Goal: Information Seeking & Learning: Find specific fact

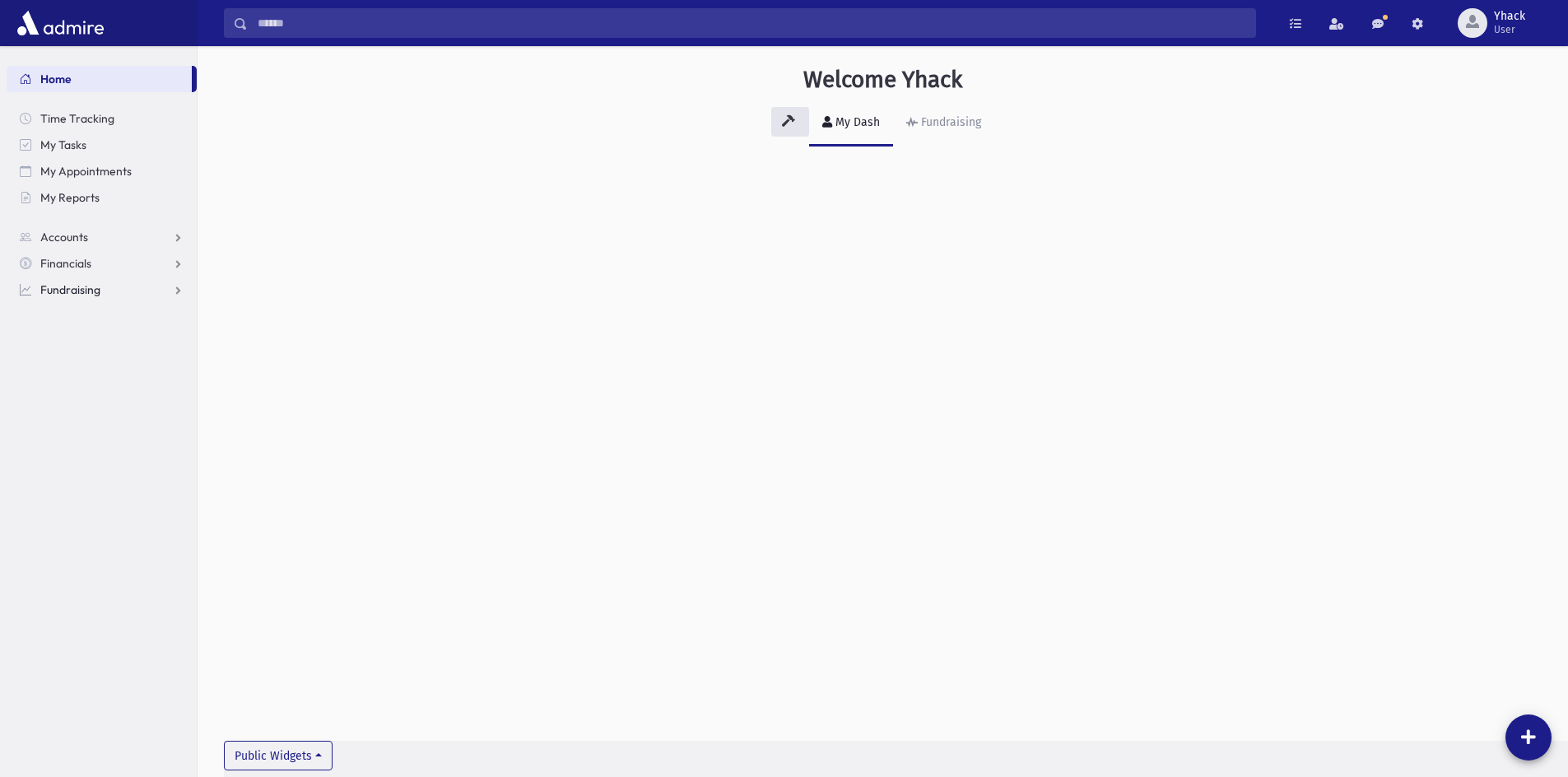
click at [98, 291] on span "Fundraising" at bounding box center [69, 289] width 60 height 15
click at [95, 310] on span "My Accounts" at bounding box center [82, 316] width 66 height 15
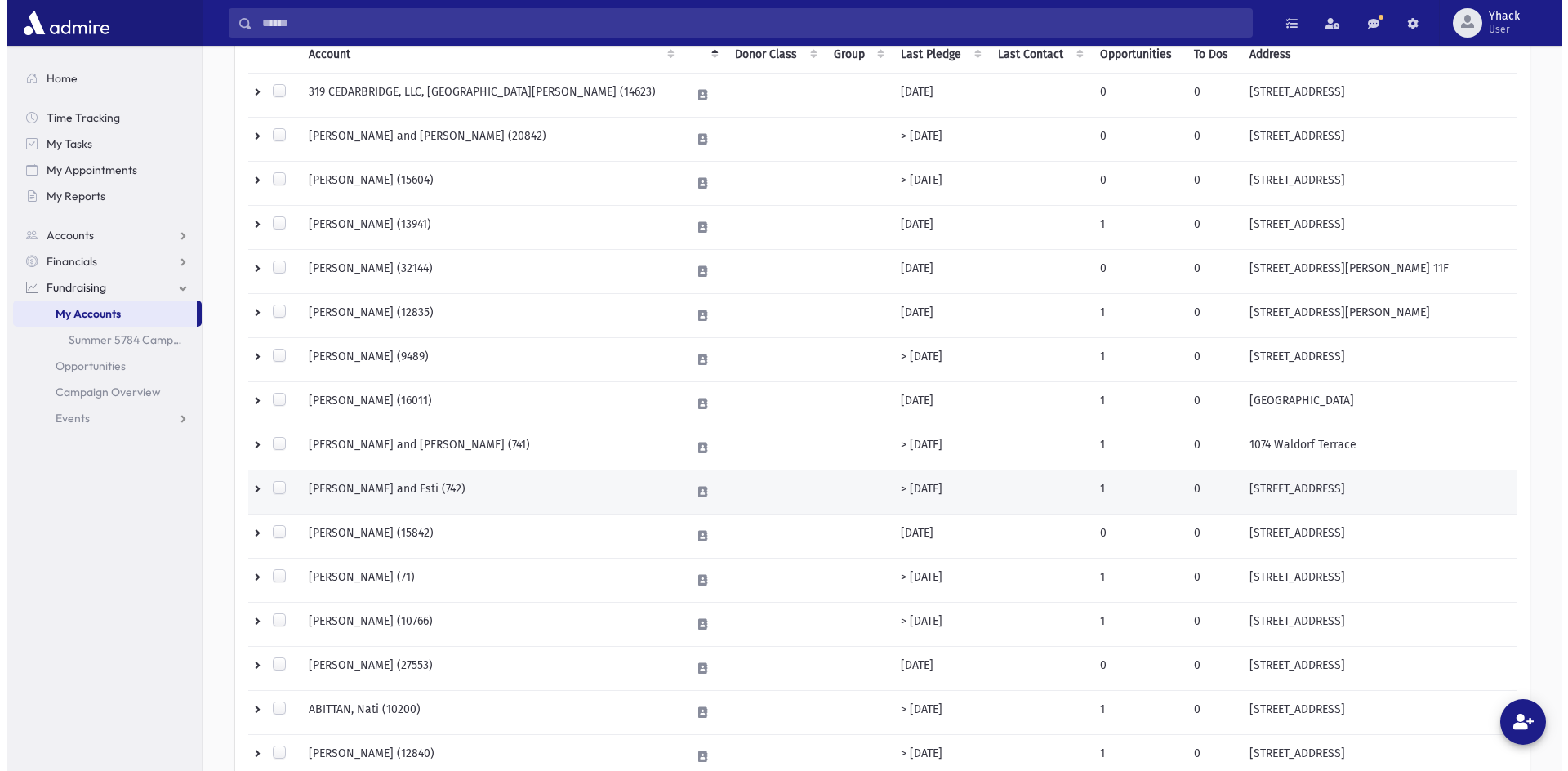
scroll to position [408, 0]
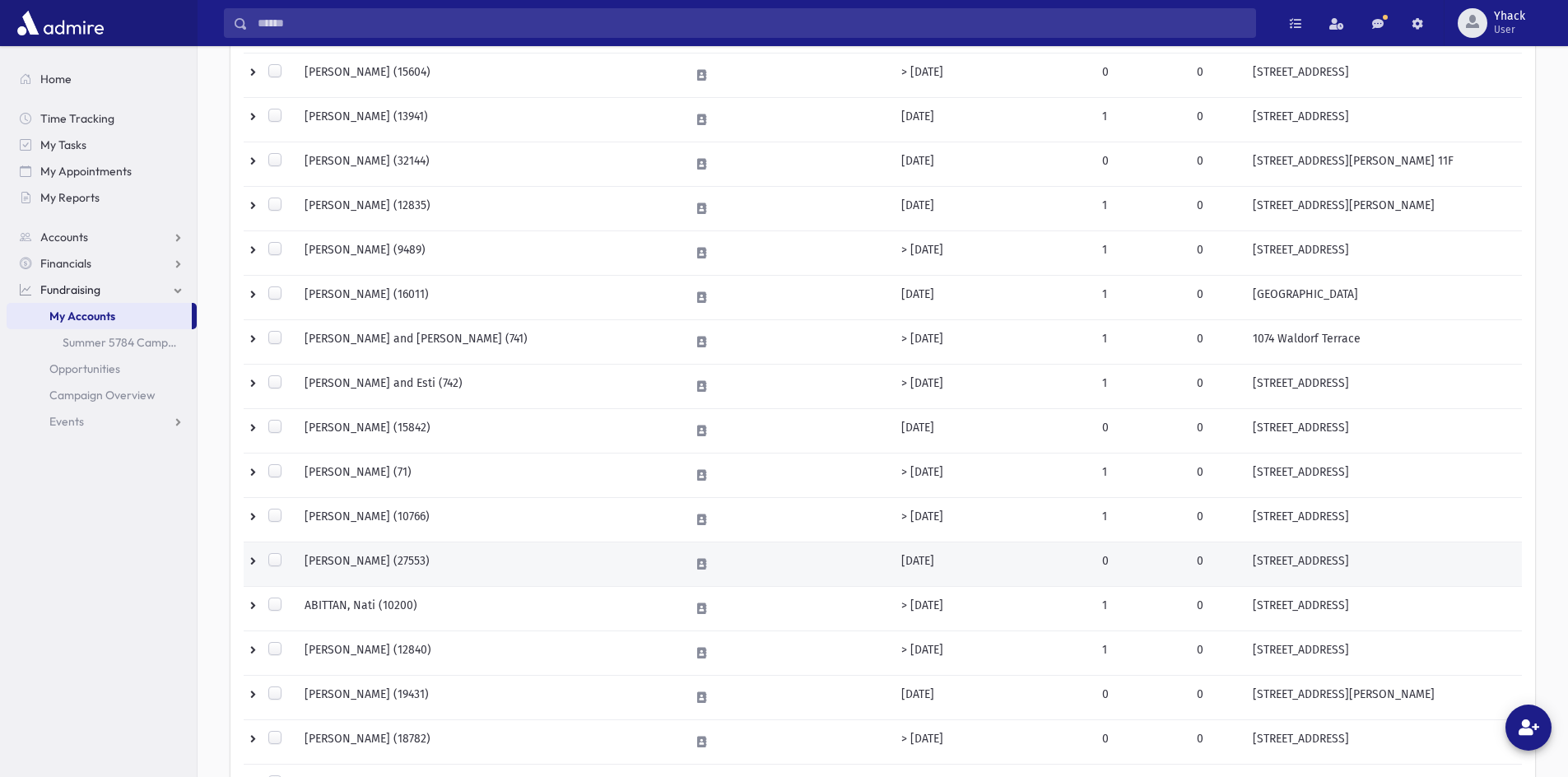
click at [415, 562] on td "ABITTAN, Michael (27553)" at bounding box center [488, 563] width 385 height 44
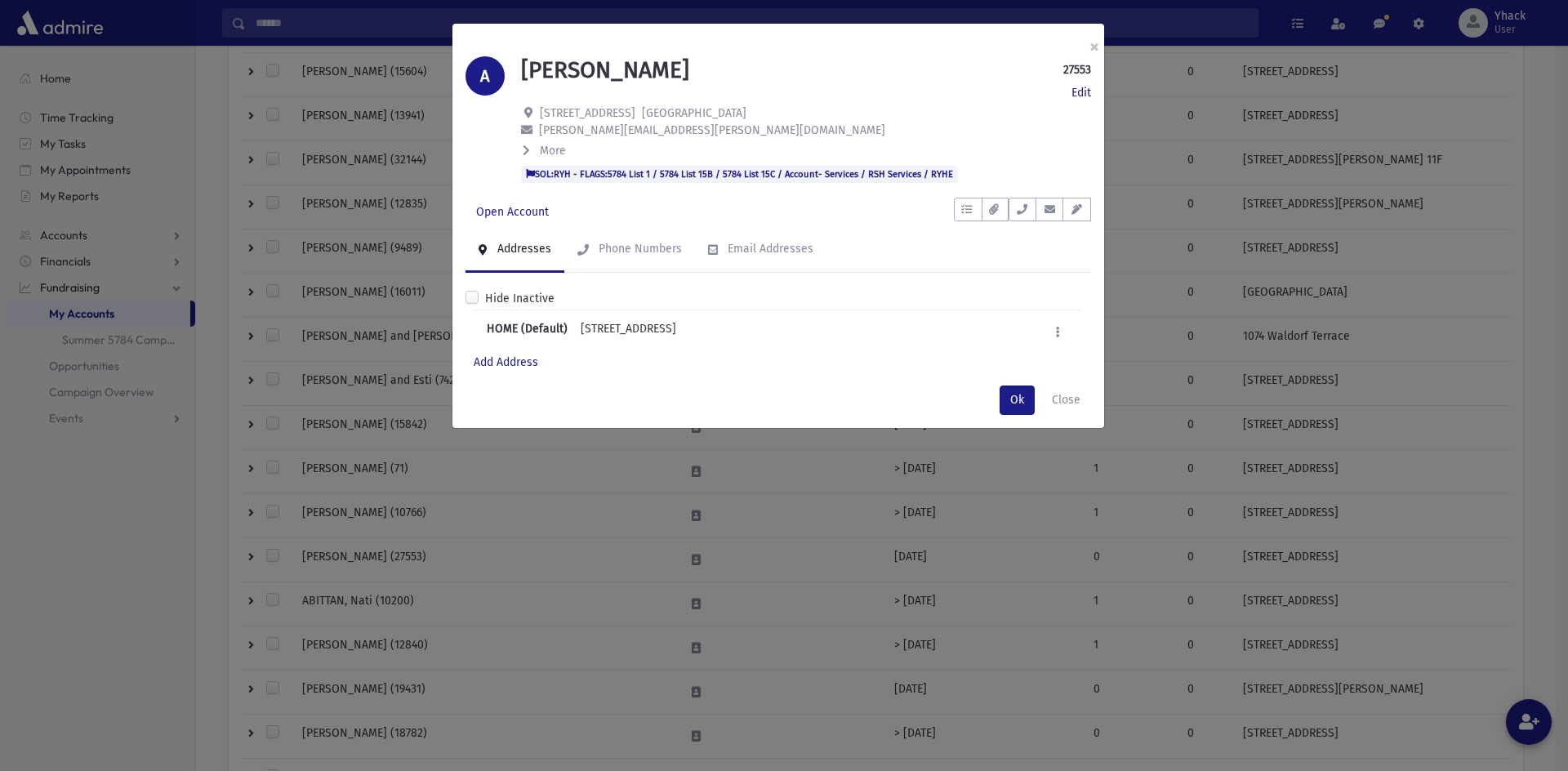
click at [519, 153] on div "ABITTAN, Michael 27553 Edit Edit 386 Cumberland St Englewood, NJ 07631 michael.…" at bounding box center [806, 119] width 586 height 126
click at [527, 155] on icon at bounding box center [526, 150] width 8 height 11
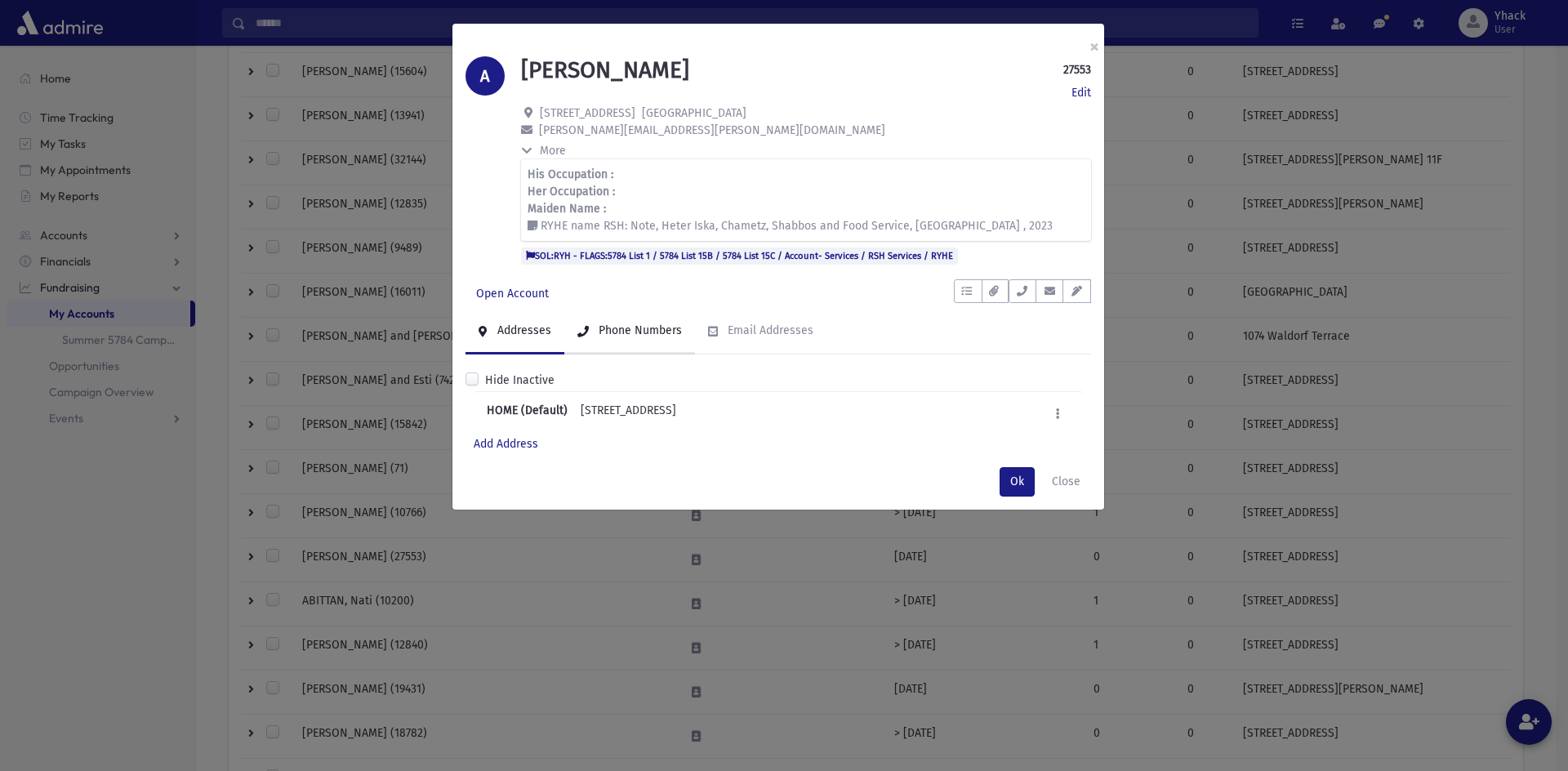
click at [609, 348] on link "Phone Numbers" at bounding box center [630, 331] width 131 height 46
drag, startPoint x: 633, startPoint y: 419, endPoint x: 534, endPoint y: 413, distance: 99.2
click at [534, 413] on div "HOME (917) 640-6306 Edit Deactivate Delete" at bounding box center [778, 412] width 609 height 44
click at [558, 413] on div "HOME (917) 640-6306" at bounding box center [555, 414] width 139 height 24
drag, startPoint x: 534, startPoint y: 410, endPoint x: 605, endPoint y: 408, distance: 71.0
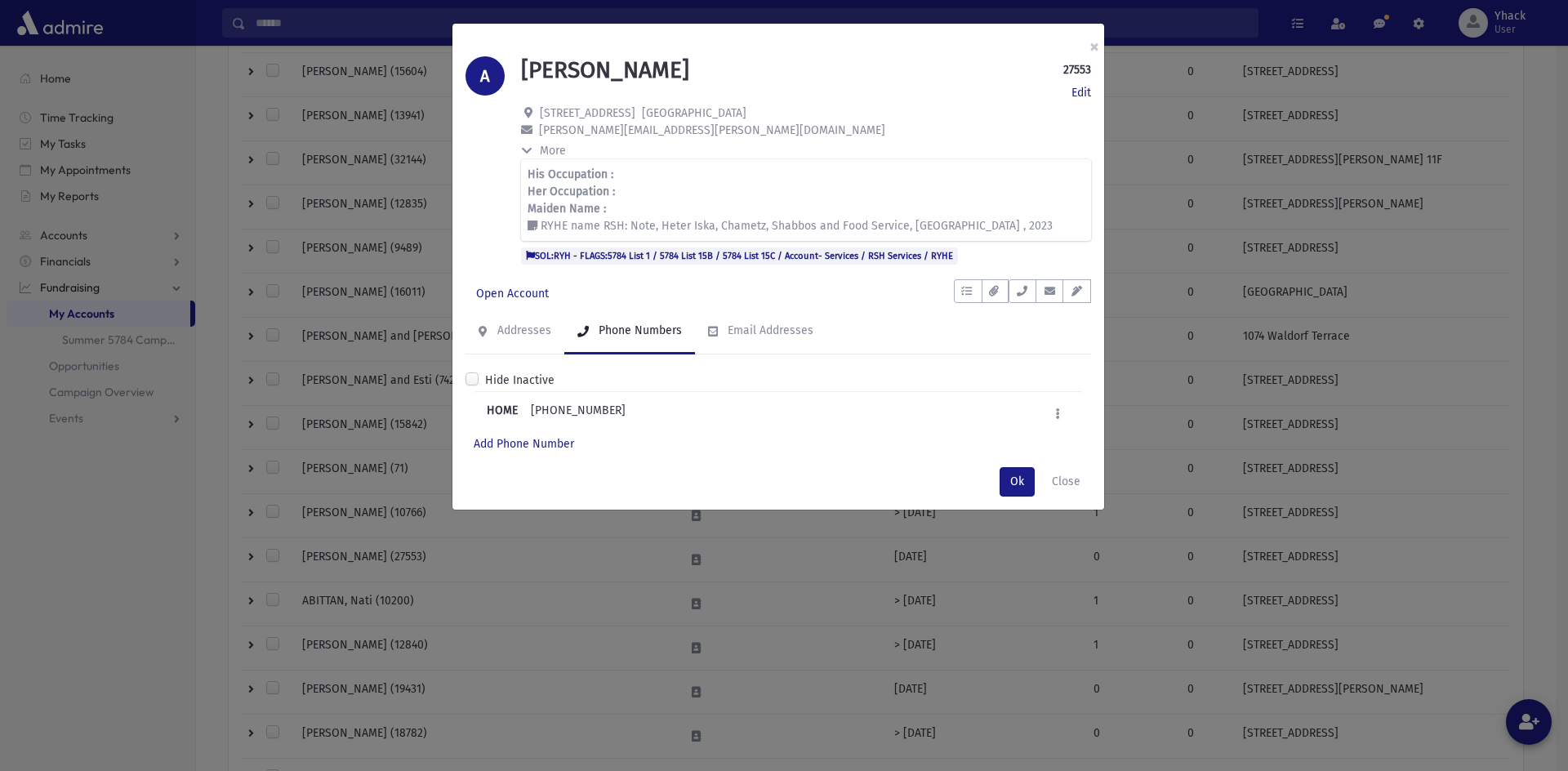
click at [605, 408] on div "HOME (917) 640-6306" at bounding box center [555, 414] width 139 height 24
copy div "(917) 640-6306"
click at [1089, 98] on link "Edit" at bounding box center [1081, 93] width 20 height 17
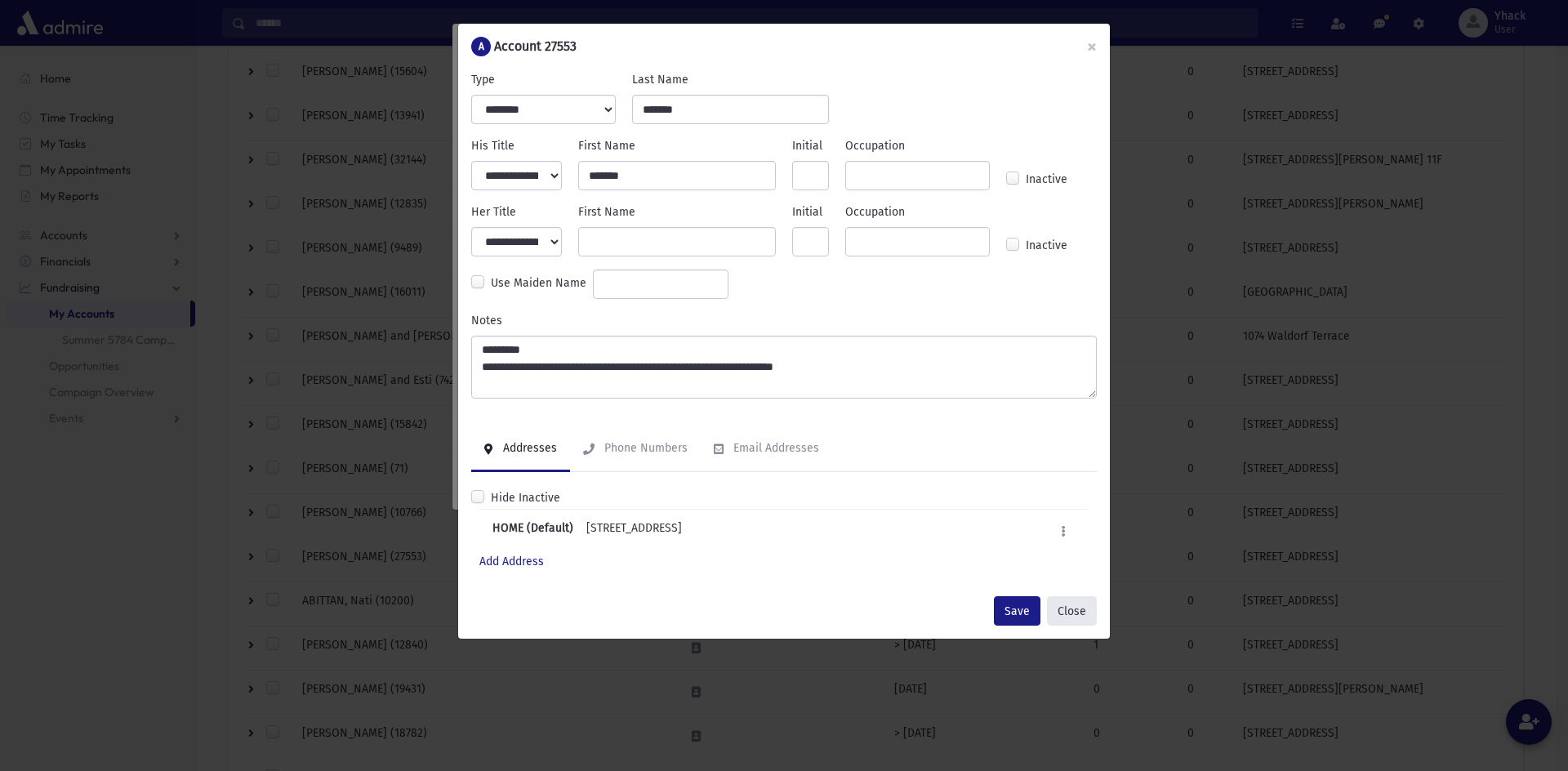
click at [1057, 608] on button "Close" at bounding box center [1071, 611] width 50 height 29
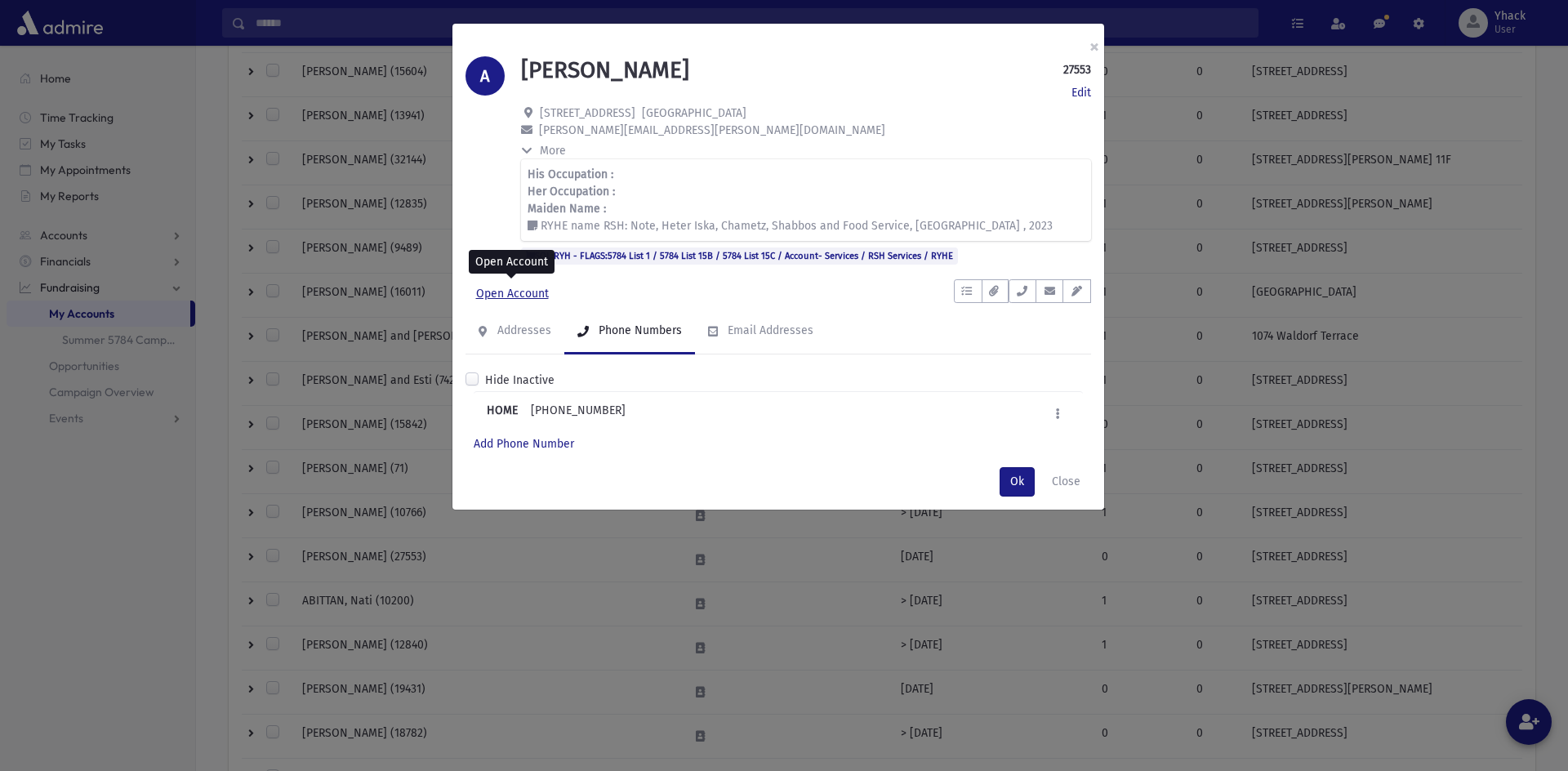
click at [512, 289] on link "Open Account" at bounding box center [512, 293] width 94 height 29
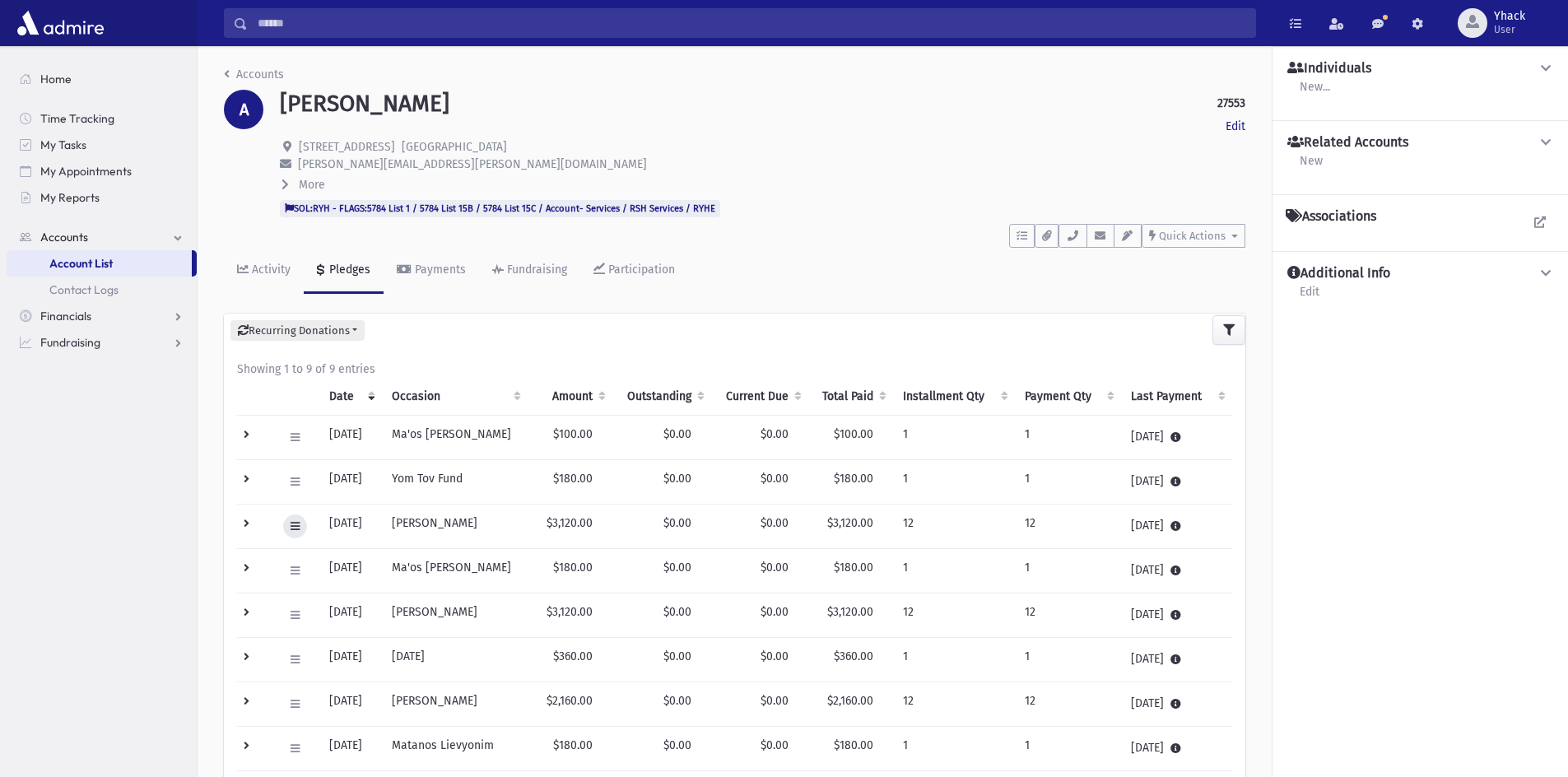
click at [290, 527] on button at bounding box center [295, 526] width 24 height 24
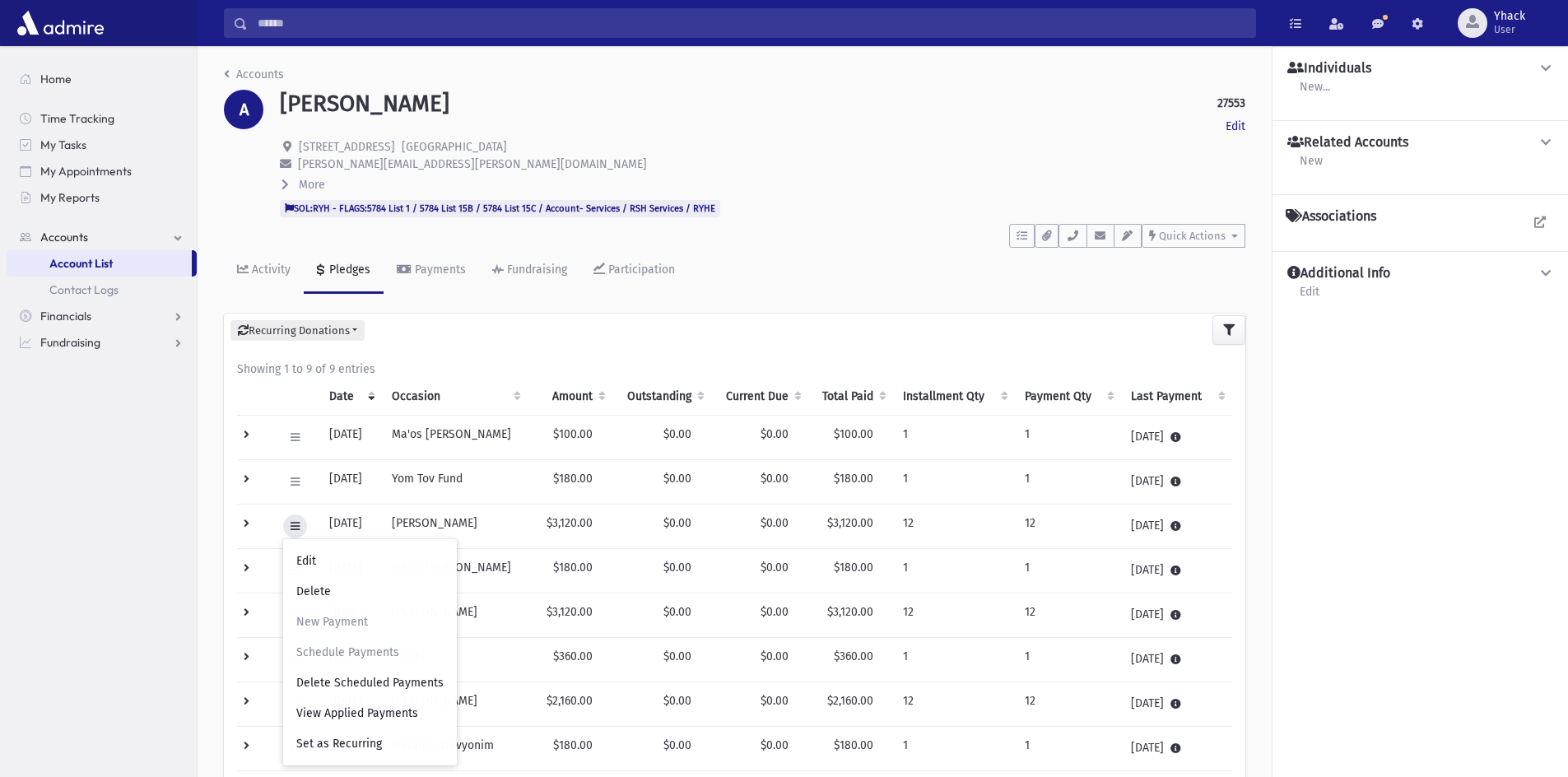
click at [291, 527] on icon at bounding box center [295, 526] width 9 height 10
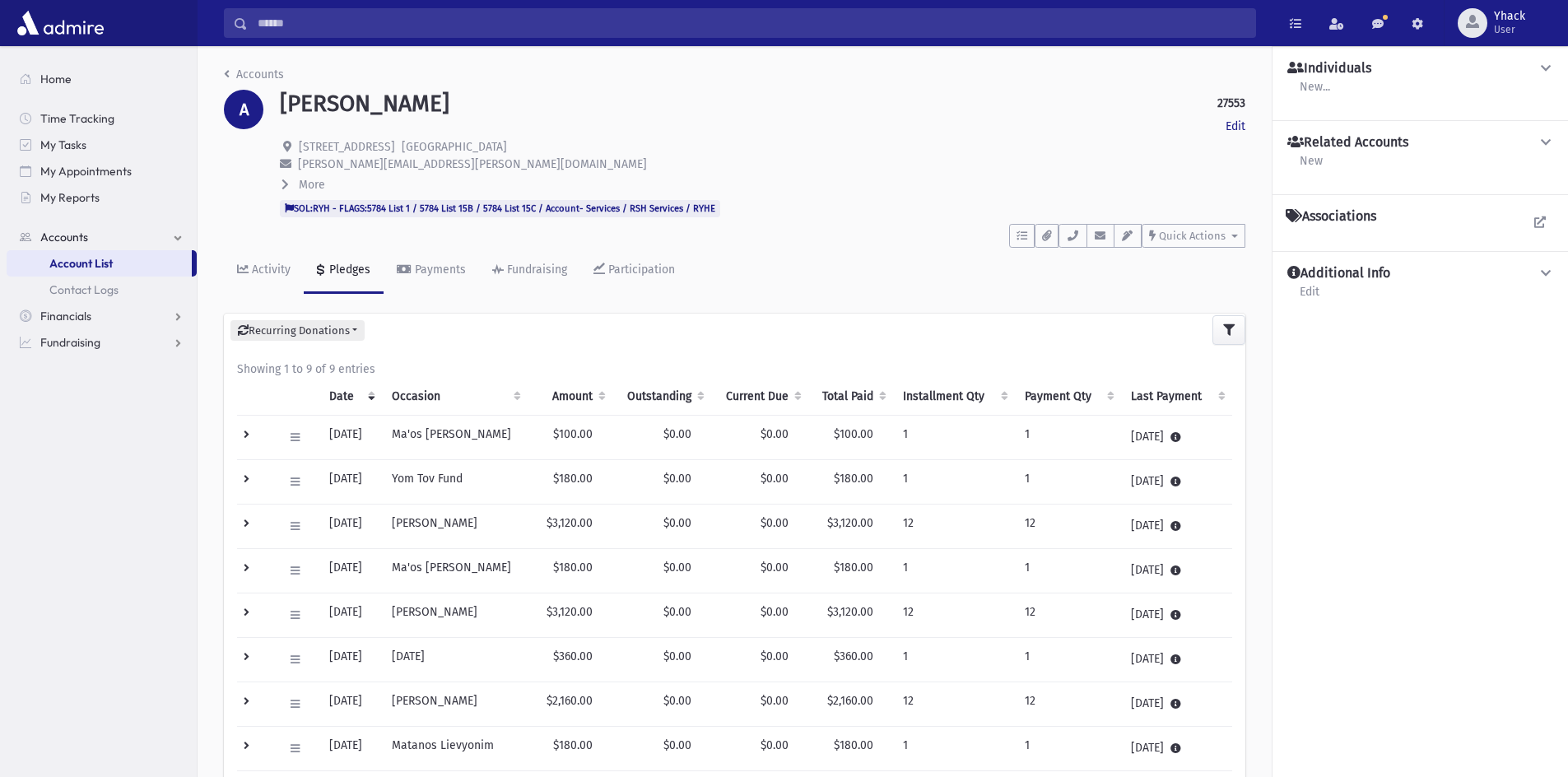
click at [1048, 527] on td "12" at bounding box center [1068, 526] width 106 height 44
click at [1046, 527] on td "12" at bounding box center [1068, 526] width 106 height 44
click at [1170, 522] on td "06/02/2025" at bounding box center [1177, 526] width 111 height 44
click at [1181, 527] on icon at bounding box center [1176, 526] width 10 height 10
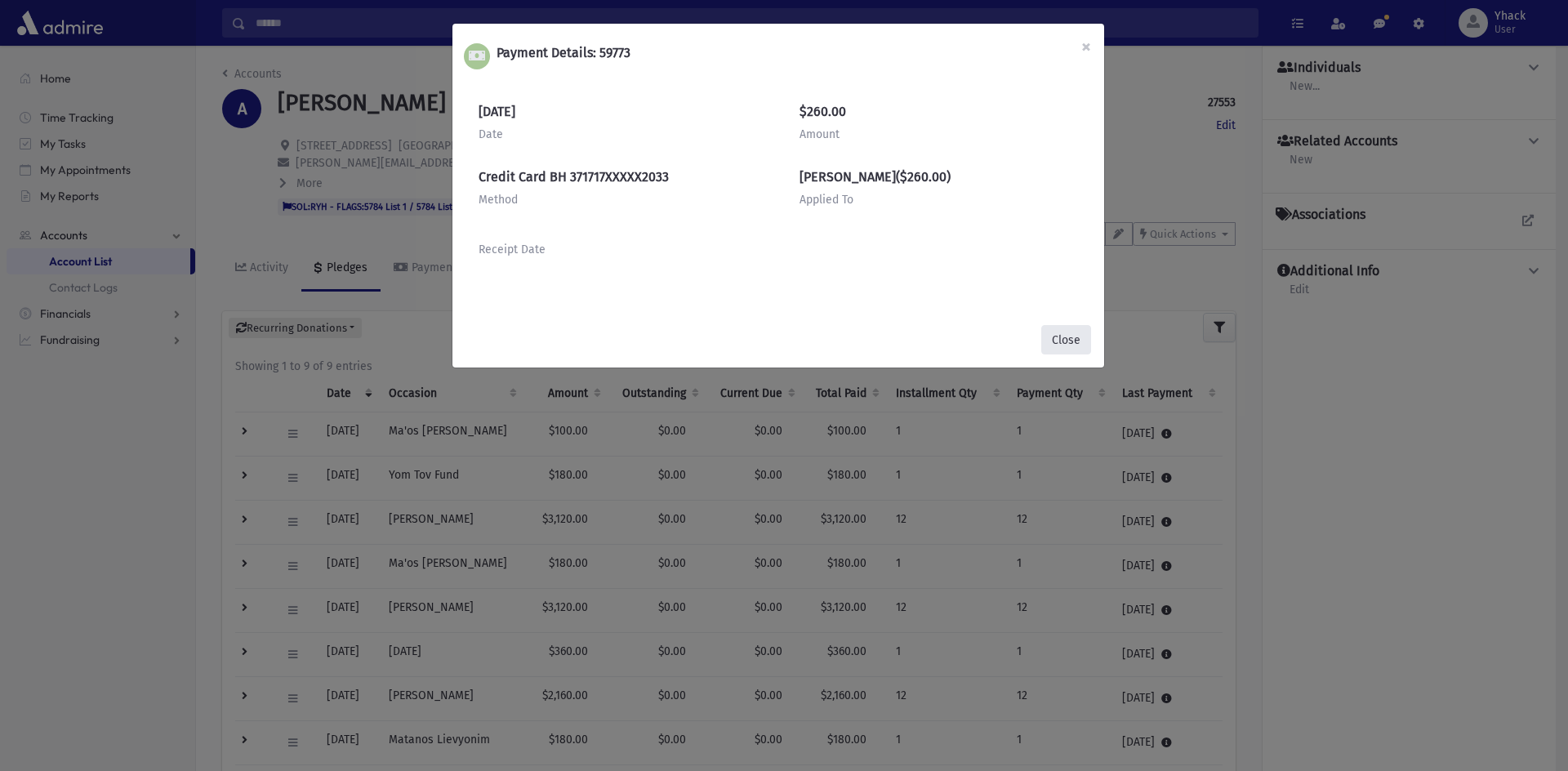
click at [1068, 342] on button "Close" at bounding box center [1066, 340] width 50 height 29
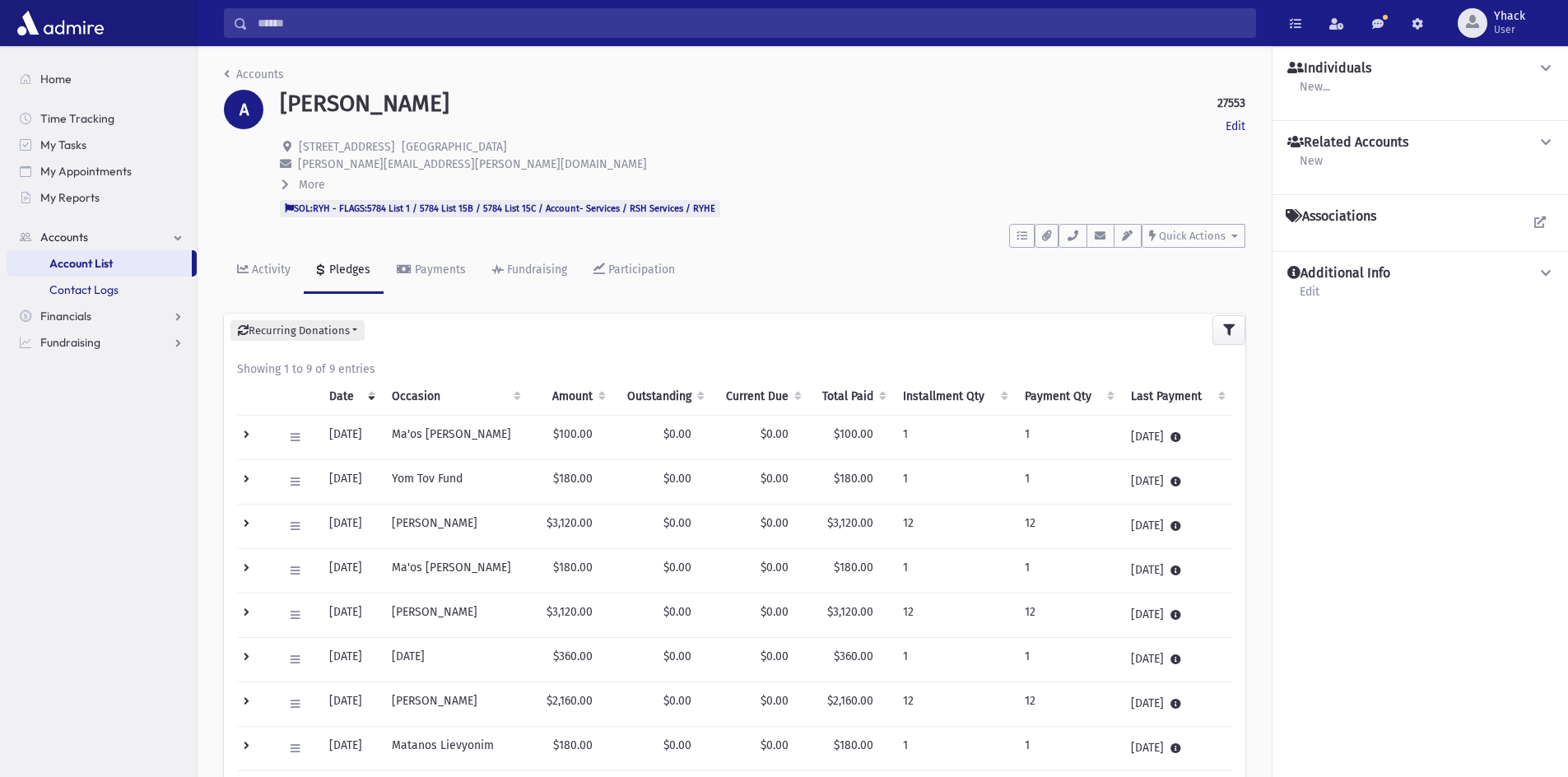
click at [101, 297] on span "Contact Logs" at bounding box center [84, 289] width 69 height 15
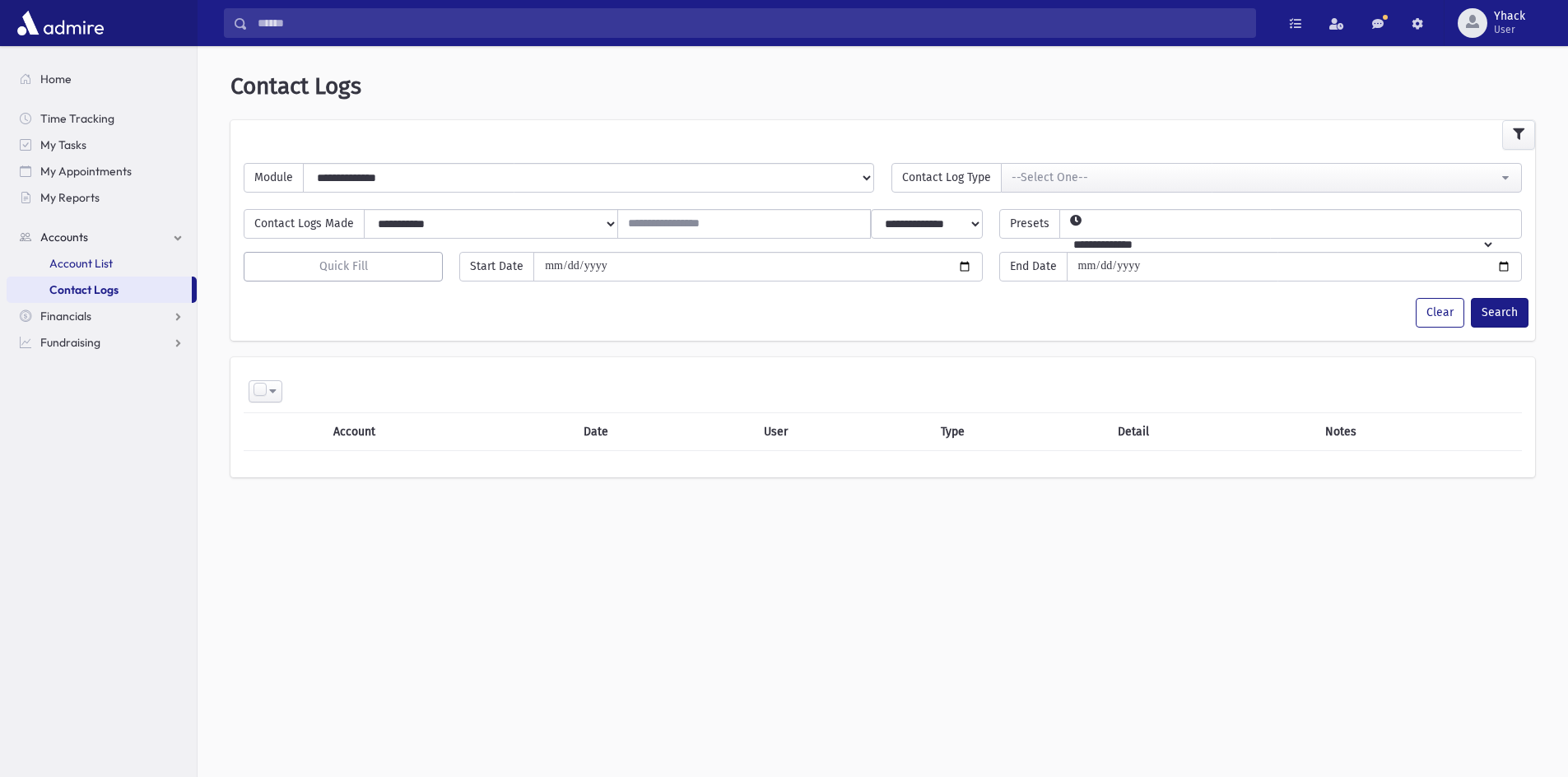
click at [94, 271] on link "Account List" at bounding box center [102, 263] width 190 height 26
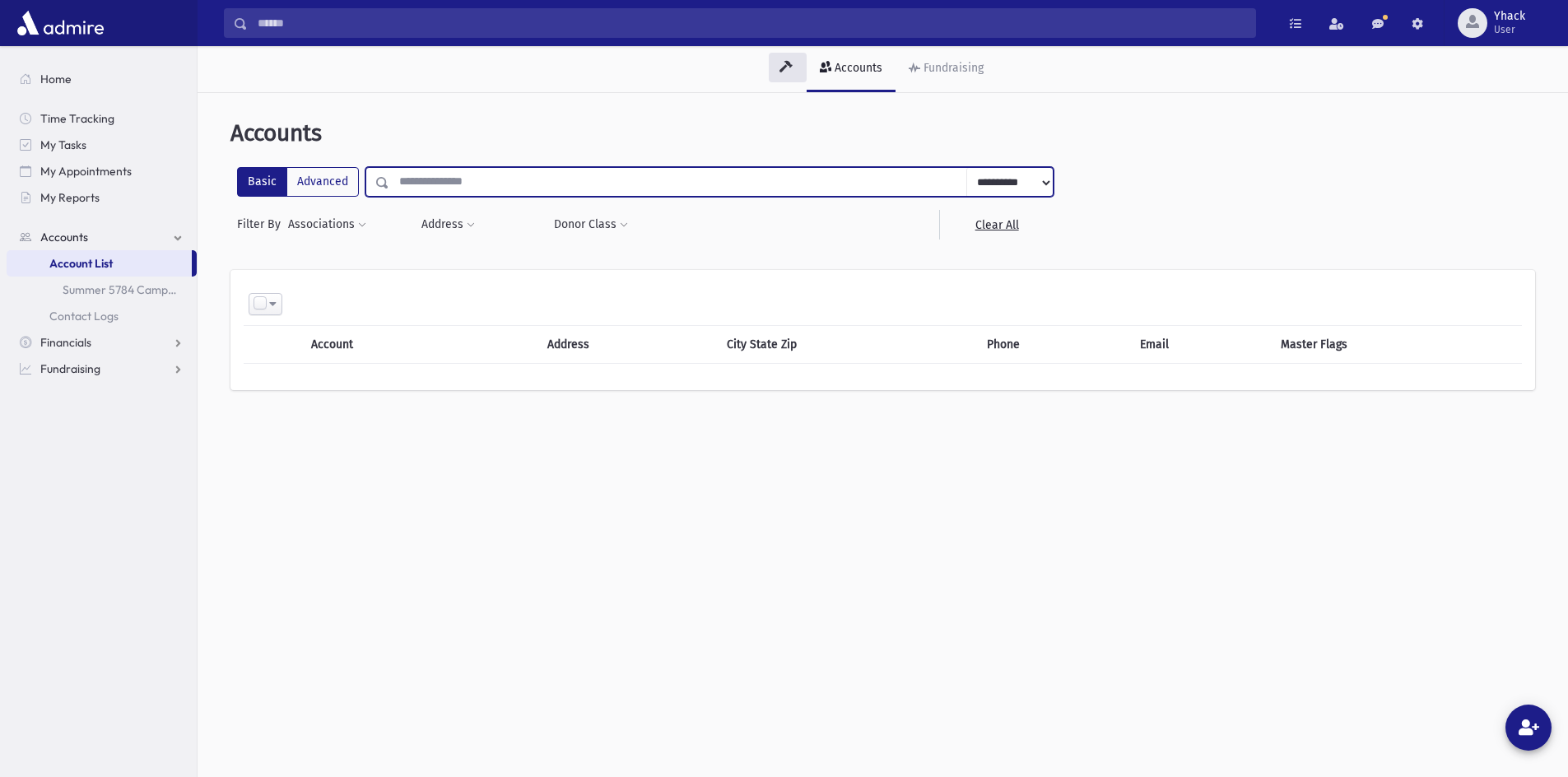
click at [423, 187] on input "number" at bounding box center [679, 182] width 578 height 29
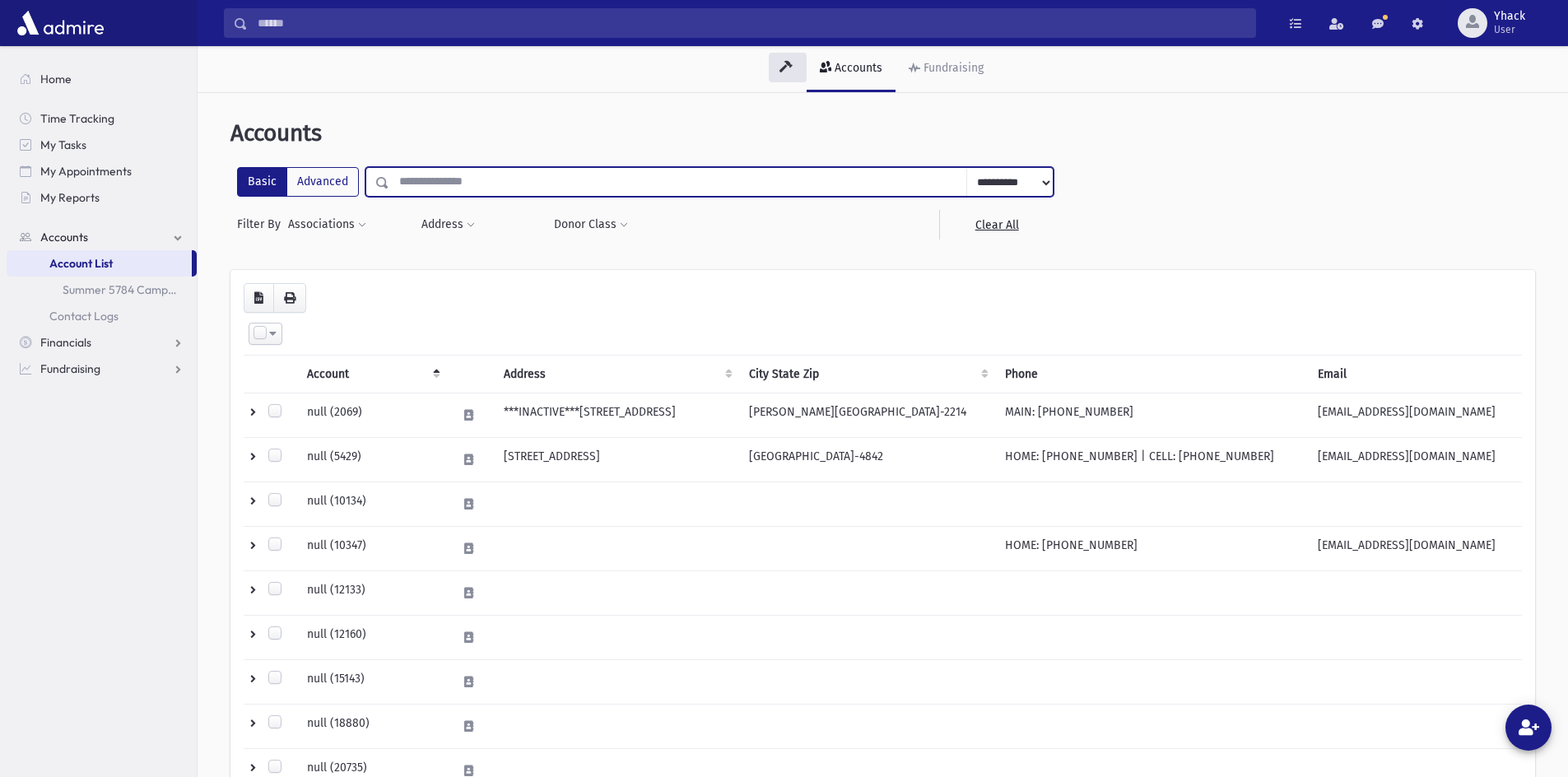
click at [423, 187] on input "number" at bounding box center [679, 182] width 578 height 29
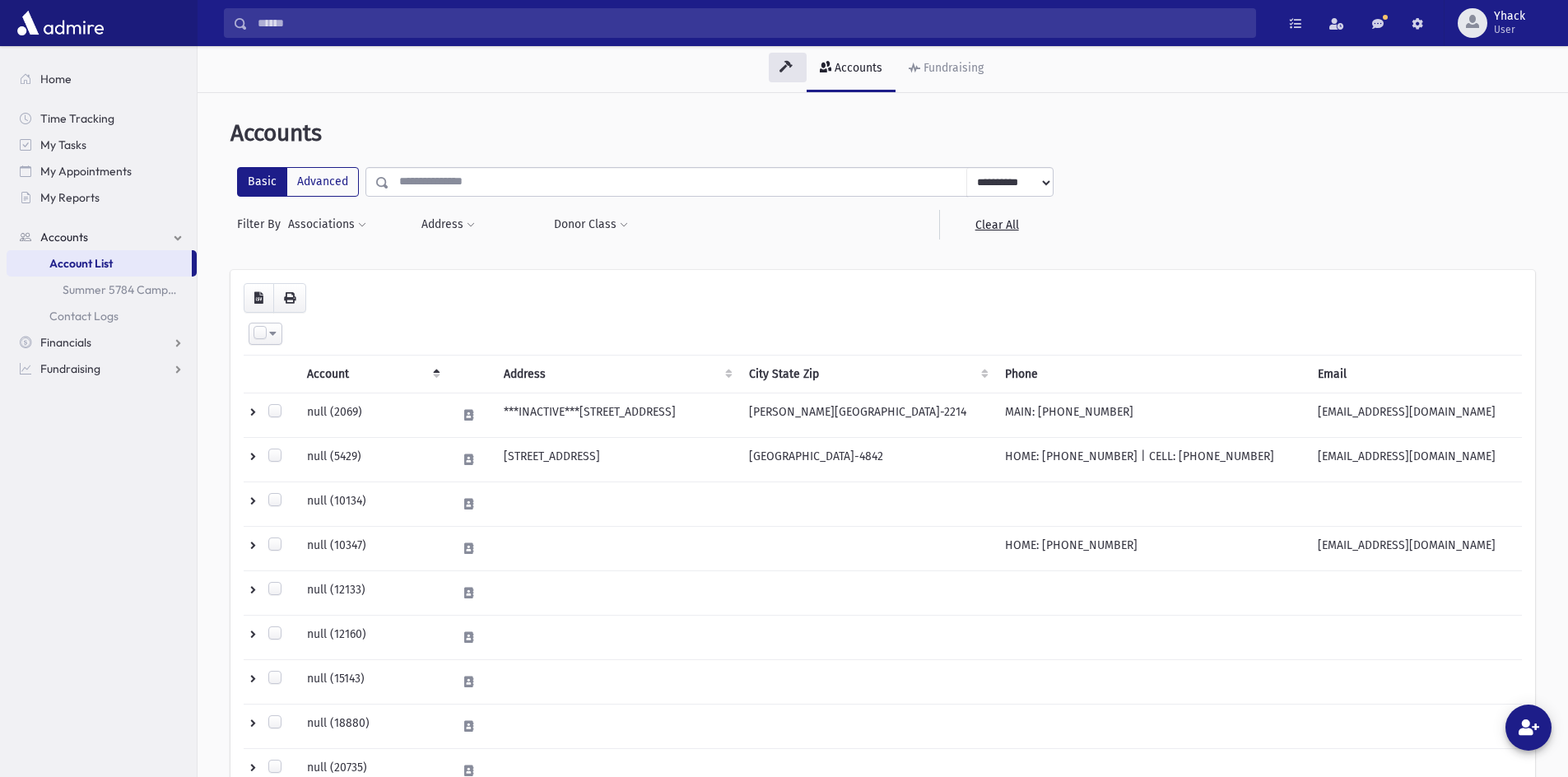
click at [847, 69] on div "Accounts" at bounding box center [856, 68] width 51 height 14
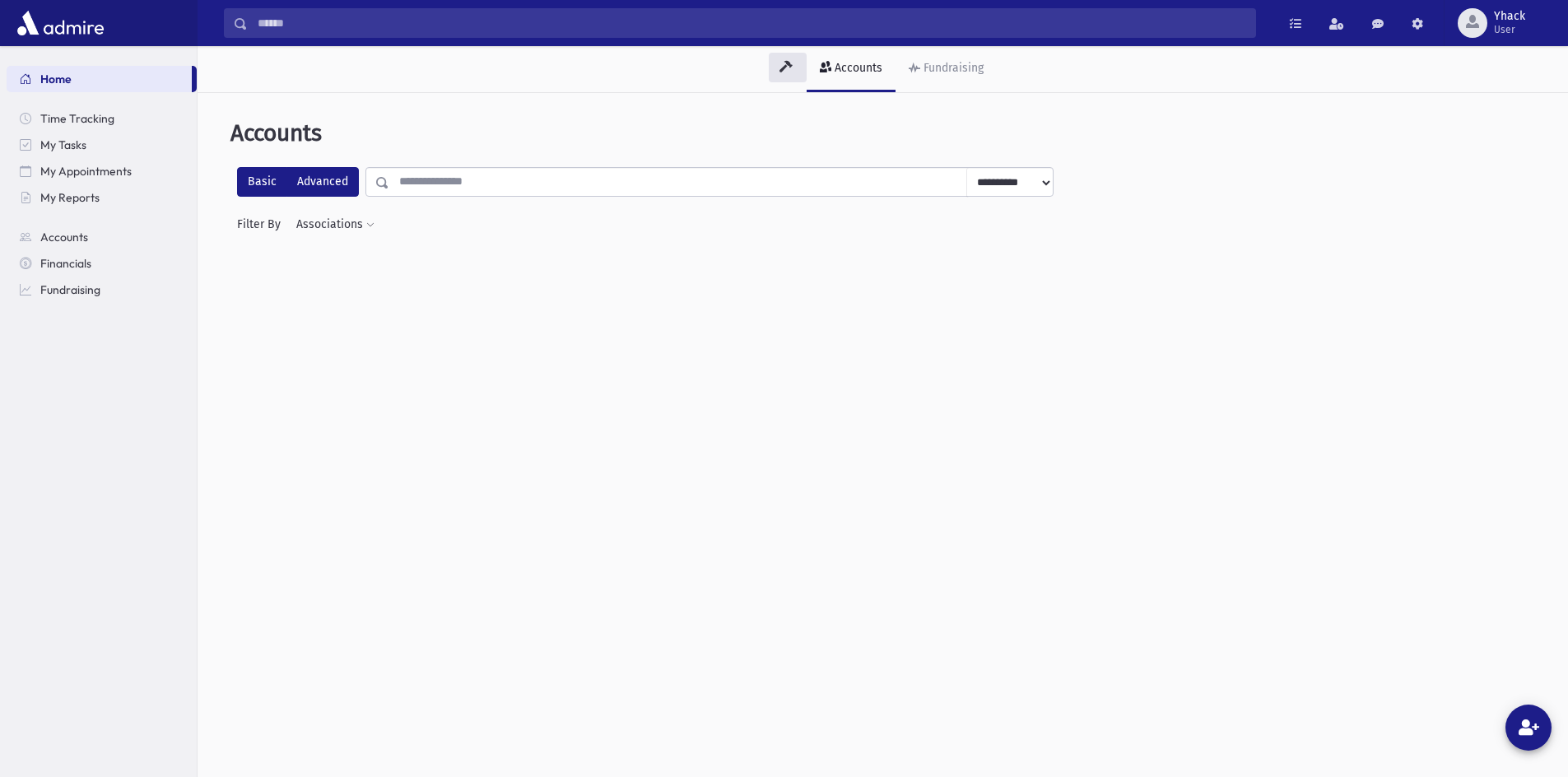
click at [293, 191] on label "Advanced" at bounding box center [322, 182] width 72 height 29
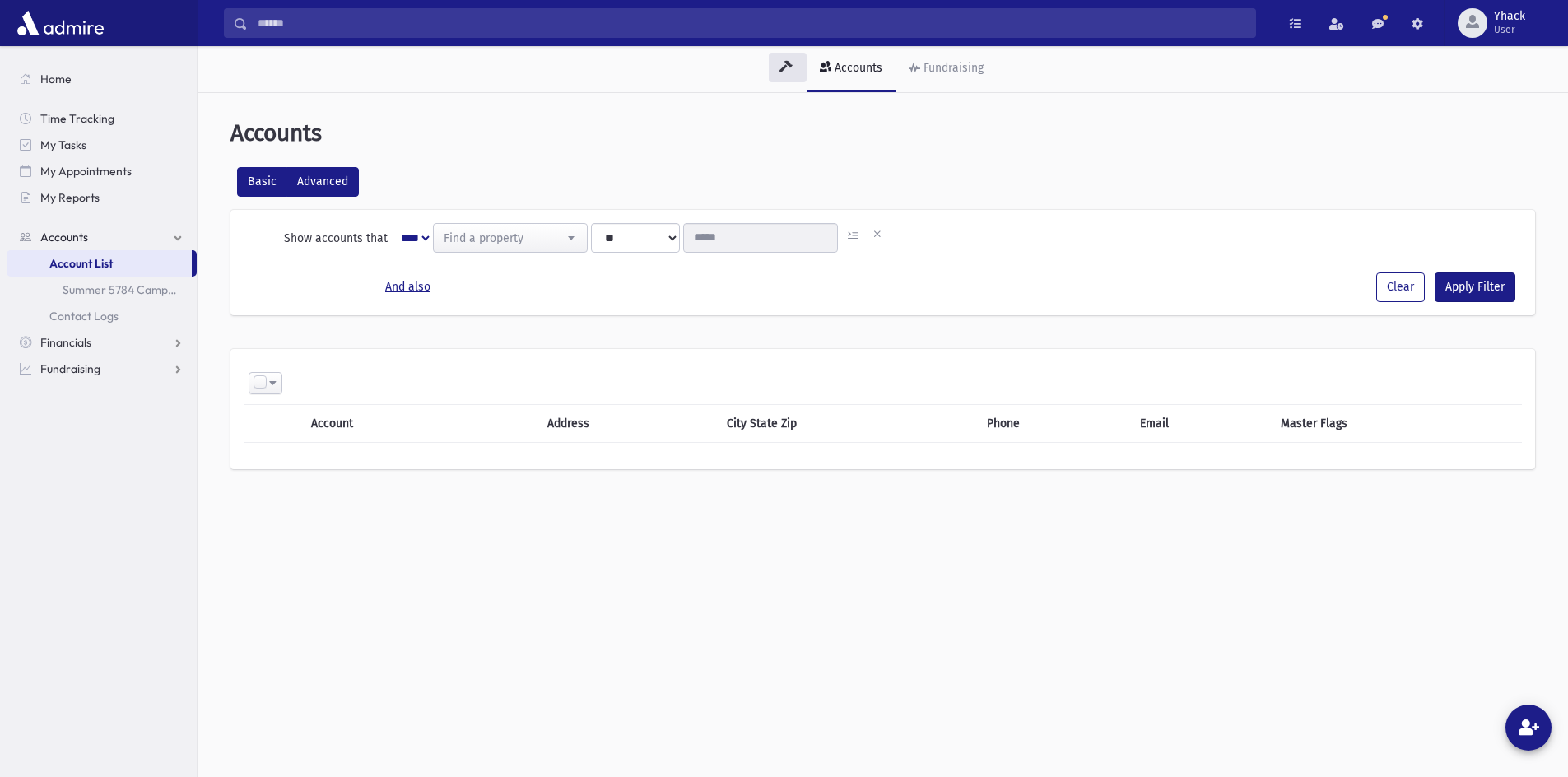
click at [250, 184] on label "Basic" at bounding box center [262, 182] width 50 height 29
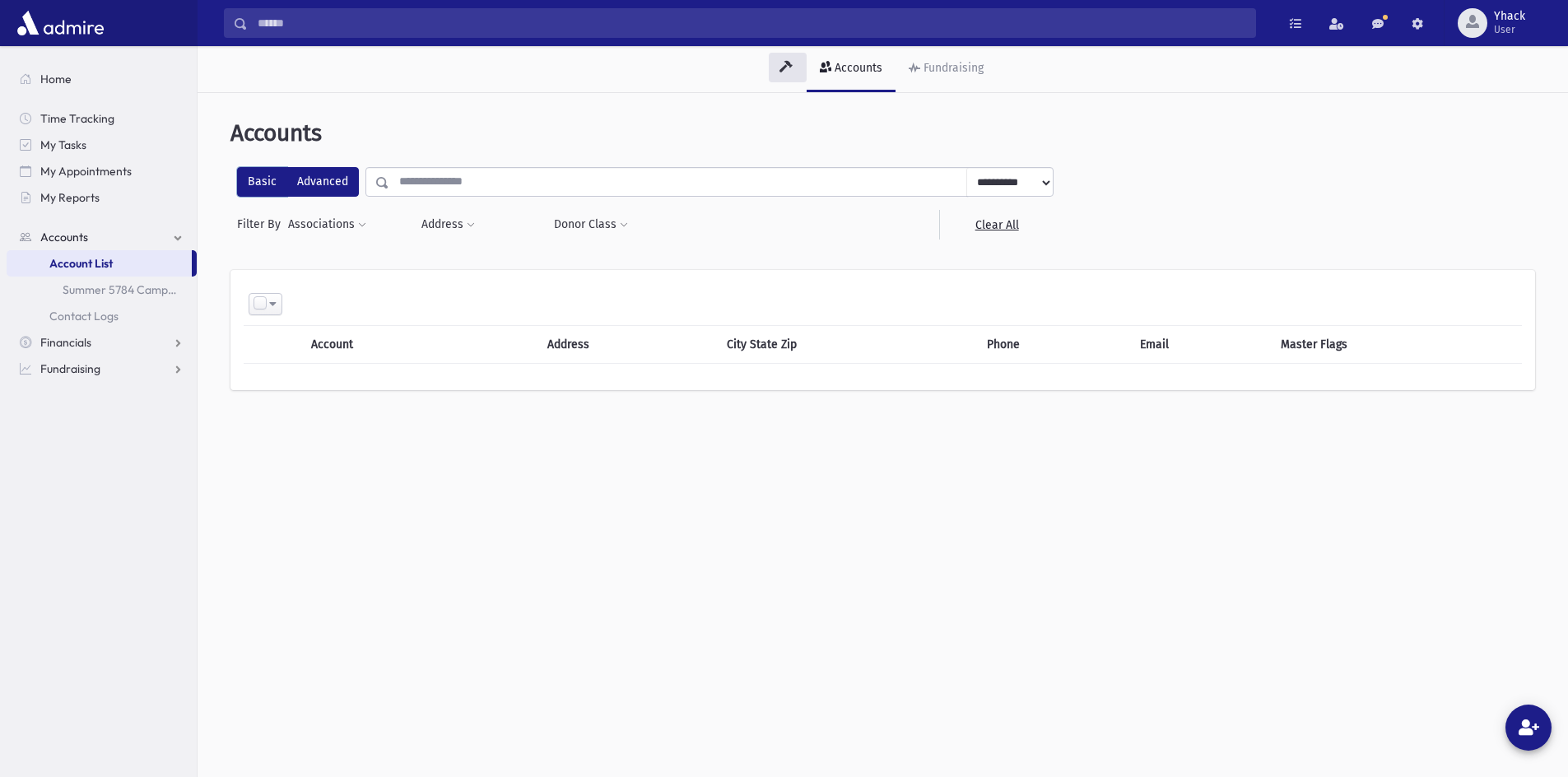
click at [449, 186] on input "number" at bounding box center [679, 182] width 578 height 29
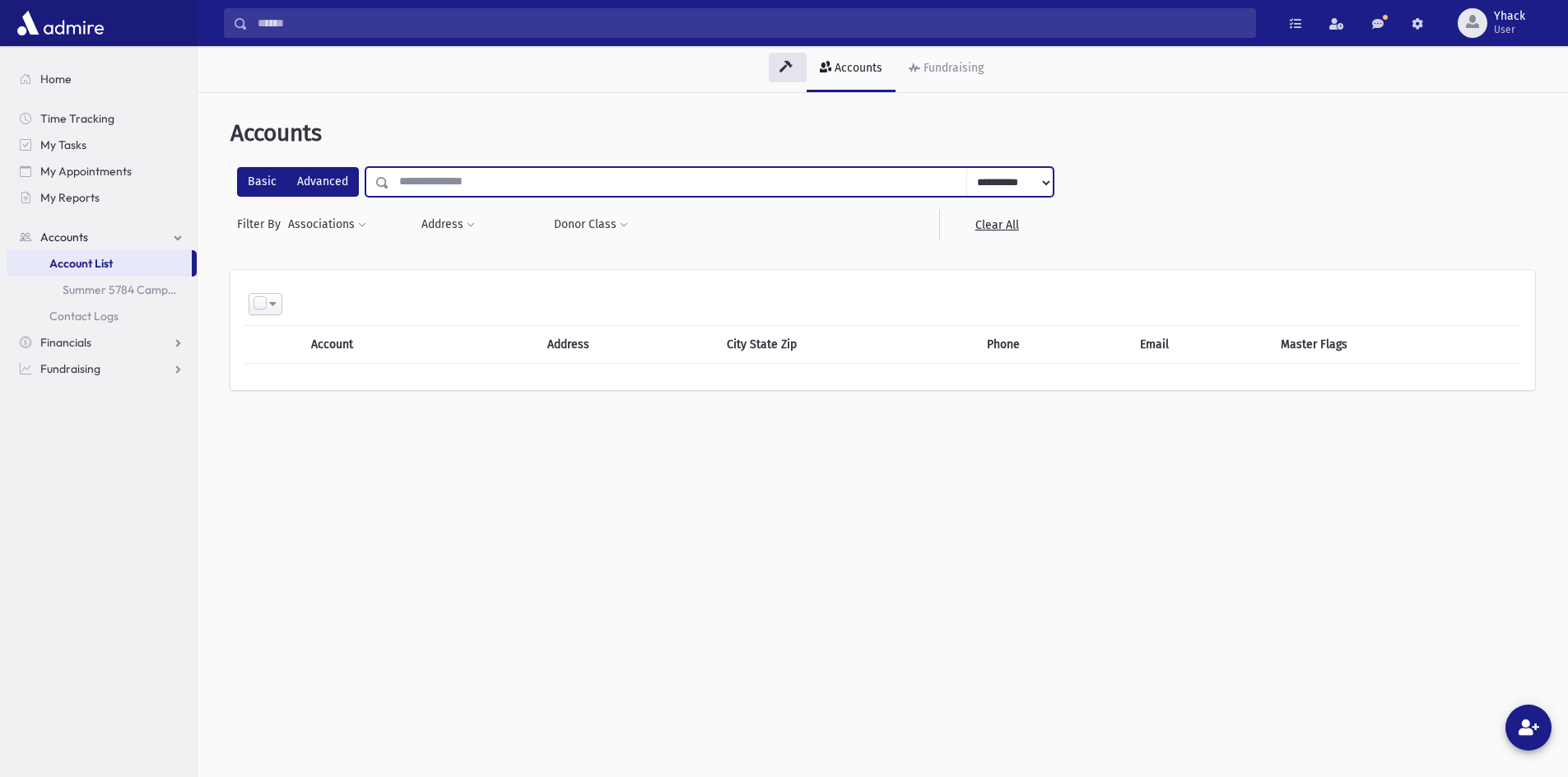
click at [1040, 180] on select "**********" at bounding box center [1010, 183] width 87 height 29
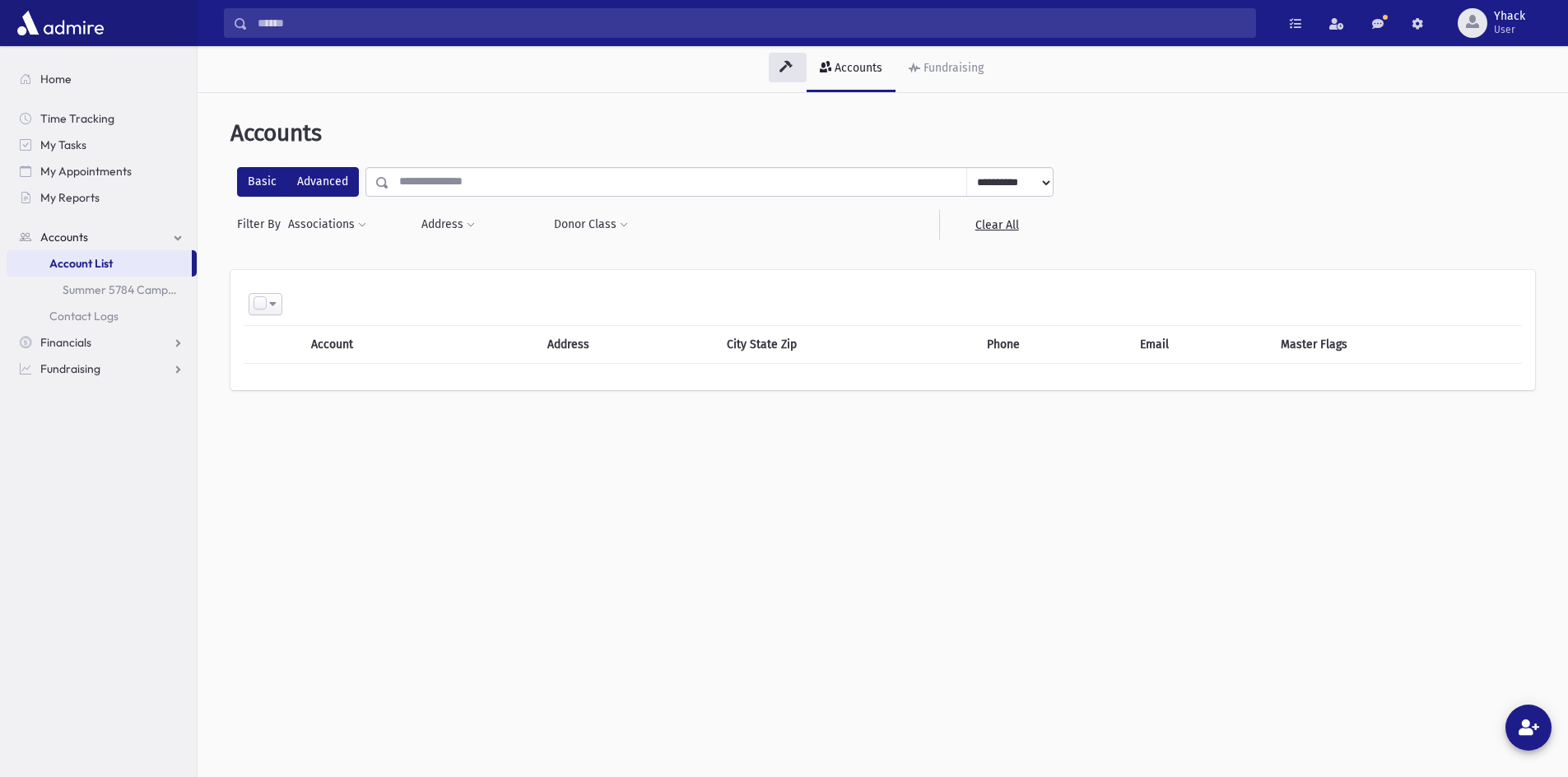
select select "*****"
click at [967, 168] on select "**********" at bounding box center [1010, 183] width 87 height 29
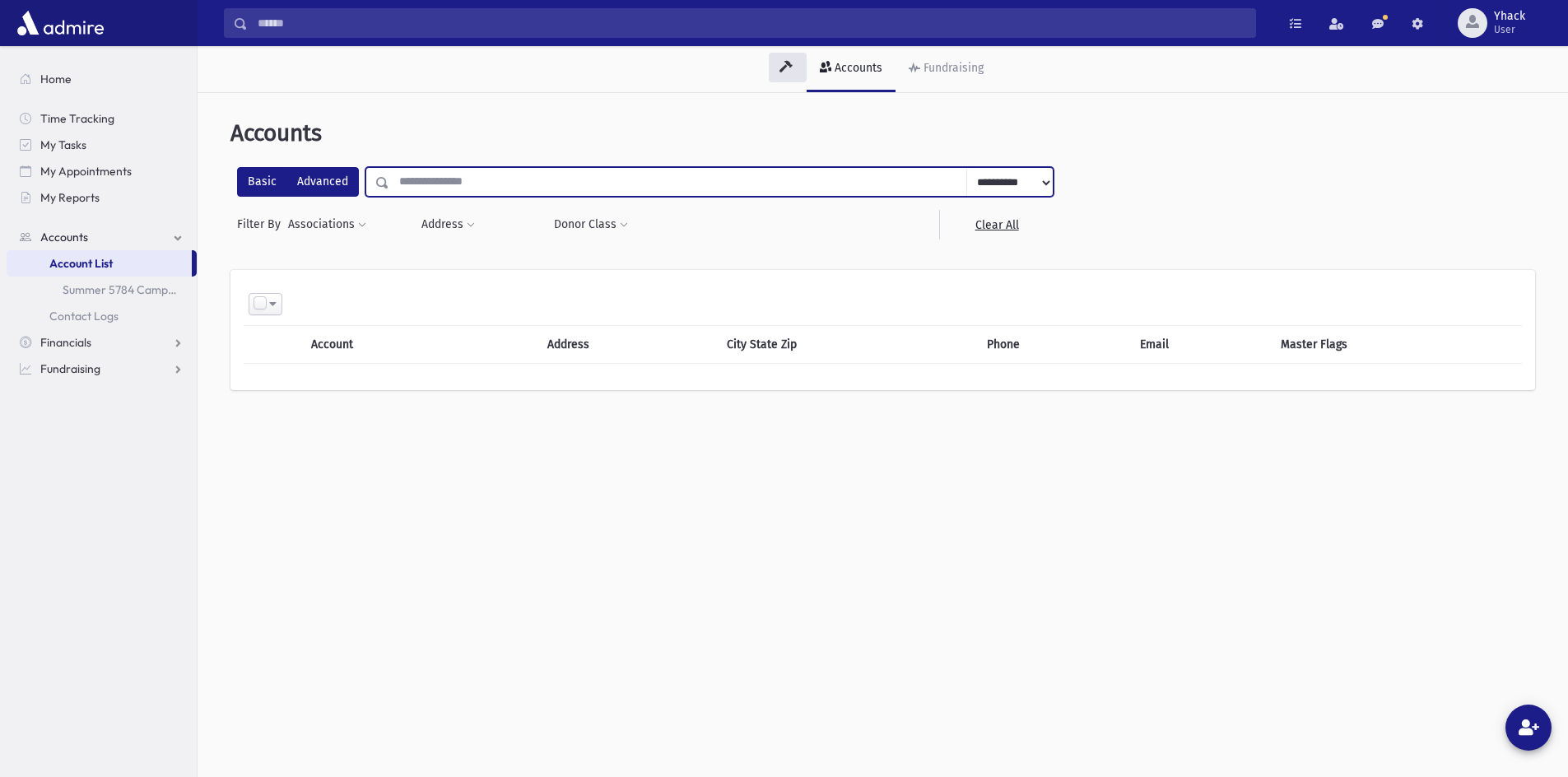
click at [578, 184] on input "text" at bounding box center [679, 182] width 578 height 29
type input "****"
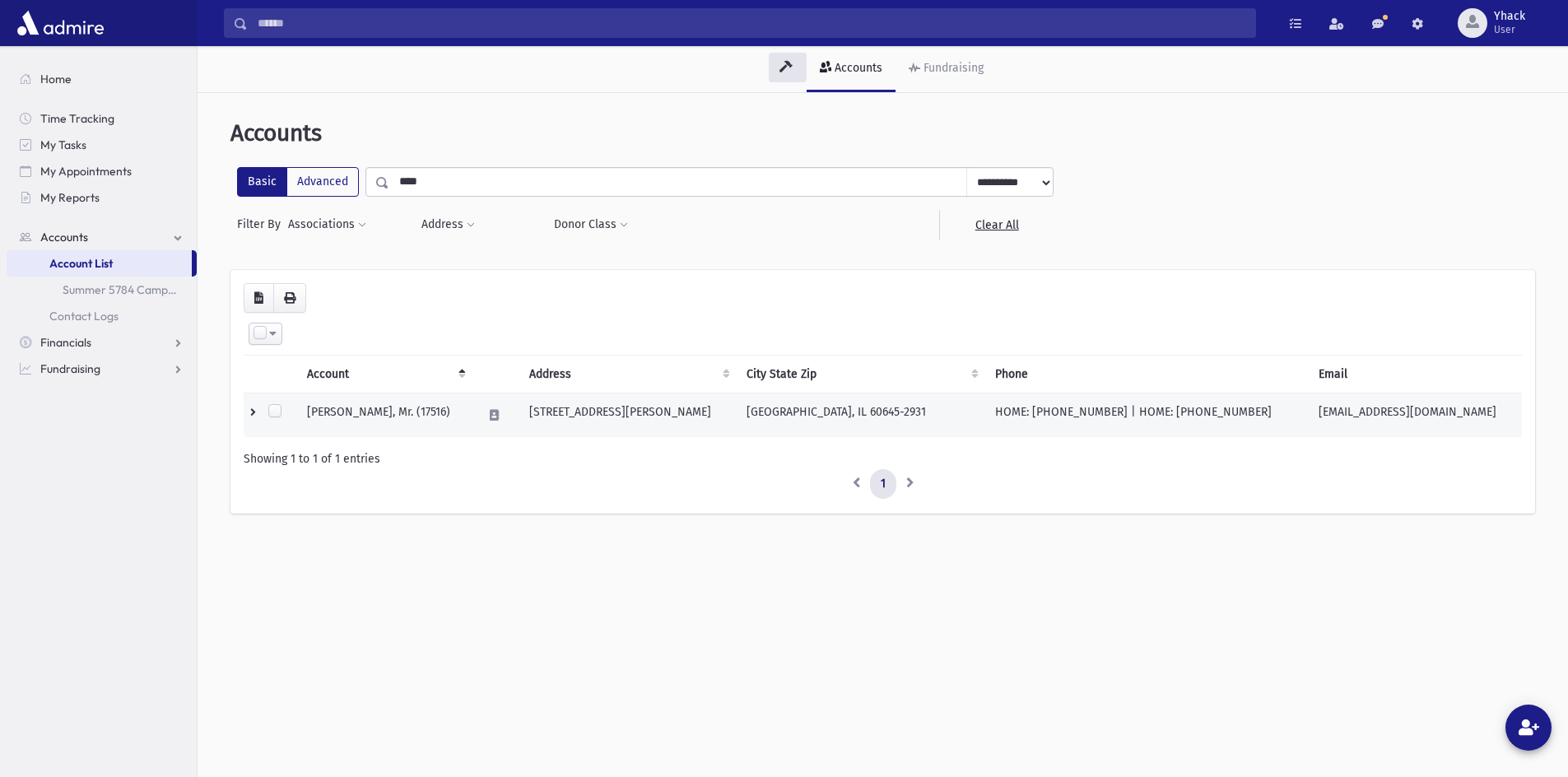
click at [850, 420] on td "[GEOGRAPHIC_DATA], IL 60645-2931" at bounding box center [861, 415] width 249 height 44
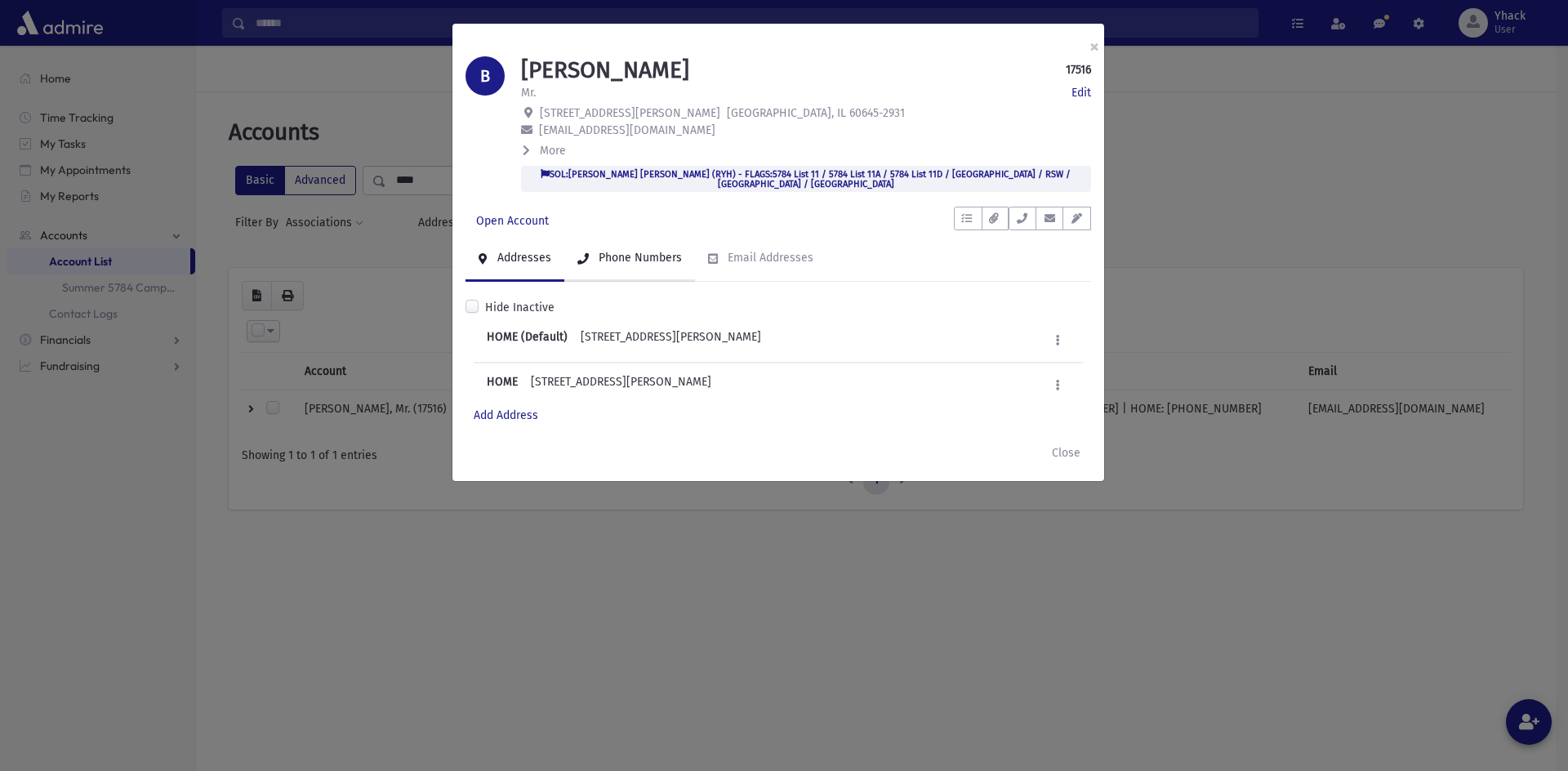
click at [660, 268] on link "Phone Numbers" at bounding box center [630, 258] width 131 height 46
drag, startPoint x: 620, startPoint y: 383, endPoint x: 529, endPoint y: 382, distance: 91.0
click at [528, 383] on div "HOME (773) 451-6900 Edit Deactivate Delete" at bounding box center [778, 384] width 609 height 44
click at [1092, 49] on button "×" at bounding box center [1094, 46] width 36 height 46
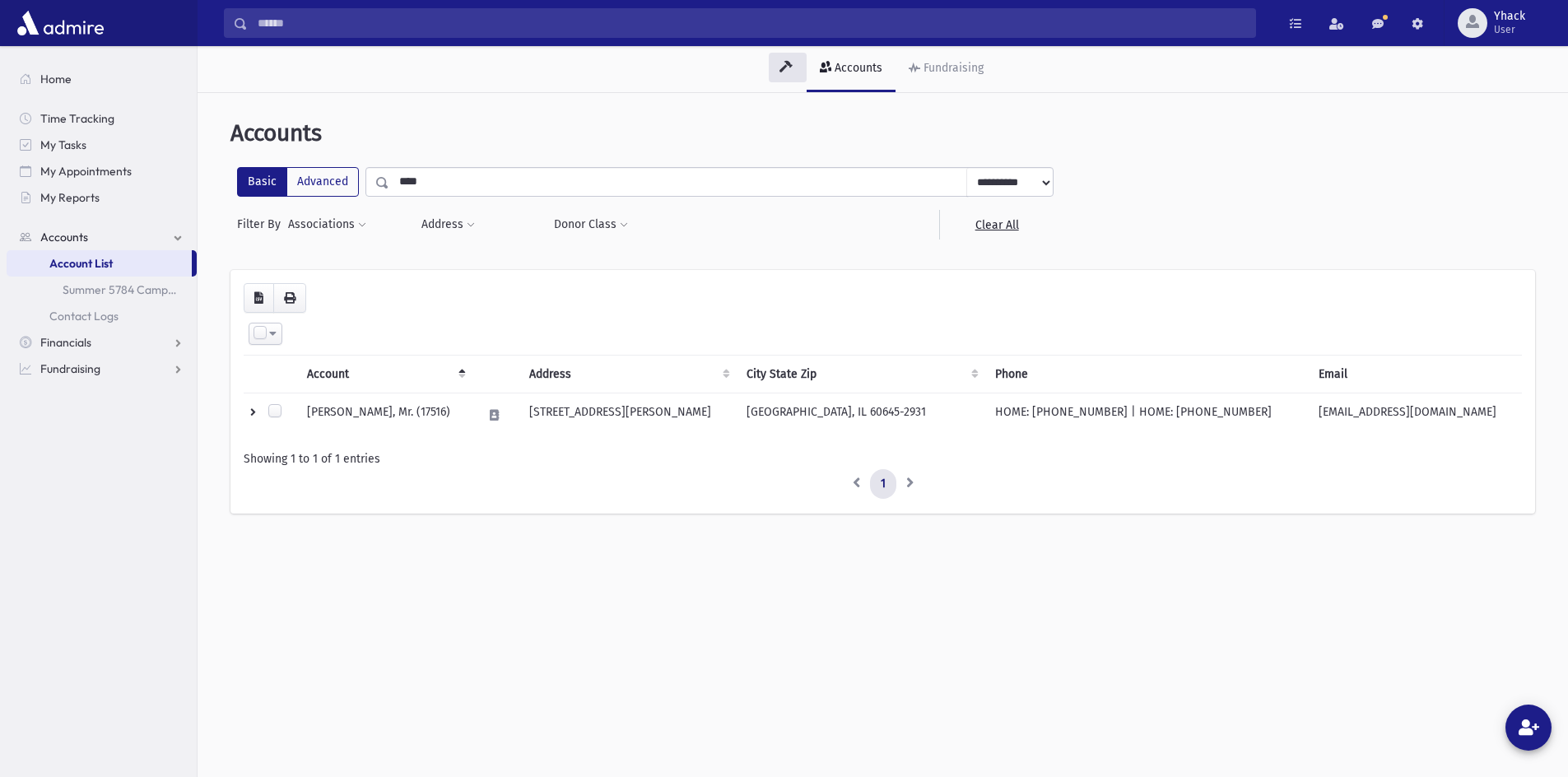
click at [331, 24] on input "Search" at bounding box center [751, 23] width 1007 height 29
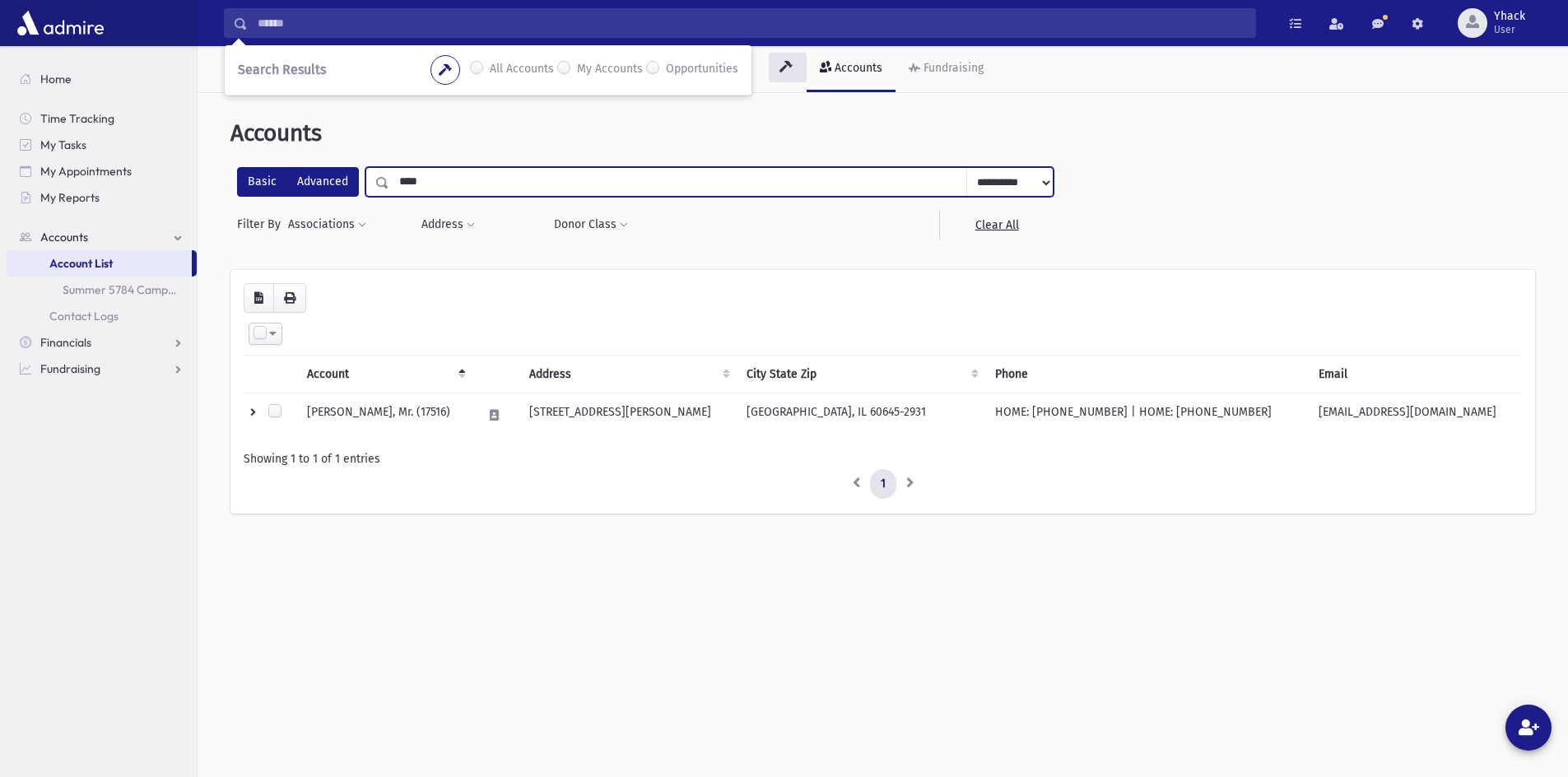
drag, startPoint x: 439, startPoint y: 193, endPoint x: 349, endPoint y: 170, distance: 92.9
click at [349, 170] on div "**********" at bounding box center [645, 182] width 817 height 29
type input "******"
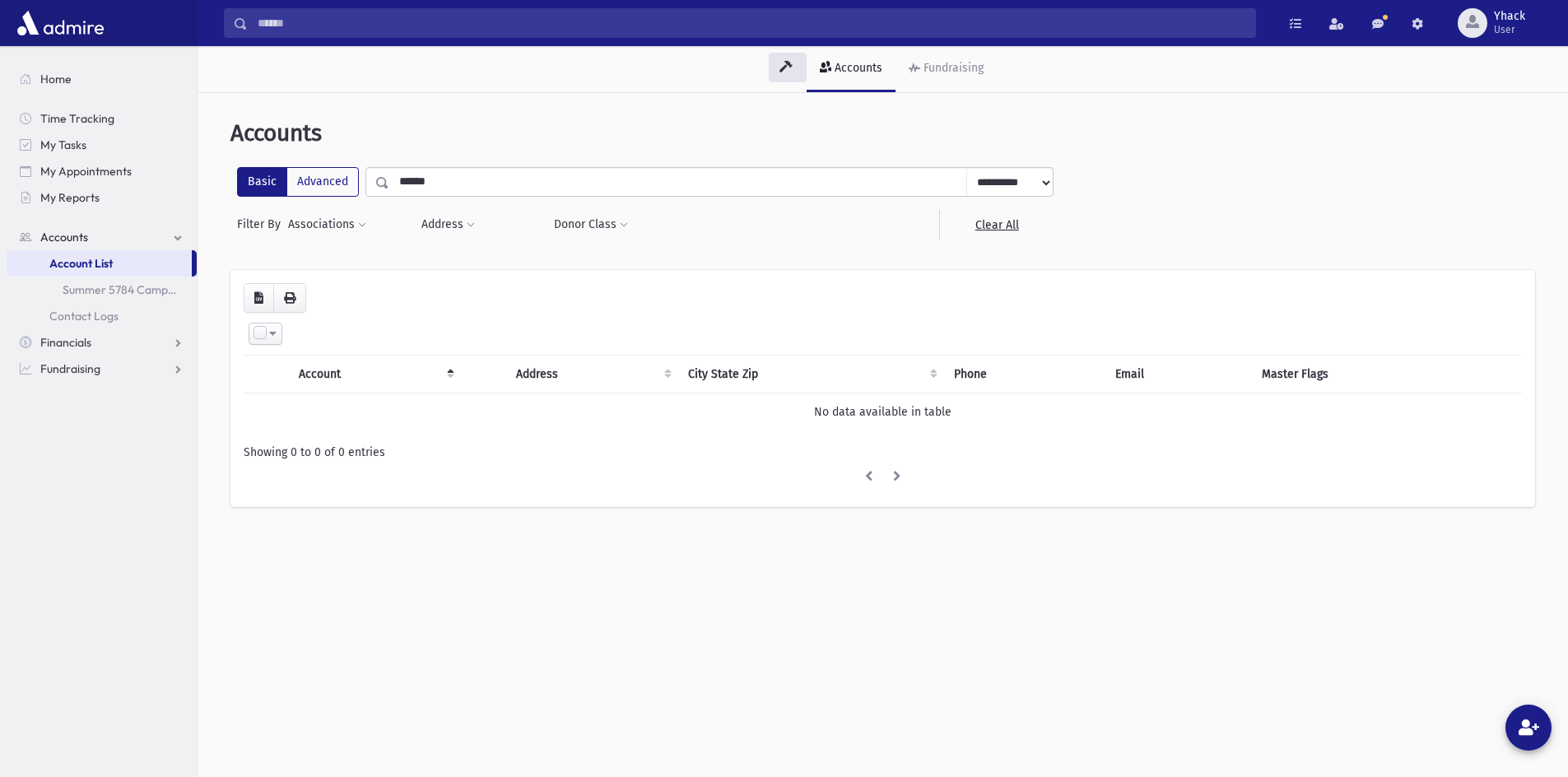
click at [1047, 193] on select "**********" at bounding box center [1010, 183] width 87 height 29
select select "****"
click at [967, 168] on select "**********" at bounding box center [1010, 183] width 87 height 29
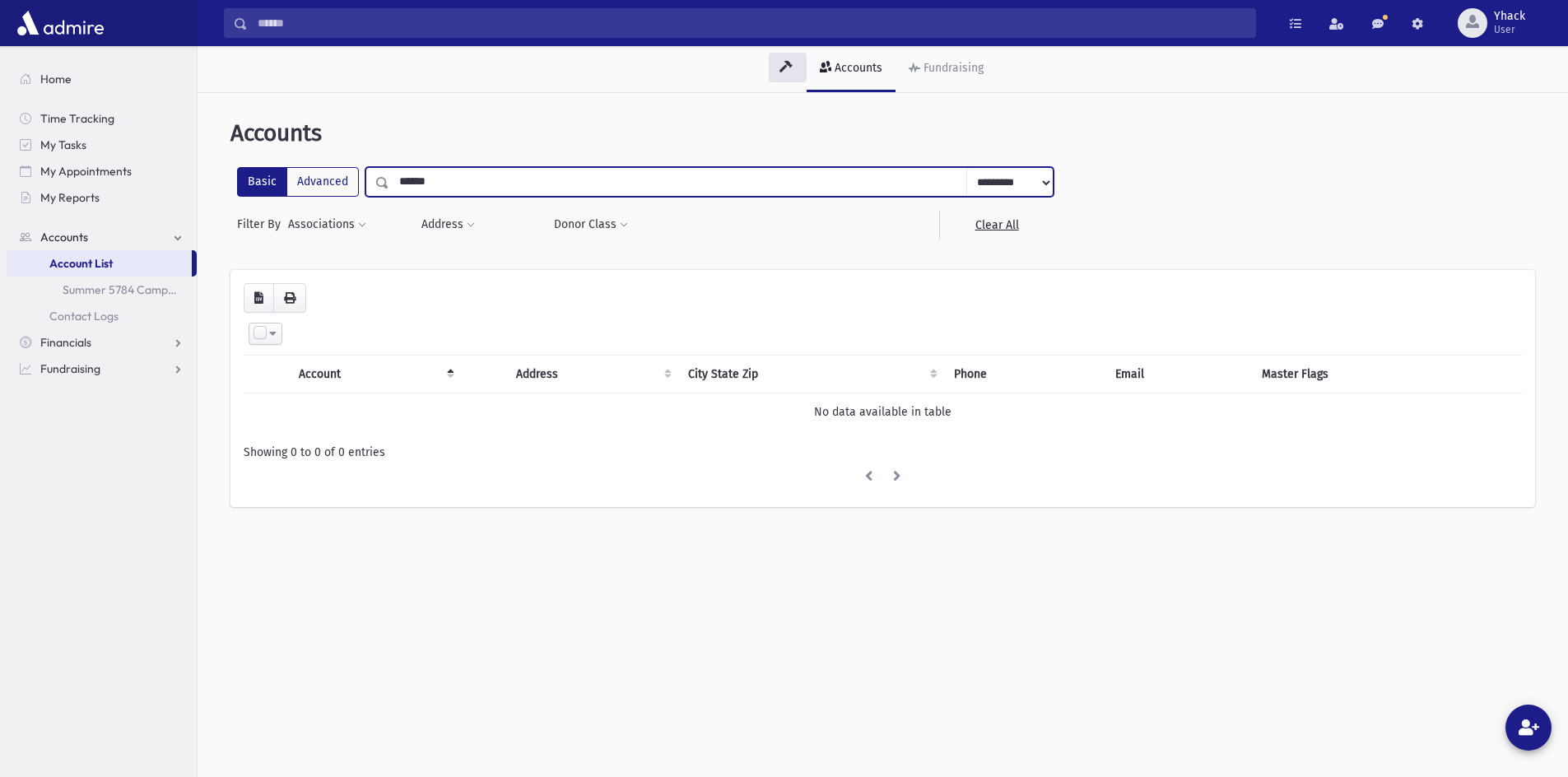
click at [857, 177] on input "******" at bounding box center [679, 182] width 578 height 29
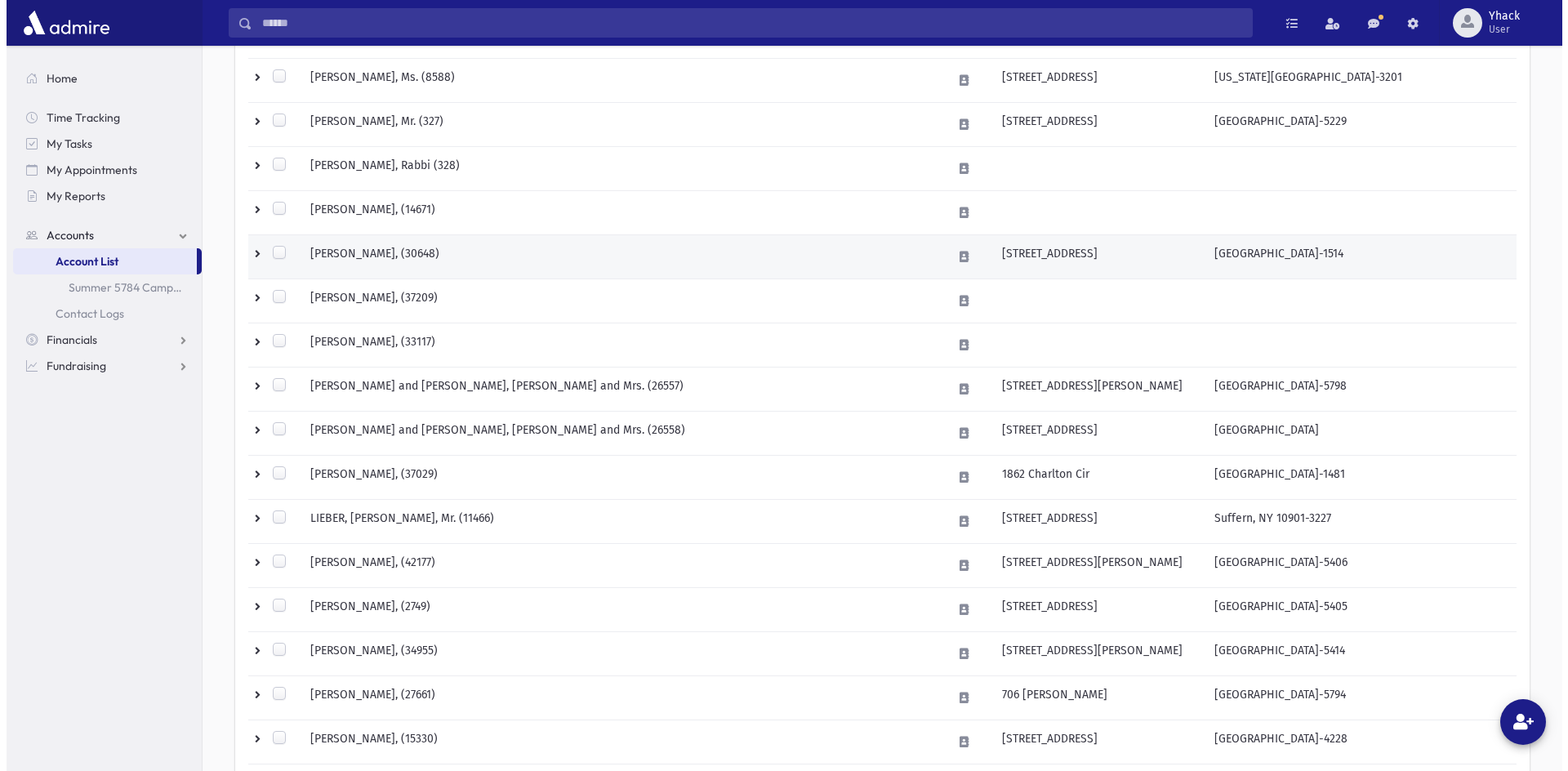
scroll to position [571, 0]
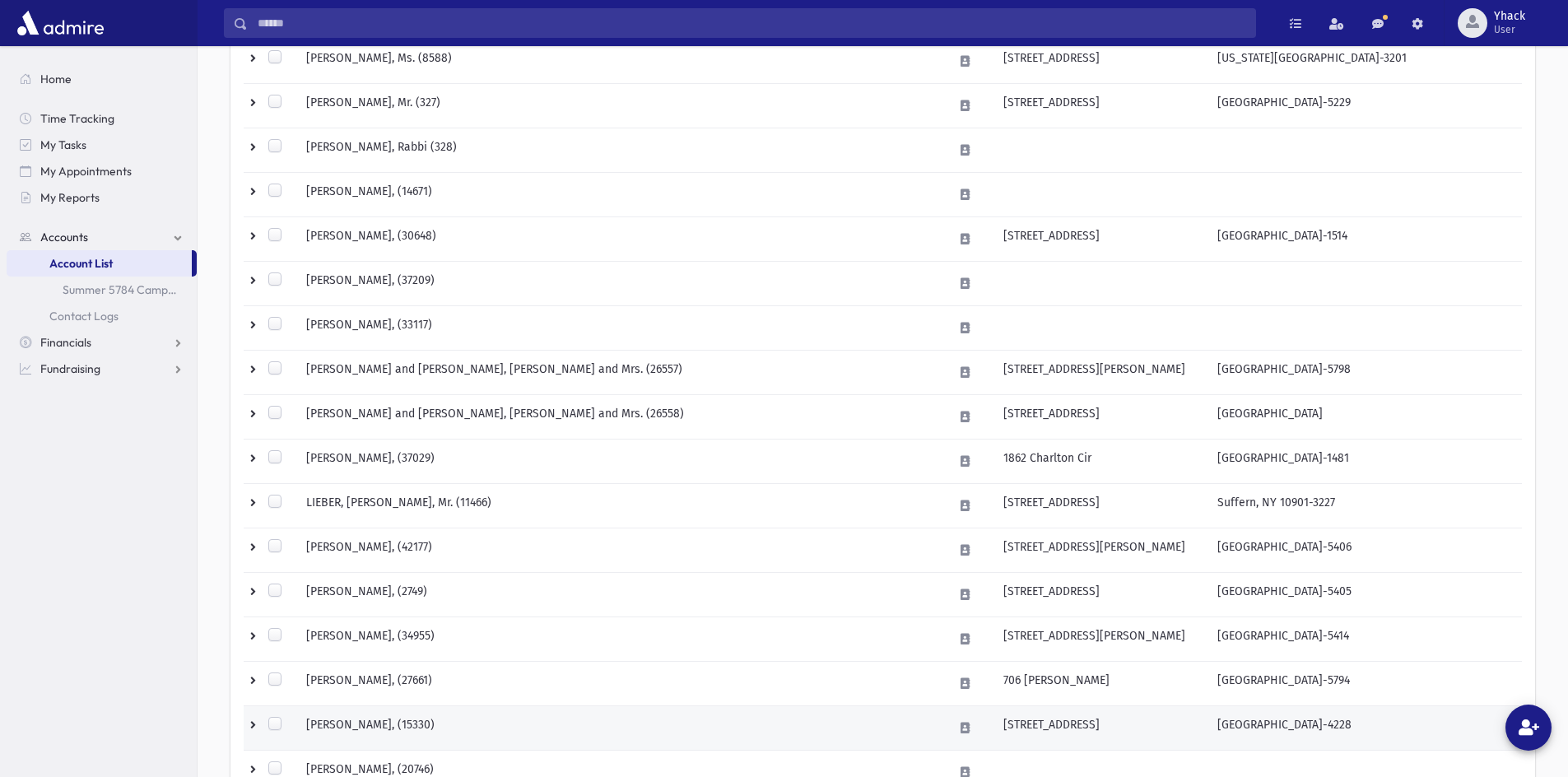
click at [371, 731] on td "LIEBER, Shragie, (15330)" at bounding box center [620, 728] width 648 height 44
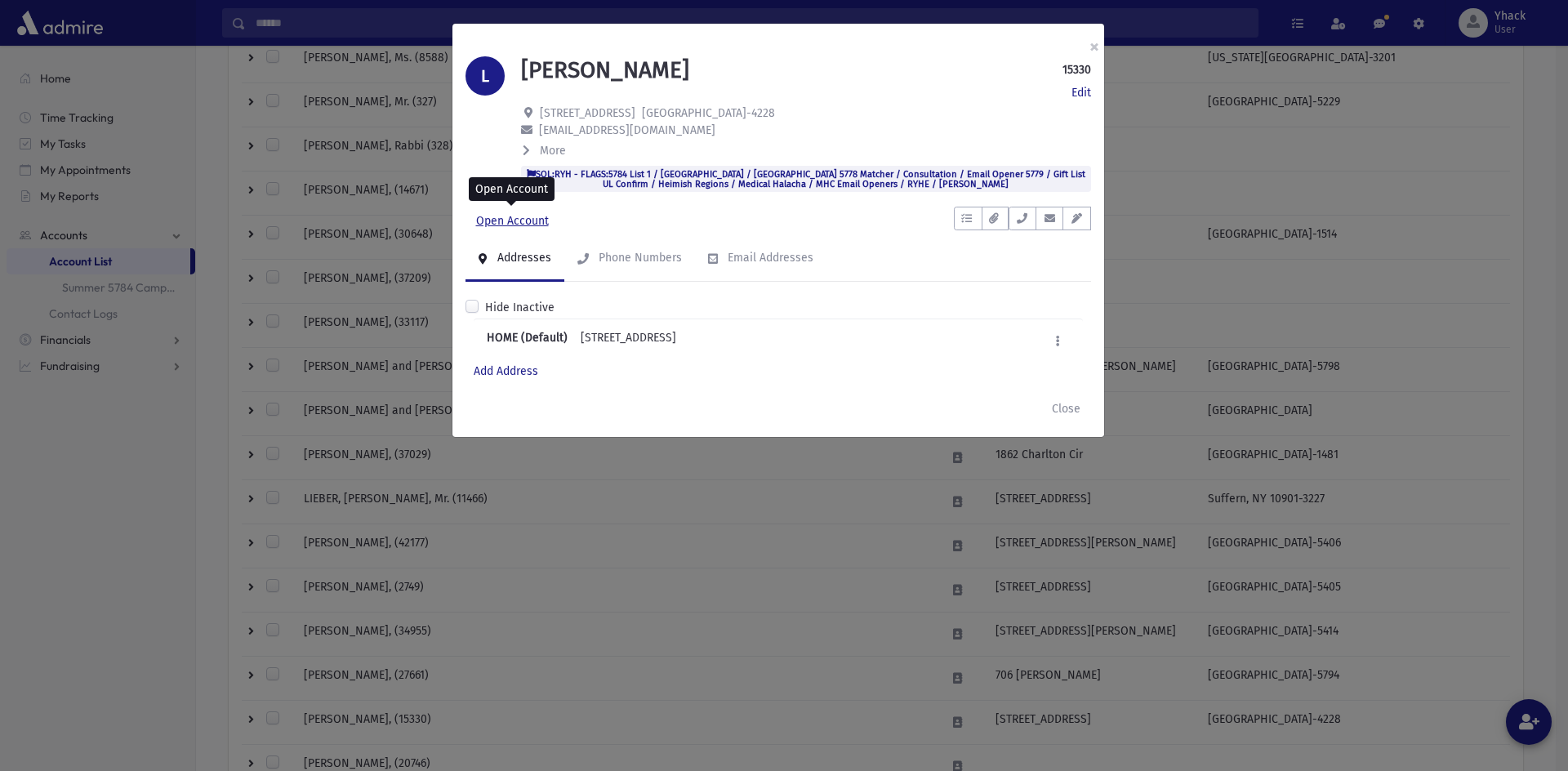
click at [522, 222] on link "Open Account" at bounding box center [512, 221] width 94 height 29
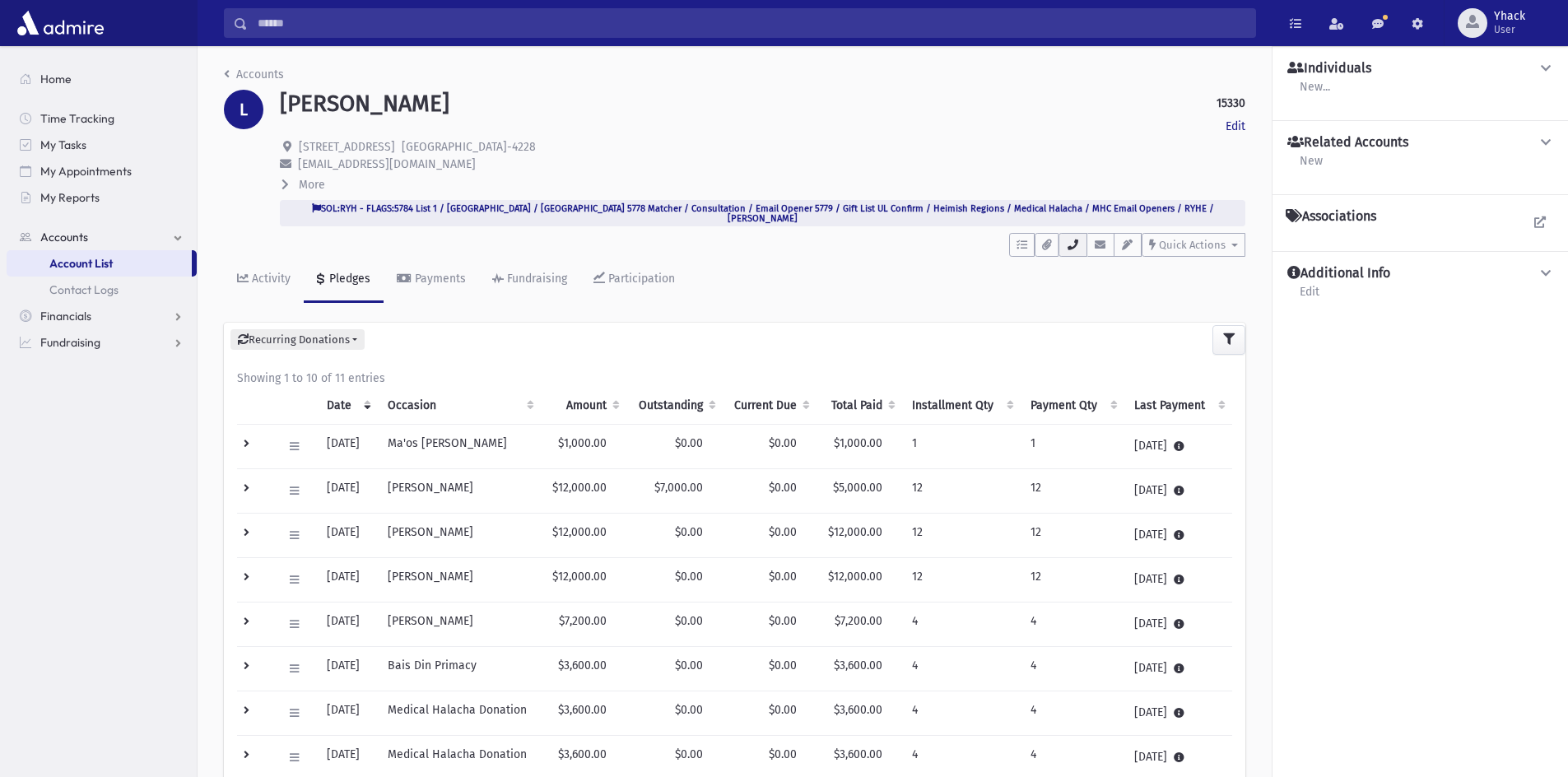
click at [1079, 239] on icon "button" at bounding box center [1073, 245] width 13 height 10
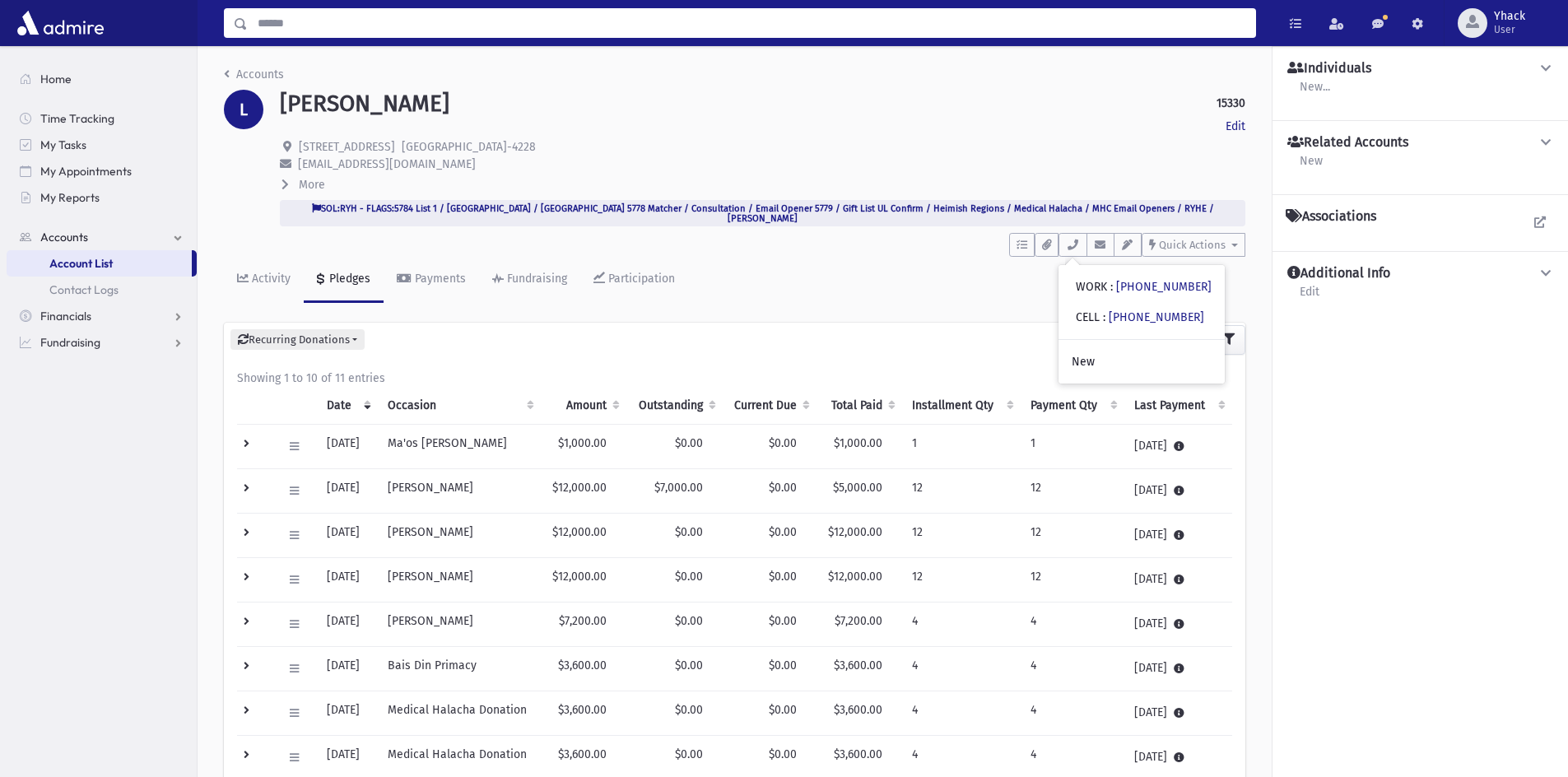
click at [619, 22] on input "Search" at bounding box center [751, 23] width 1007 height 29
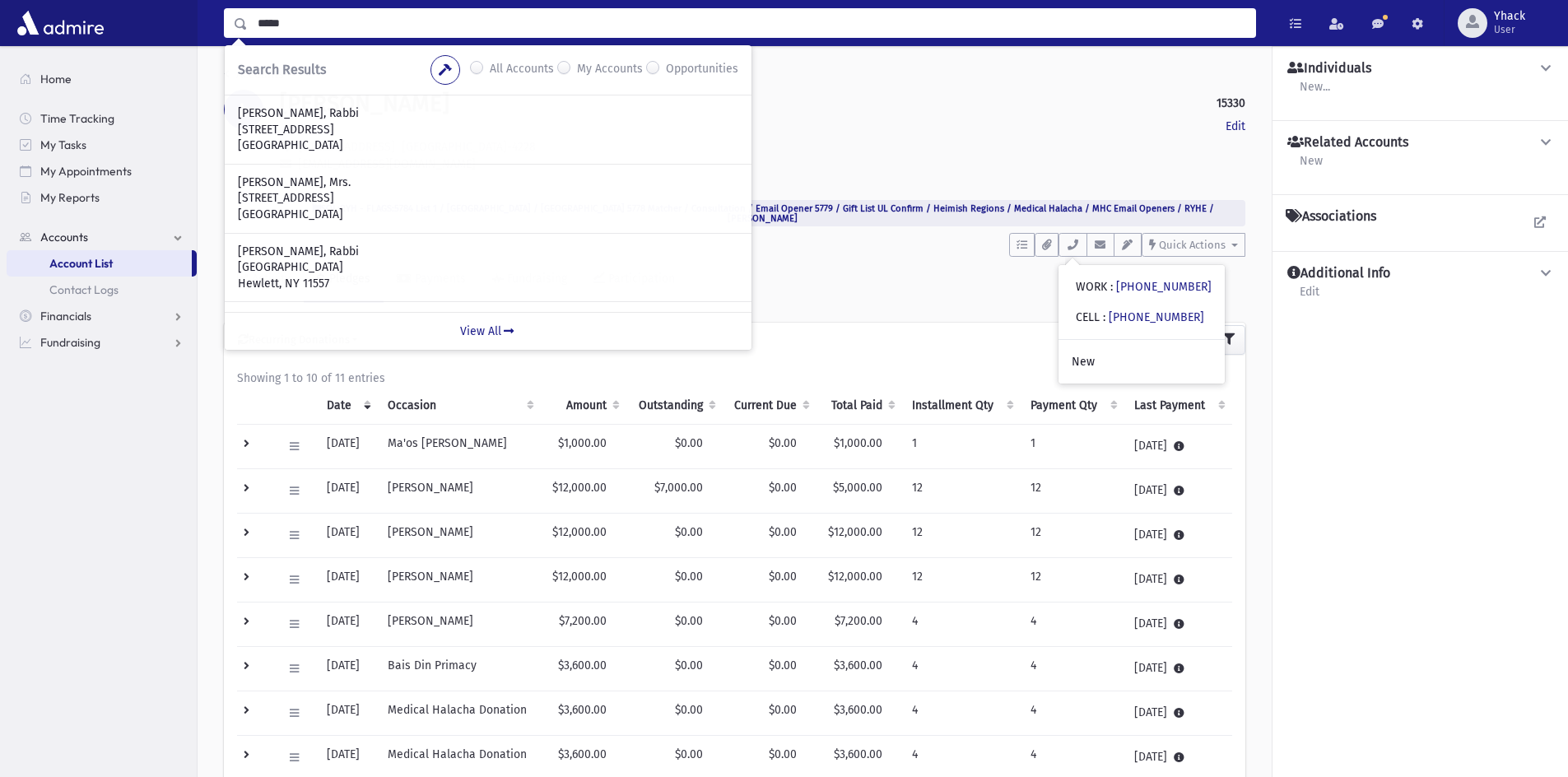
drag, startPoint x: 292, startPoint y: 25, endPoint x: 247, endPoint y: 30, distance: 45.3
click at [248, 30] on input "*****" at bounding box center [751, 23] width 1007 height 29
type input "********"
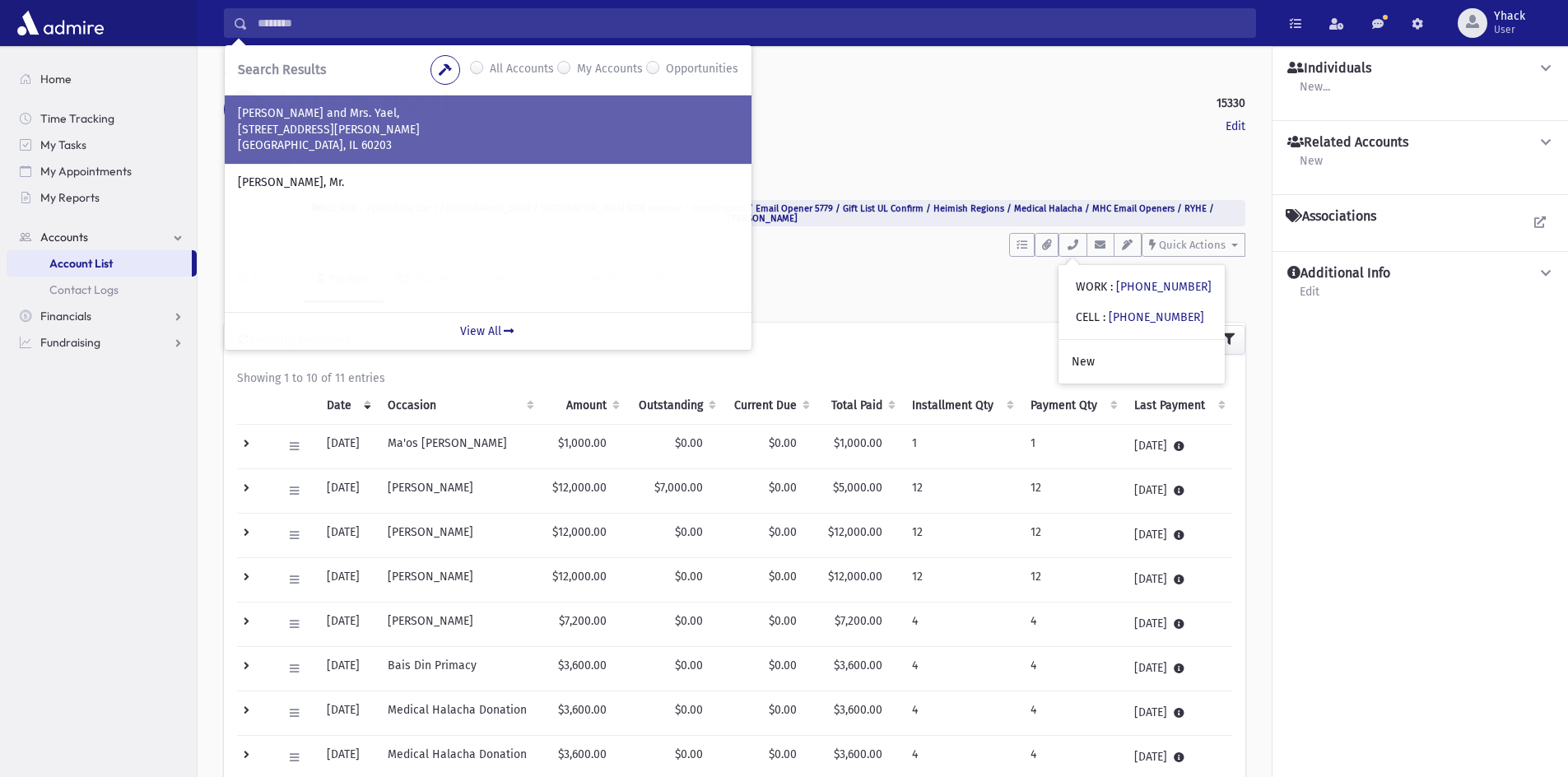
click at [362, 153] on div "RIPSTEIN, Kenny and Mrs. Yael, 3939 Emerson St Evanston, IL 60203" at bounding box center [488, 129] width 527 height 69
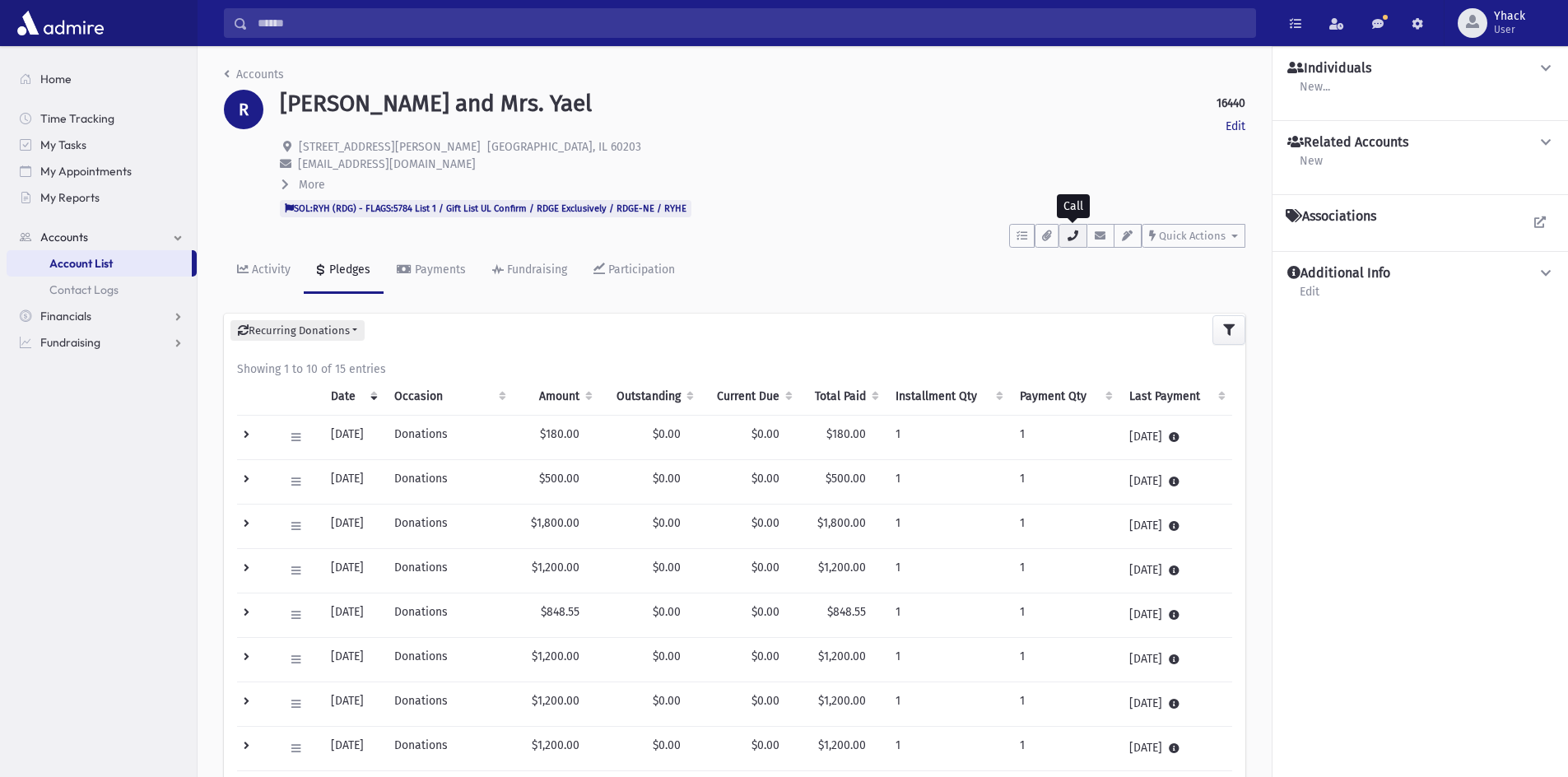
click at [1067, 232] on icon "button" at bounding box center [1073, 236] width 13 height 10
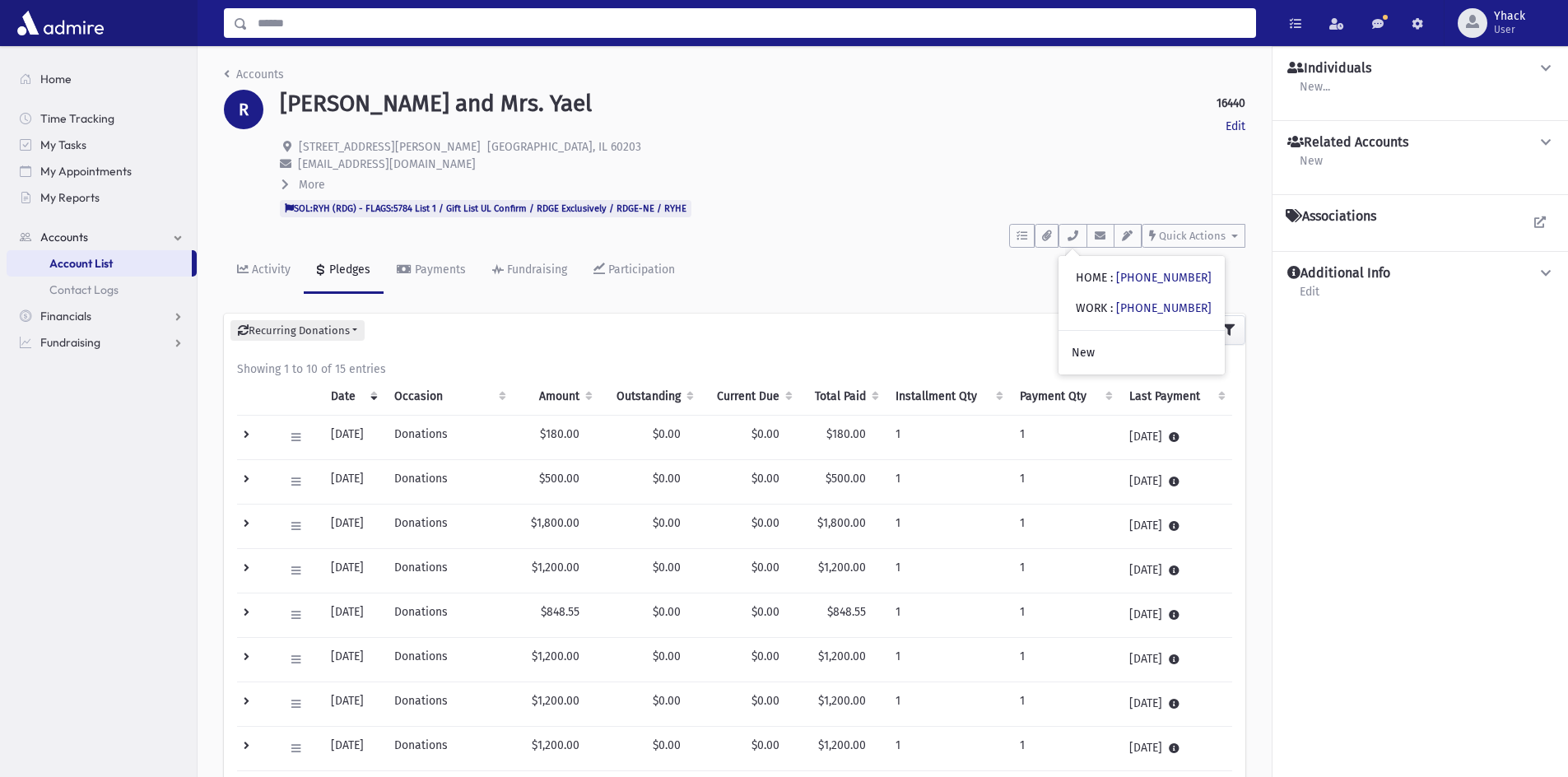
click at [279, 29] on input "Search" at bounding box center [751, 23] width 1007 height 29
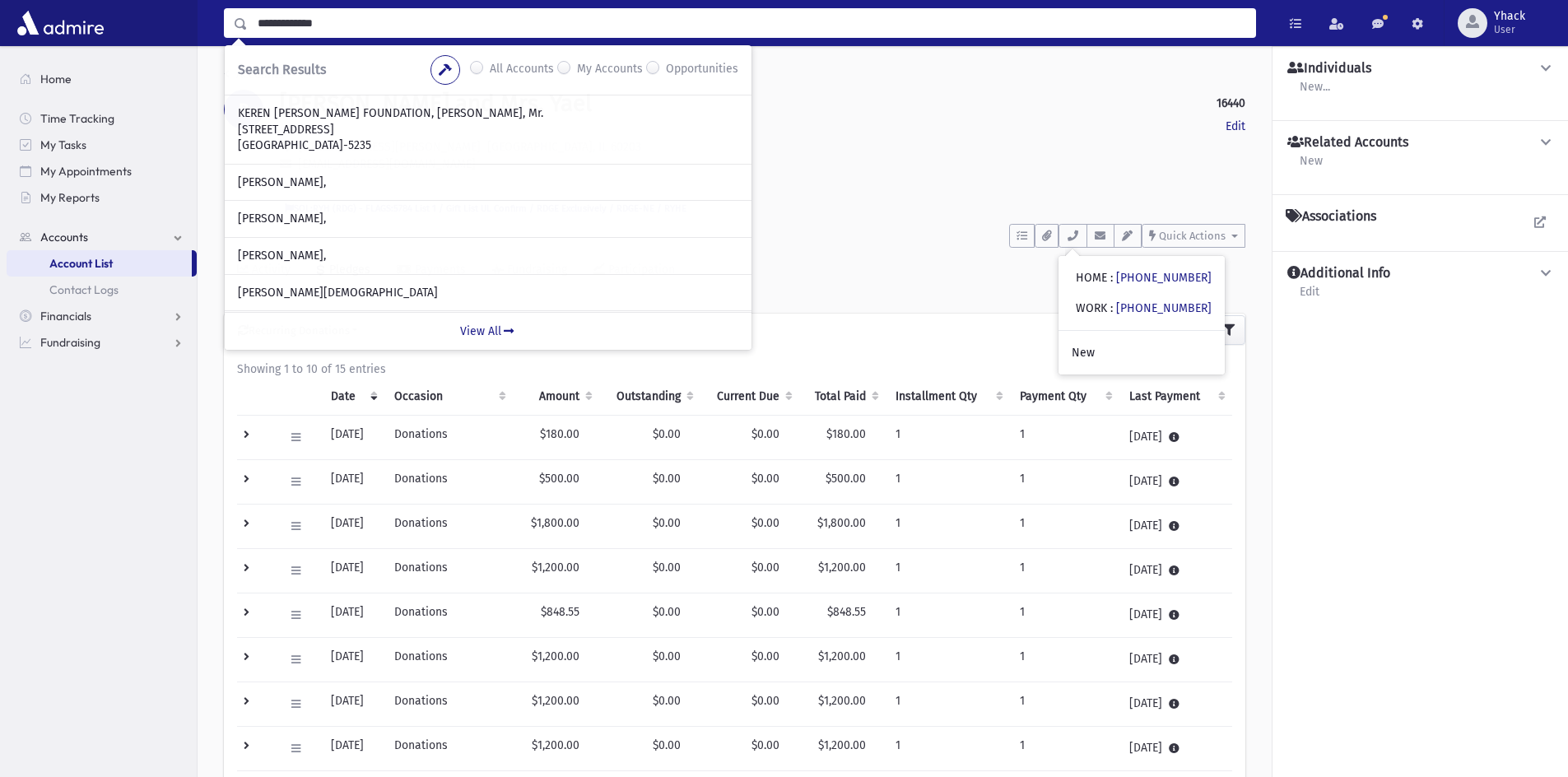
type input "**********"
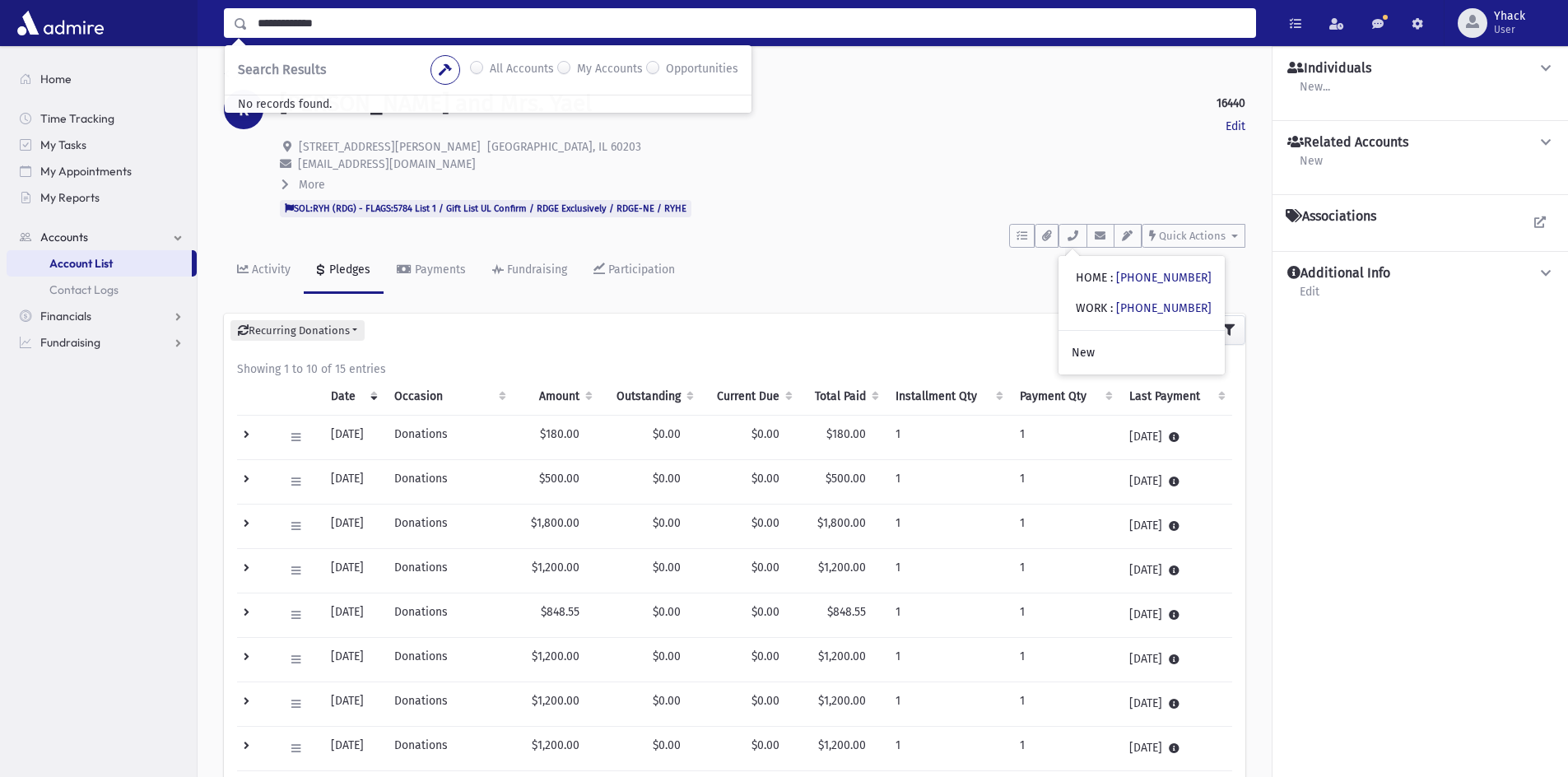
click at [662, 164] on p "[EMAIL_ADDRESS][DOMAIN_NAME]" at bounding box center [763, 164] width 966 height 17
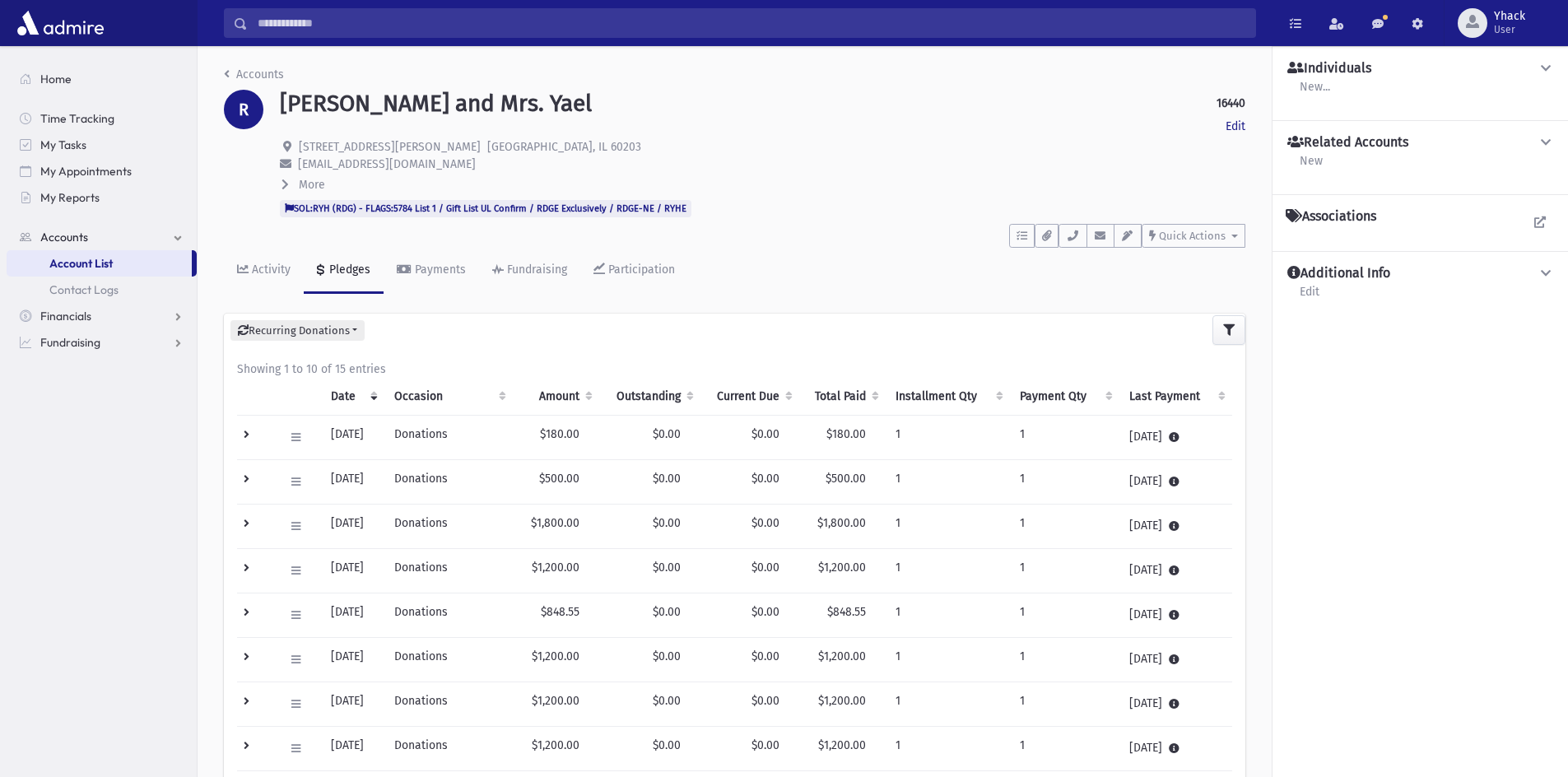
click at [243, 18] on span at bounding box center [240, 23] width 13 height 11
click at [232, 72] on link "Accounts" at bounding box center [253, 75] width 60 height 14
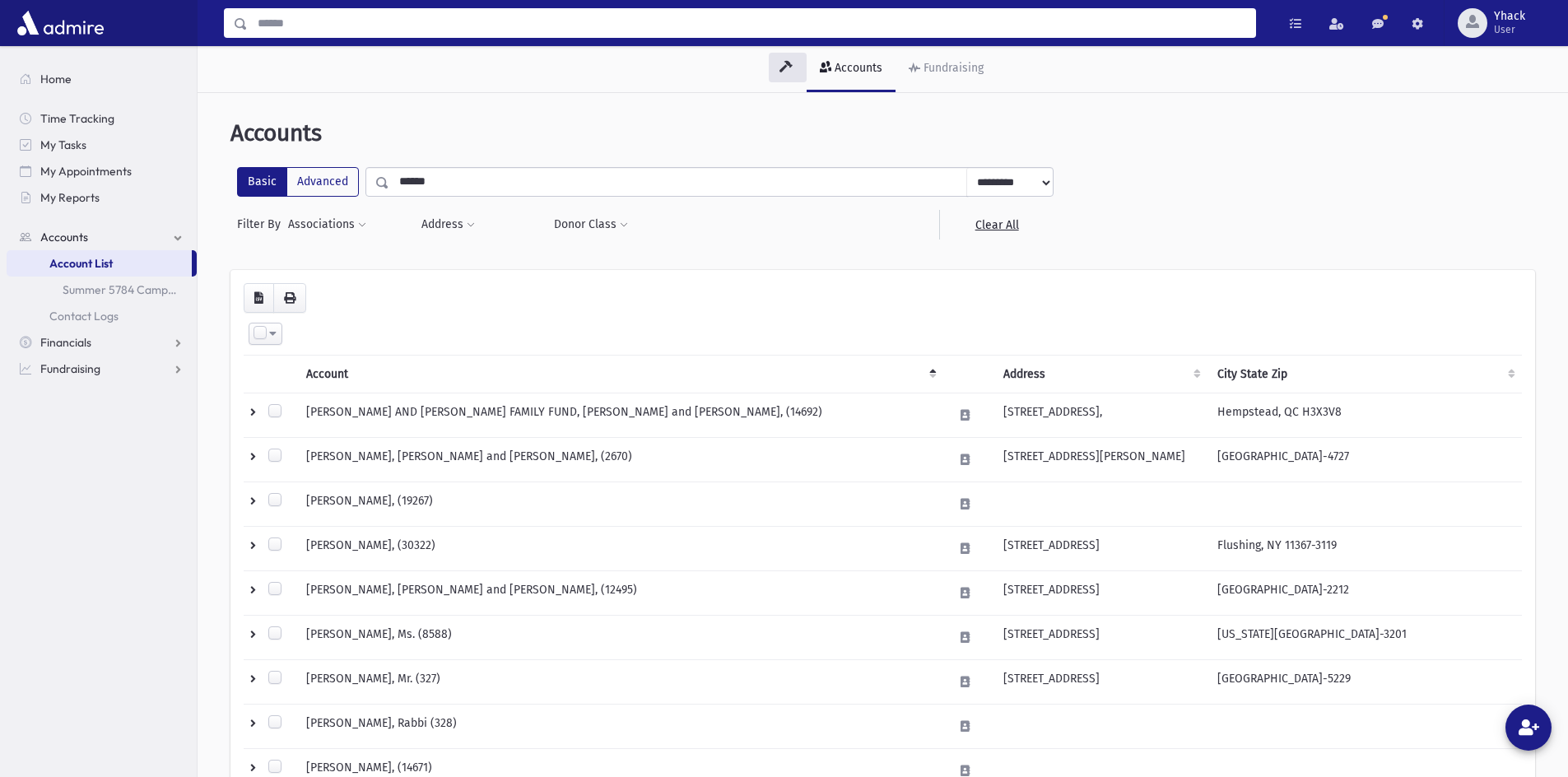
click at [320, 29] on input "Search" at bounding box center [751, 23] width 1007 height 29
type input "**********"
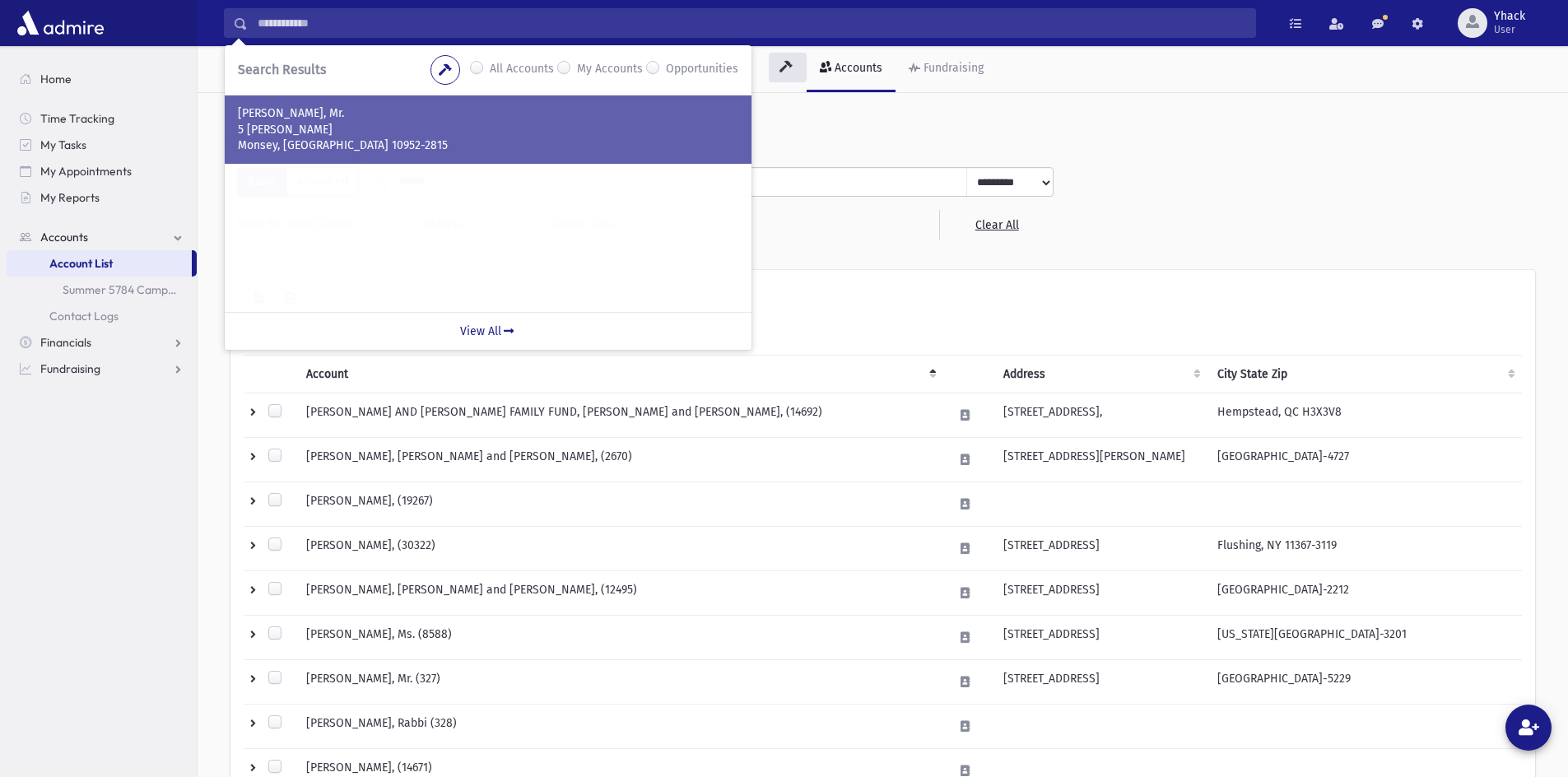
click at [329, 108] on p "WEISS, Refoel, Mr." at bounding box center [488, 113] width 501 height 16
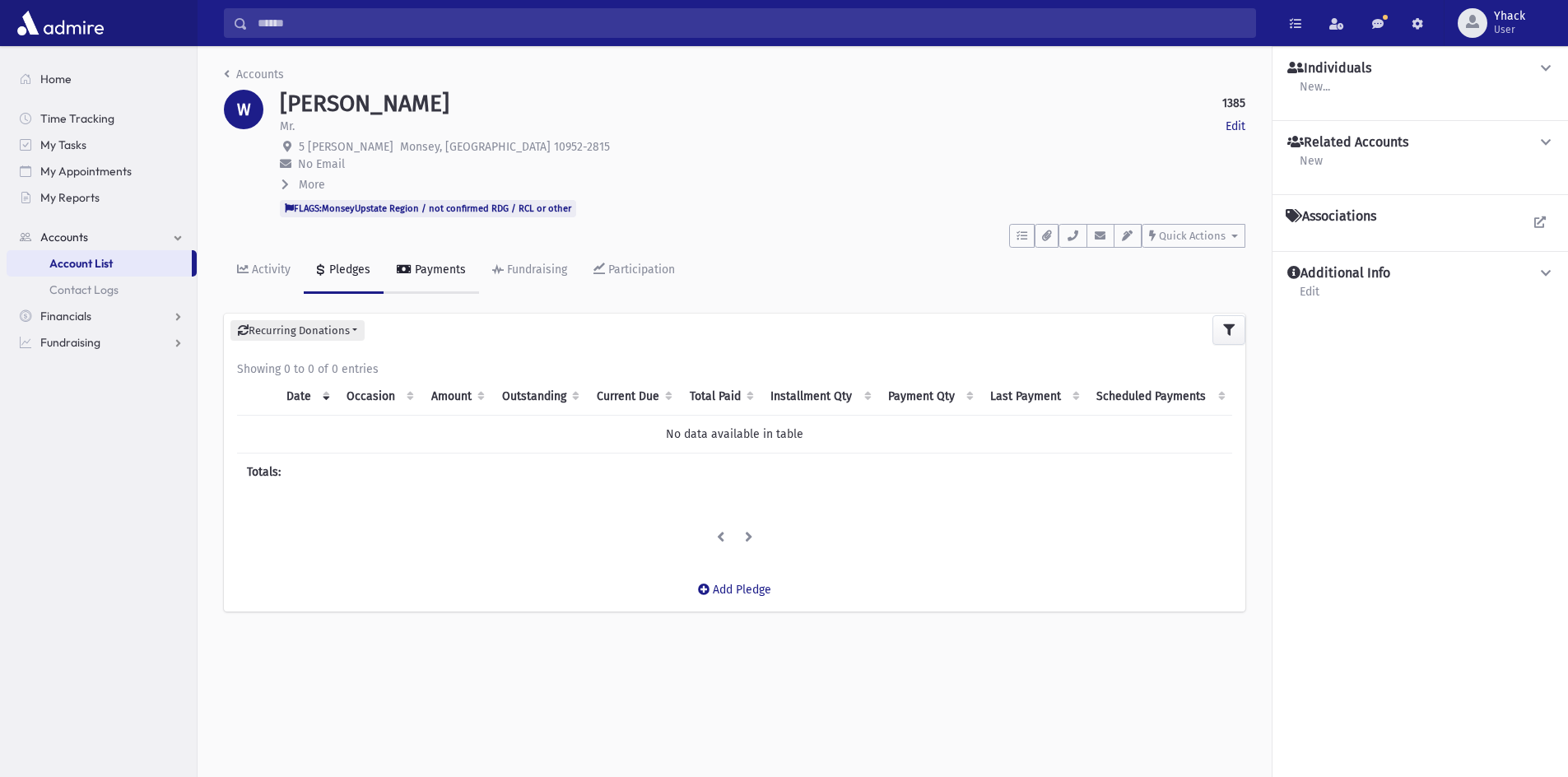
click at [430, 271] on div "Payments" at bounding box center [438, 270] width 55 height 14
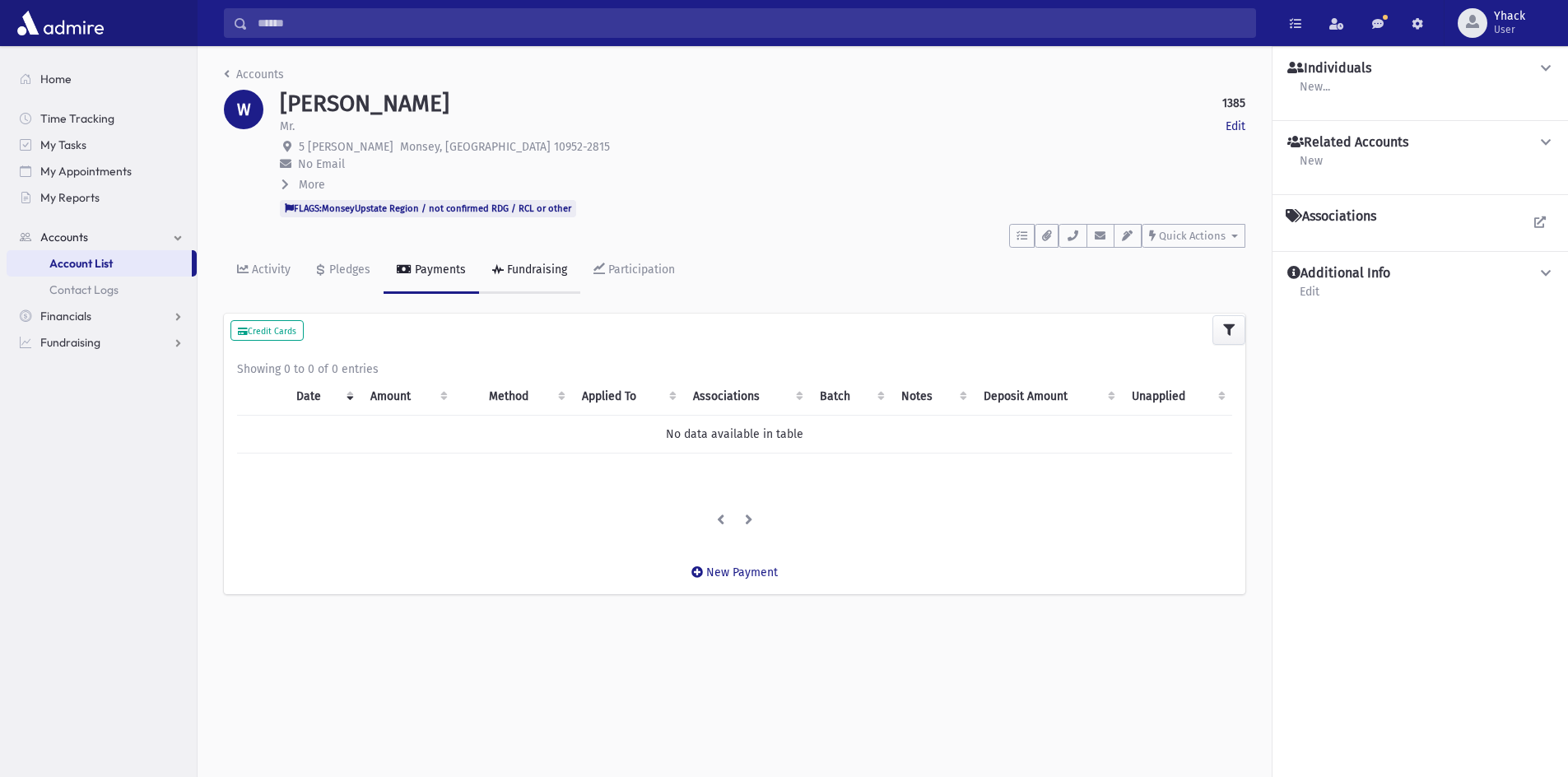
click at [507, 271] on div "Fundraising" at bounding box center [535, 270] width 63 height 14
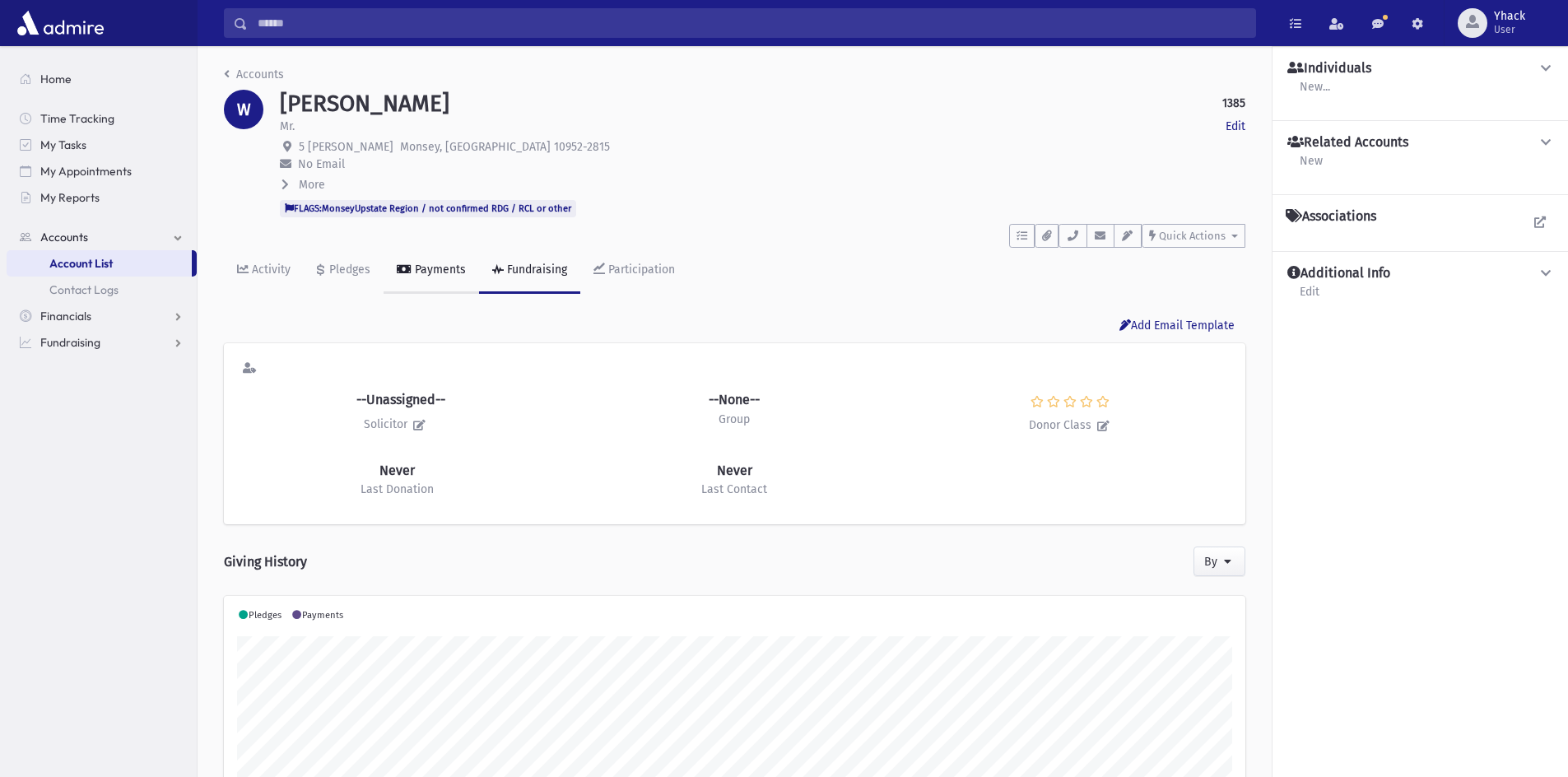
scroll to position [259, 1021]
click at [424, 268] on div "Payments" at bounding box center [438, 270] width 55 height 14
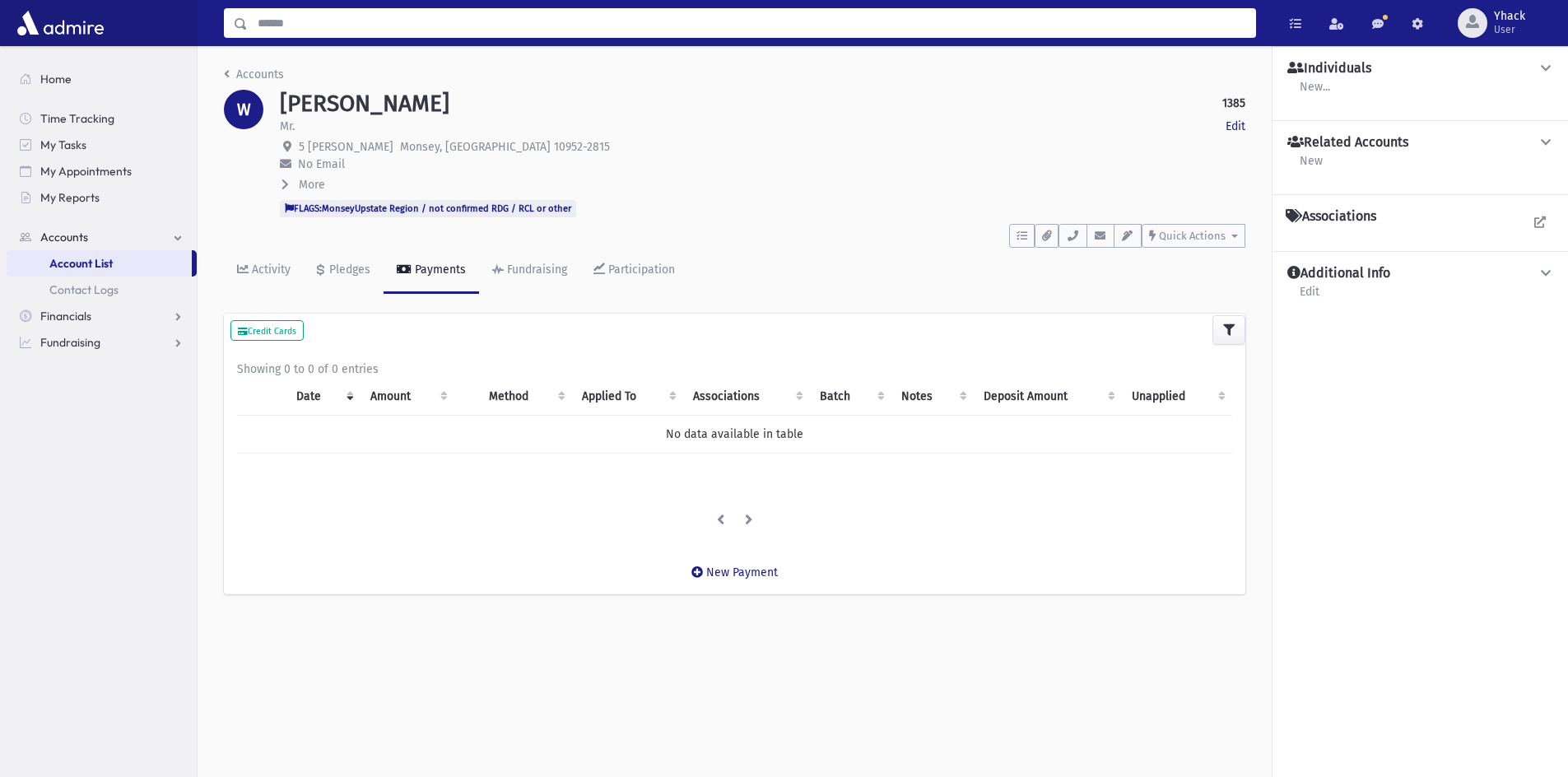
click at [318, 26] on input "Search" at bounding box center [751, 23] width 1007 height 29
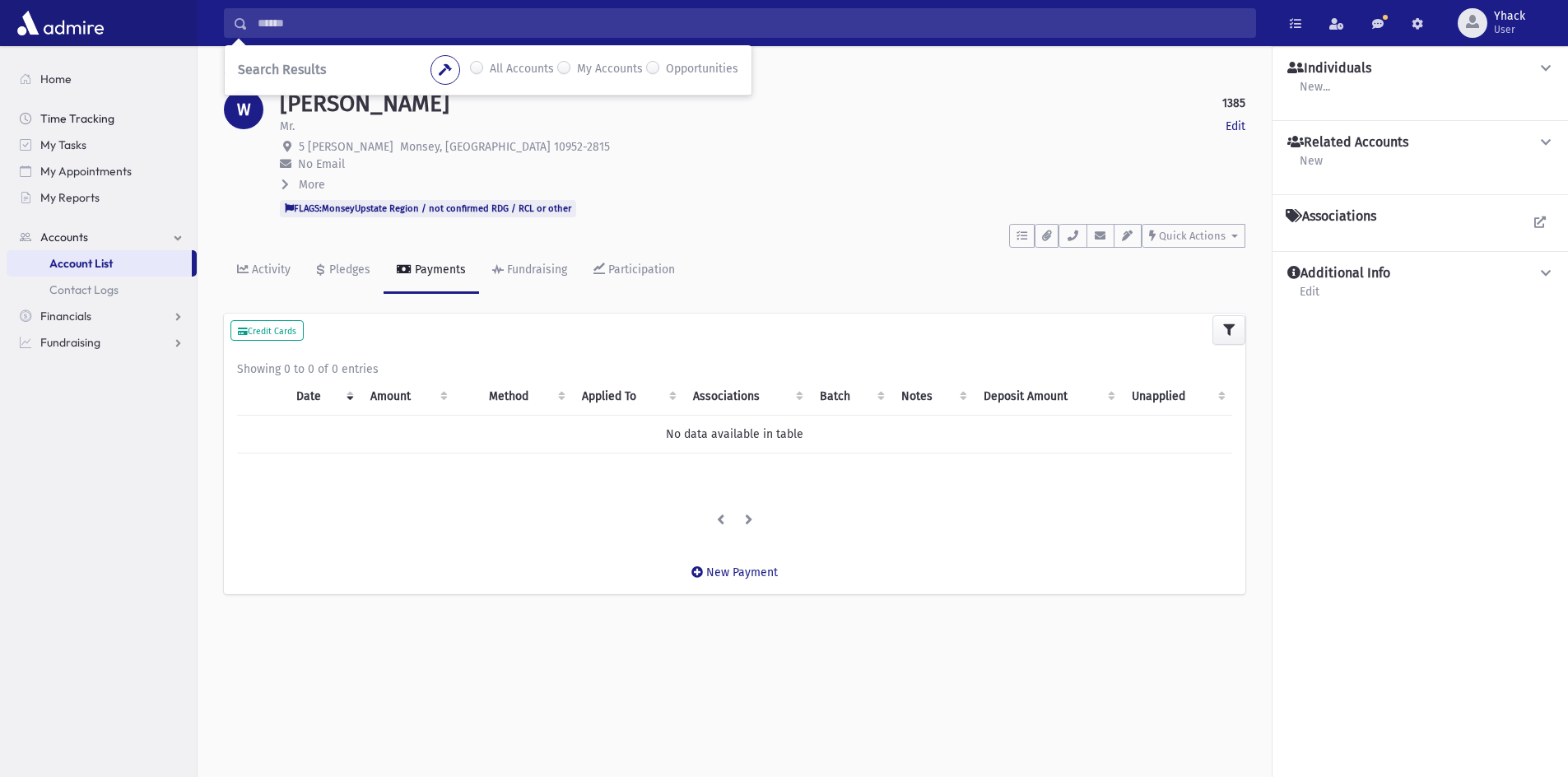
click at [89, 121] on span "Time Tracking" at bounding box center [76, 118] width 74 height 15
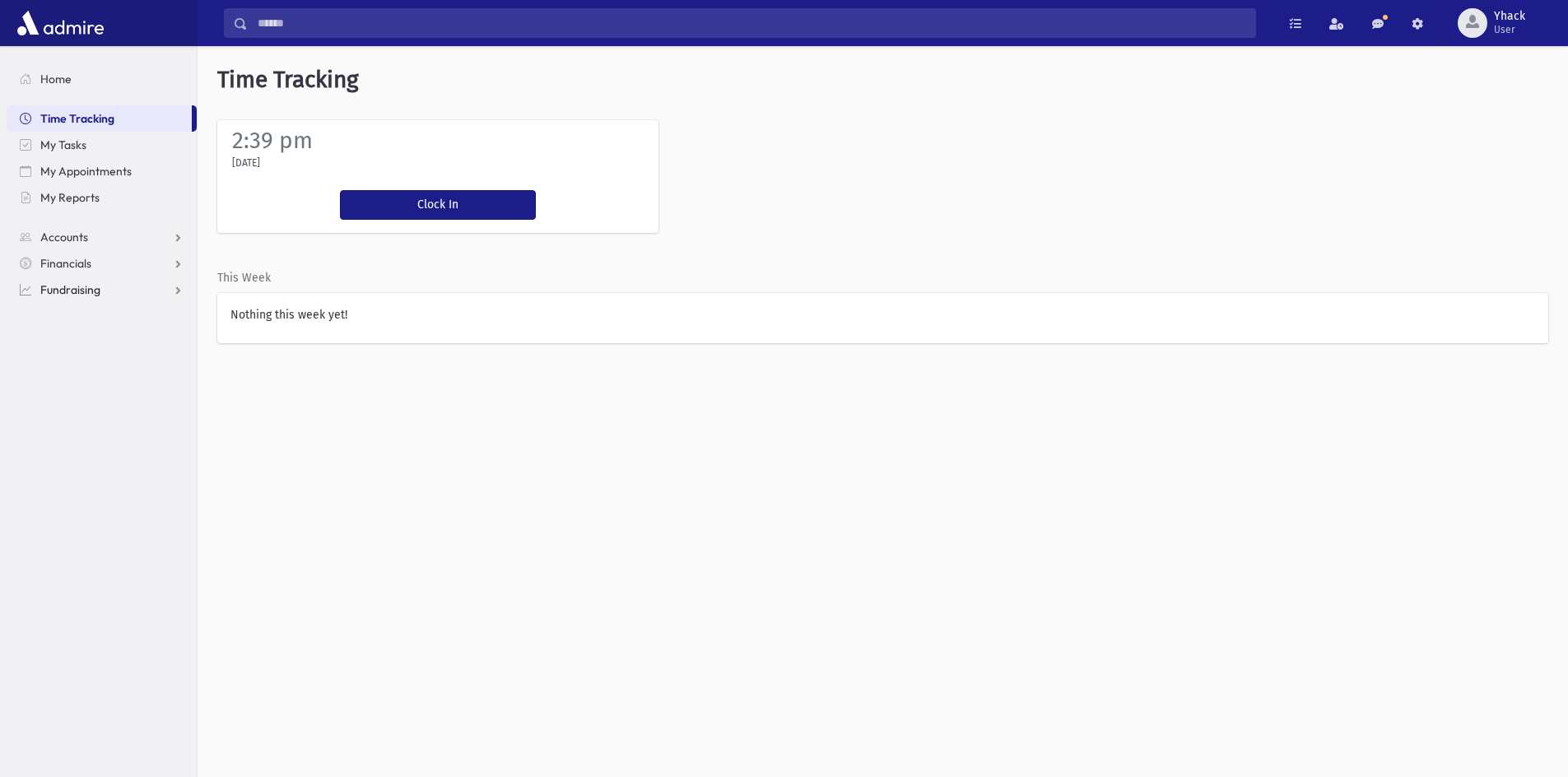
click at [91, 281] on link "Fundraising" at bounding box center [102, 290] width 190 height 26
click at [89, 315] on span "My Accounts" at bounding box center [82, 316] width 66 height 15
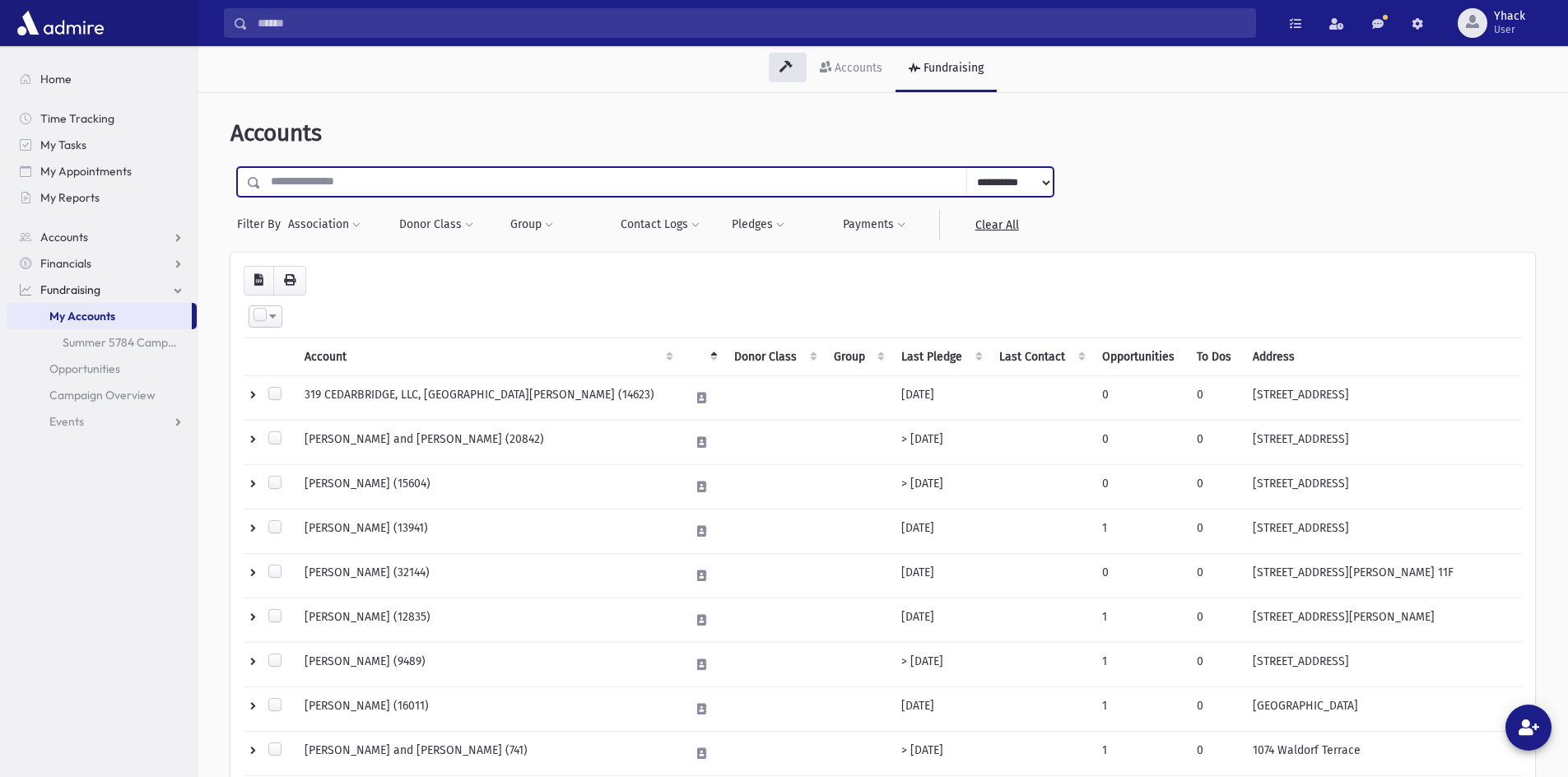
click at [303, 178] on input "text" at bounding box center [614, 182] width 706 height 29
type input "******"
click at [231, 167] on input "submit" at bounding box center [253, 179] width 46 height 23
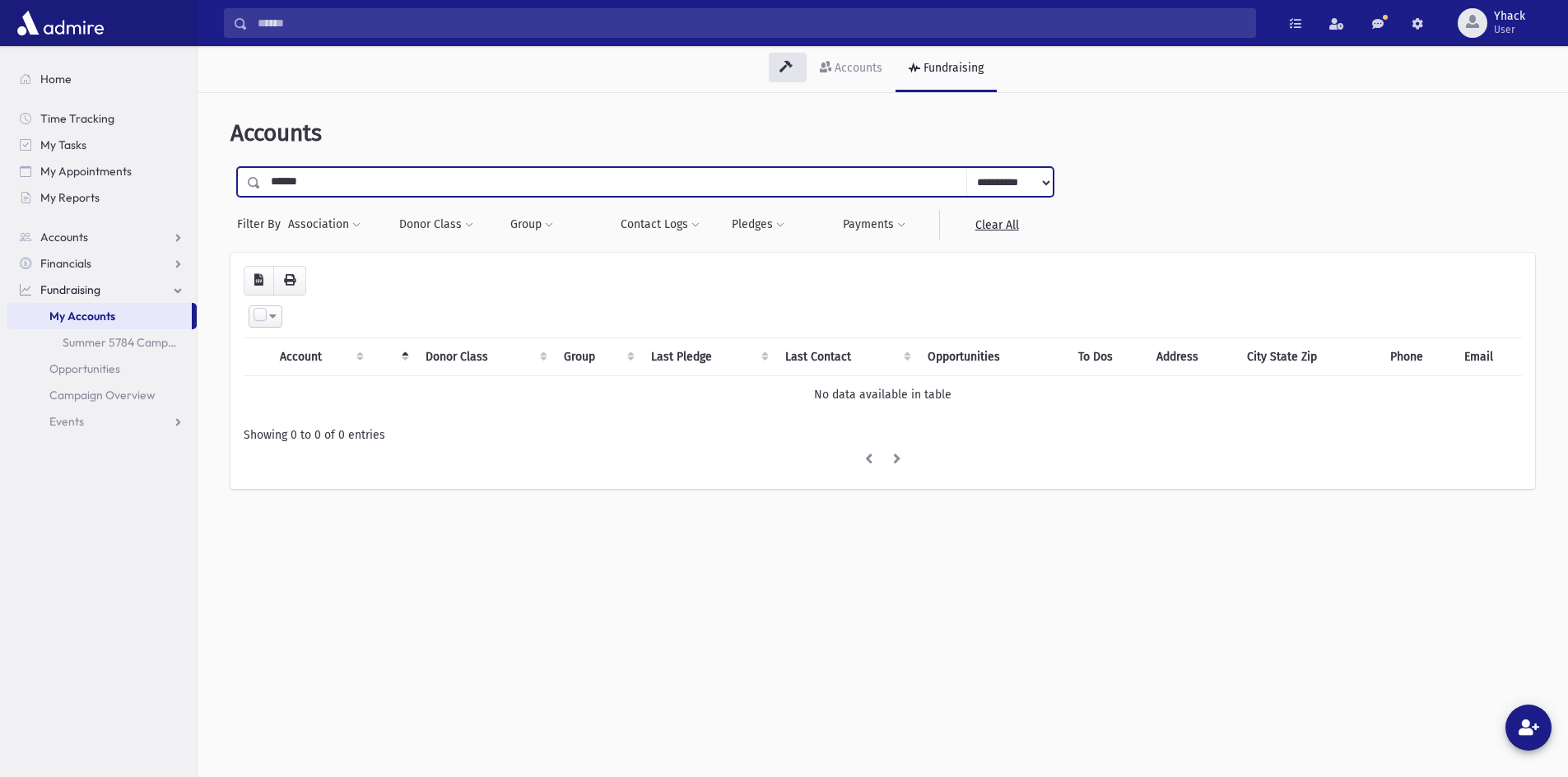
drag, startPoint x: 0, startPoint y: 0, endPoint x: 305, endPoint y: 174, distance: 351.1
click at [305, 174] on input "******" at bounding box center [614, 182] width 706 height 29
type input "*****"
click at [231, 167] on input "submit" at bounding box center [253, 179] width 46 height 23
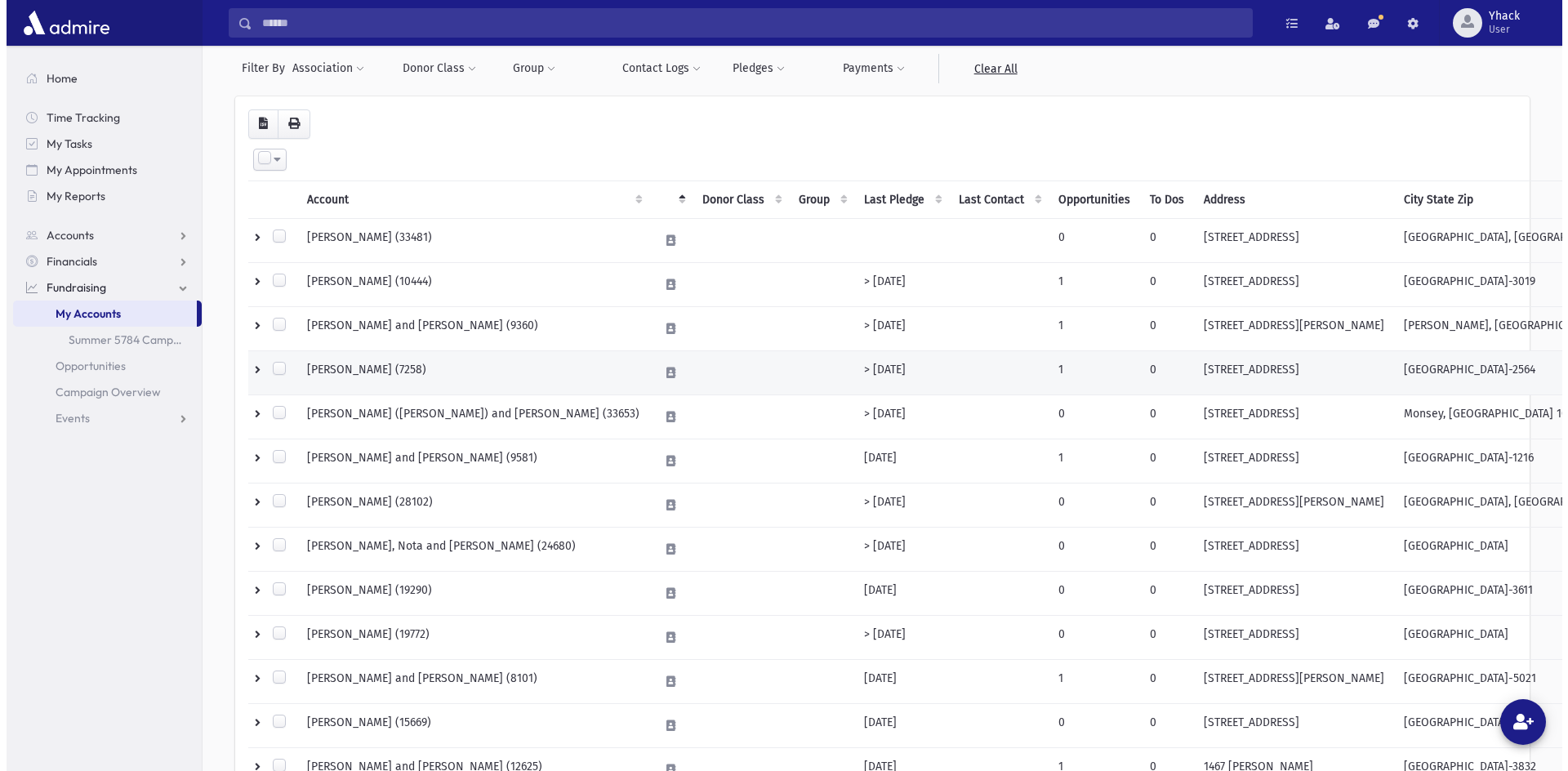
scroll to position [163, 0]
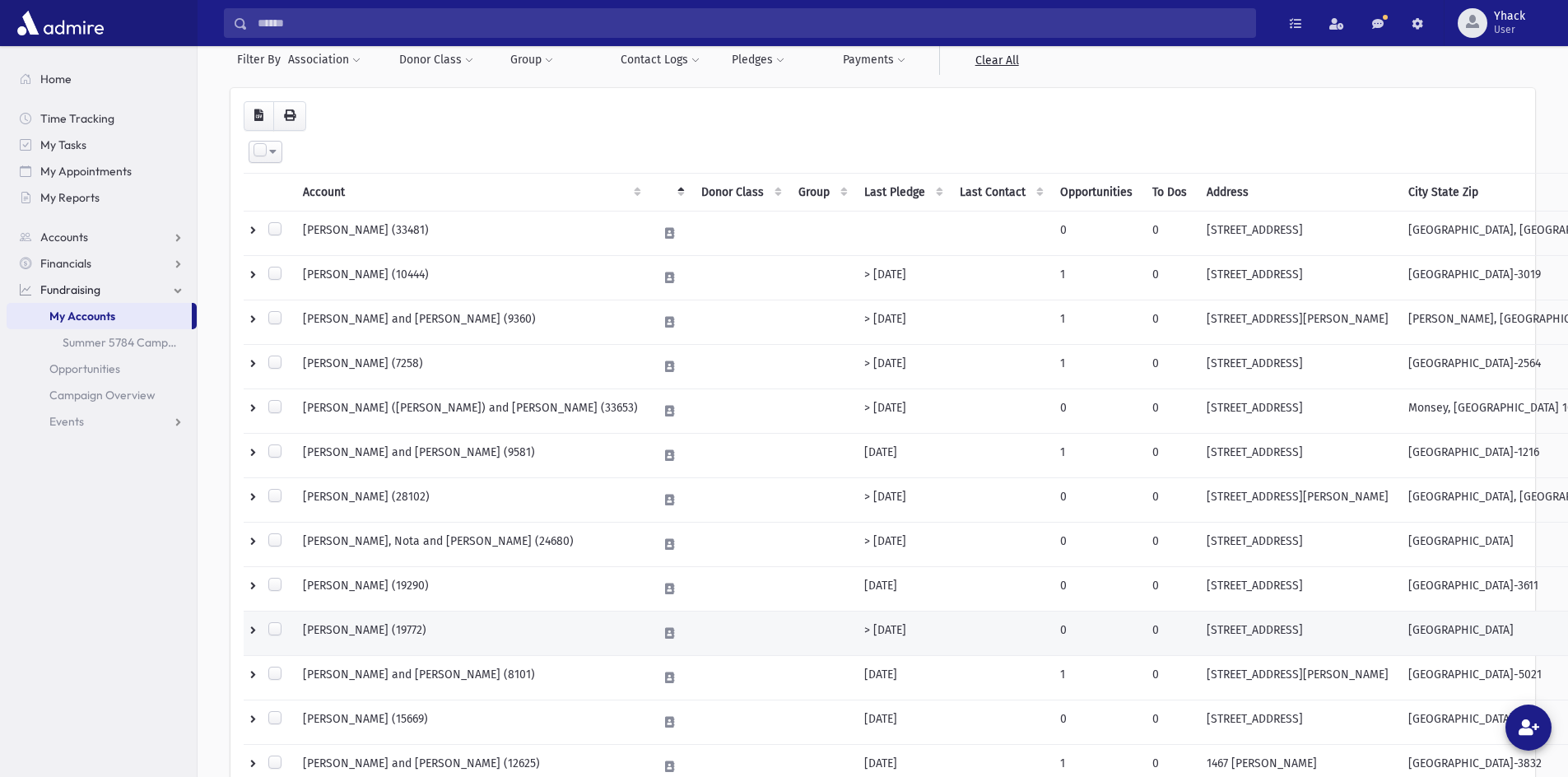
click at [373, 633] on td "WEISS, Raphael (19772)" at bounding box center [470, 632] width 355 height 44
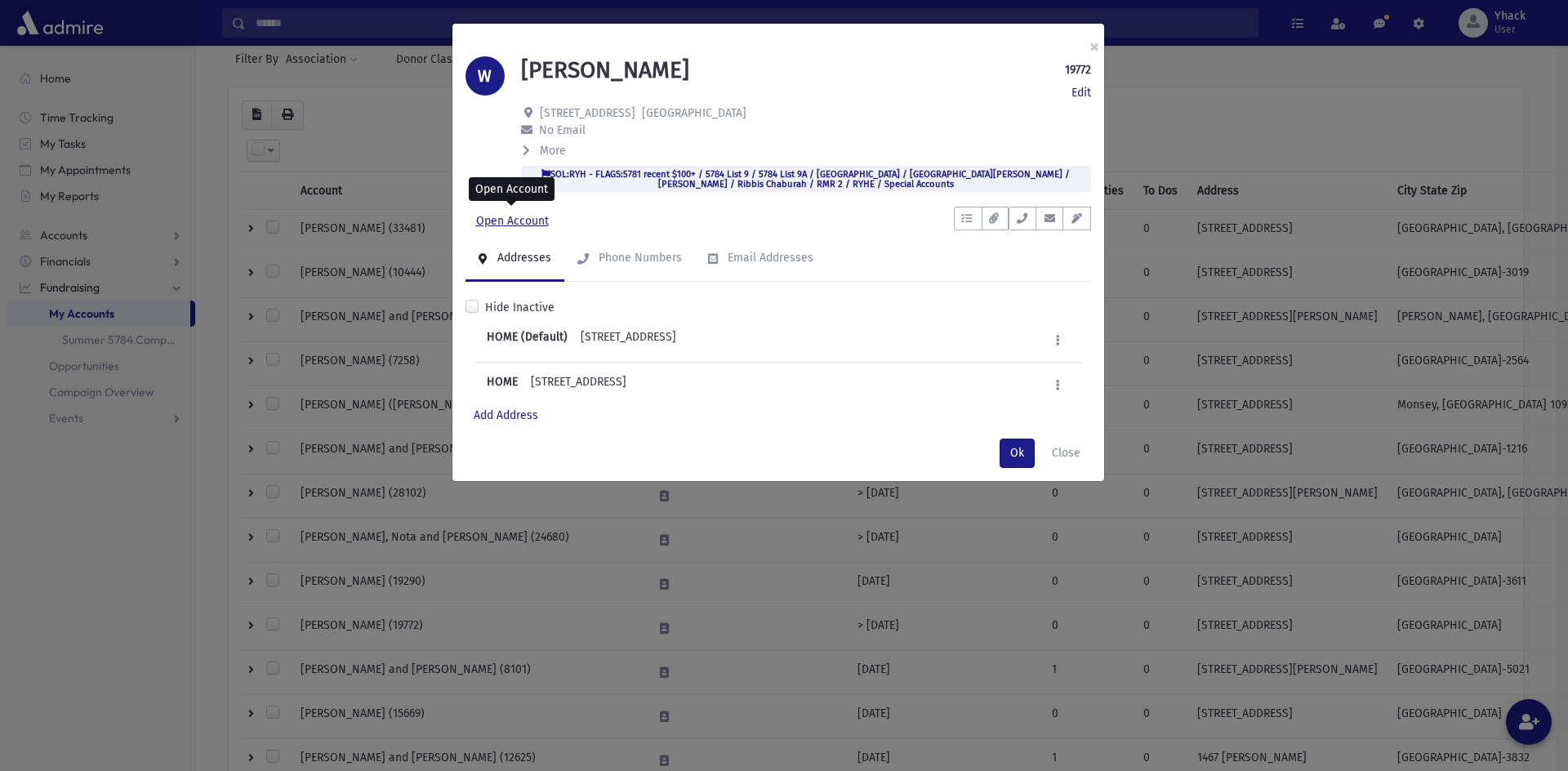
click at [505, 215] on link "Open Account" at bounding box center [512, 221] width 94 height 29
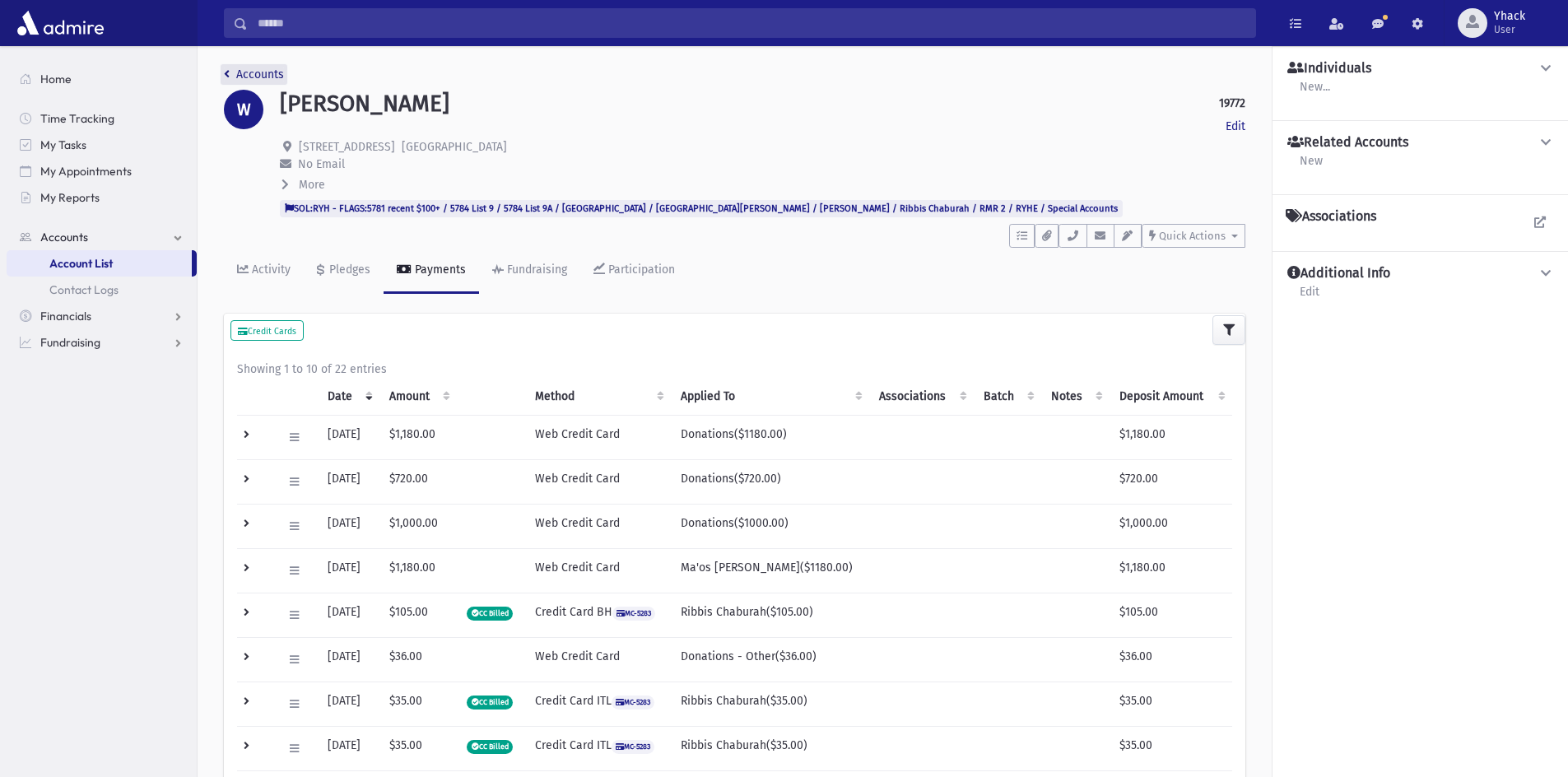
click at [247, 75] on link "Accounts" at bounding box center [253, 75] width 60 height 14
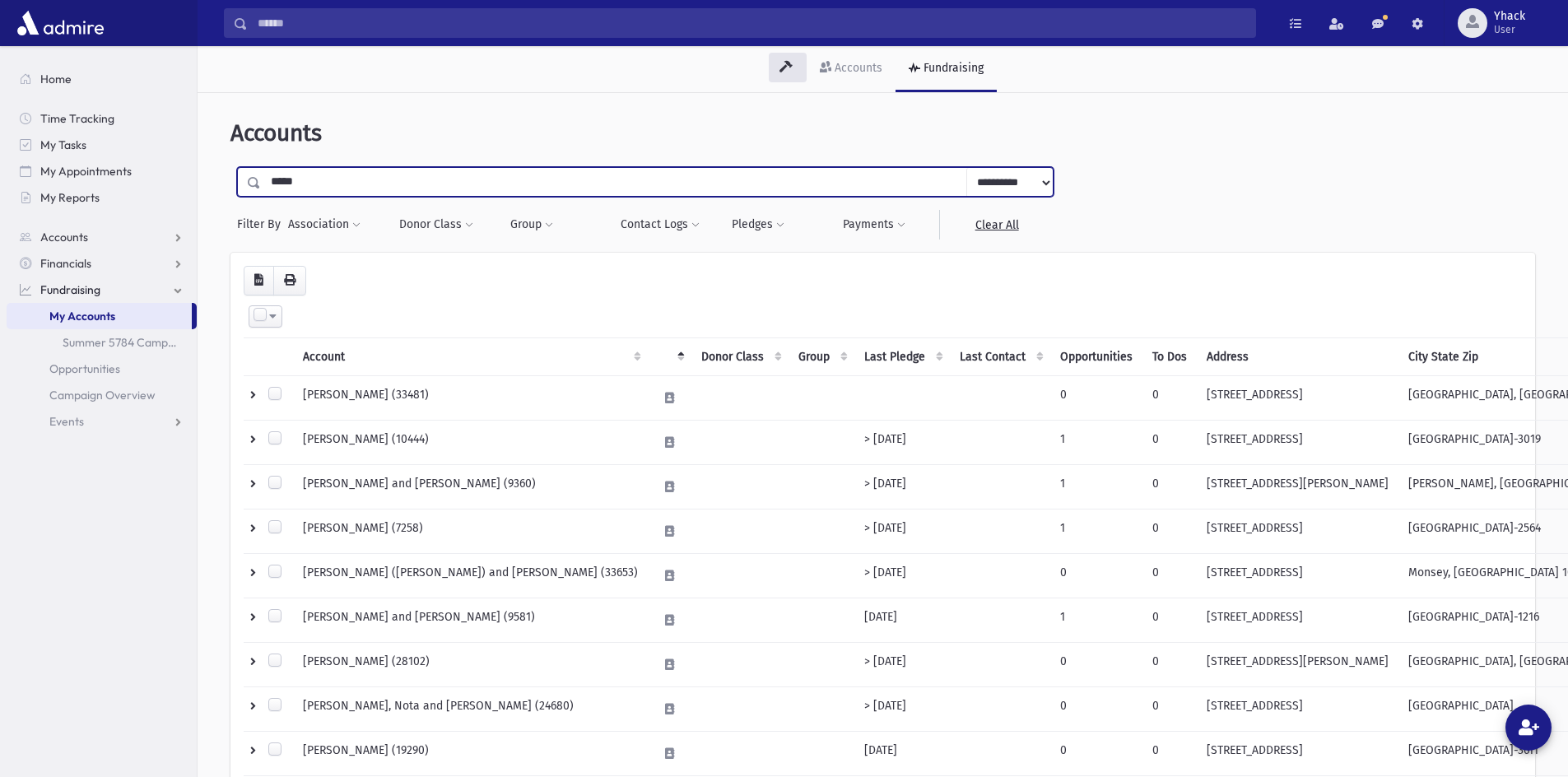
drag, startPoint x: 308, startPoint y: 183, endPoint x: 255, endPoint y: 176, distance: 53.5
click at [255, 176] on div "**********" at bounding box center [645, 182] width 817 height 29
type input "*******"
click at [231, 167] on input "submit" at bounding box center [253, 179] width 46 height 23
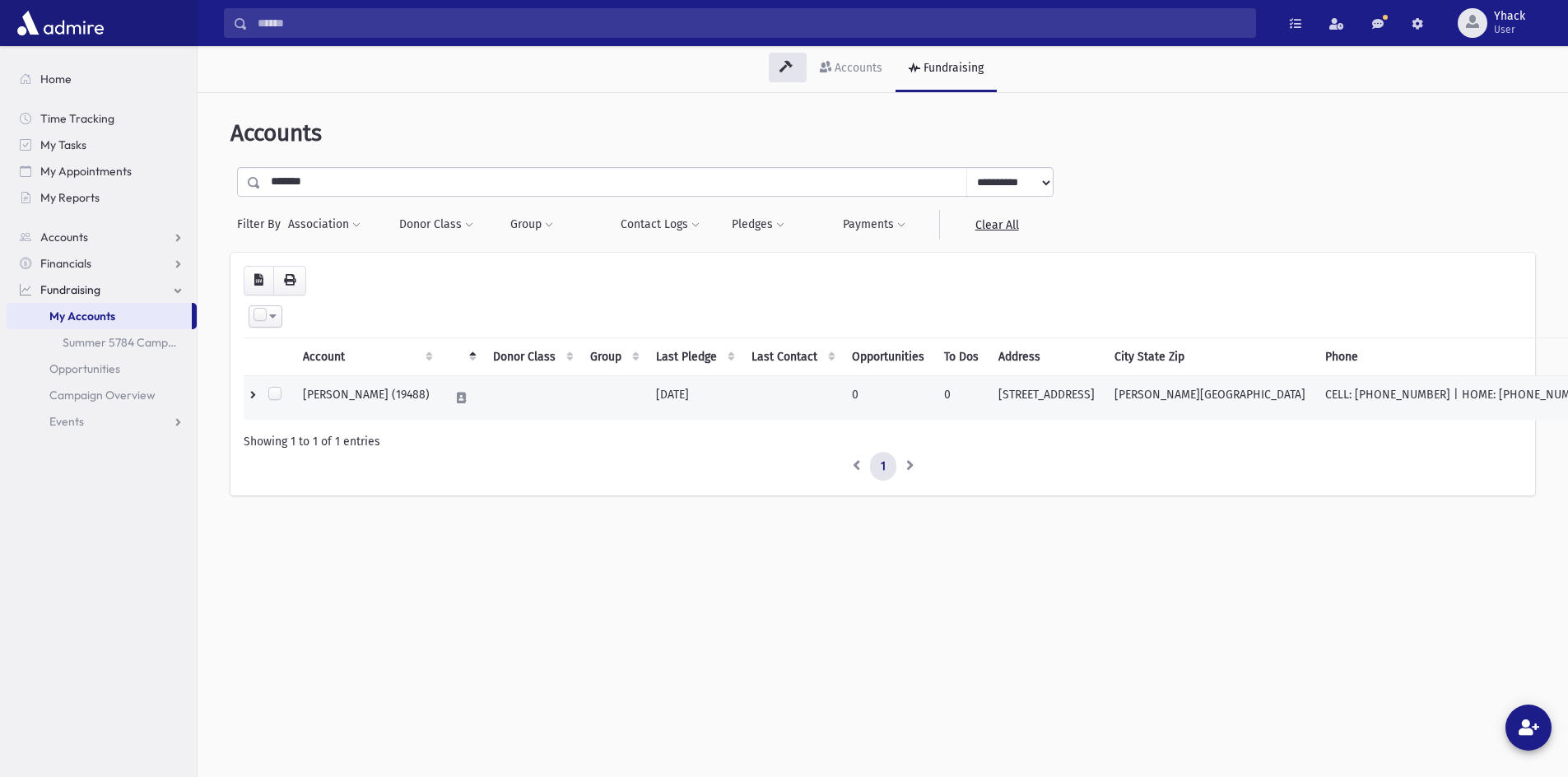
click at [370, 394] on td "KRISPIN, Philip (19488)" at bounding box center [366, 397] width 147 height 44
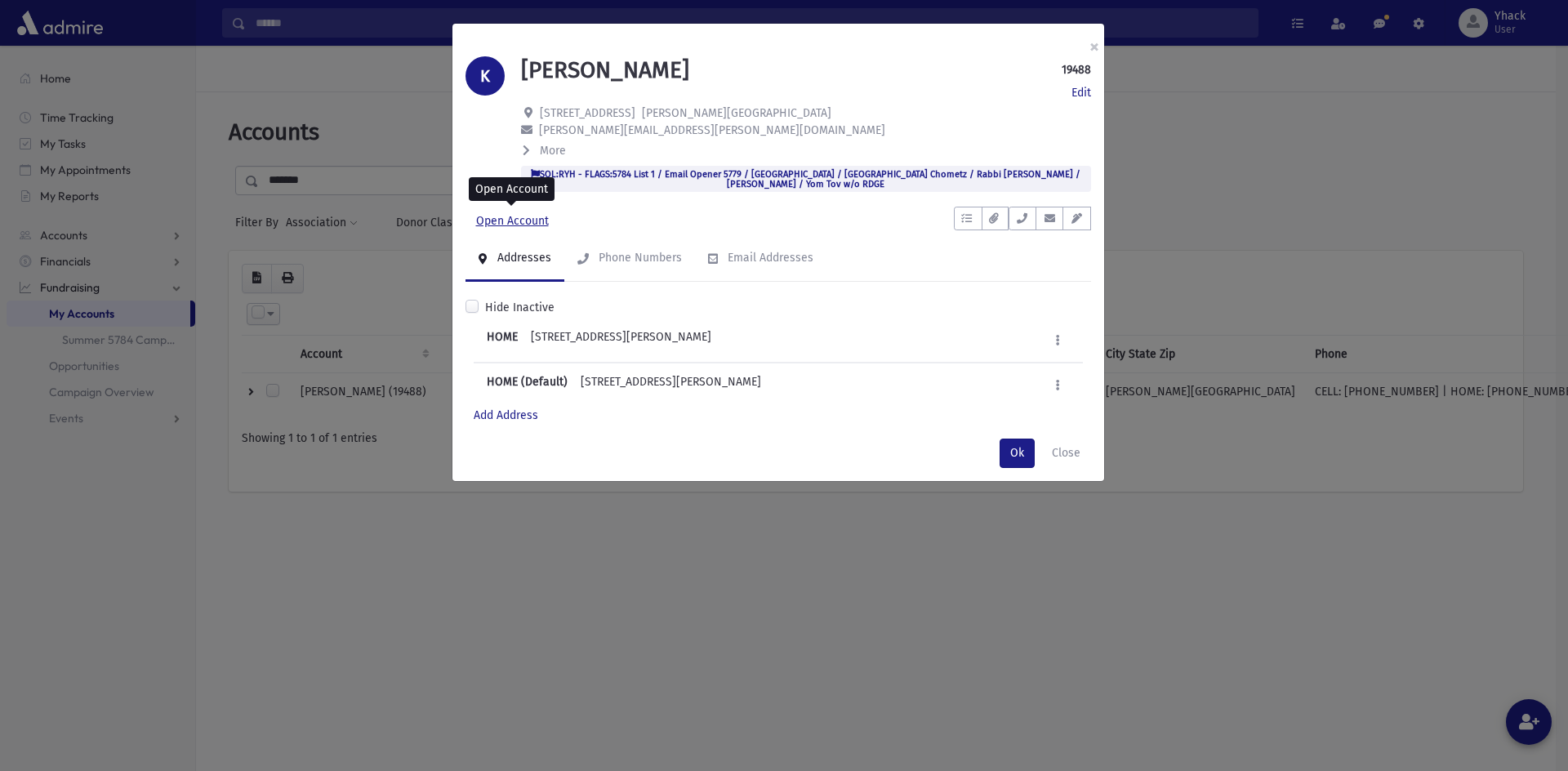
click at [507, 225] on link "Open Account" at bounding box center [512, 221] width 94 height 29
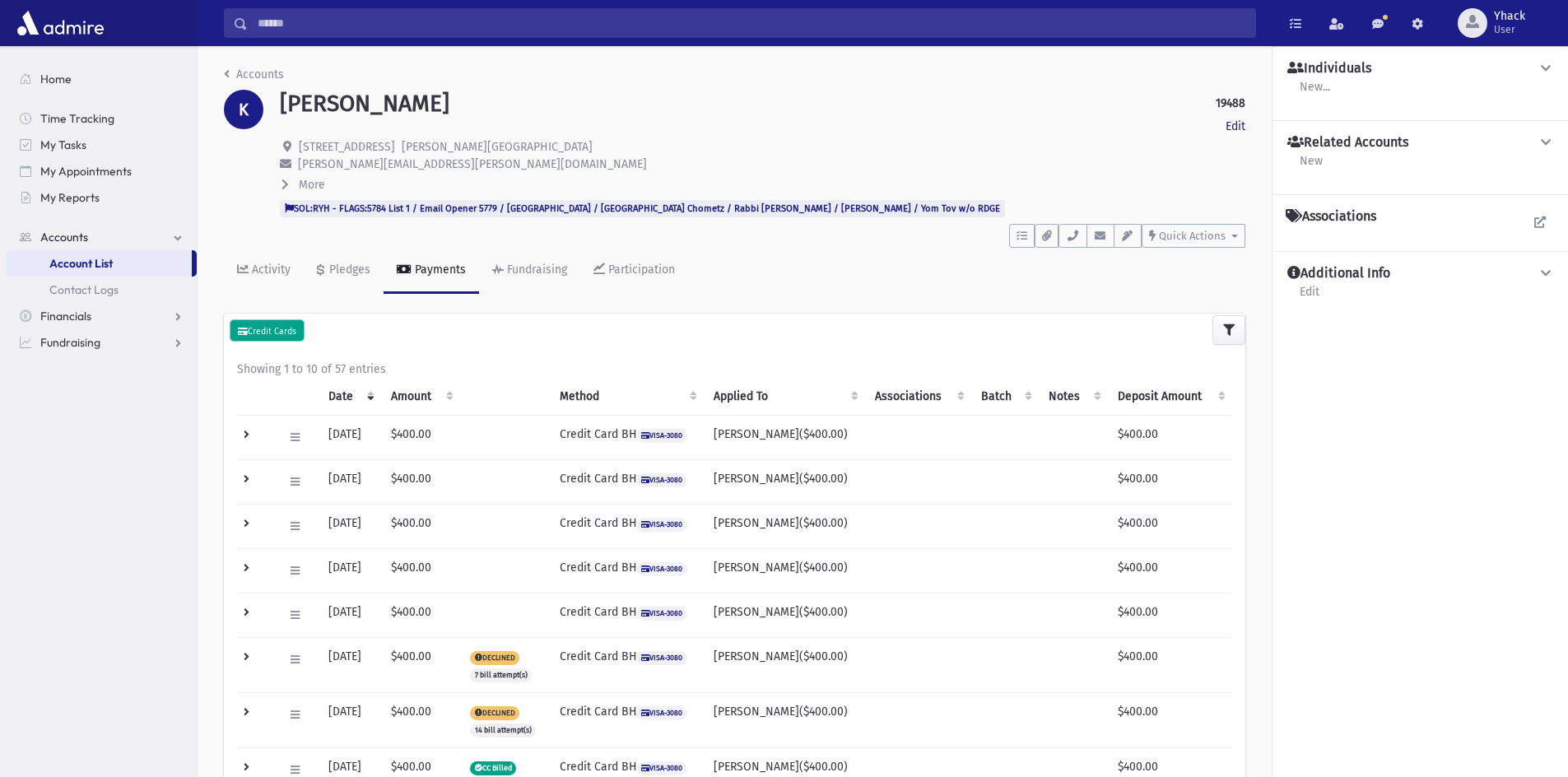
click at [292, 340] on button "Credit Cards" at bounding box center [267, 330] width 73 height 22
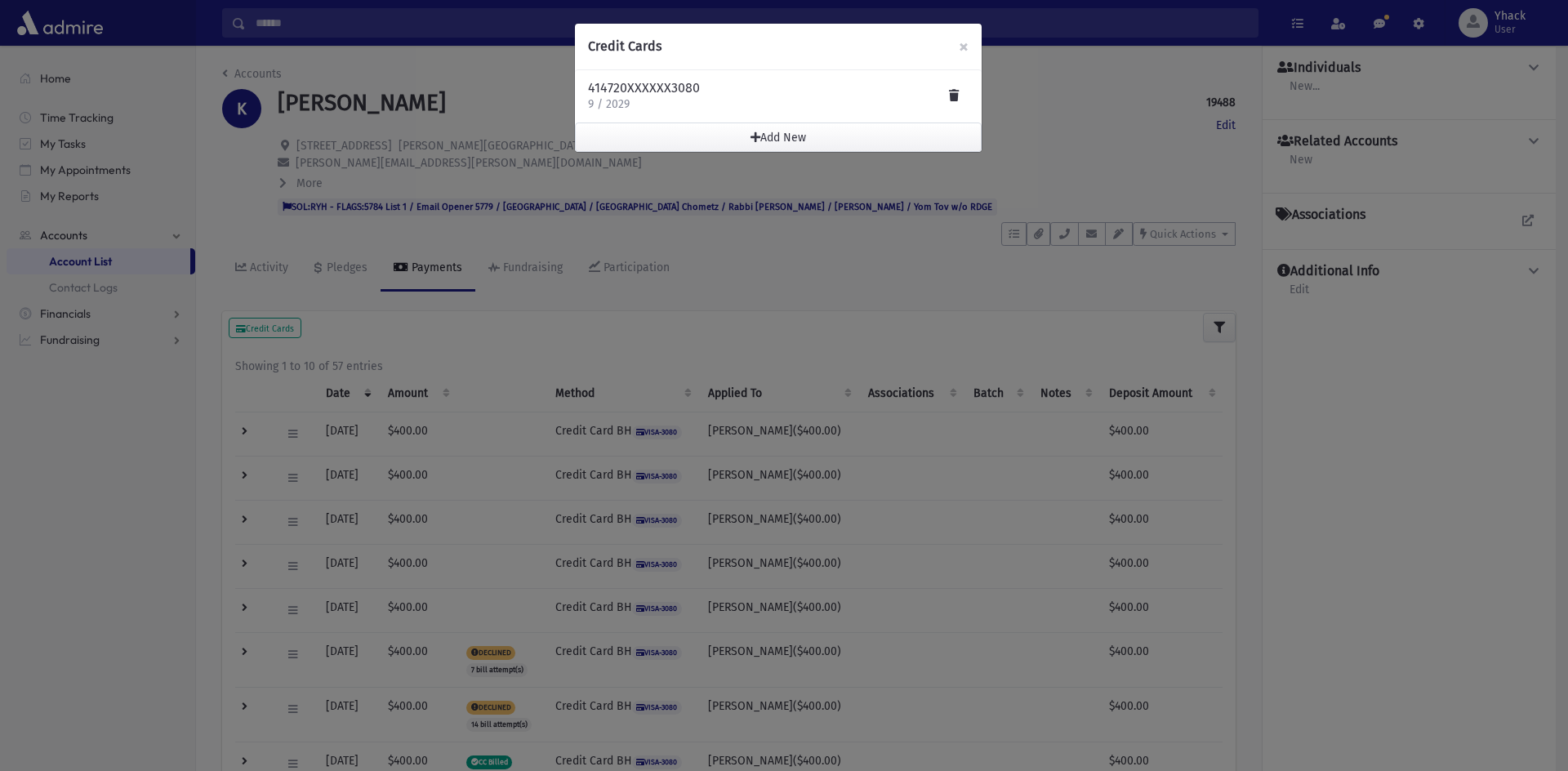
click at [740, 103] on div "414720XXXXXX3080 9 / 2029" at bounding box center [778, 96] width 380 height 33
click at [756, 134] on span "button" at bounding box center [755, 137] width 9 height 11
click at [773, 135] on button "Add New" at bounding box center [778, 137] width 406 height 29
click at [652, 92] on h4 "414720XXXXXX3080" at bounding box center [644, 88] width 112 height 16
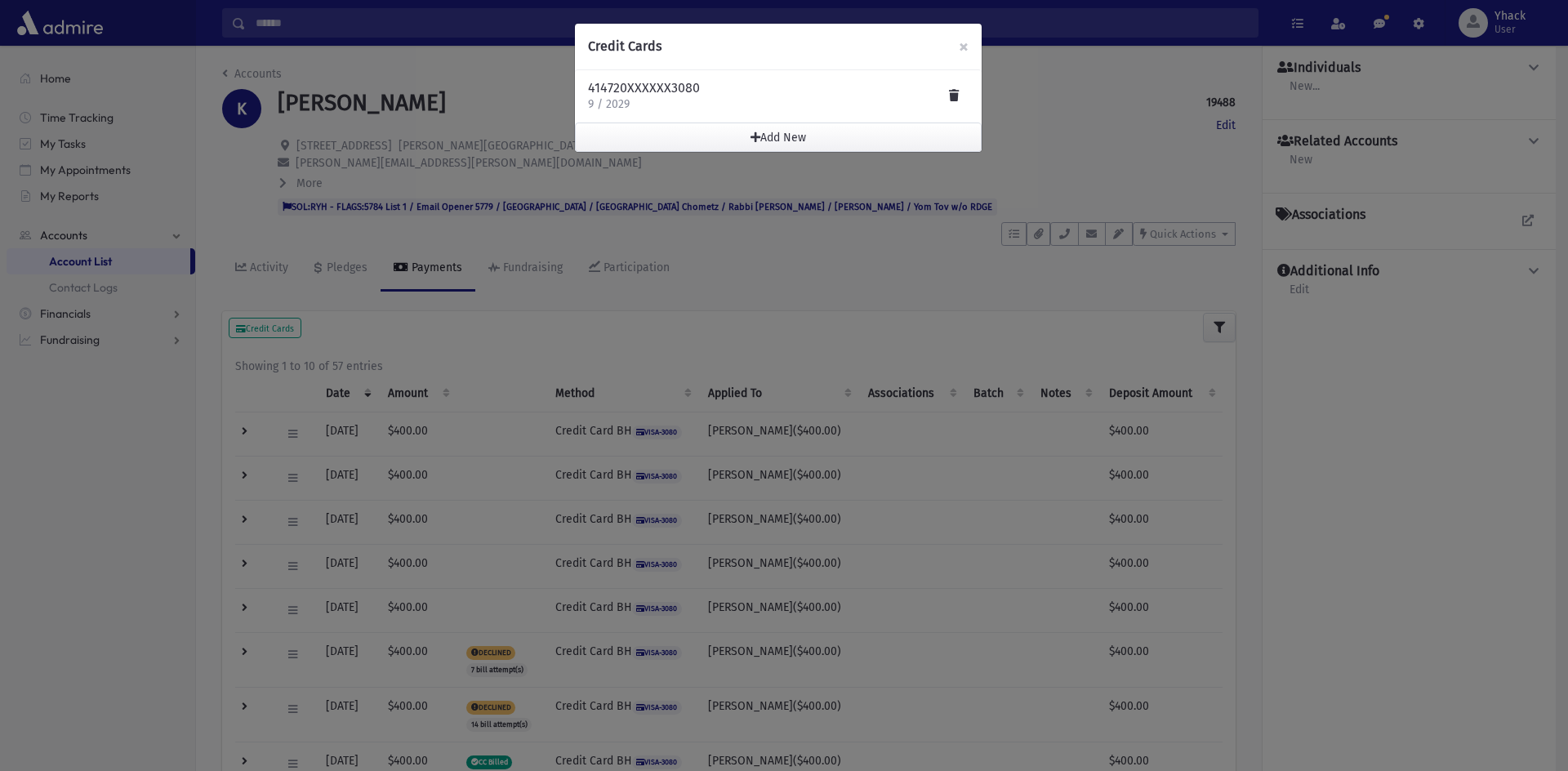
click at [652, 92] on h4 "414720XXXXXX3080" at bounding box center [644, 88] width 112 height 16
click at [645, 100] on p "9 / 2029" at bounding box center [644, 104] width 112 height 16
click at [630, 104] on p "9 / 2029" at bounding box center [644, 104] width 112 height 16
click at [785, 136] on button "Add New" at bounding box center [778, 137] width 406 height 29
click at [747, 139] on button "Add New" at bounding box center [778, 137] width 406 height 29
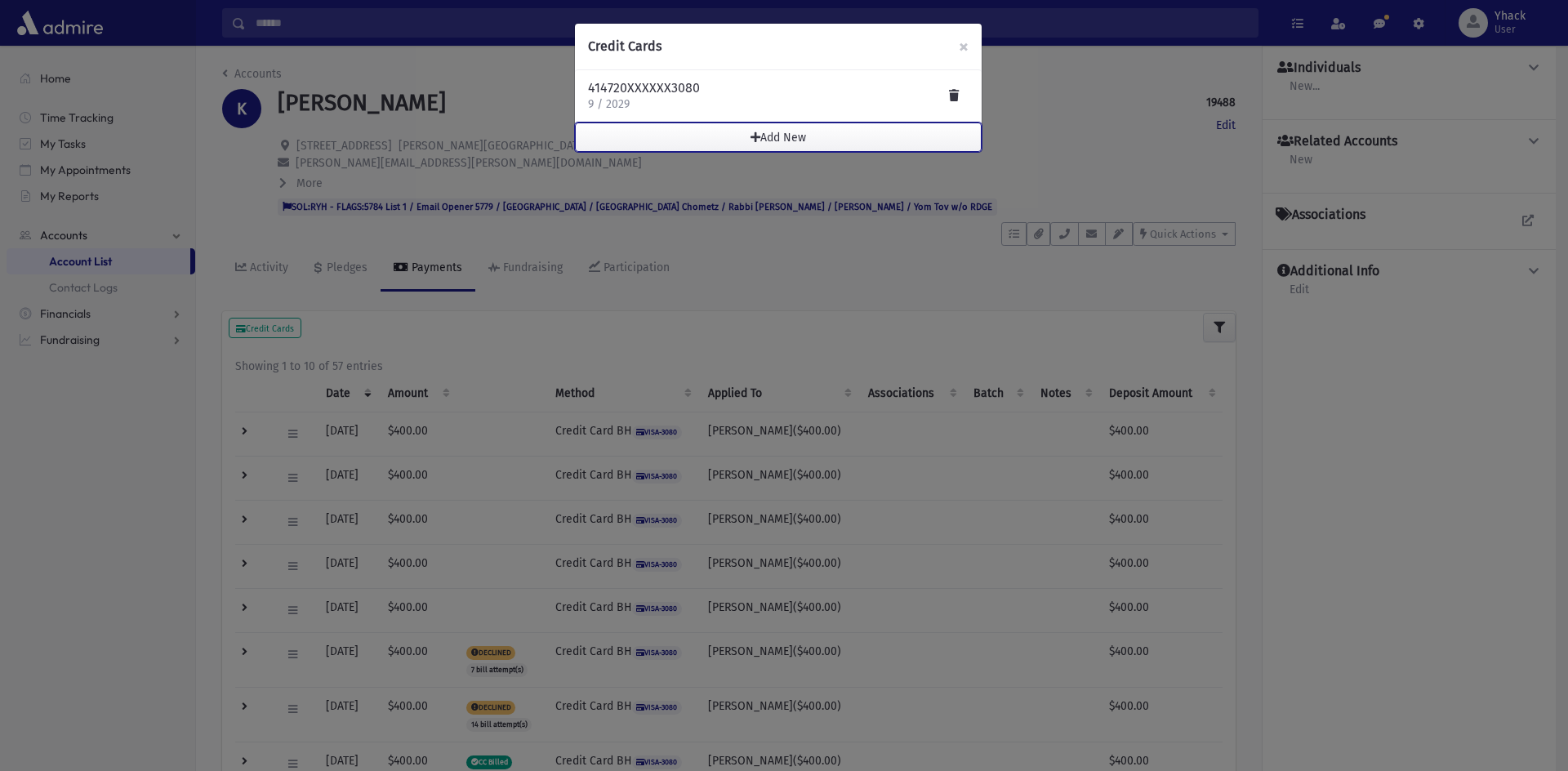
click at [751, 135] on span "button" at bounding box center [755, 137] width 9 height 11
click at [964, 51] on span "×" at bounding box center [963, 46] width 9 height 23
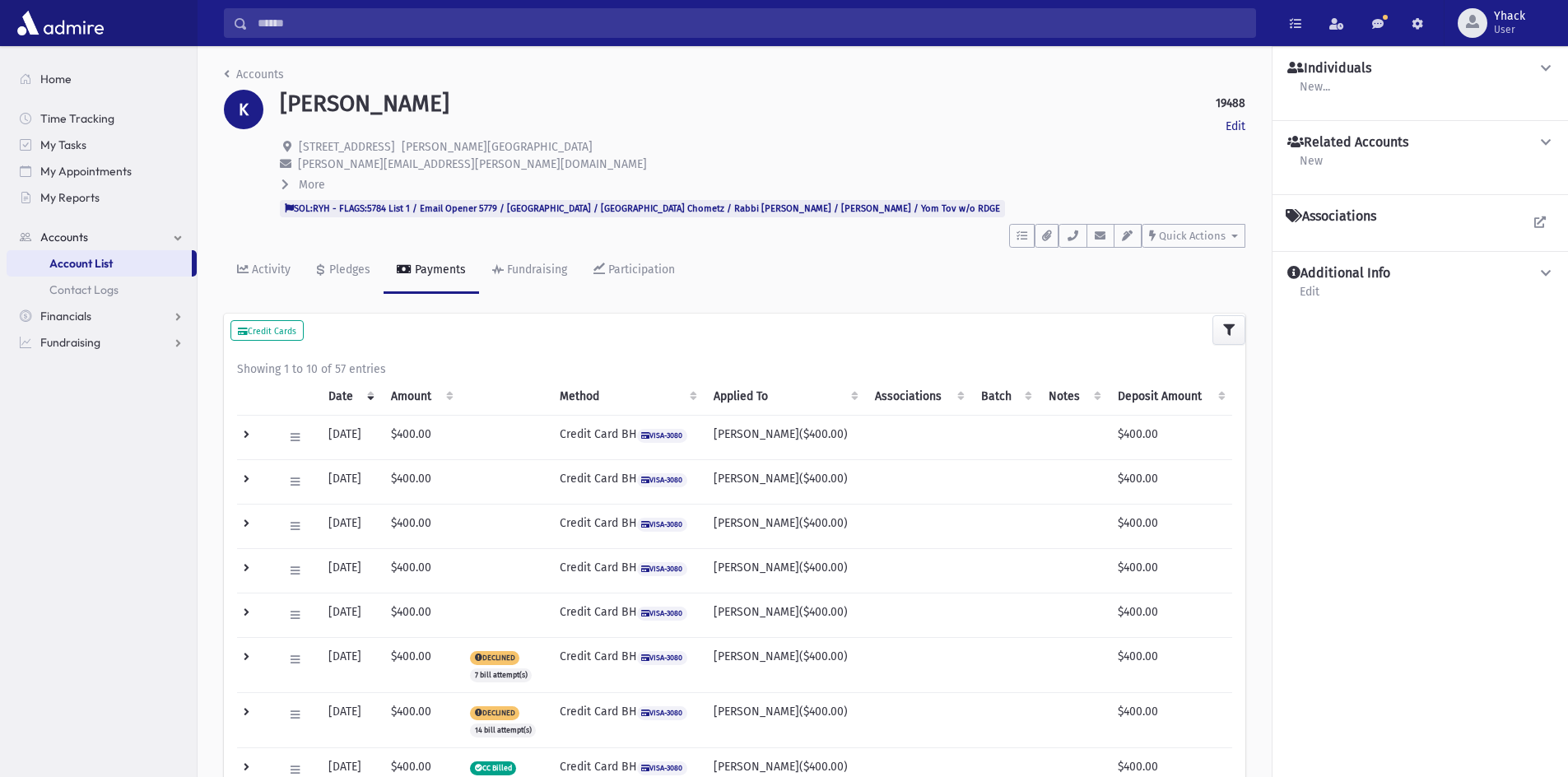
click at [683, 433] on span "VISA-3080" at bounding box center [662, 435] width 50 height 14
click at [631, 436] on td "Credit Card BH VISA-3080" at bounding box center [627, 437] width 154 height 44
click at [760, 438] on td "Yadin-Yadin($400.00)" at bounding box center [784, 437] width 161 height 44
click at [292, 438] on icon at bounding box center [295, 437] width 9 height 10
click at [301, 460] on link "Edit" at bounding box center [349, 472] width 132 height 30
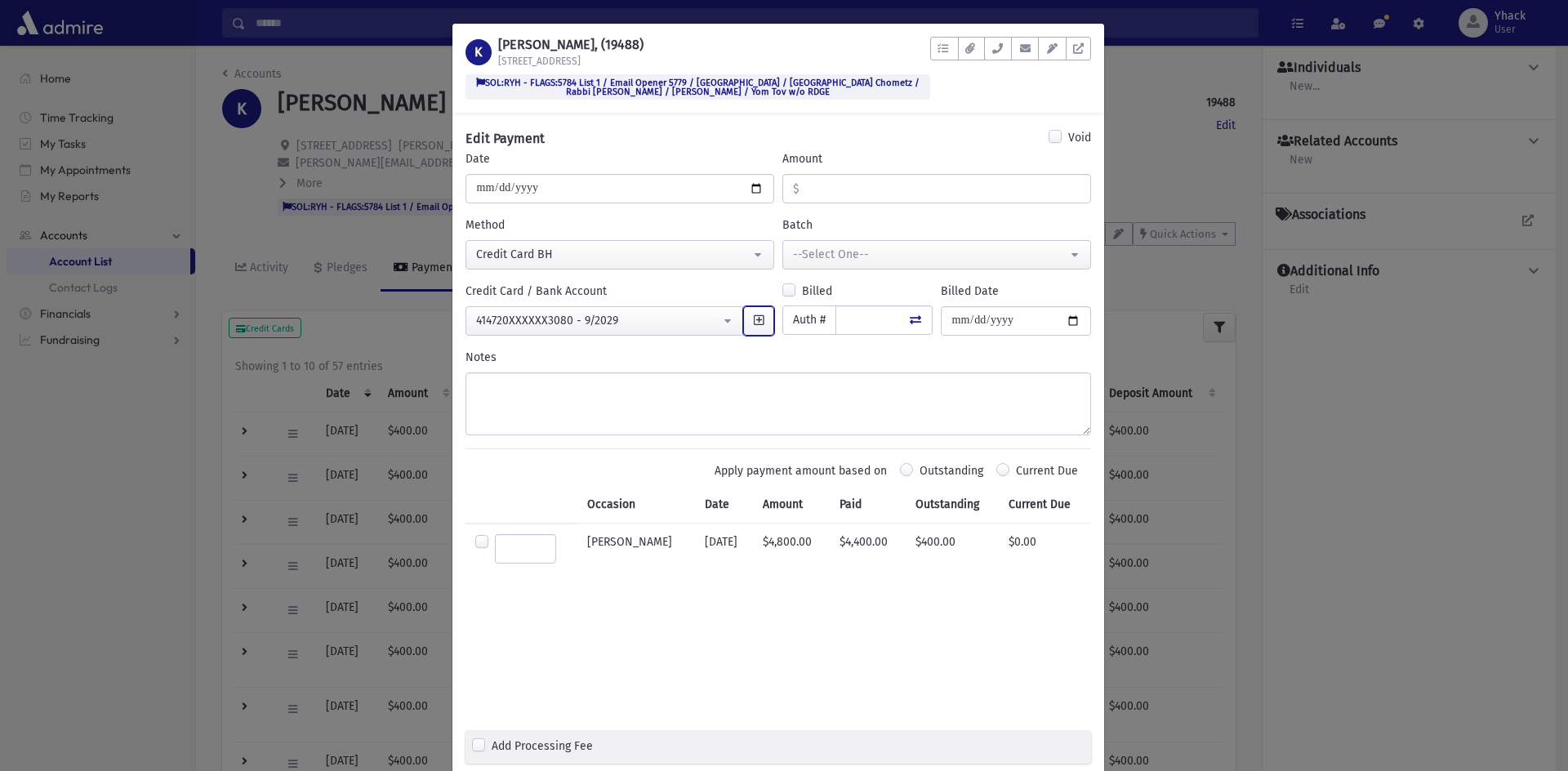
click at [754, 325] on span "button" at bounding box center [758, 319] width 9 height 11
click at [725, 323] on button "414720XXXXXX3080 - 9/2029" at bounding box center [605, 321] width 279 height 29
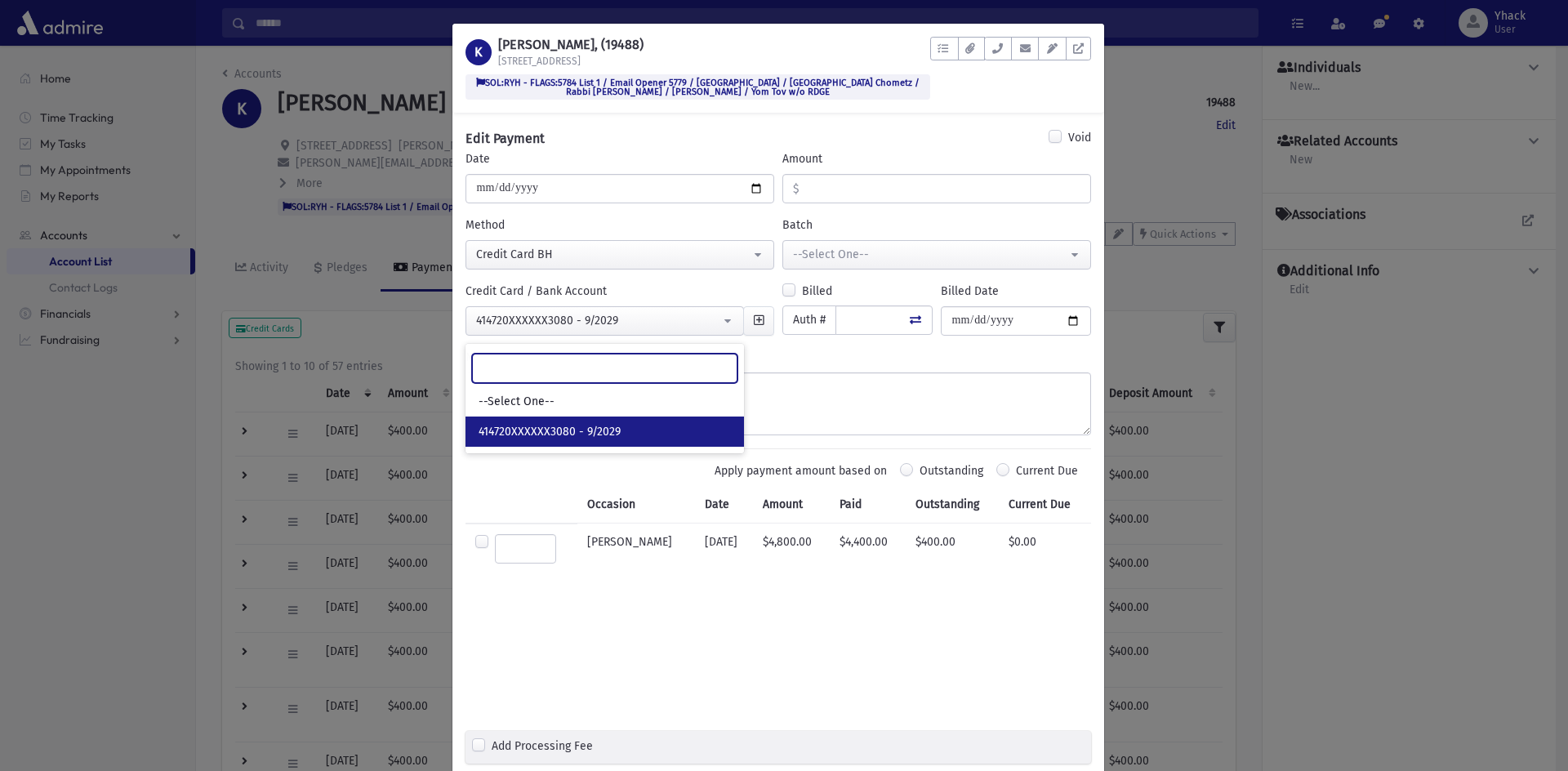
click at [658, 379] on input "Search" at bounding box center [604, 368] width 265 height 29
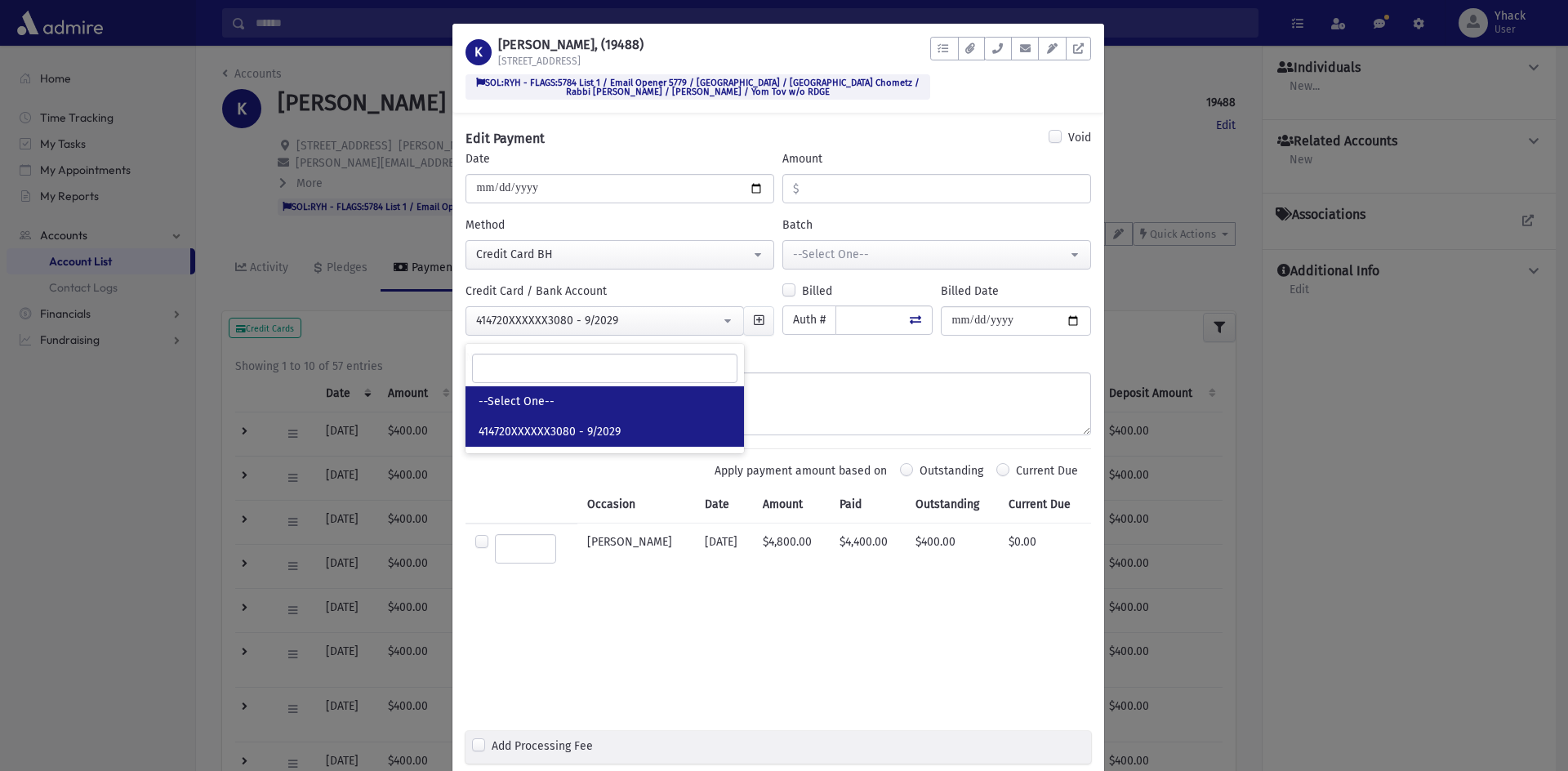
click at [597, 410] on link "--Select One--" at bounding box center [605, 401] width 279 height 30
select select
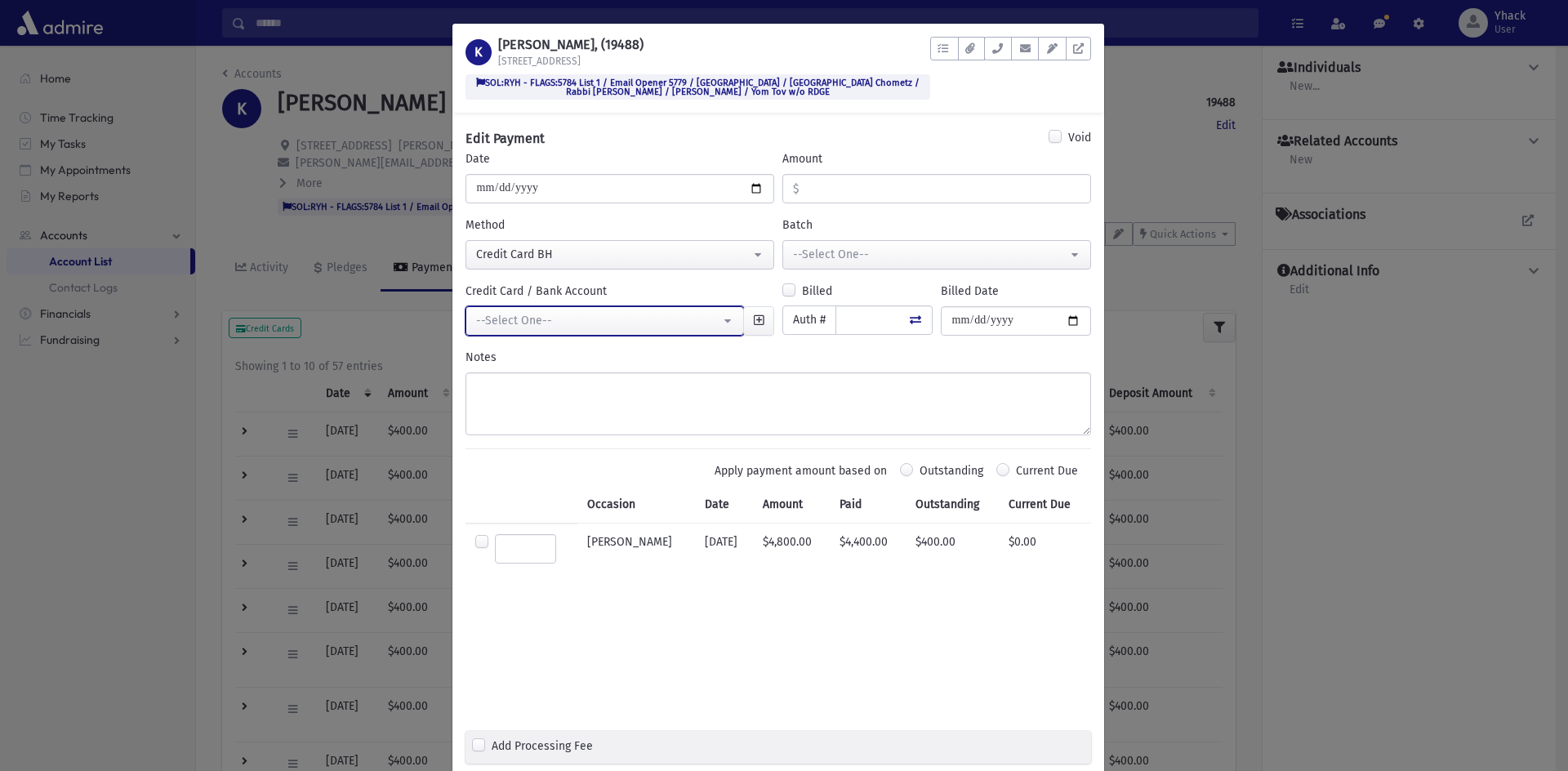
click at [729, 320] on button "--Select One--" at bounding box center [605, 321] width 279 height 29
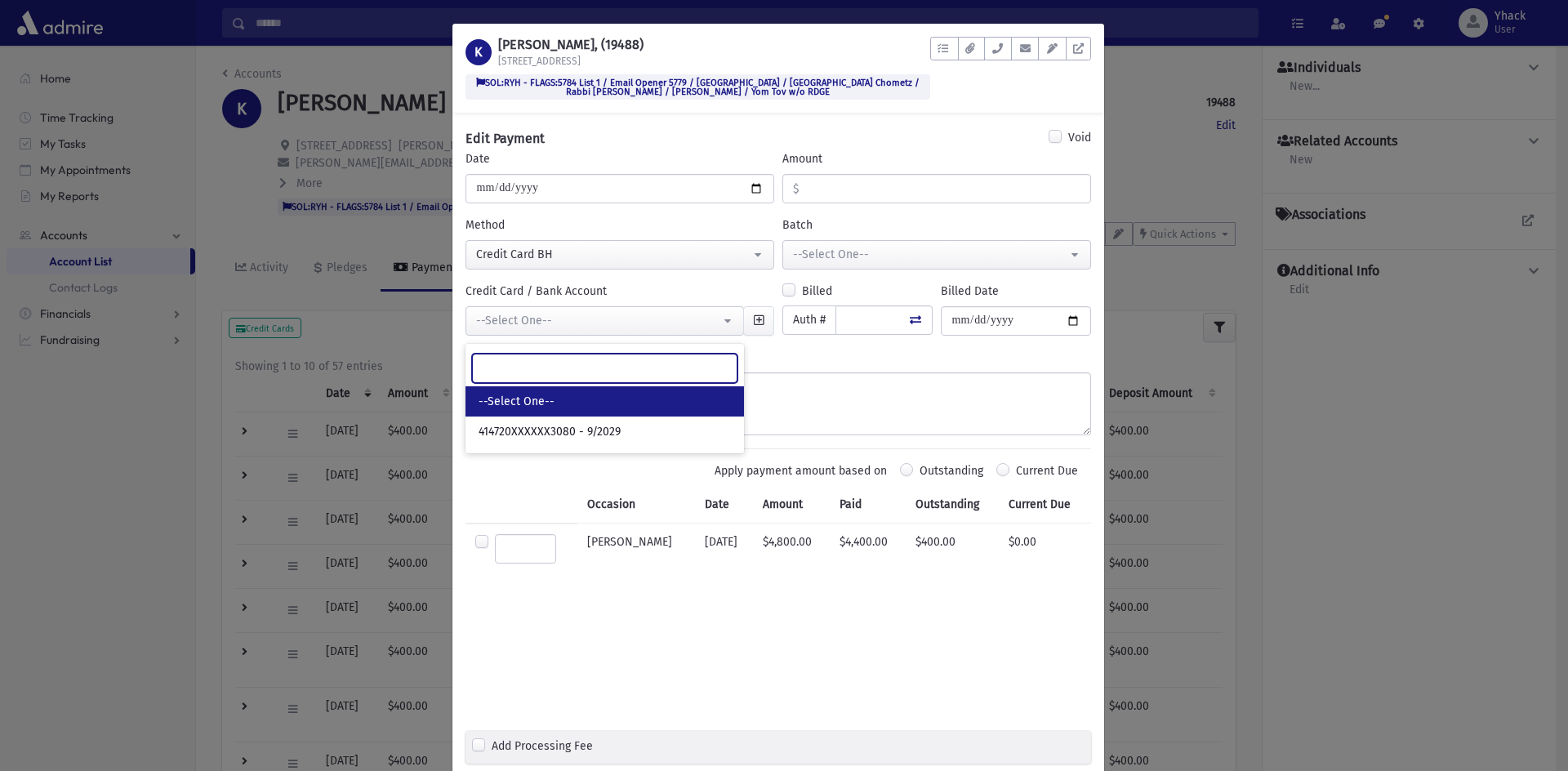
click at [687, 367] on input "Search" at bounding box center [604, 368] width 265 height 29
click at [632, 407] on link "--Select One--" at bounding box center [605, 401] width 279 height 30
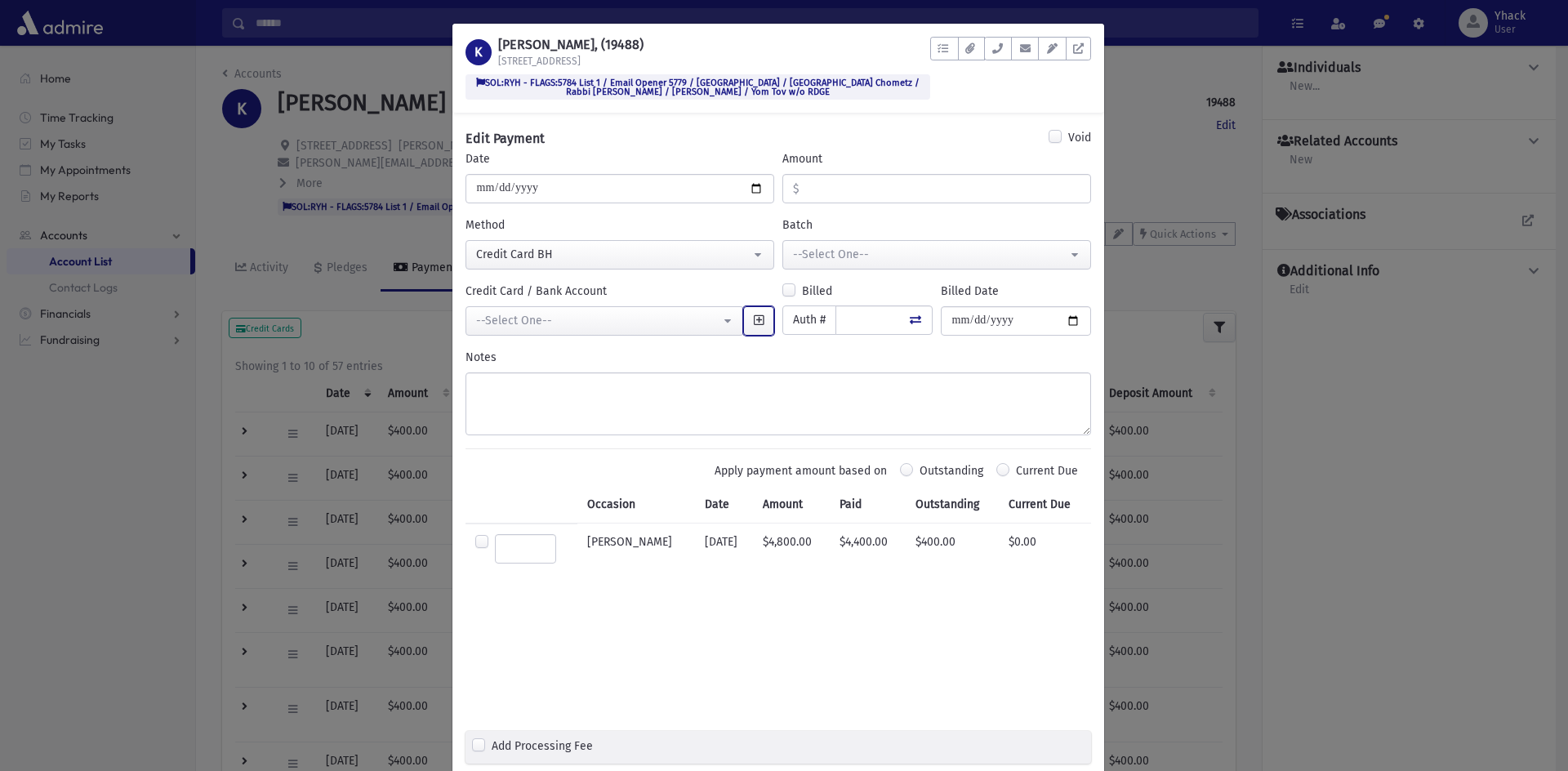
click at [743, 321] on button "button" at bounding box center [758, 321] width 31 height 29
click at [1362, 427] on div "Select a Storage Method Cancel K KRISPIN, Philip, (19488) 11 Bridgewater Ct SOL…" at bounding box center [784, 386] width 1568 height 771
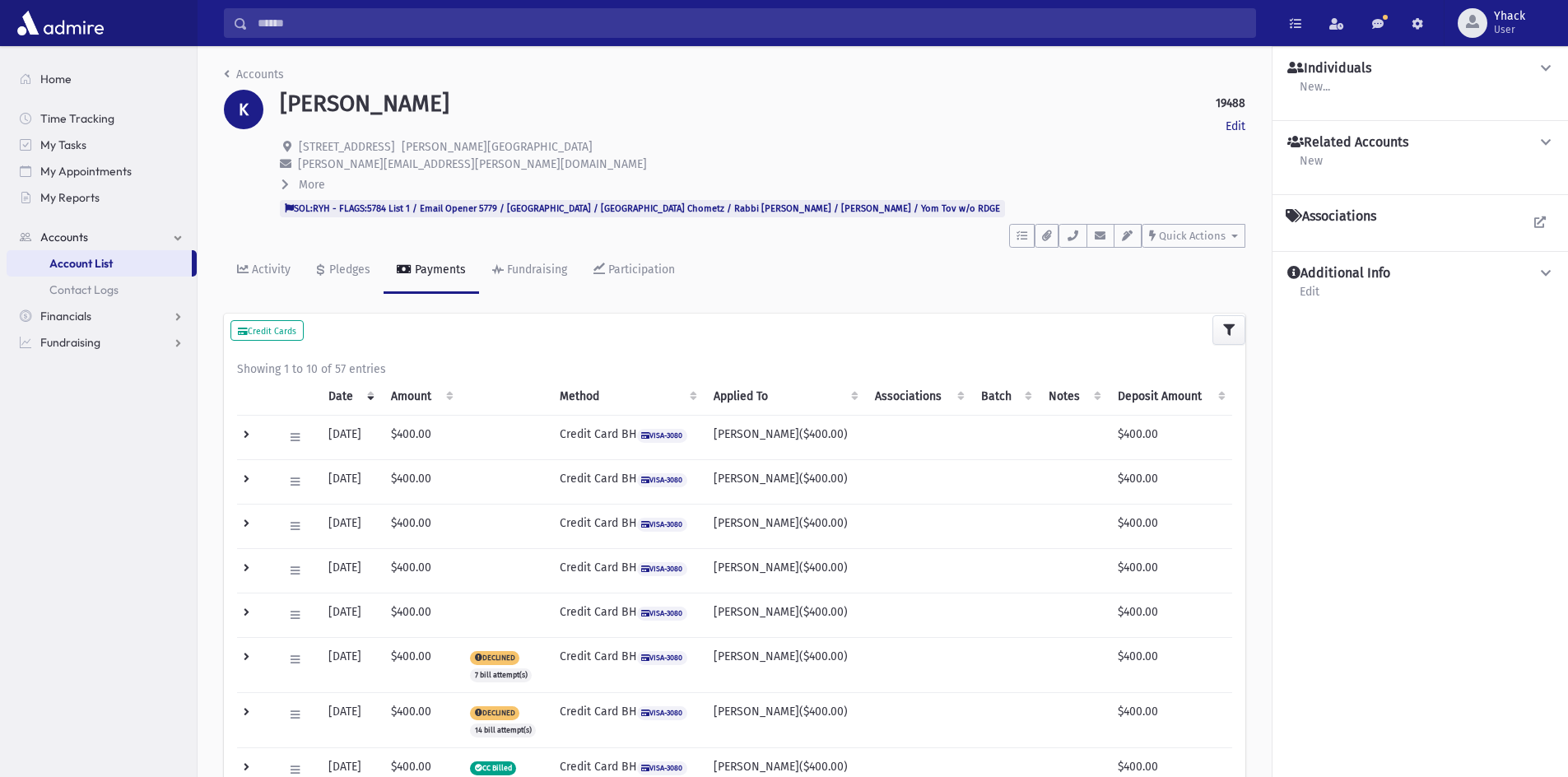
click at [658, 437] on td "Credit Card BH VISA-3080" at bounding box center [627, 437] width 154 height 44
click at [286, 441] on button at bounding box center [295, 438] width 24 height 24
click at [312, 466] on span "Edit" at bounding box center [313, 472] width 33 height 14
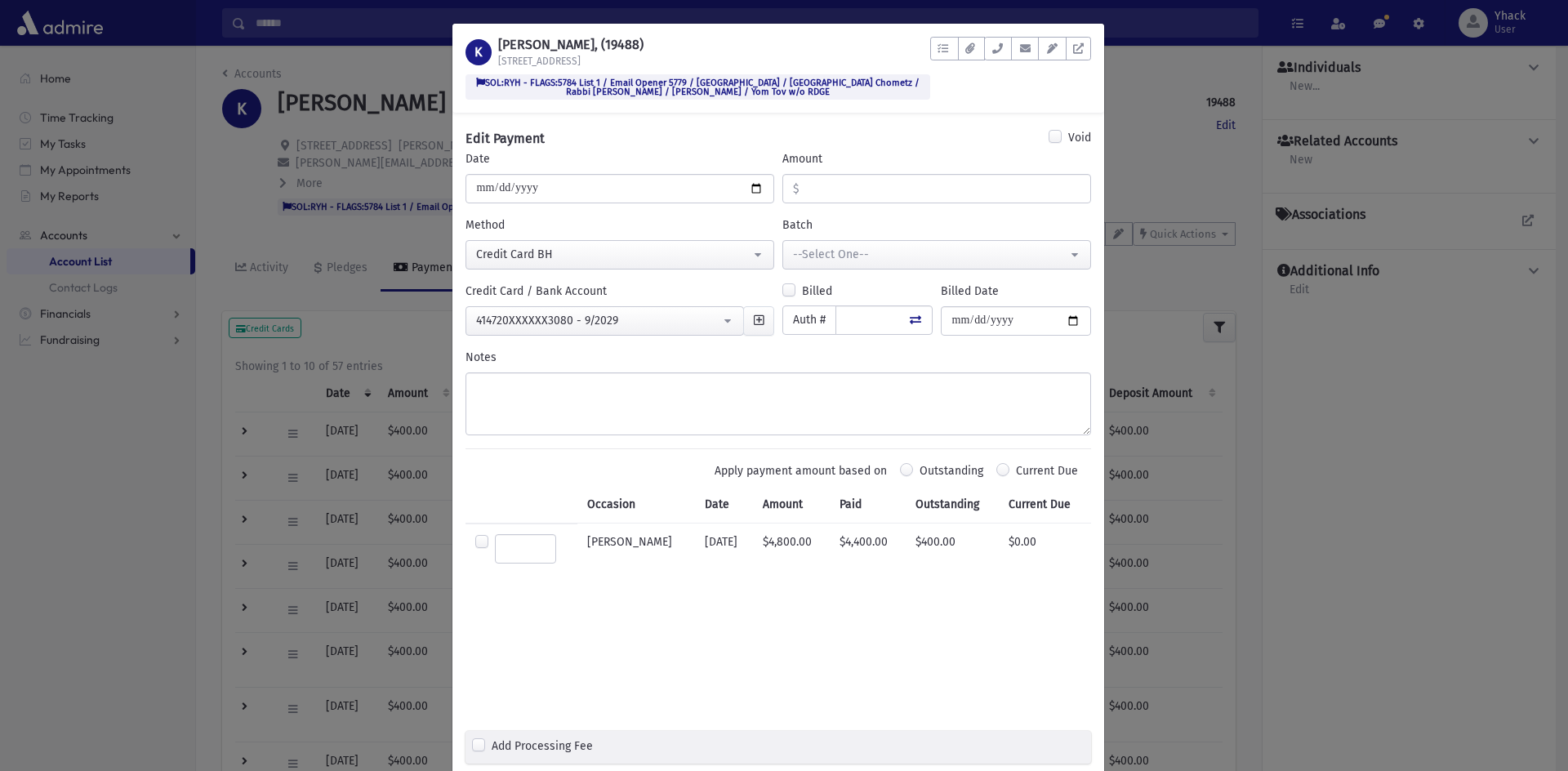
click at [1386, 423] on div "Select a Storage Method Cancel K KRISPIN, Philip, (19488) 11 Bridgewater Ct SOL…" at bounding box center [784, 386] width 1568 height 771
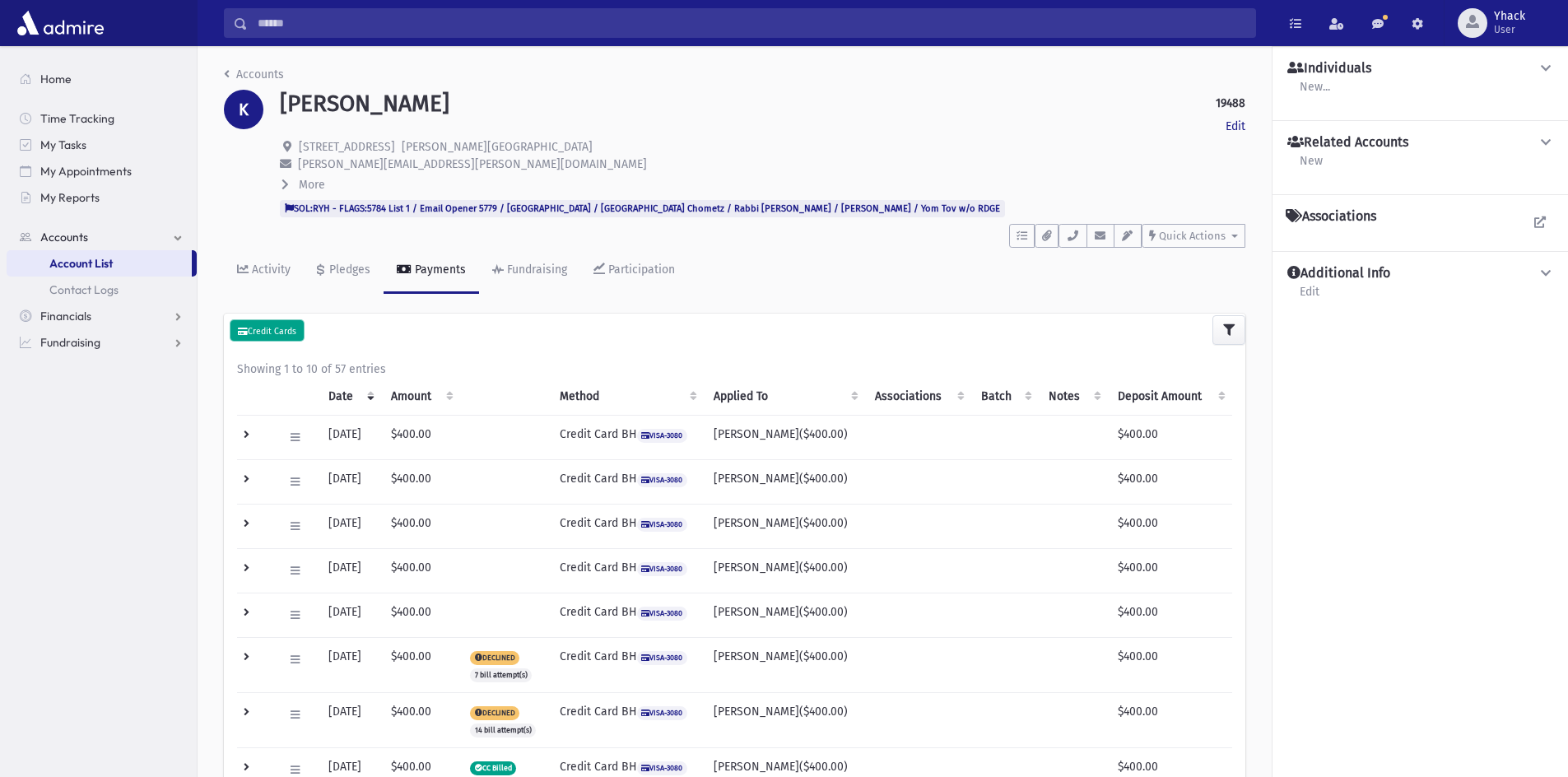
click at [233, 323] on button "Credit Cards" at bounding box center [267, 330] width 73 height 22
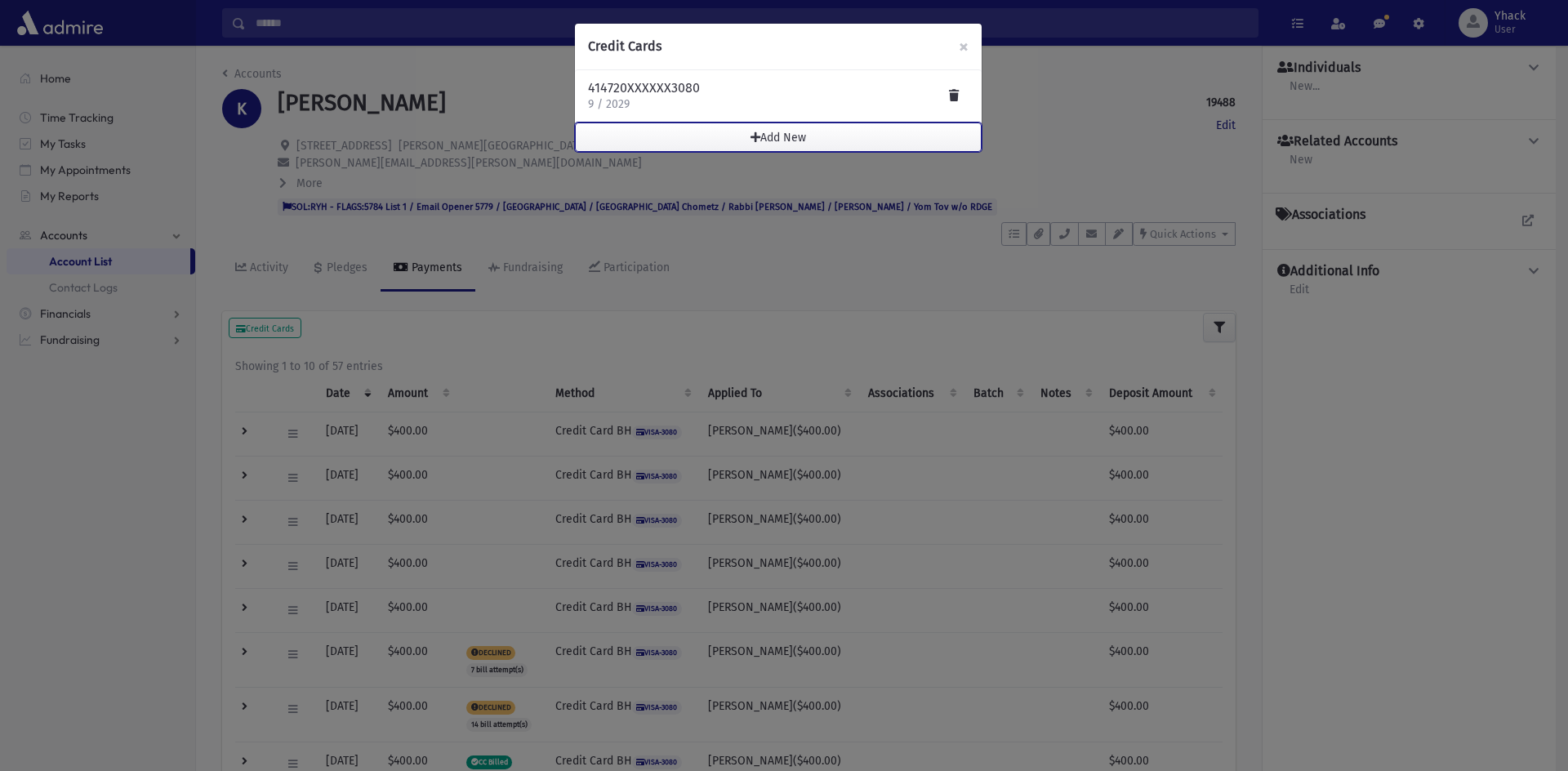
click at [765, 139] on button "Add New" at bounding box center [778, 137] width 406 height 29
click at [701, 104] on div "414720XXXXXX3080 9 / 2029" at bounding box center [778, 96] width 380 height 33
click at [679, 87] on h4 "414720XXXXXX3080" at bounding box center [644, 88] width 112 height 16
click at [638, 93] on h4 "414720XXXXXX3080" at bounding box center [644, 88] width 112 height 16
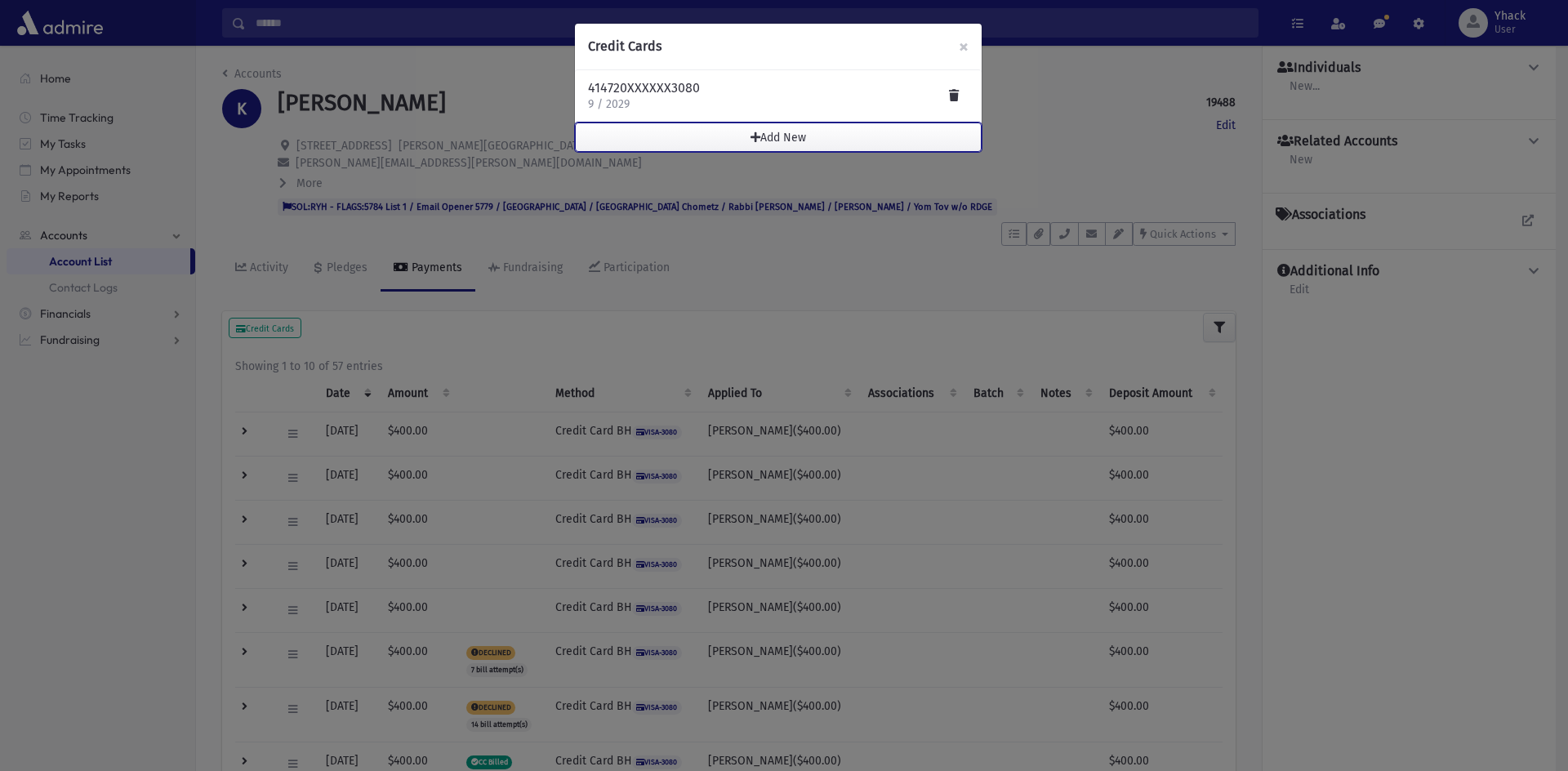
click at [752, 130] on button "Add New" at bounding box center [778, 137] width 406 height 29
click at [757, 142] on span "button" at bounding box center [755, 137] width 9 height 11
click at [961, 52] on span "×" at bounding box center [963, 46] width 9 height 23
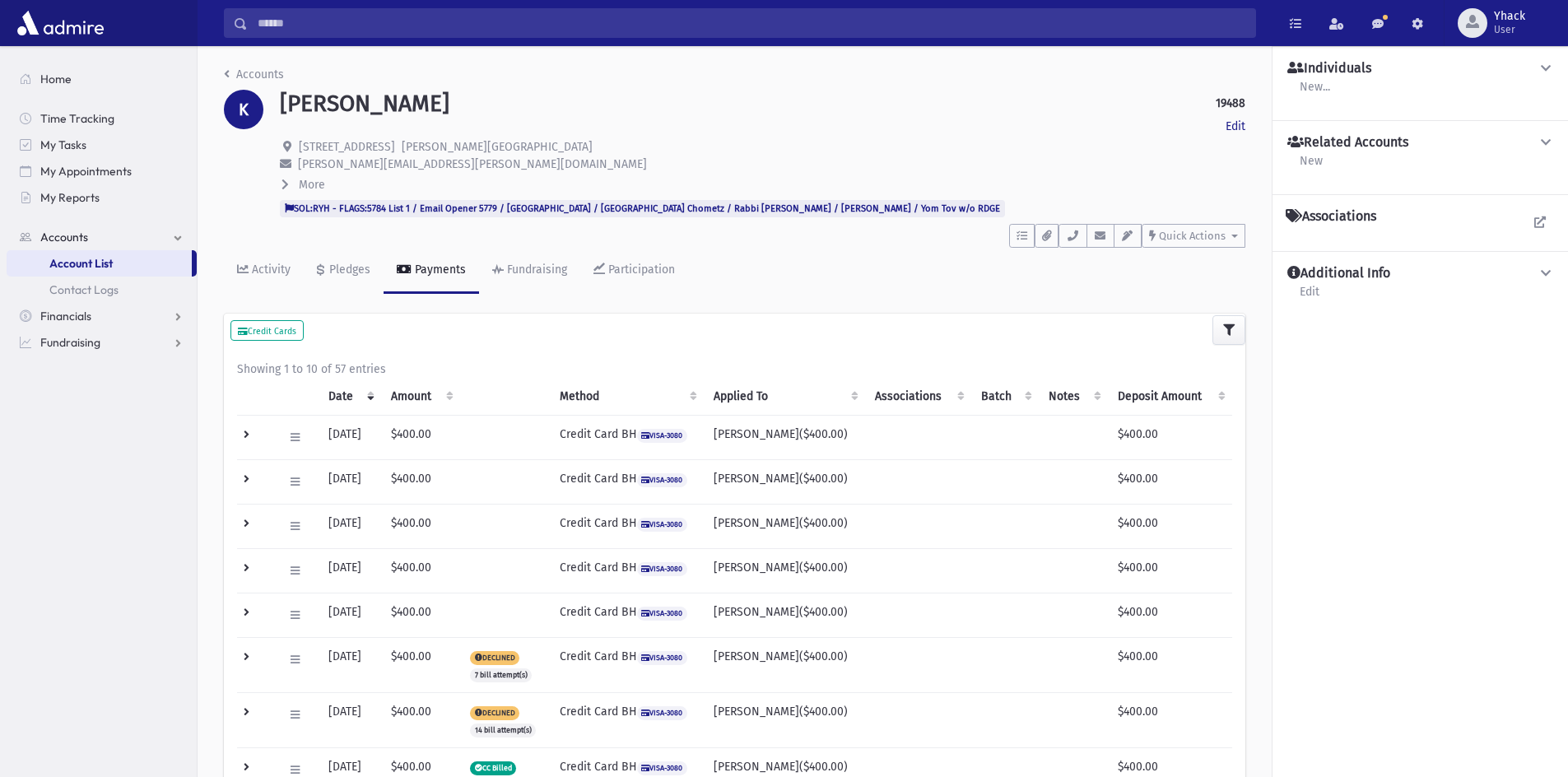
click at [518, 675] on span "7 bill attempt(s)" at bounding box center [501, 675] width 62 height 14
click at [520, 675] on span "7 bill attempt(s)" at bounding box center [501, 675] width 62 height 14
click at [287, 274] on div "Activity" at bounding box center [270, 270] width 42 height 14
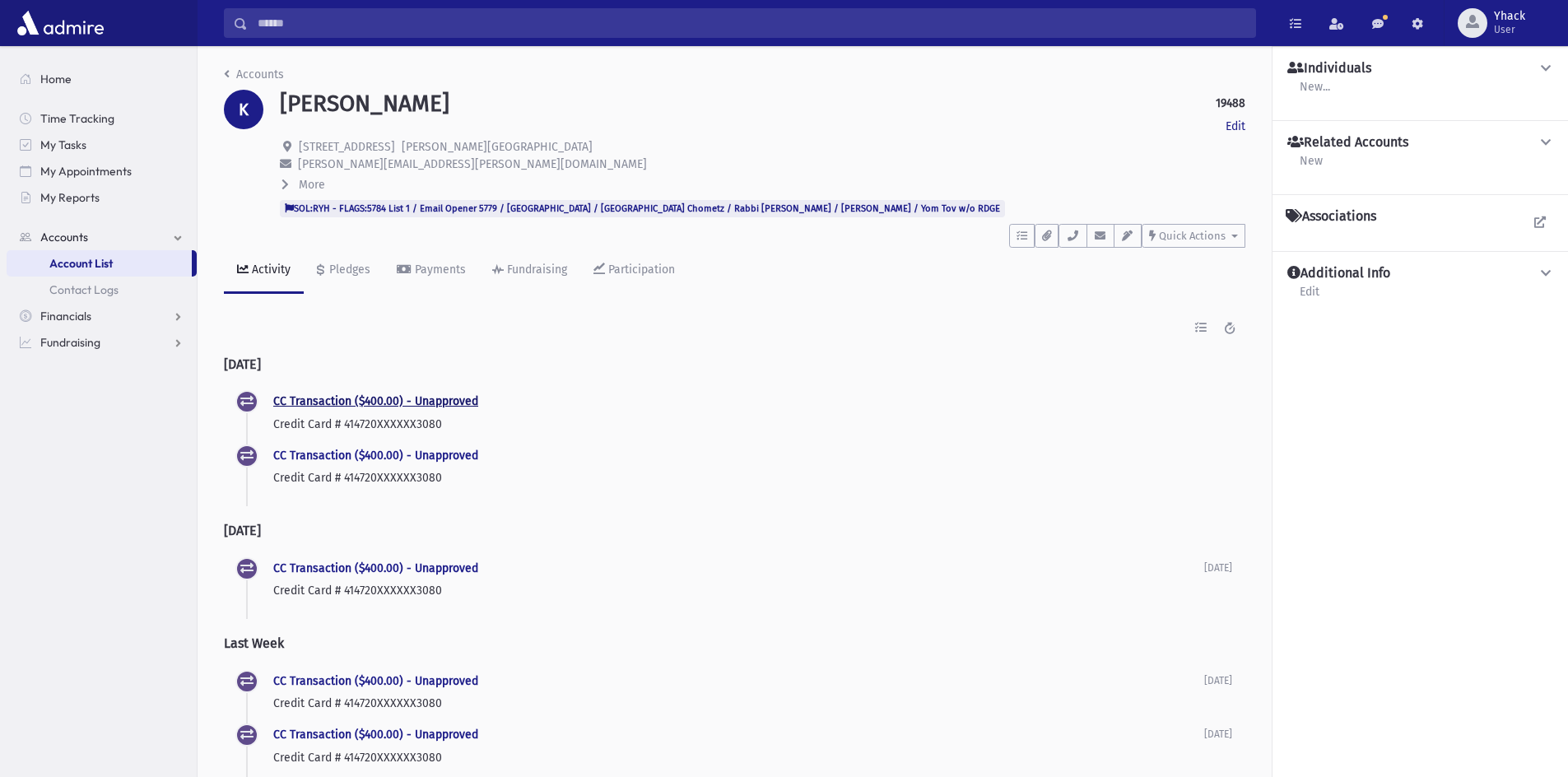
click at [403, 402] on link "CC Transaction ($400.00) - Unapproved" at bounding box center [376, 401] width 205 height 14
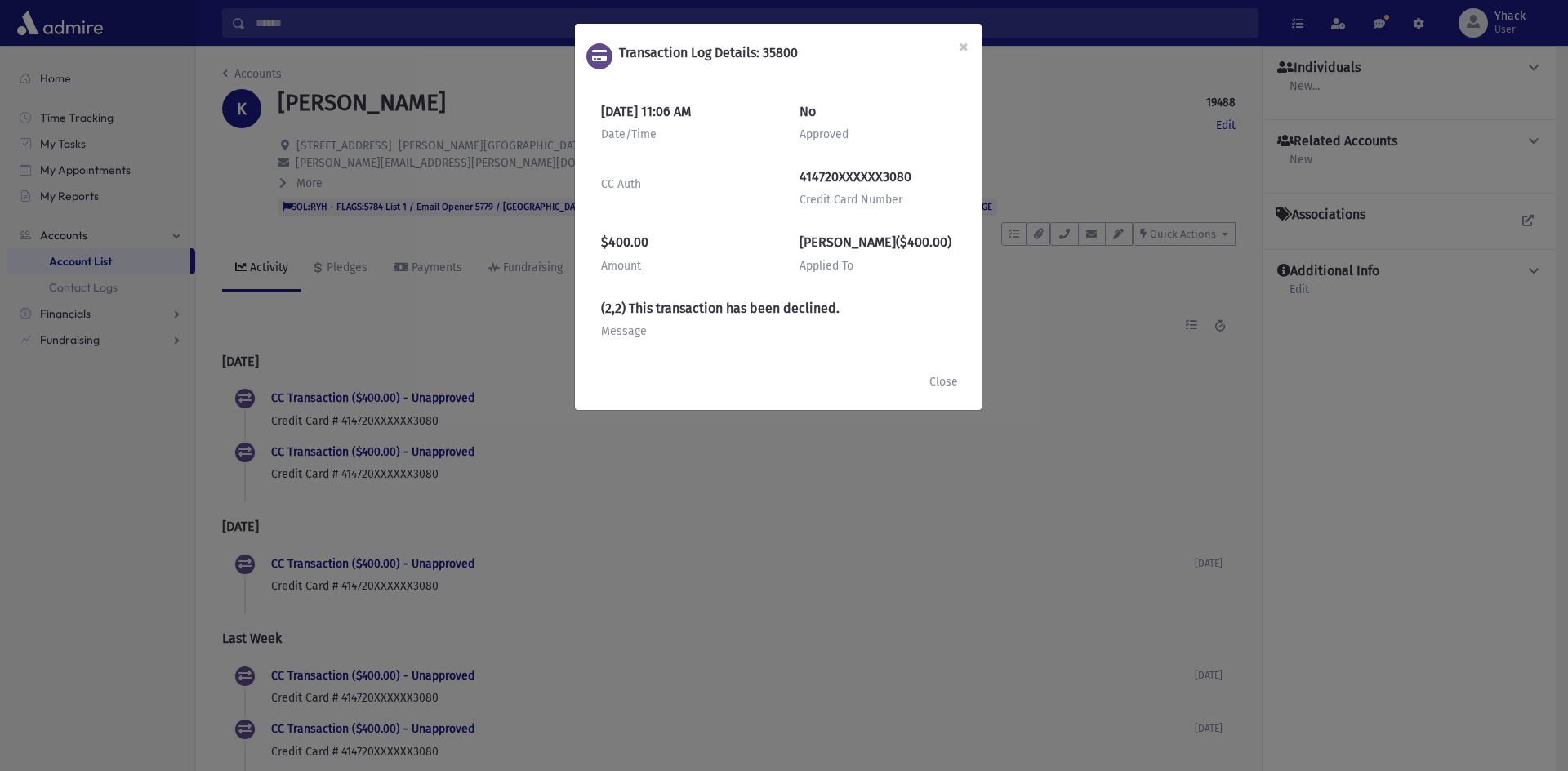
click at [696, 320] on div "(2,2) This transaction has been declined. Message" at bounding box center [778, 320] width 380 height 65
click at [926, 381] on button "Close" at bounding box center [943, 382] width 50 height 29
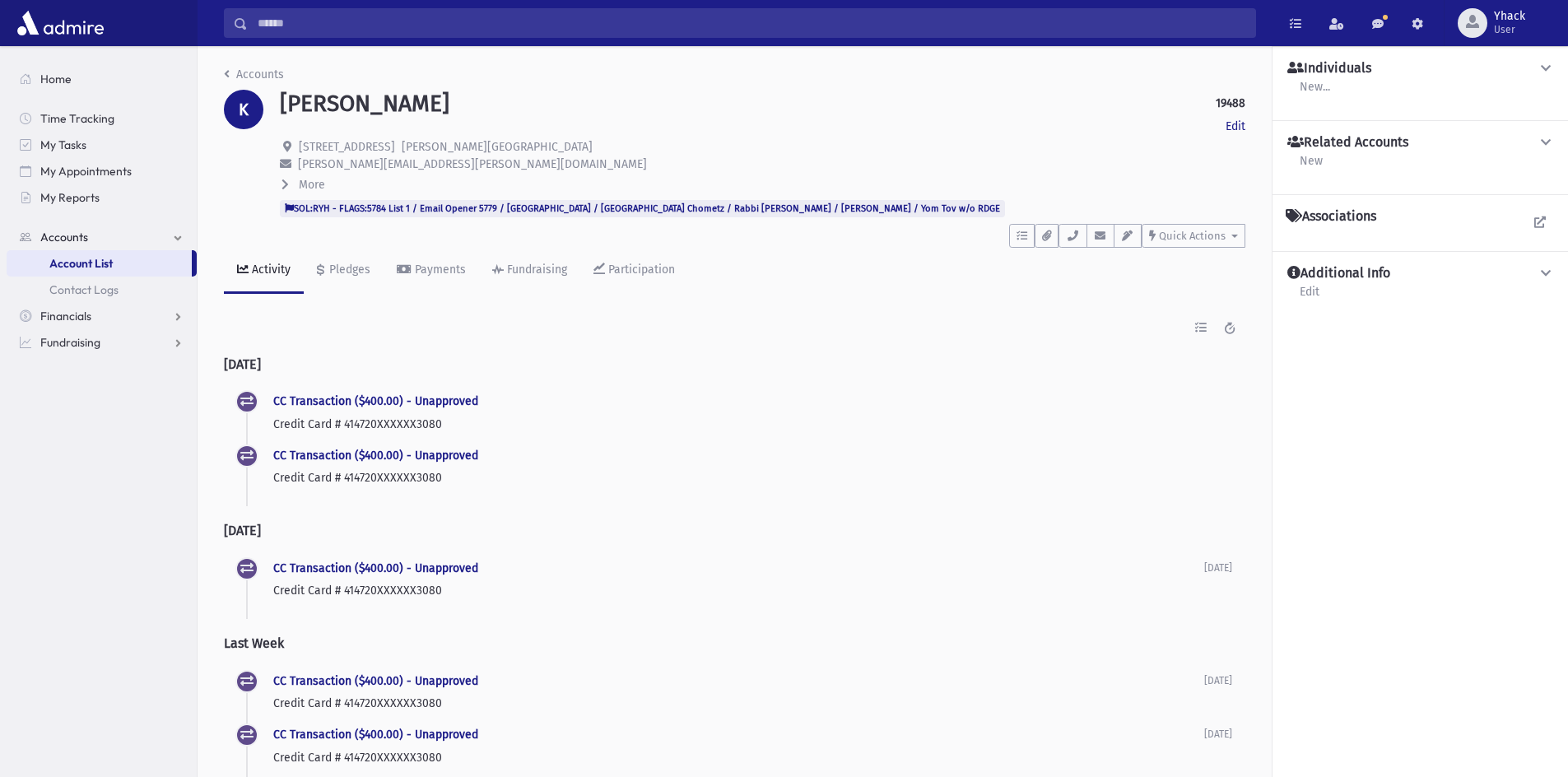
click at [342, 471] on p "Credit Card # 414720XXXXXX3080" at bounding box center [752, 478] width 959 height 17
click at [1239, 244] on button "Quick Actions" at bounding box center [1194, 236] width 104 height 24
click at [546, 268] on div "Fundraising" at bounding box center [535, 270] width 63 height 14
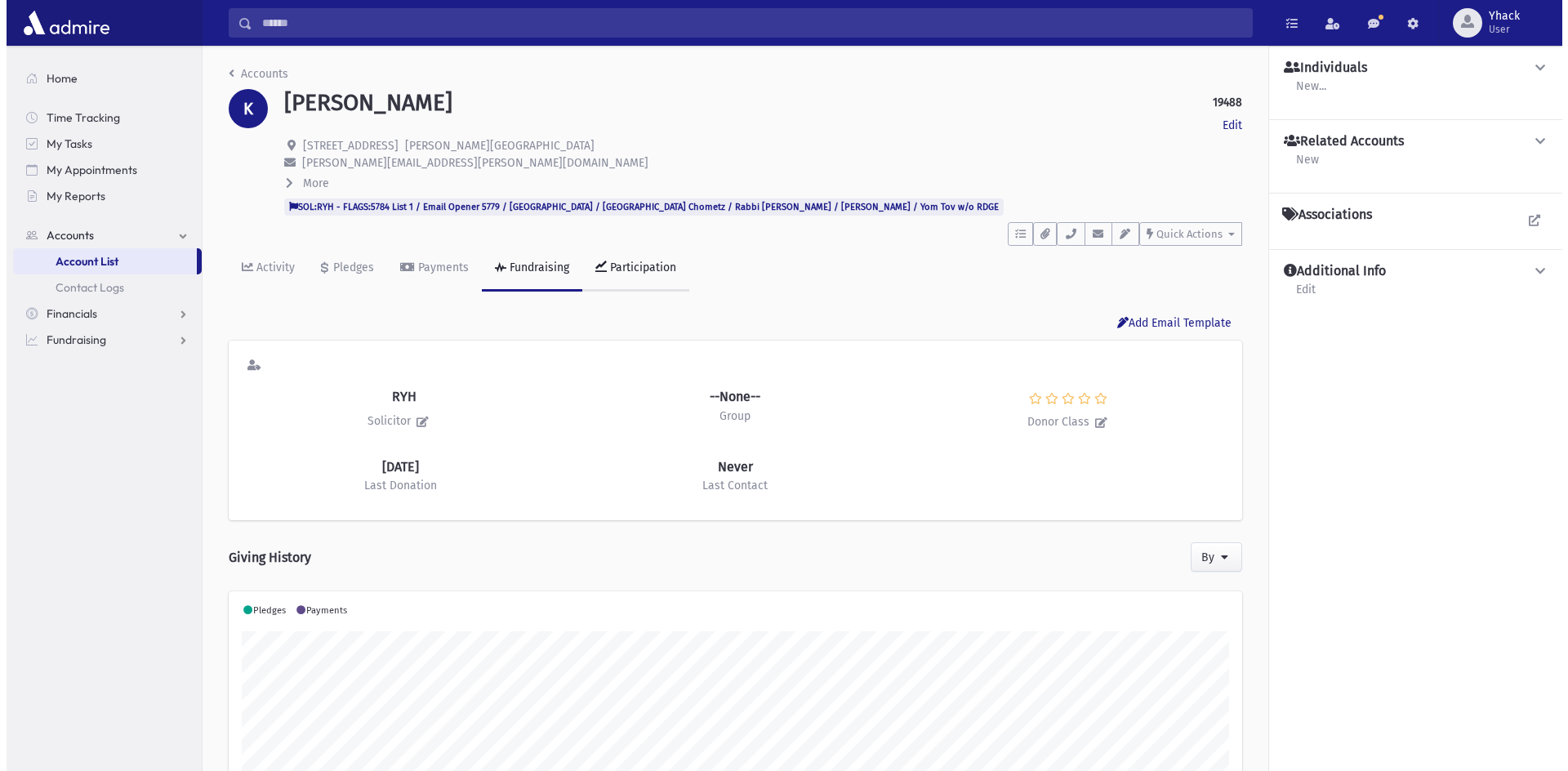
scroll to position [257, 1013]
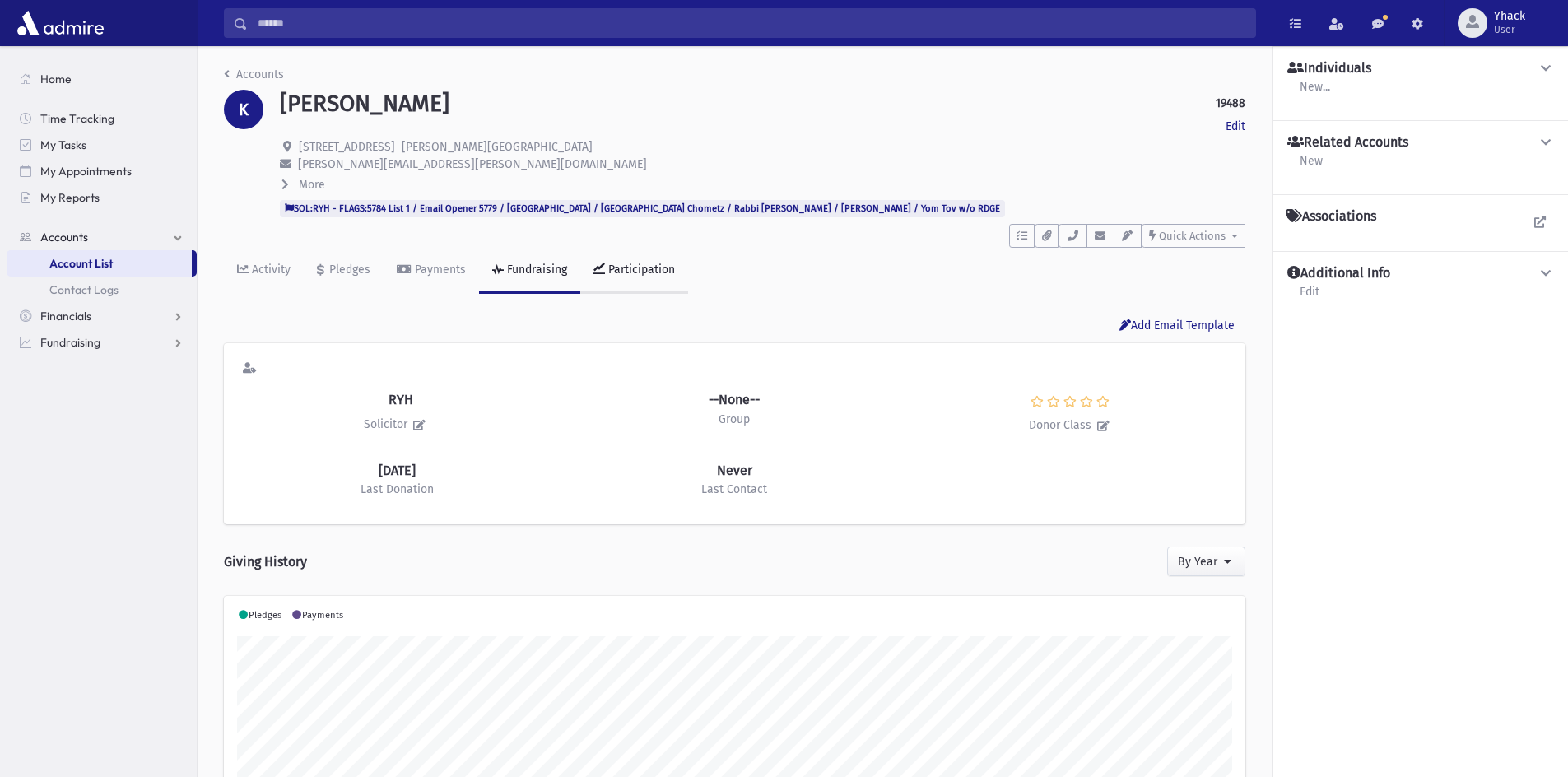
click at [622, 265] on div "Participation" at bounding box center [640, 270] width 70 height 14
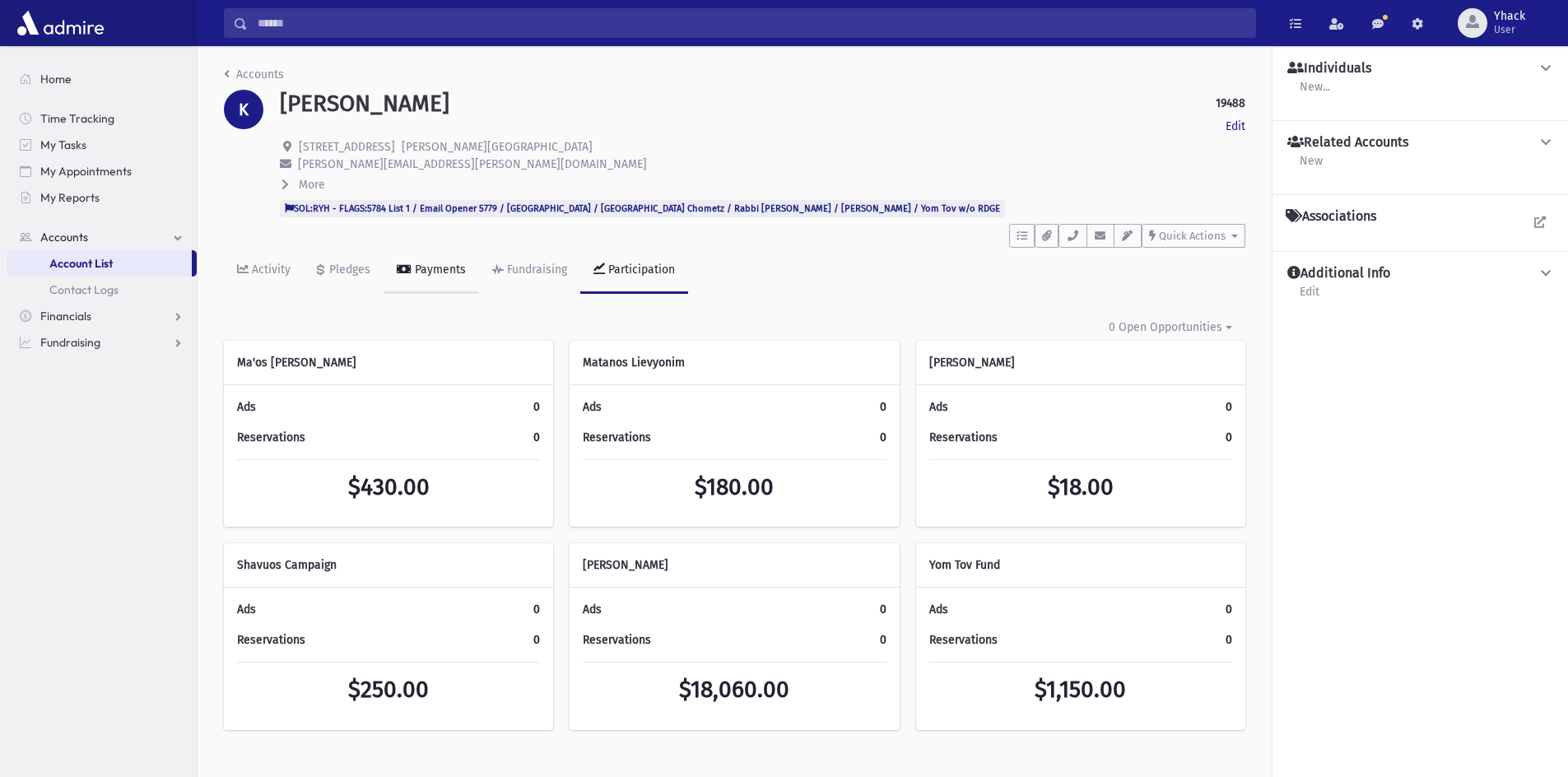
click at [443, 279] on link "Payments" at bounding box center [431, 271] width 95 height 46
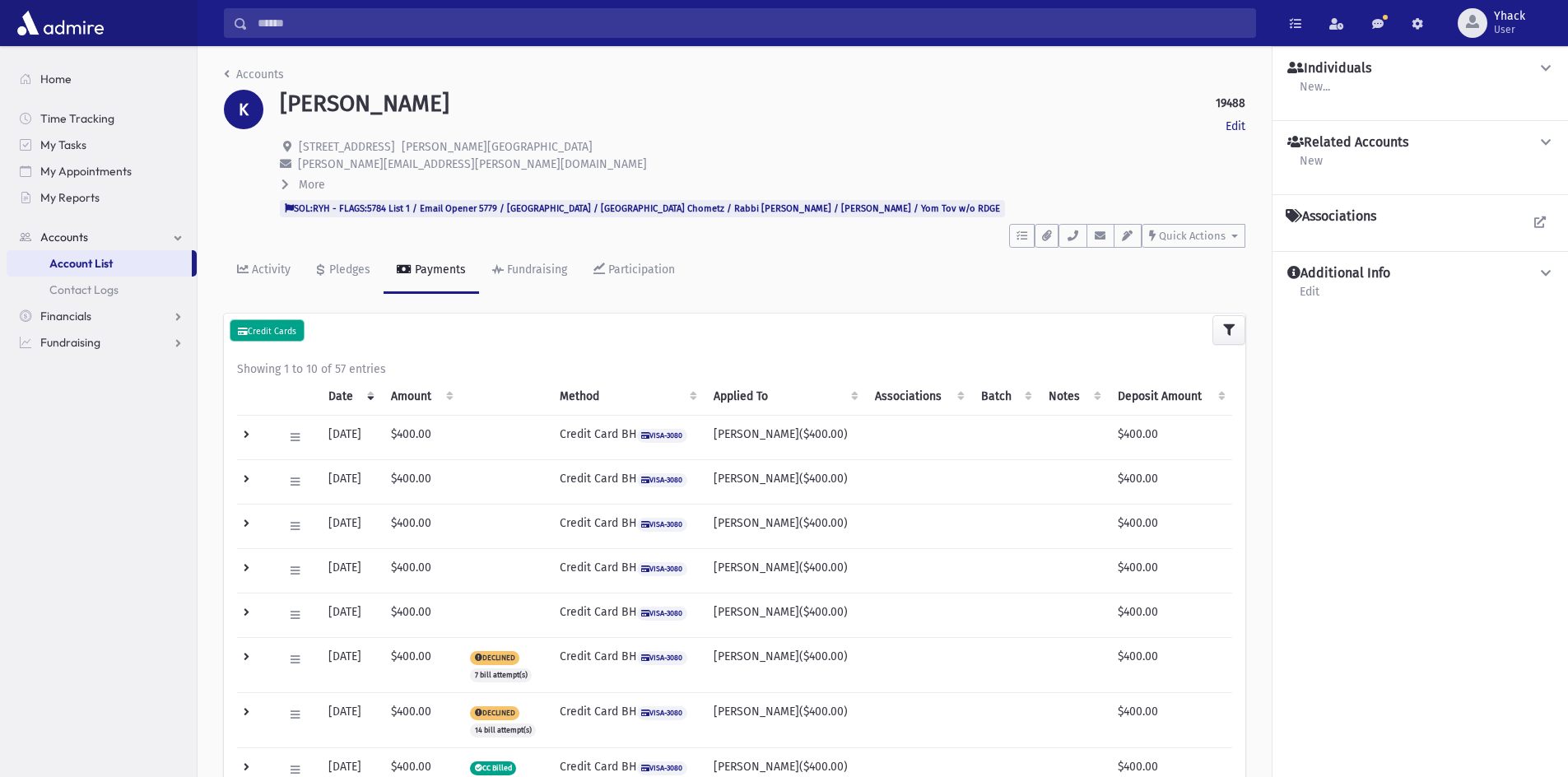
click at [291, 329] on small "Credit Cards" at bounding box center [266, 331] width 58 height 10
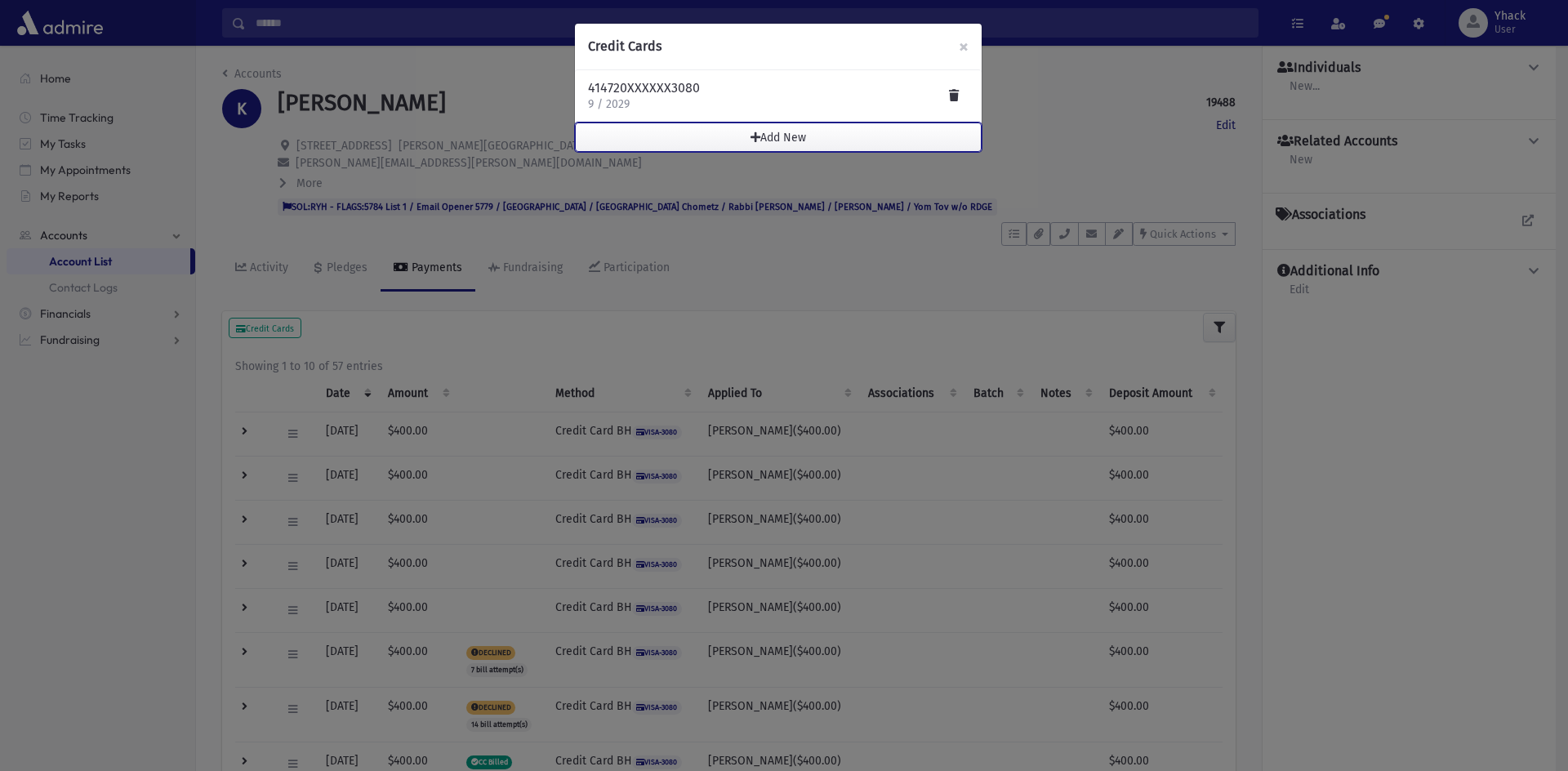
click at [781, 138] on button "Add New" at bounding box center [778, 137] width 406 height 29
click at [757, 139] on span "button" at bounding box center [755, 137] width 9 height 11
click at [700, 106] on div "414720XXXXXX3080 9 / 2029" at bounding box center [778, 96] width 380 height 33
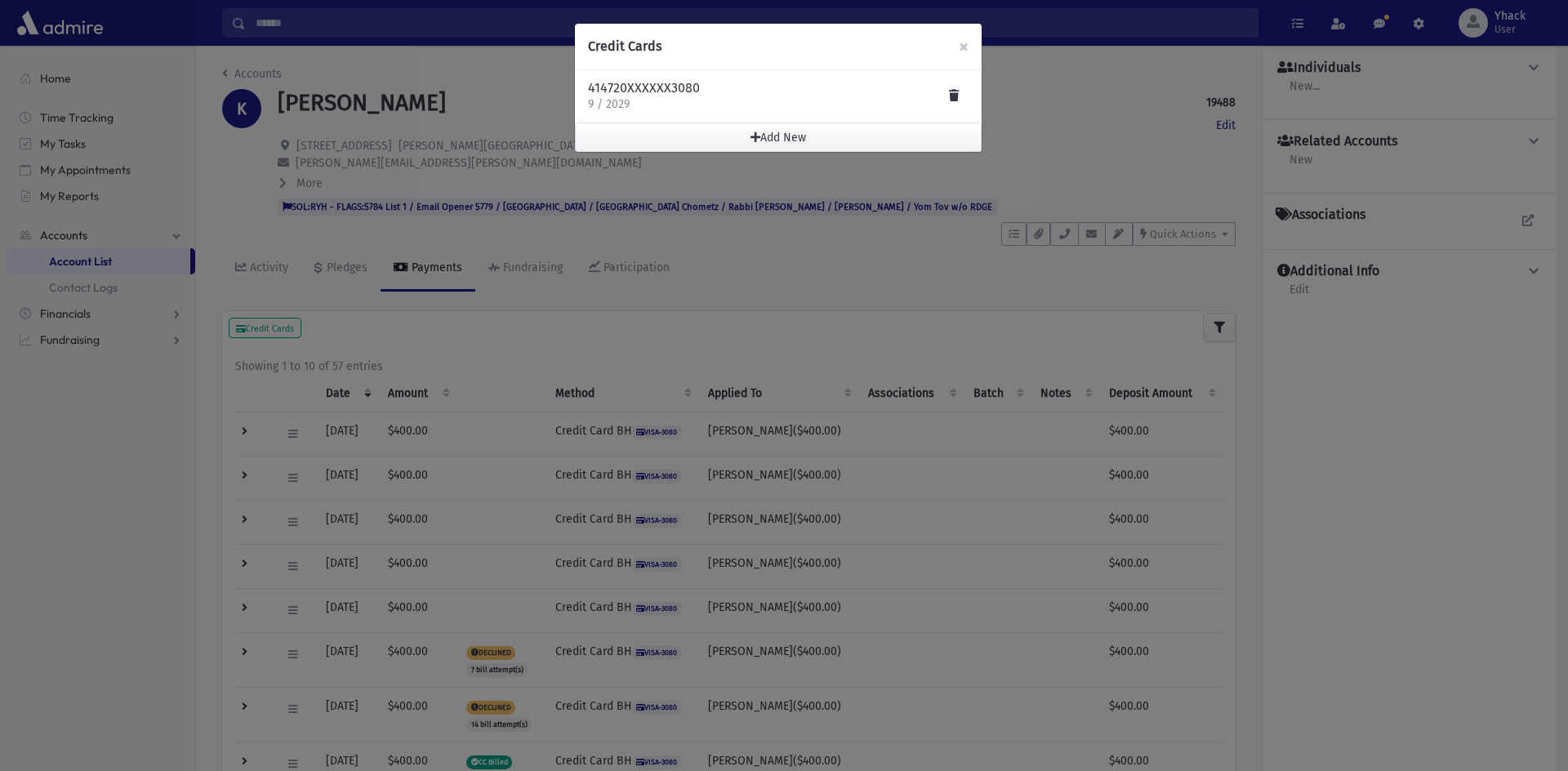
click at [699, 104] on div "414720XXXXXX3080 9 / 2029" at bounding box center [778, 96] width 380 height 33
click at [697, 104] on div "414720XXXXXX3080 9 / 2029" at bounding box center [778, 96] width 380 height 33
click at [677, 85] on h4 "414720XXXXXX3080" at bounding box center [644, 88] width 112 height 16
click at [961, 51] on span "×" at bounding box center [963, 46] width 9 height 23
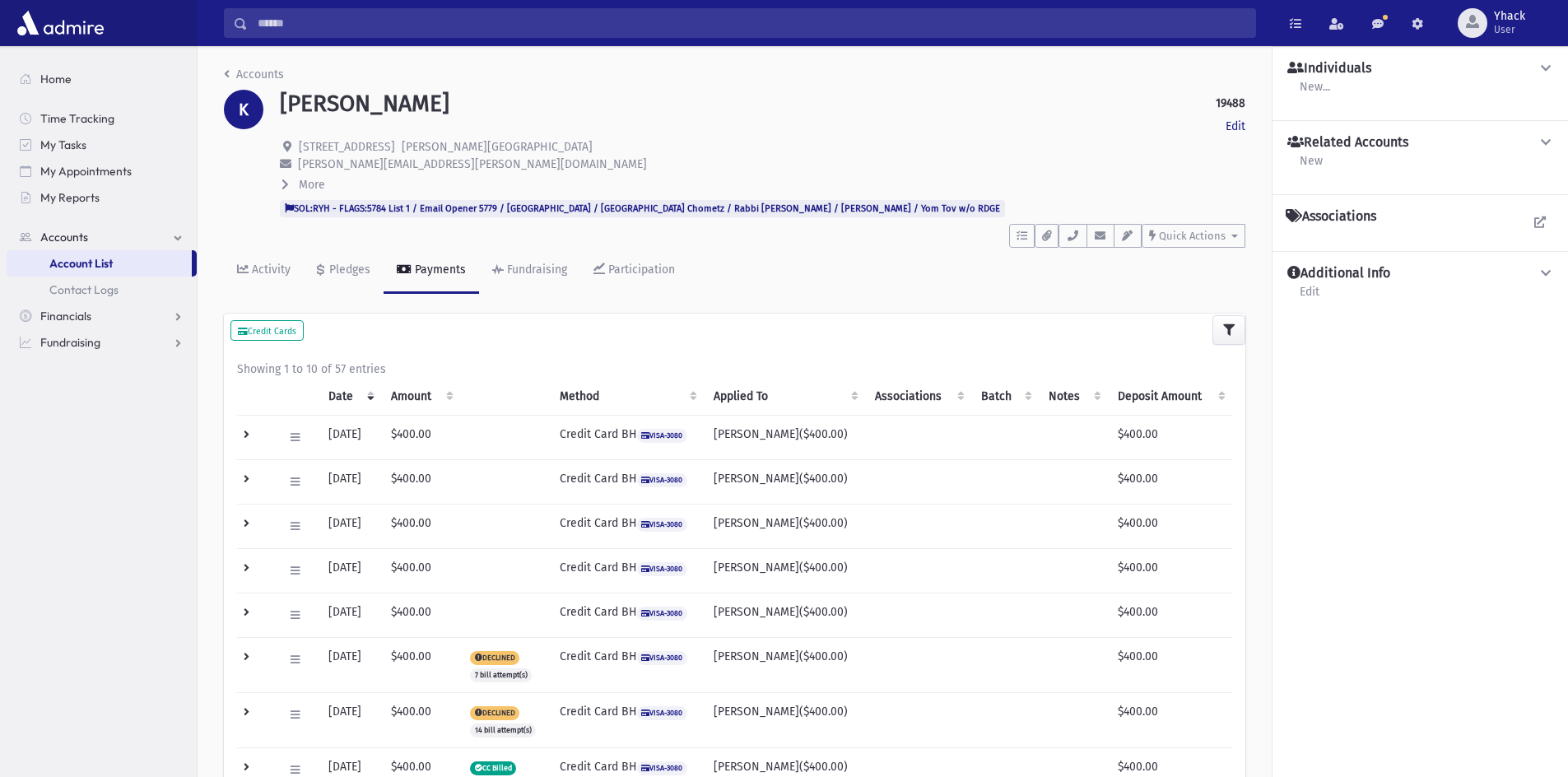
drag, startPoint x: 708, startPoint y: 438, endPoint x: 615, endPoint y: 346, distance: 130.8
click at [615, 346] on div "Credit Cards" at bounding box center [734, 330] width 1021 height 35
click at [362, 270] on div "Pledges" at bounding box center [348, 270] width 44 height 14
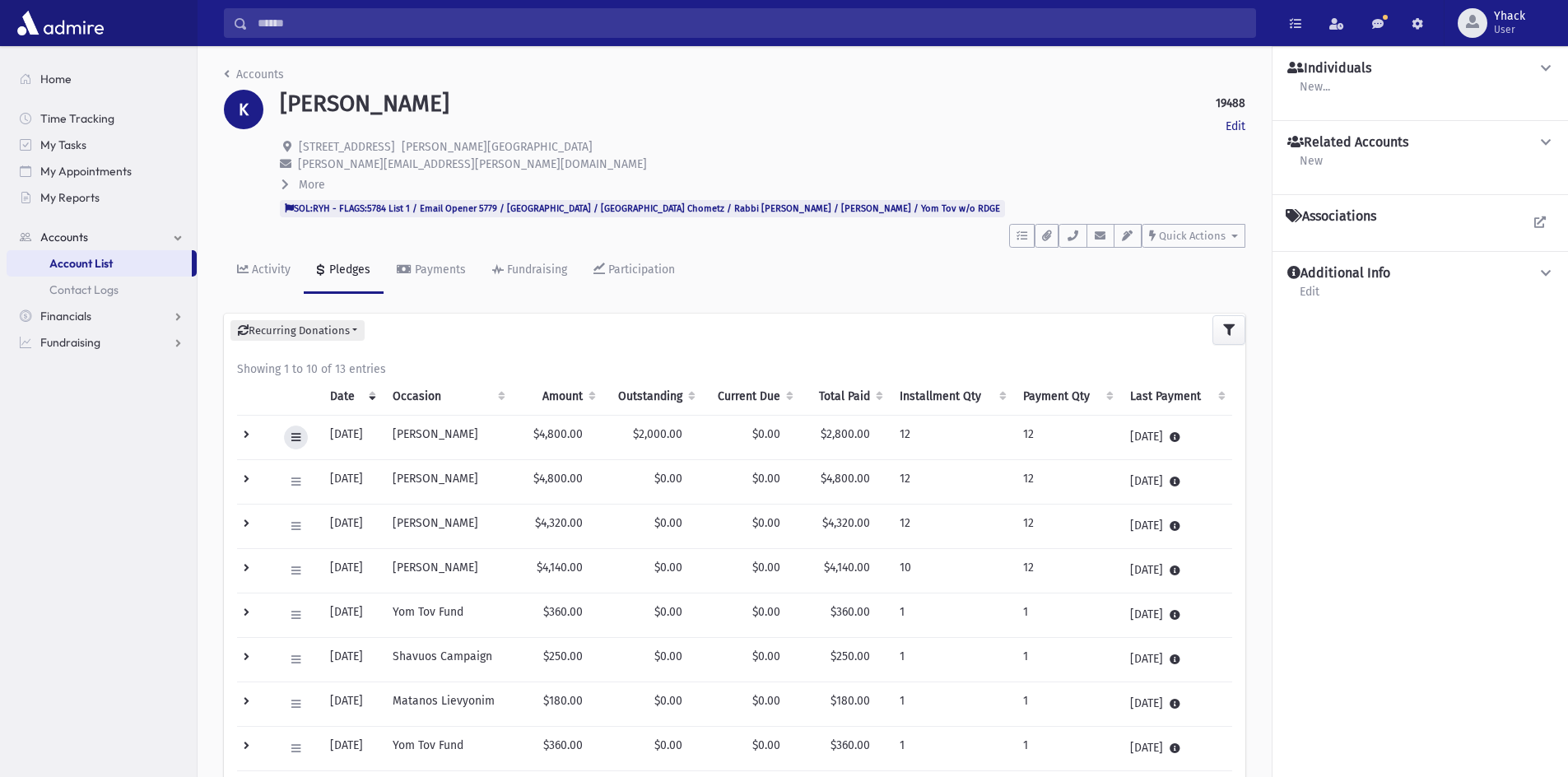
click at [298, 438] on icon at bounding box center [296, 437] width 9 height 10
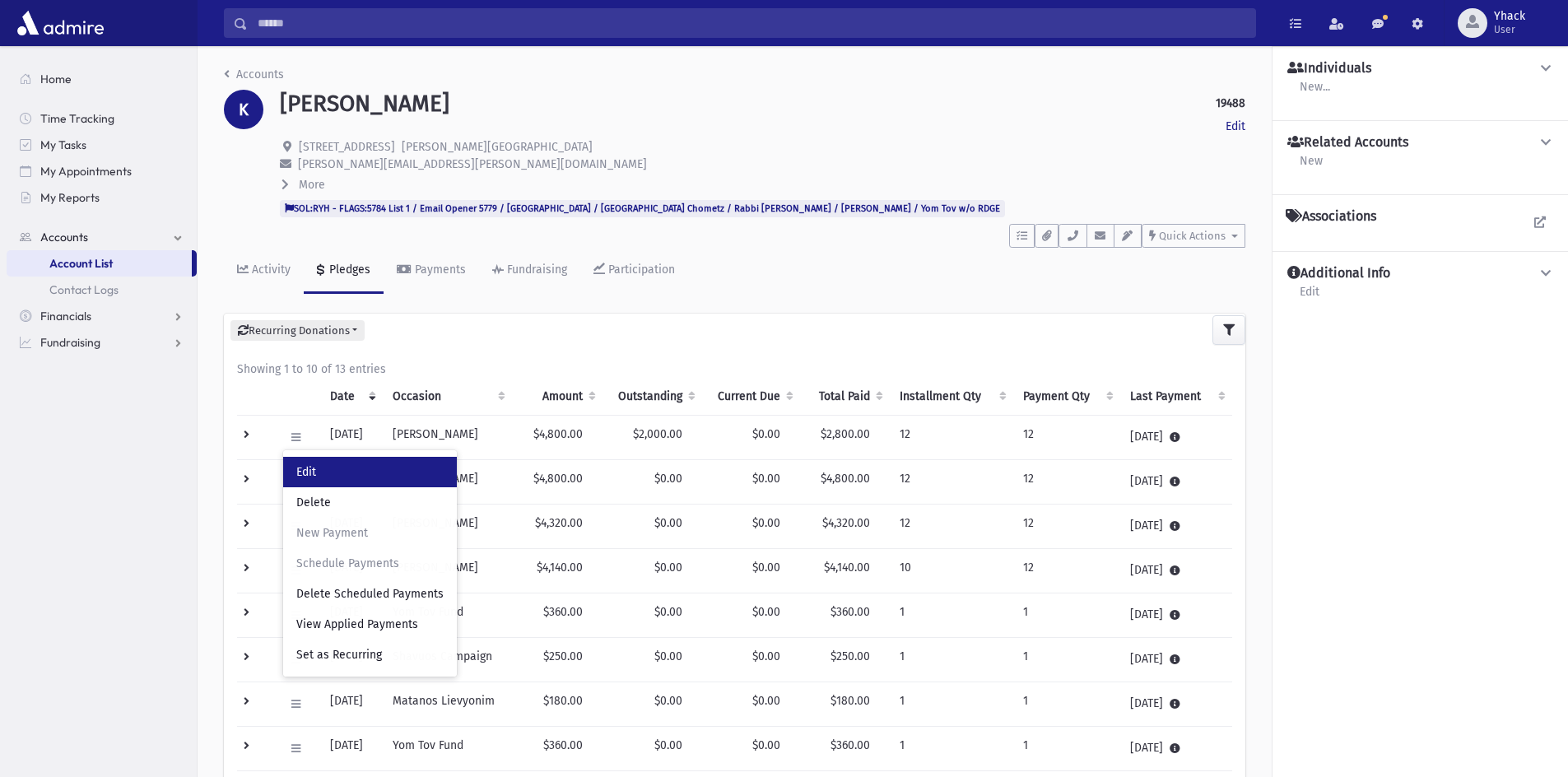
click at [331, 469] on link "Edit" at bounding box center [370, 472] width 174 height 30
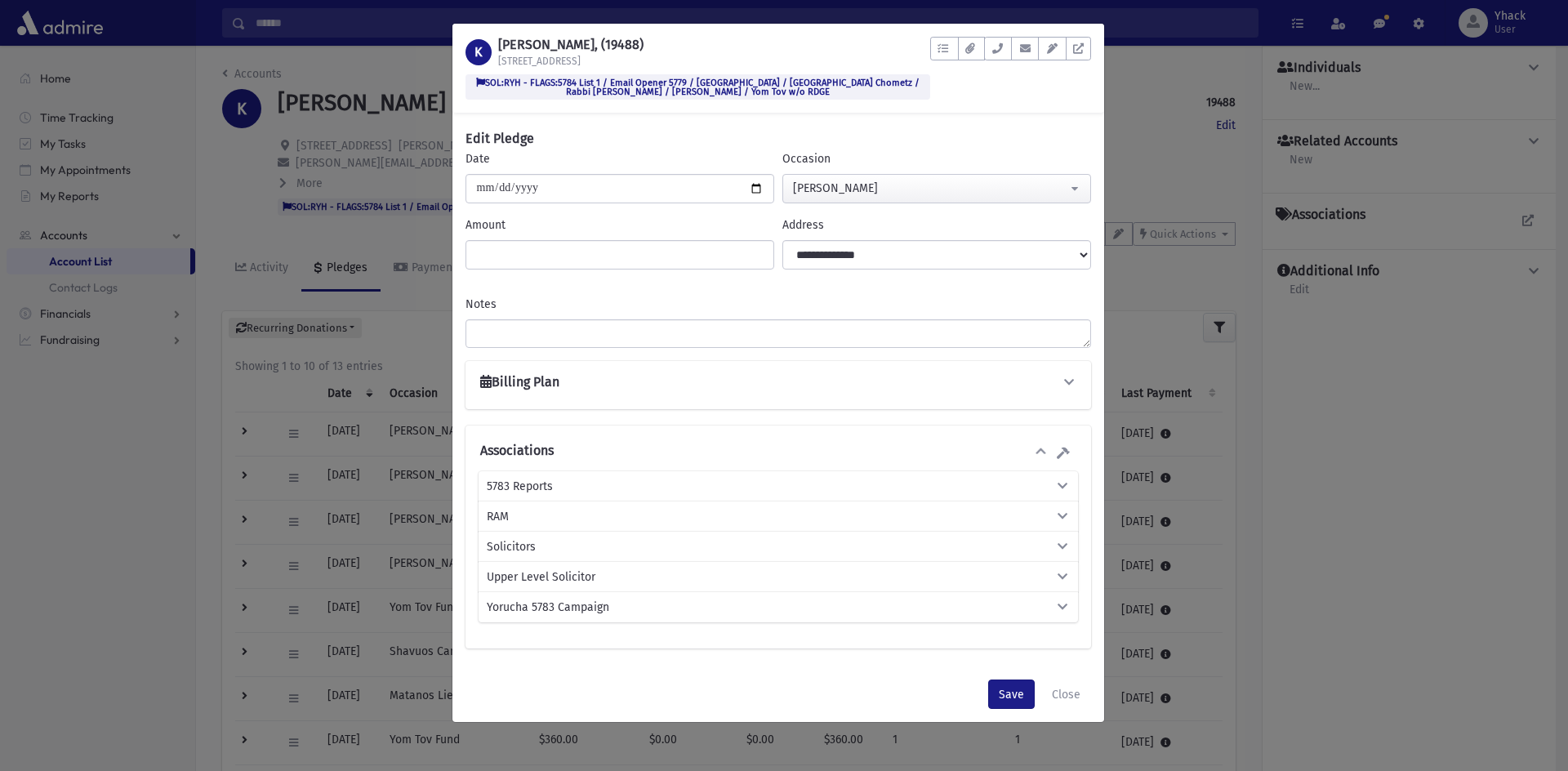
click at [525, 385] on h6 "Billing Plan" at bounding box center [520, 382] width 79 height 15
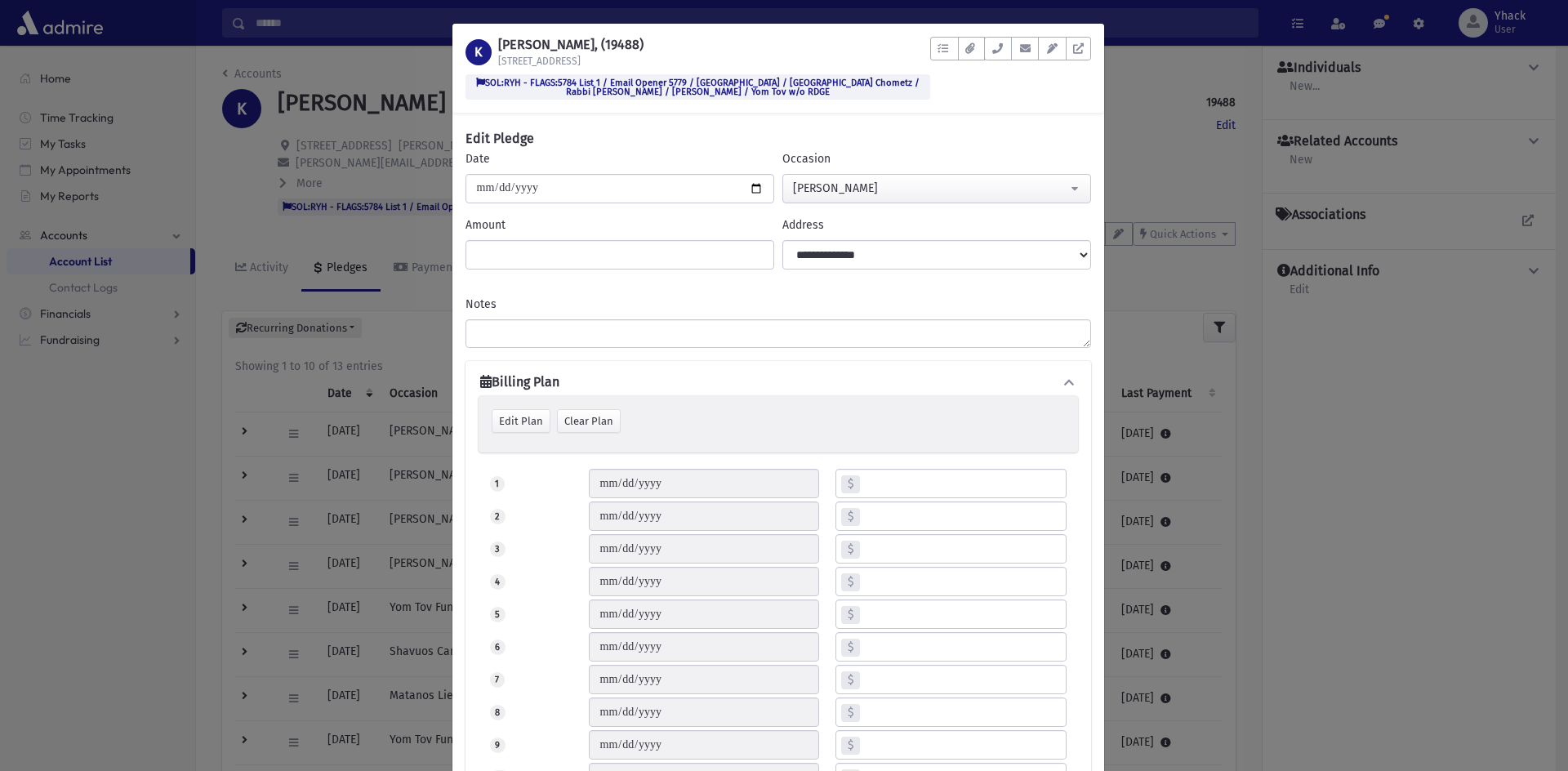
click at [1132, 124] on div "K KRISPIN, Philip, (19488) 11 Bridgewater Ct SOL:RYH - FLAGS:5784 List 1 / Emai…" at bounding box center [784, 386] width 1568 height 771
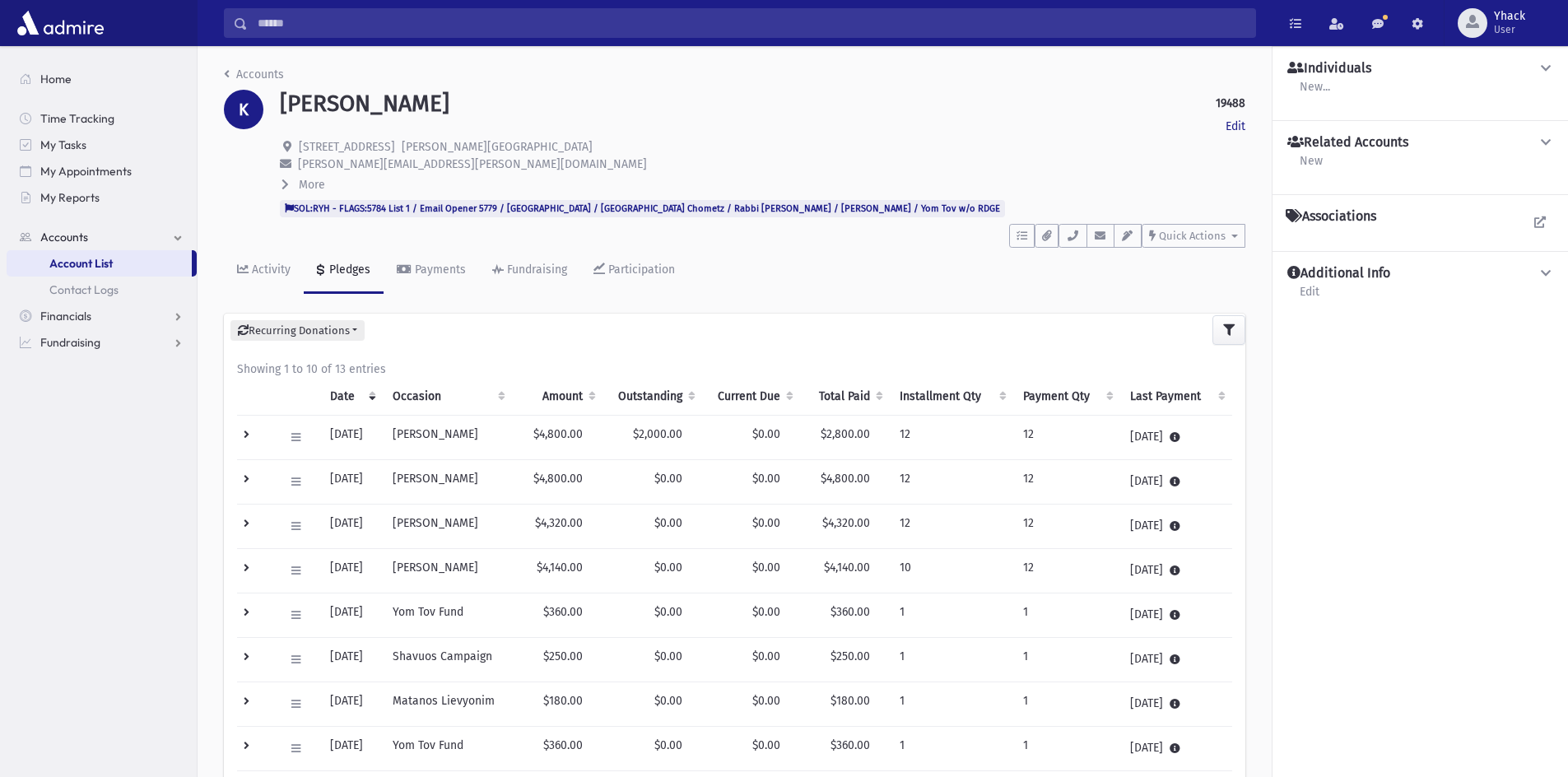
click at [342, 272] on div "Pledges" at bounding box center [348, 270] width 44 height 14
click at [454, 270] on div "Payments" at bounding box center [438, 270] width 55 height 14
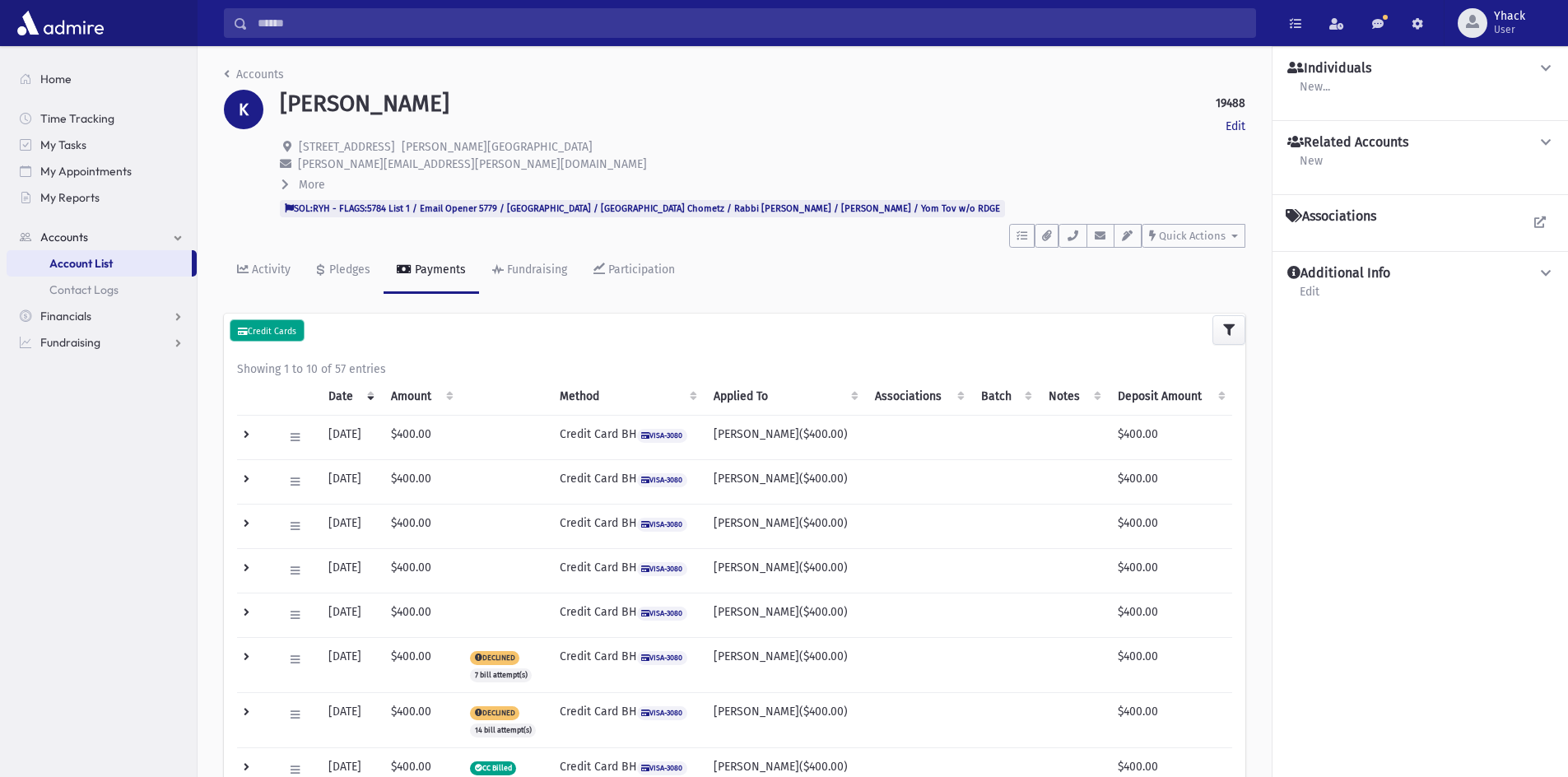
click at [287, 323] on button "Credit Cards" at bounding box center [267, 330] width 73 height 22
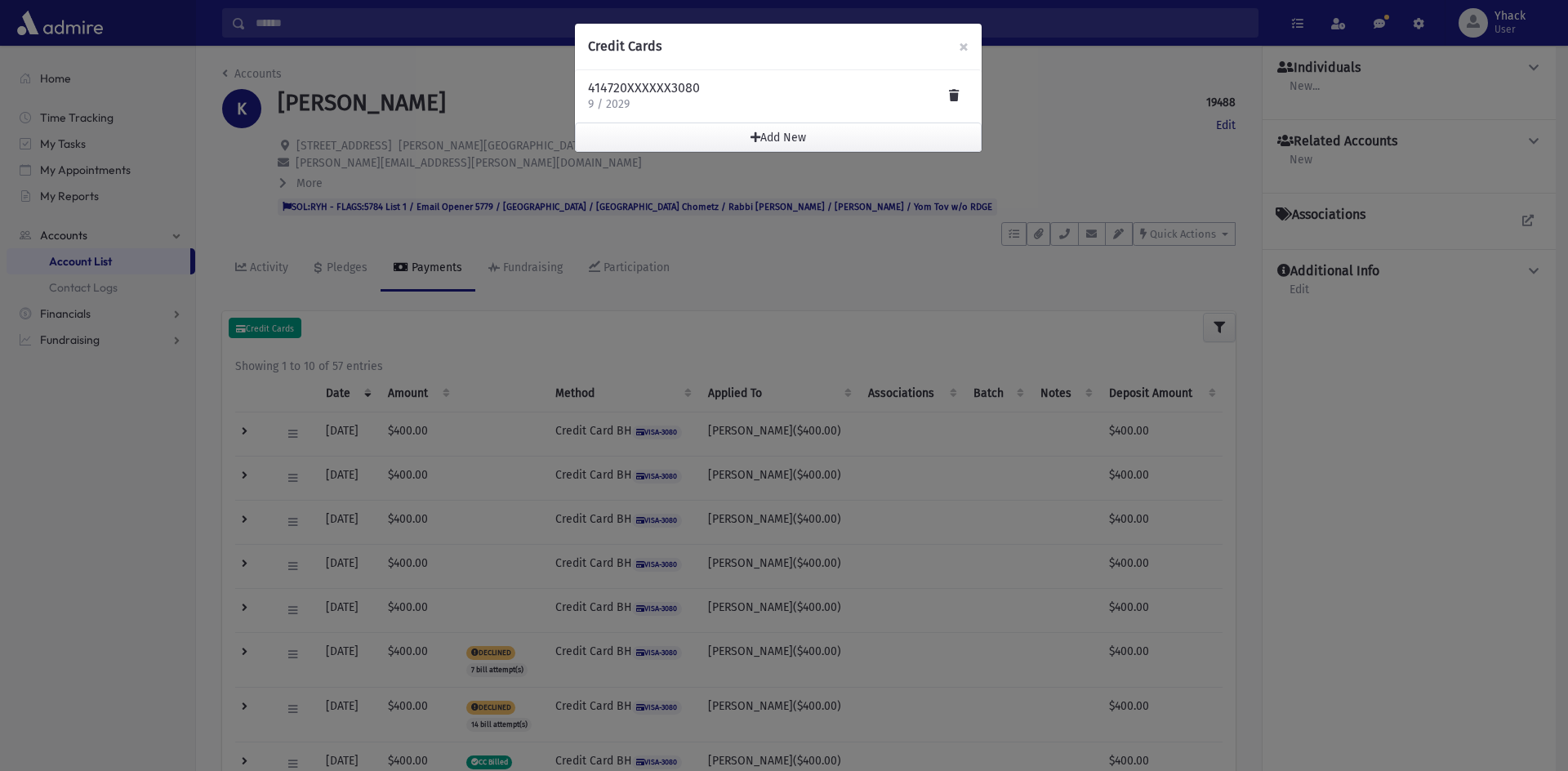
click at [285, 321] on div "Credit Cards × 414720XXXXXX3080 9 / 2029 Add New Select a Storage Method Cancel" at bounding box center [784, 386] width 1568 height 771
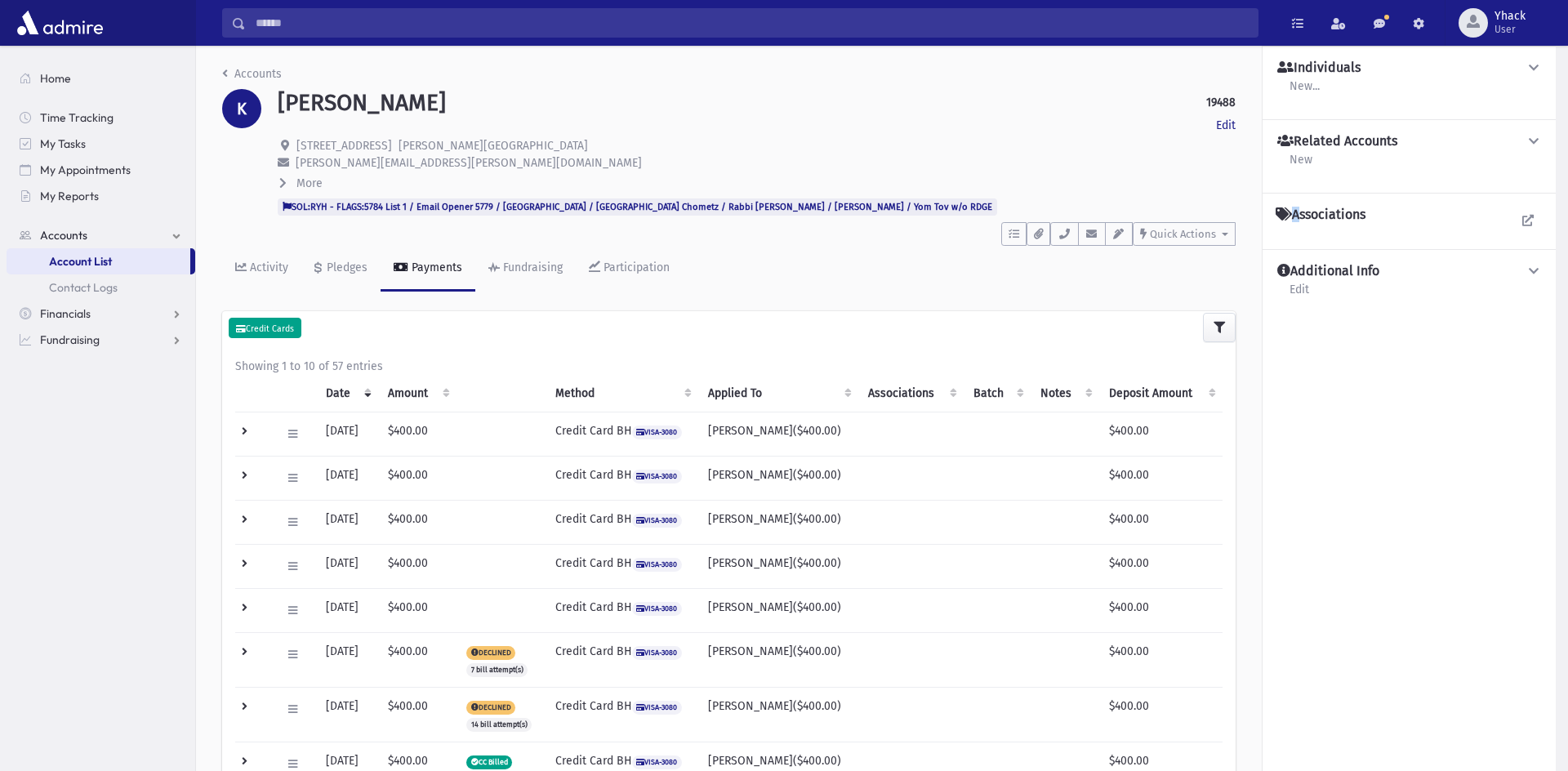
click at [285, 321] on div "**********" at bounding box center [728, 670] width 1013 height 720
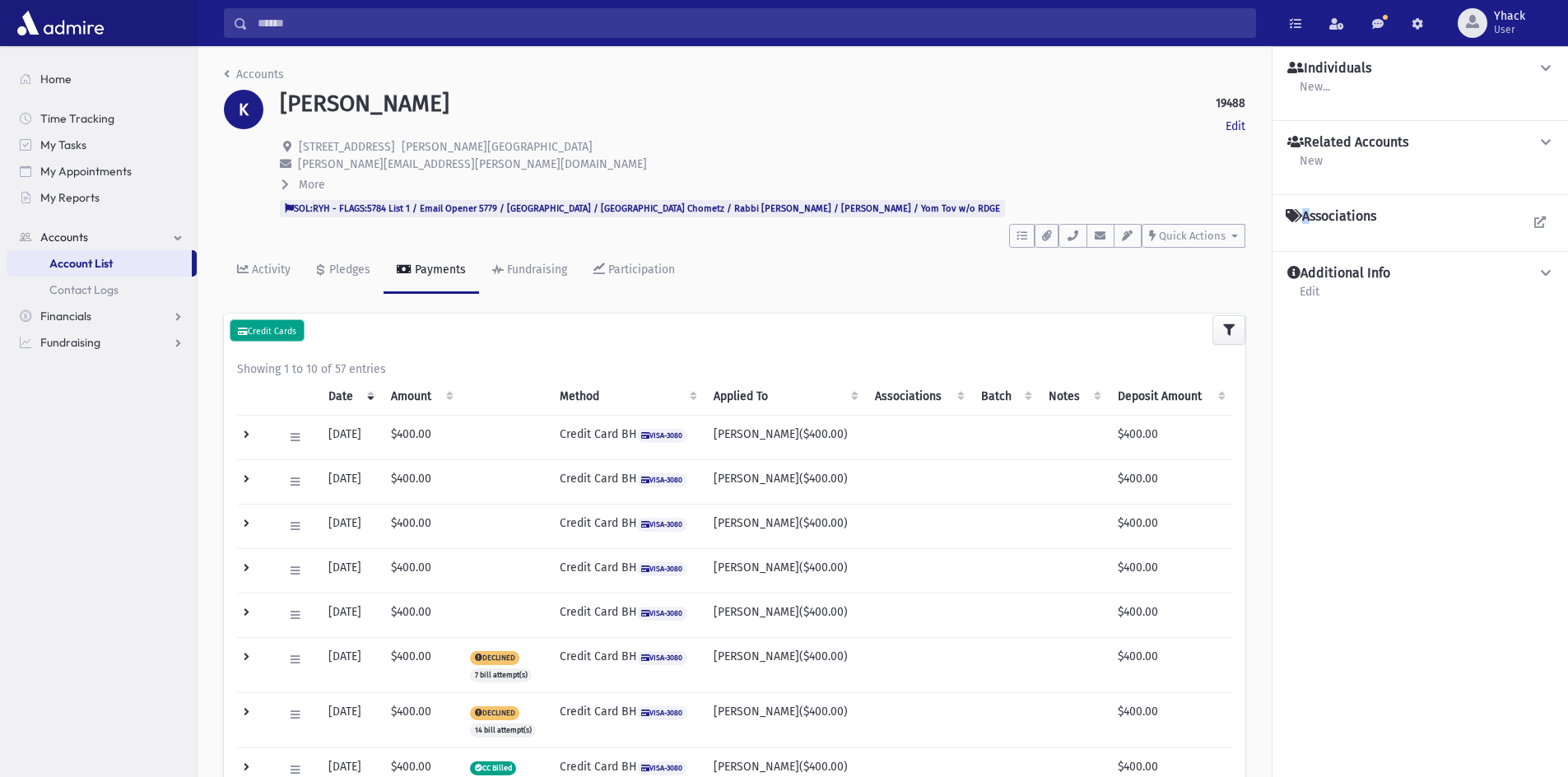
click at [287, 323] on button "Credit Cards" at bounding box center [267, 330] width 73 height 22
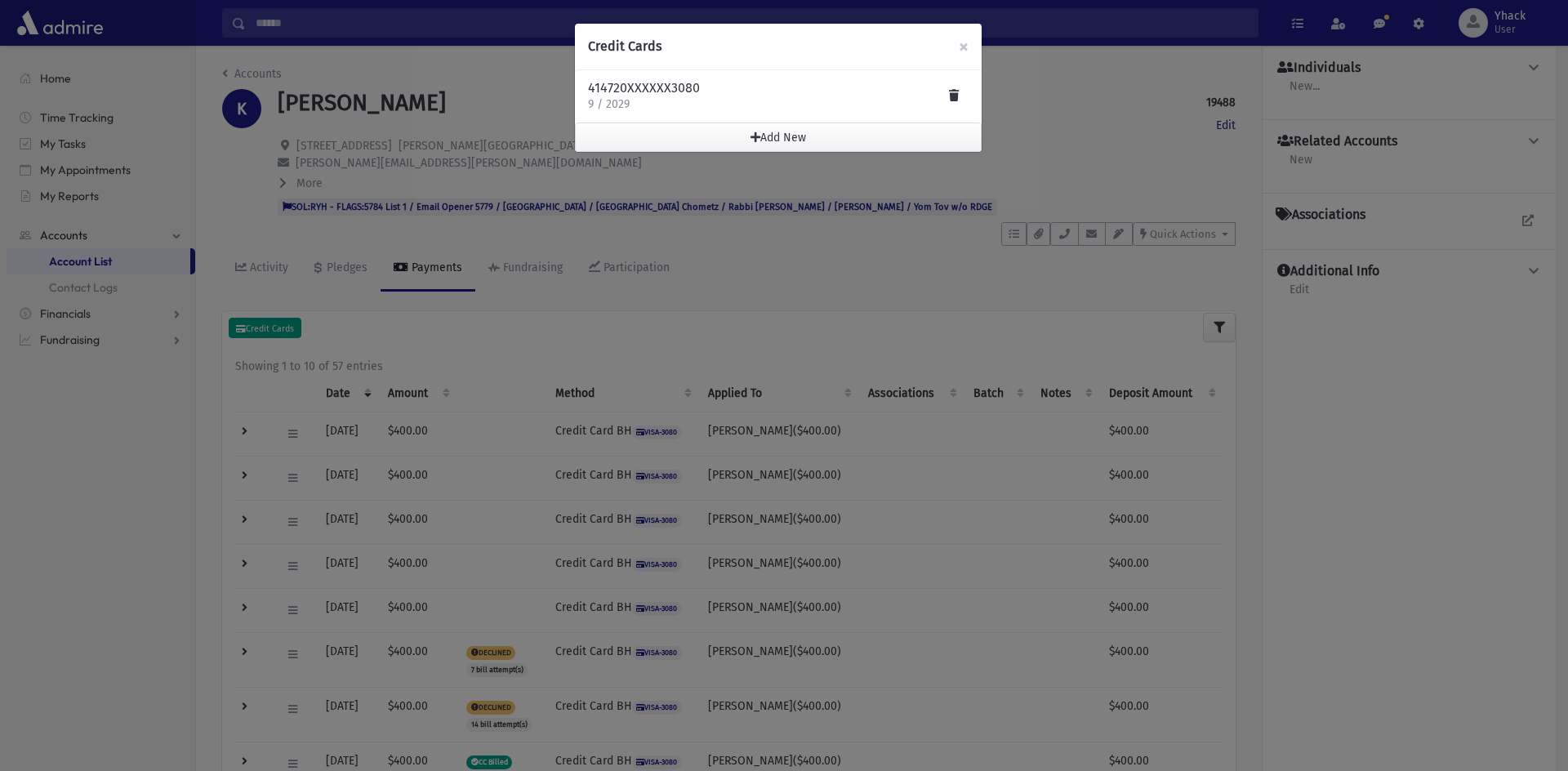
click at [285, 321] on div "Credit Cards × 414720XXXXXX3080 9 / 2029 Add New Select a Storage Method Cancel" at bounding box center [784, 386] width 1568 height 771
click at [590, 104] on p "9 / 2029" at bounding box center [644, 104] width 112 height 16
click at [743, 139] on button "Add New" at bounding box center [778, 137] width 406 height 29
click at [755, 135] on span "button" at bounding box center [755, 137] width 9 height 11
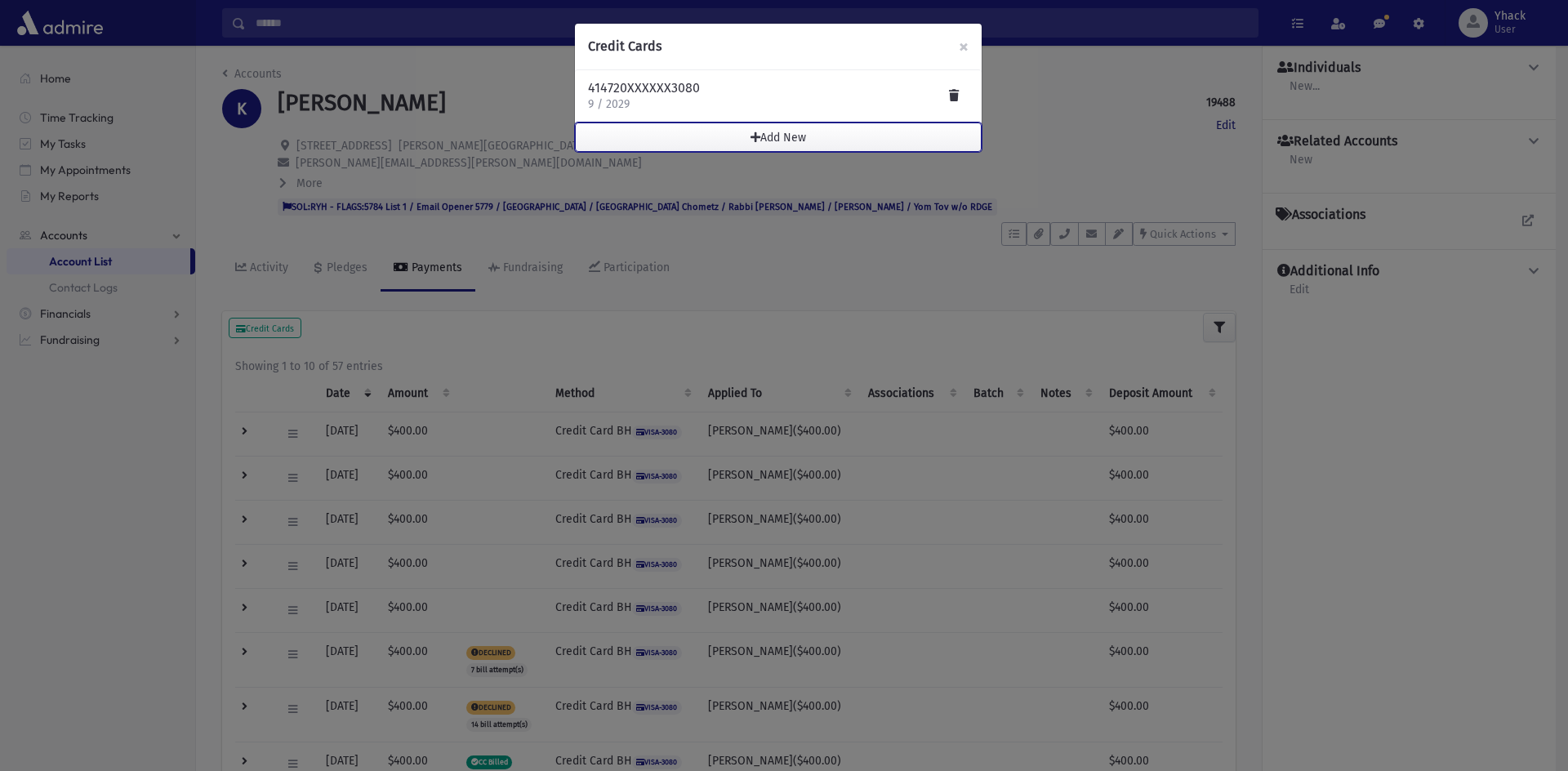
click at [755, 135] on span "button" at bounding box center [755, 137] width 9 height 11
click at [750, 139] on span "button" at bounding box center [755, 137] width 9 height 11
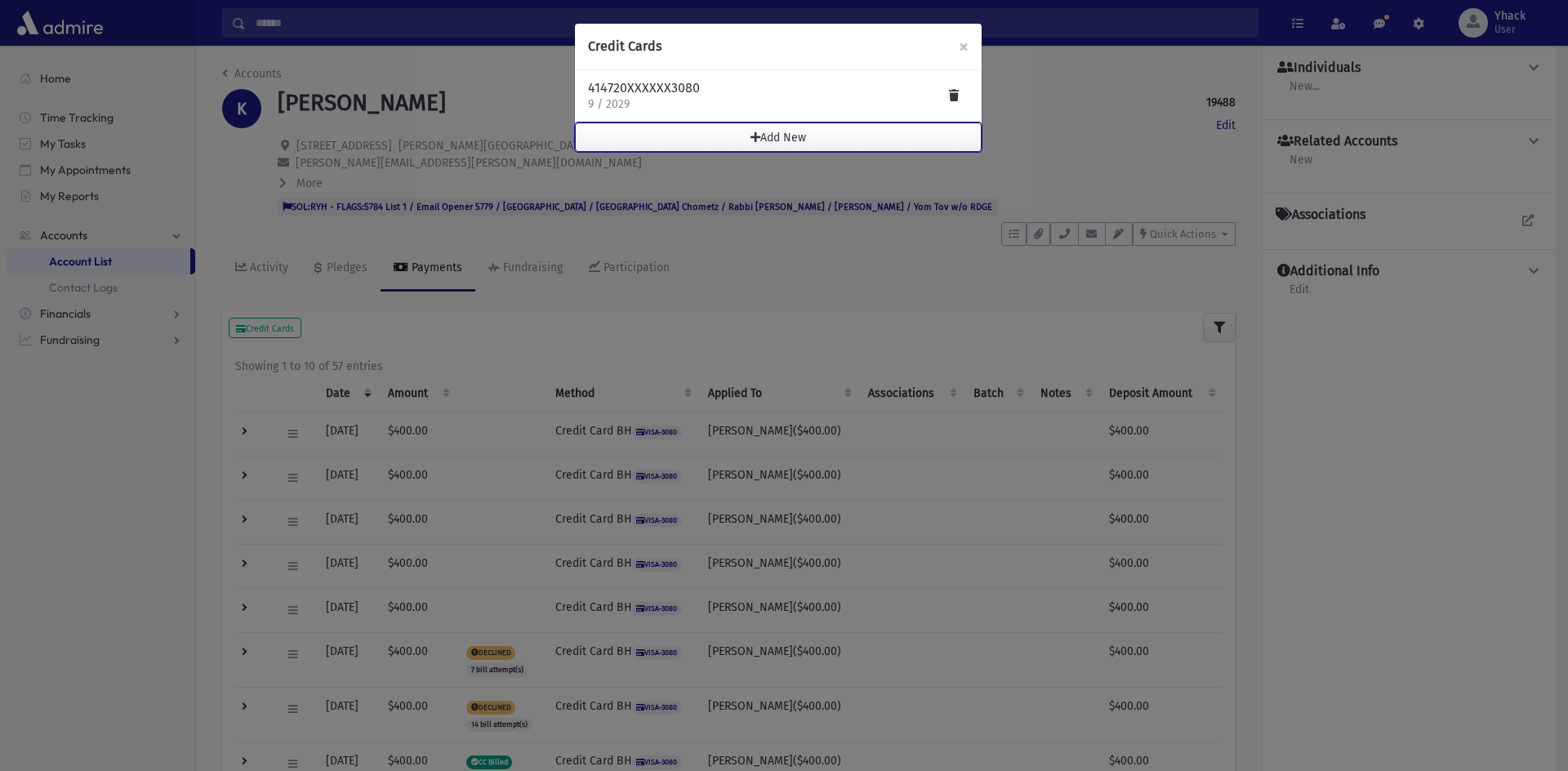
click at [750, 139] on span "button" at bounding box center [755, 137] width 9 height 11
click at [644, 102] on p "9 / 2029" at bounding box center [644, 104] width 112 height 16
click at [628, 102] on p "9 / 2029" at bounding box center [644, 104] width 112 height 16
click at [632, 83] on h4 "414720XXXXXX3080" at bounding box center [644, 88] width 112 height 16
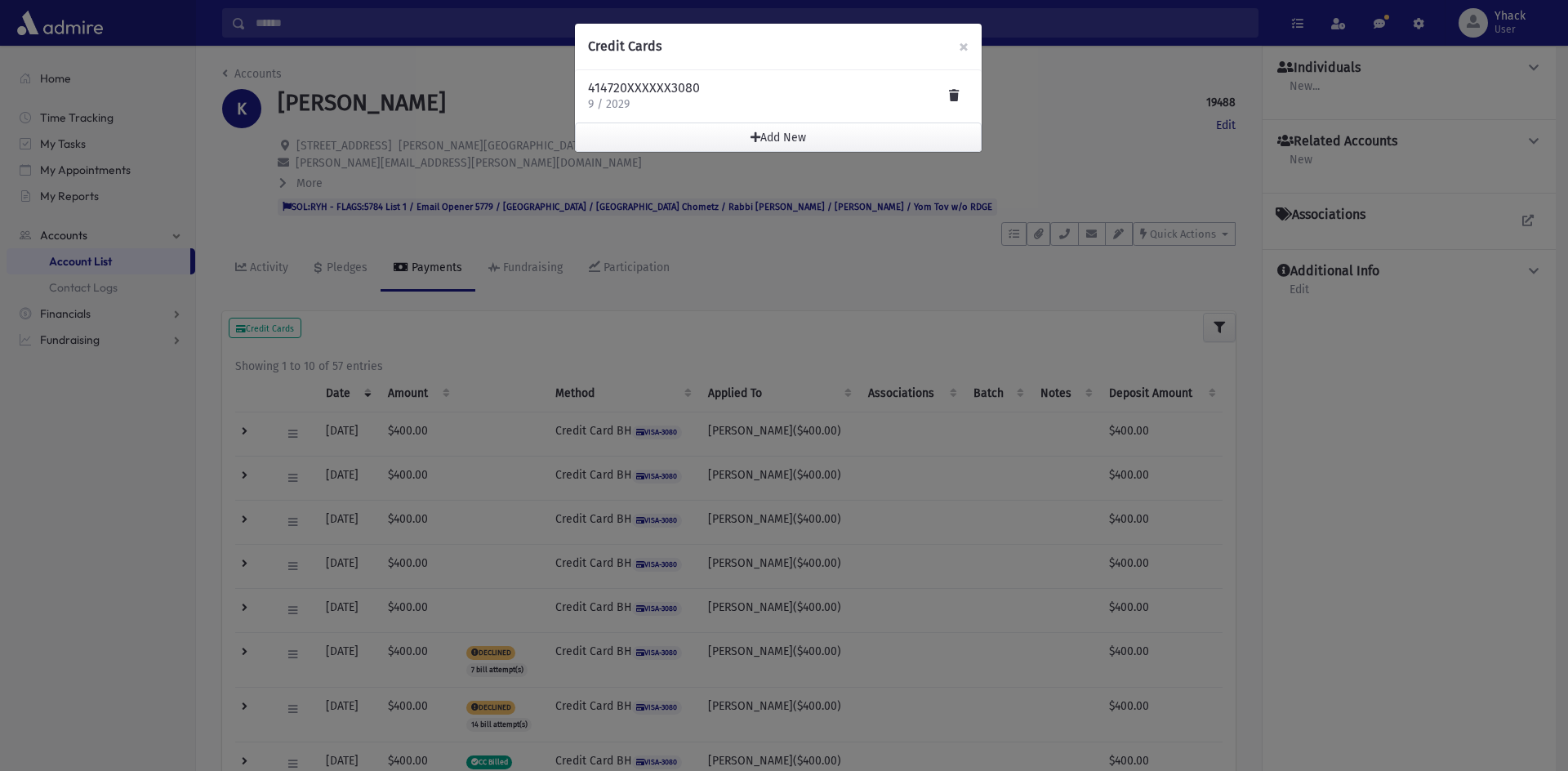
click at [651, 47] on h6 "Credit Cards" at bounding box center [624, 46] width 73 height 20
click at [972, 52] on button "×" at bounding box center [964, 46] width 36 height 46
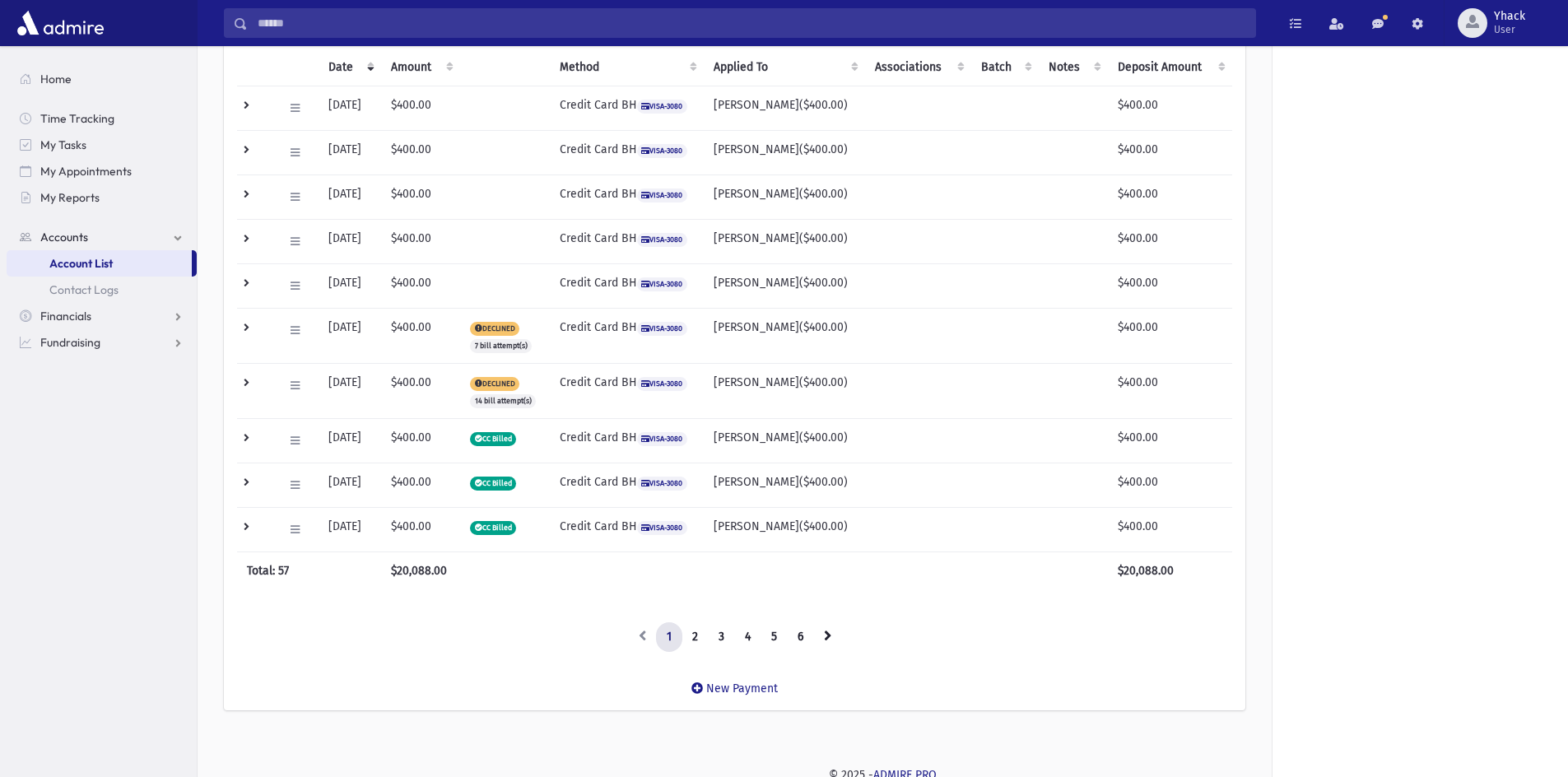
scroll to position [336, 0]
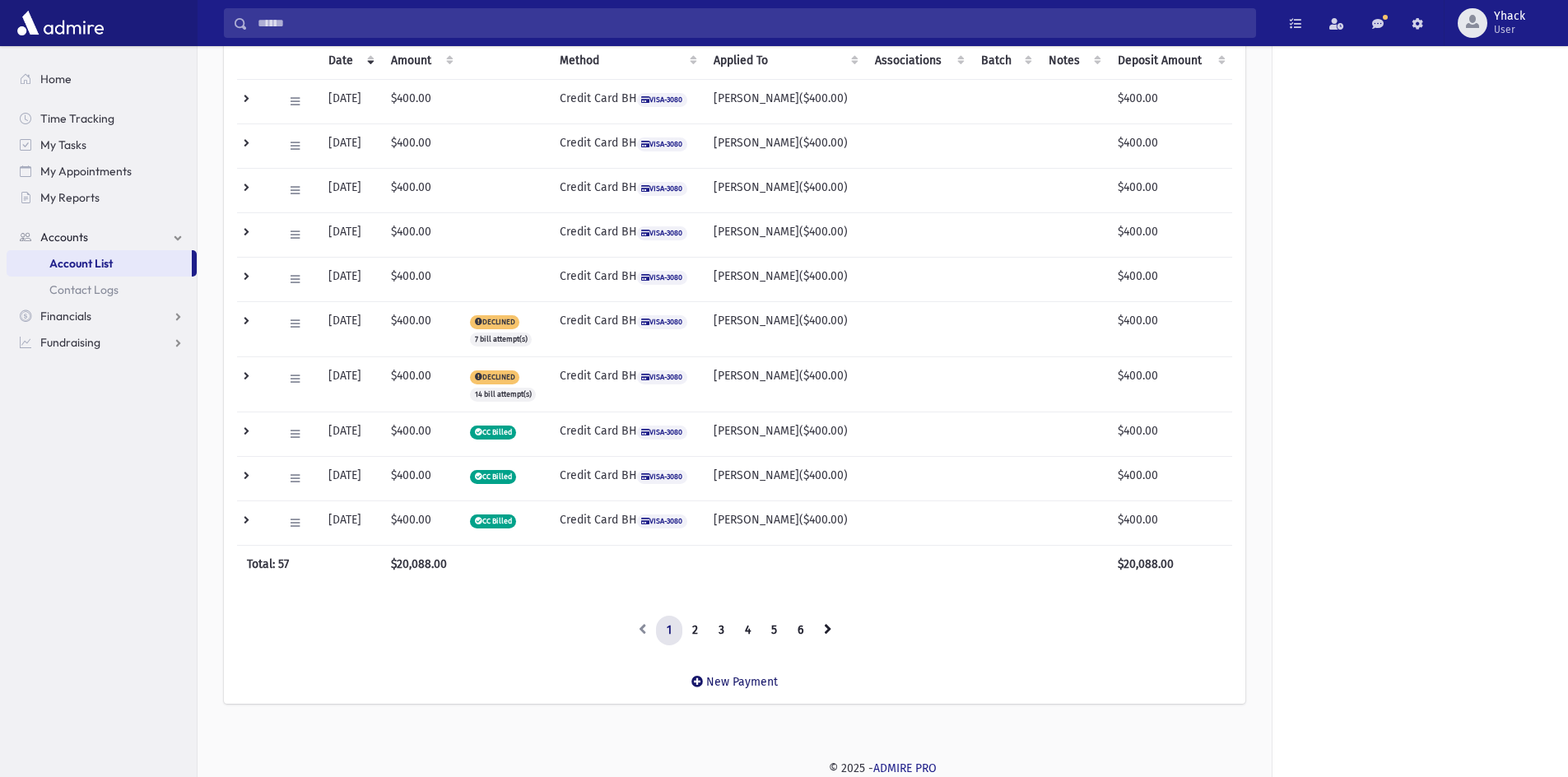
click at [741, 682] on link "New Payment" at bounding box center [735, 682] width 113 height 40
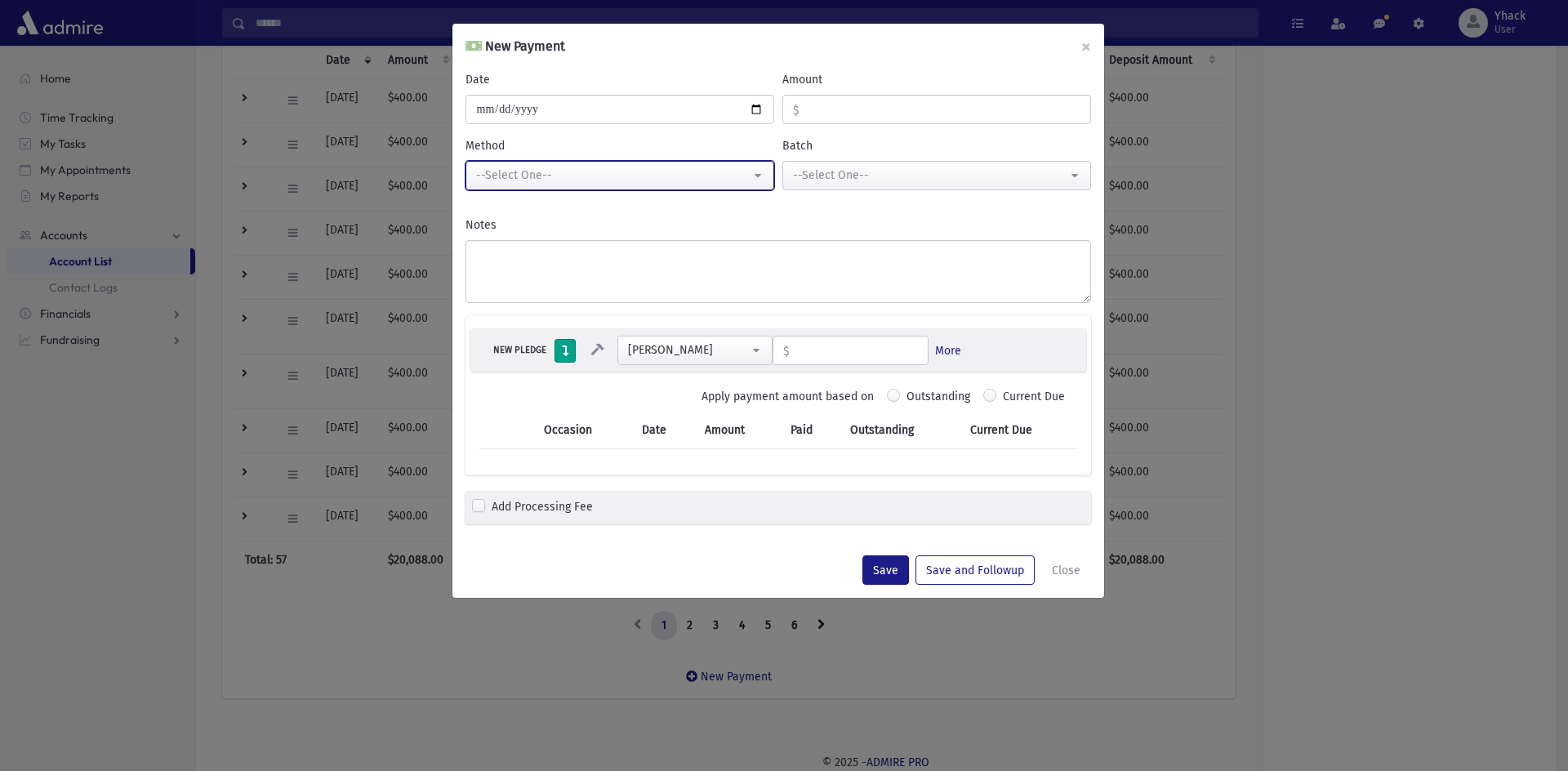
click at [762, 172] on button "--Select One--" at bounding box center [620, 176] width 309 height 29
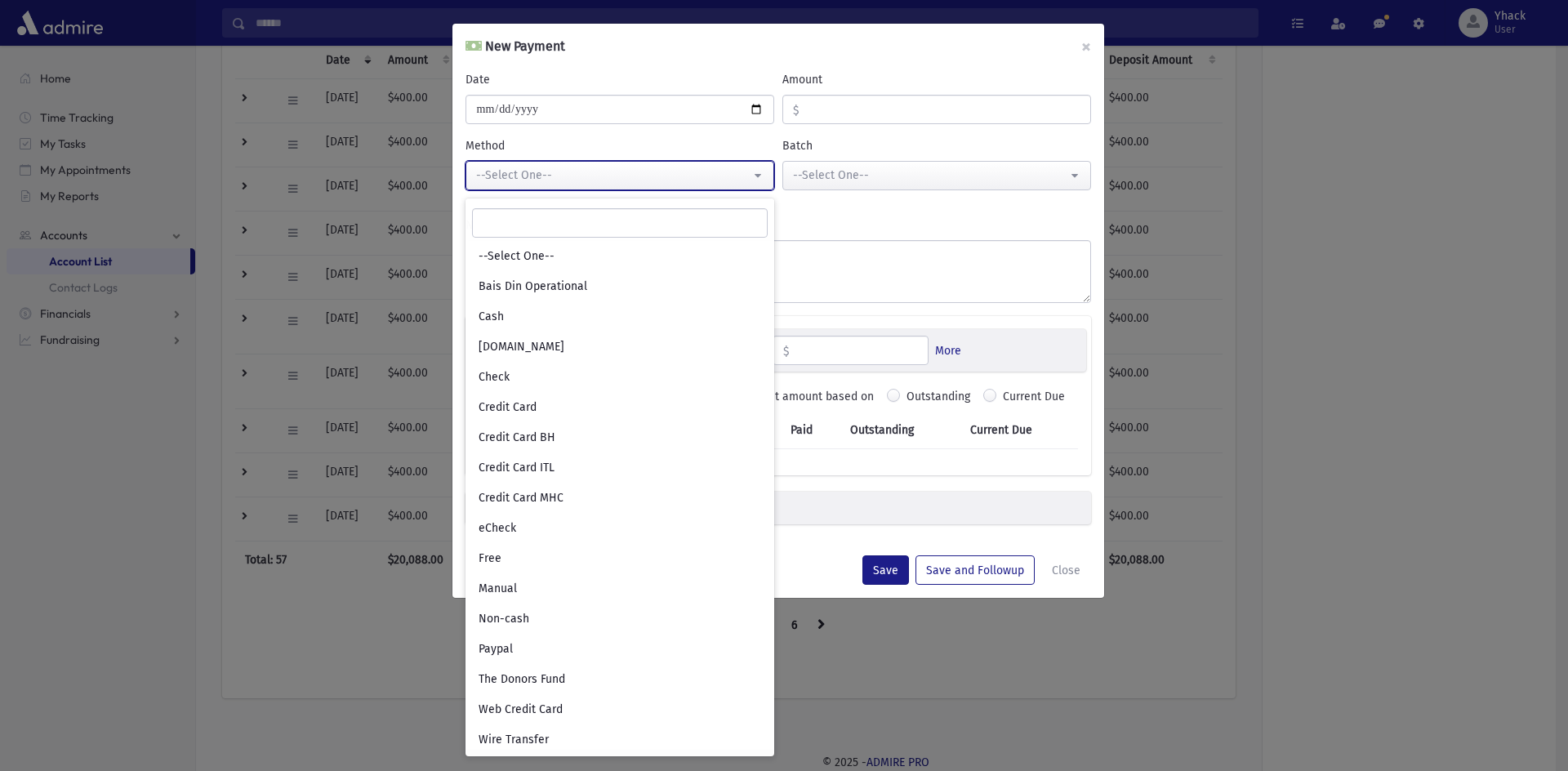
click at [763, 188] on button "--Select One--" at bounding box center [620, 176] width 309 height 29
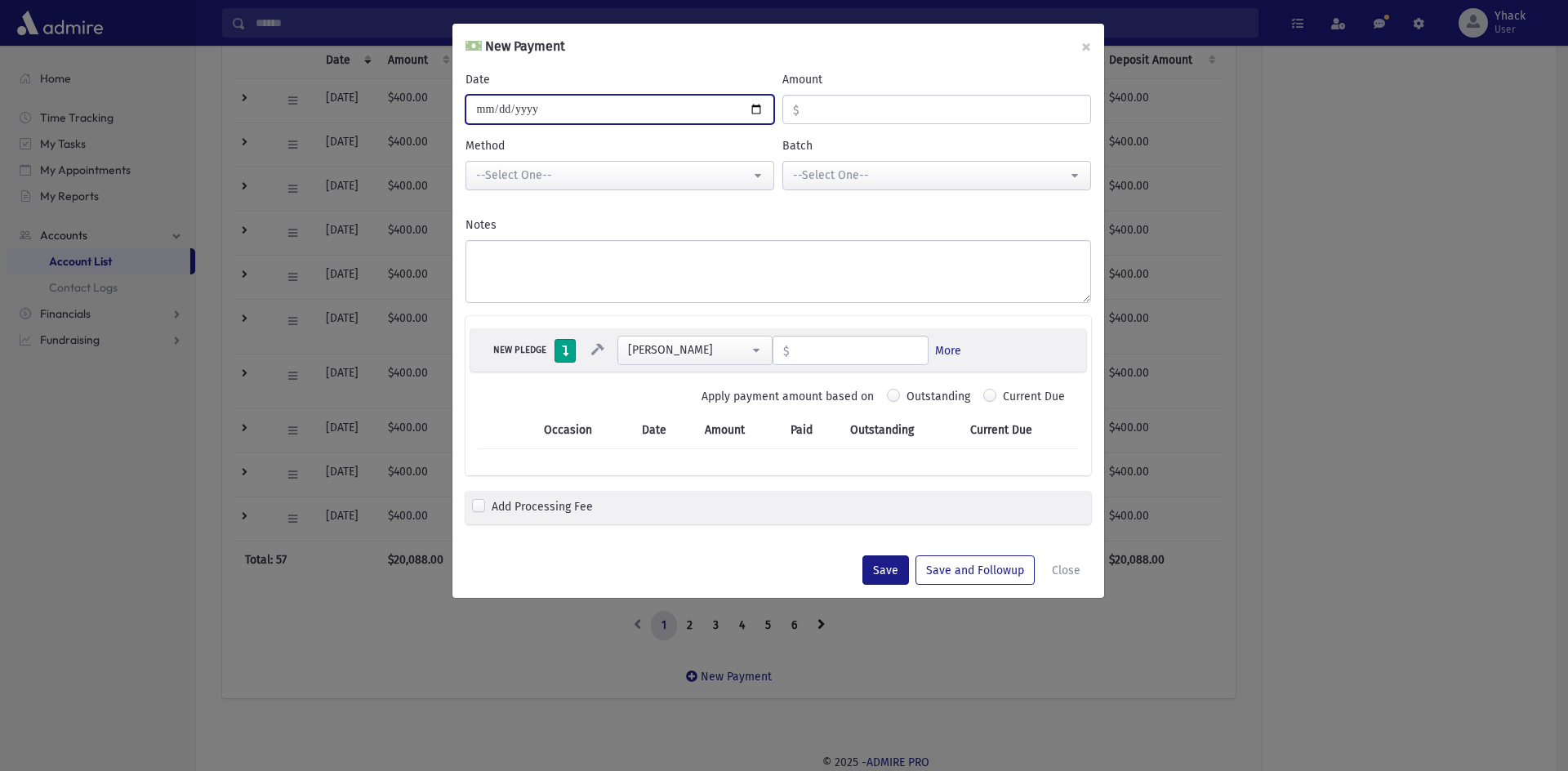
click at [546, 109] on input "**********" at bounding box center [620, 109] width 309 height 29
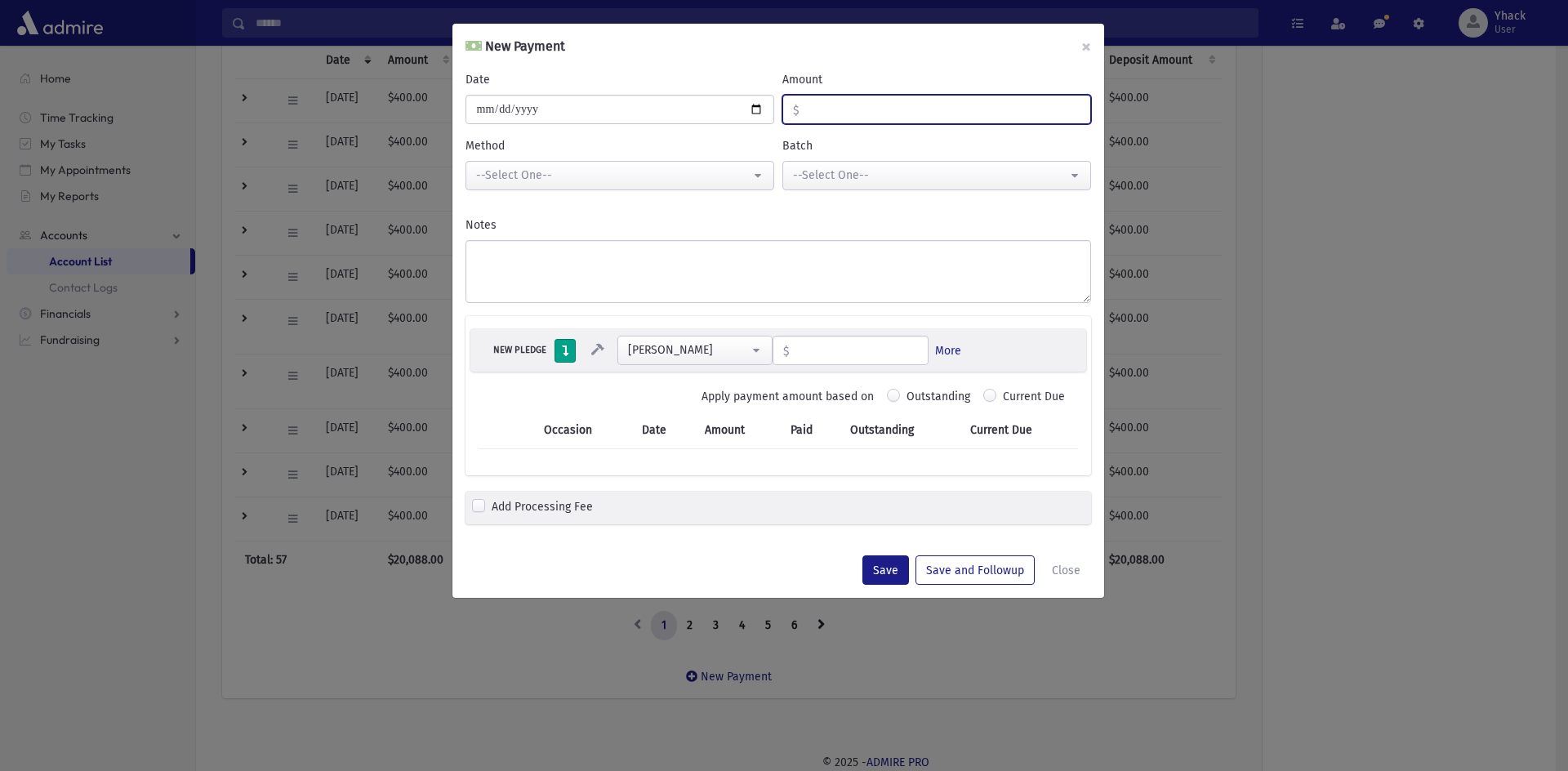
click at [820, 109] on input "Amount" at bounding box center [944, 109] width 292 height 29
click at [1077, 46] on button "×" at bounding box center [1086, 46] width 36 height 46
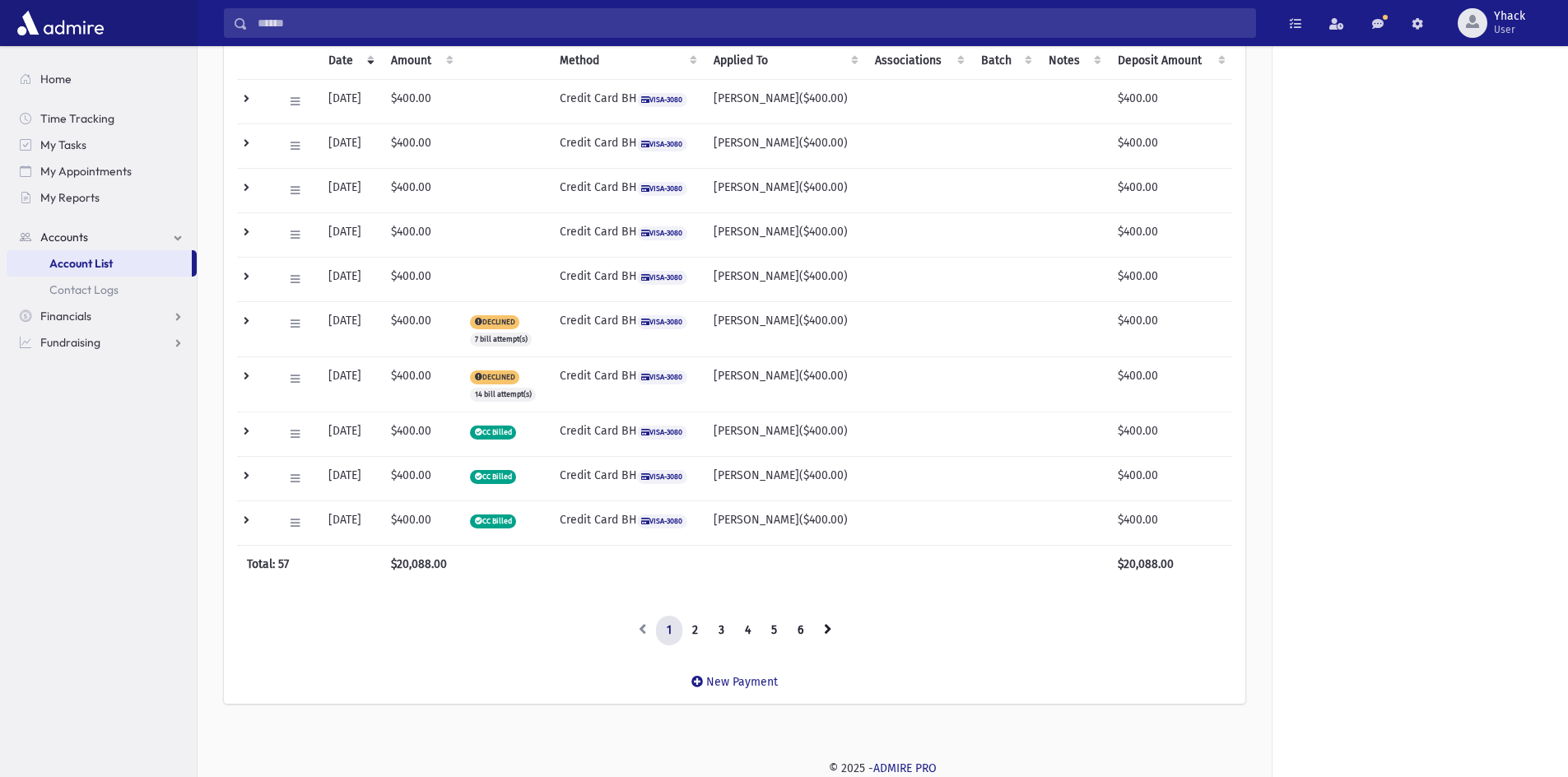
click at [520, 381] on span "DECLINED" at bounding box center [495, 377] width 49 height 14
click at [529, 396] on span "14 bill attempt(s)" at bounding box center [503, 395] width 66 height 14
click at [89, 343] on span "Fundraising" at bounding box center [69, 342] width 60 height 15
click at [88, 340] on span "Opportunities" at bounding box center [85, 342] width 71 height 15
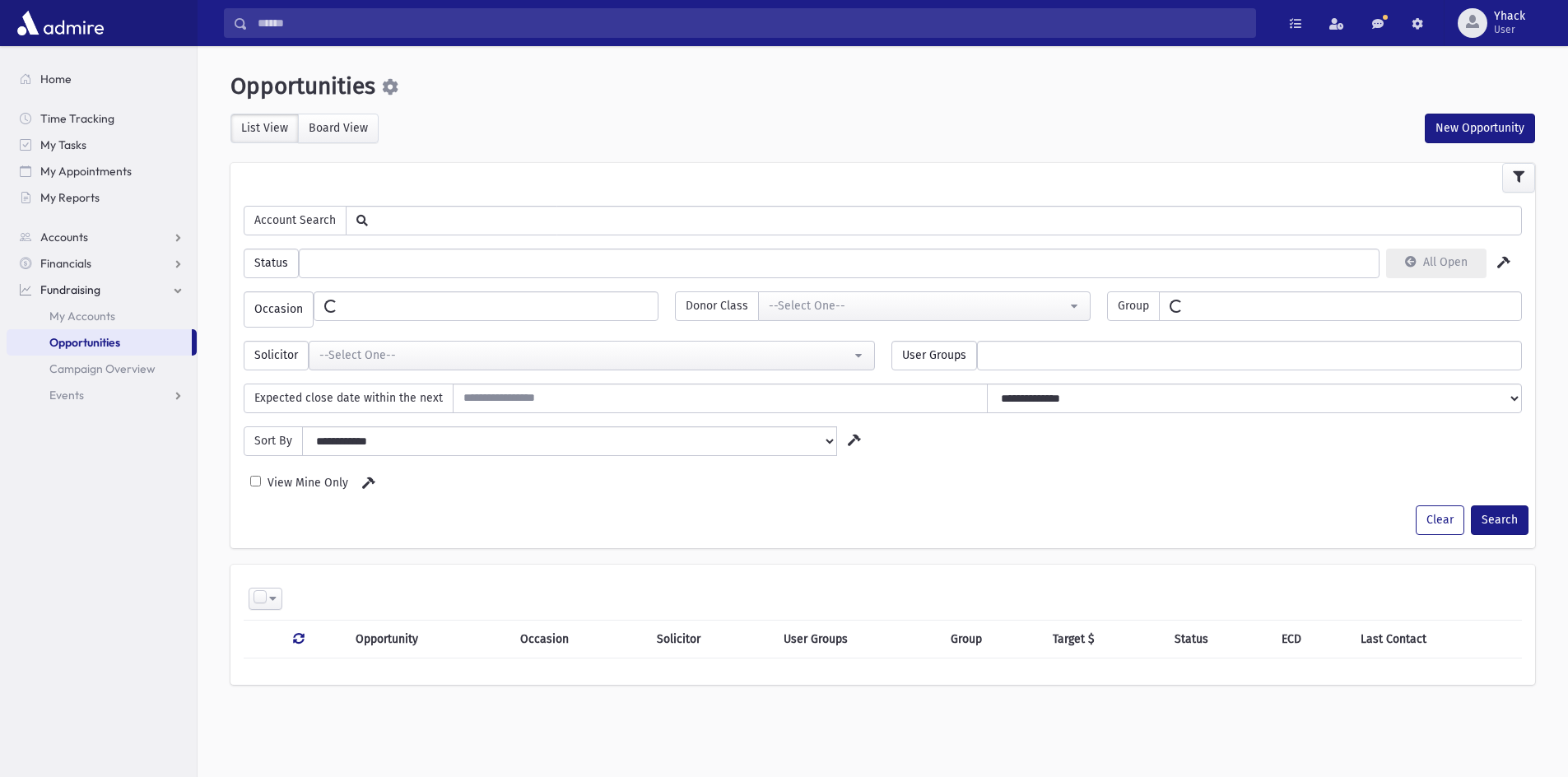
select select
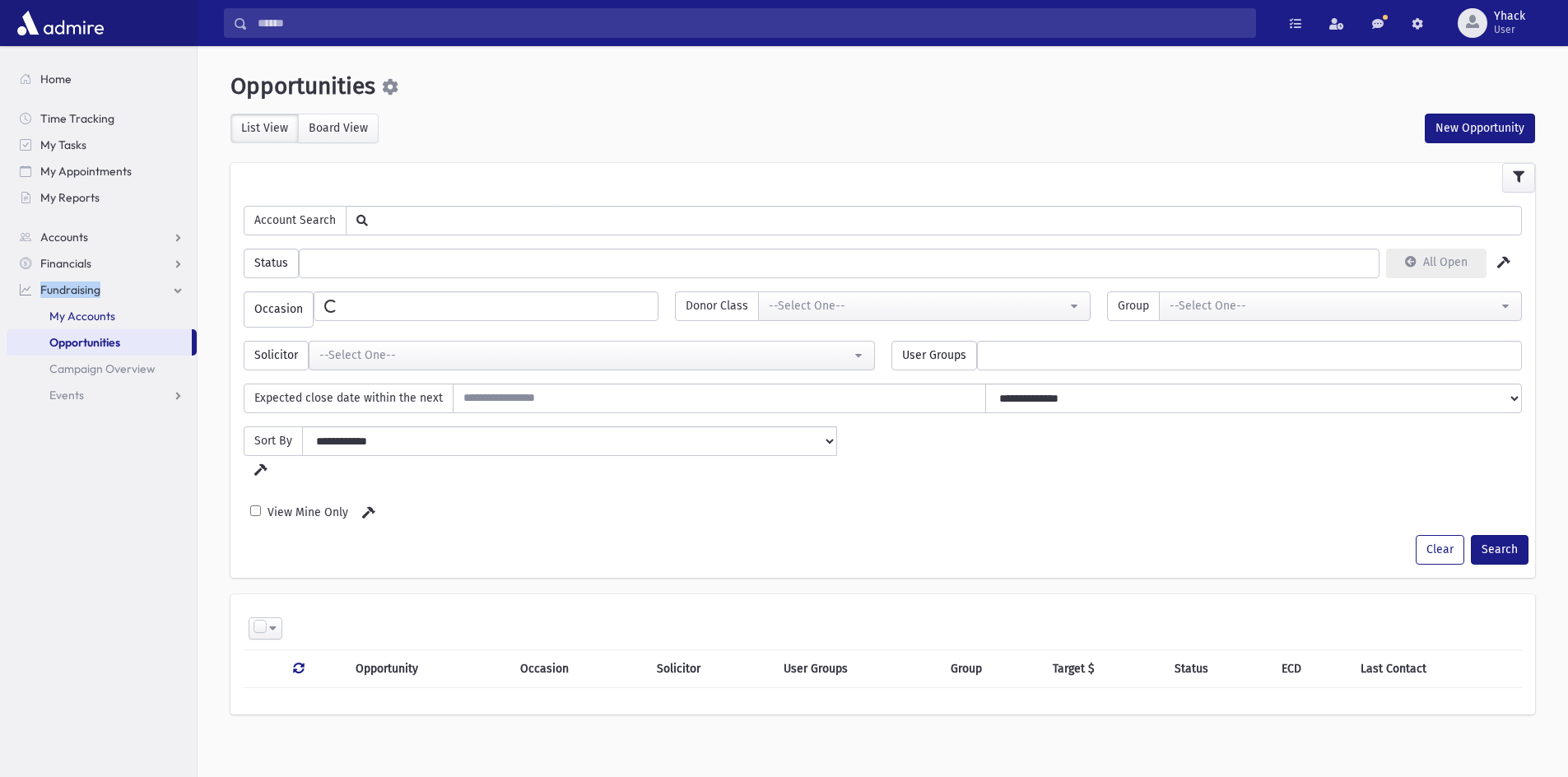
select select
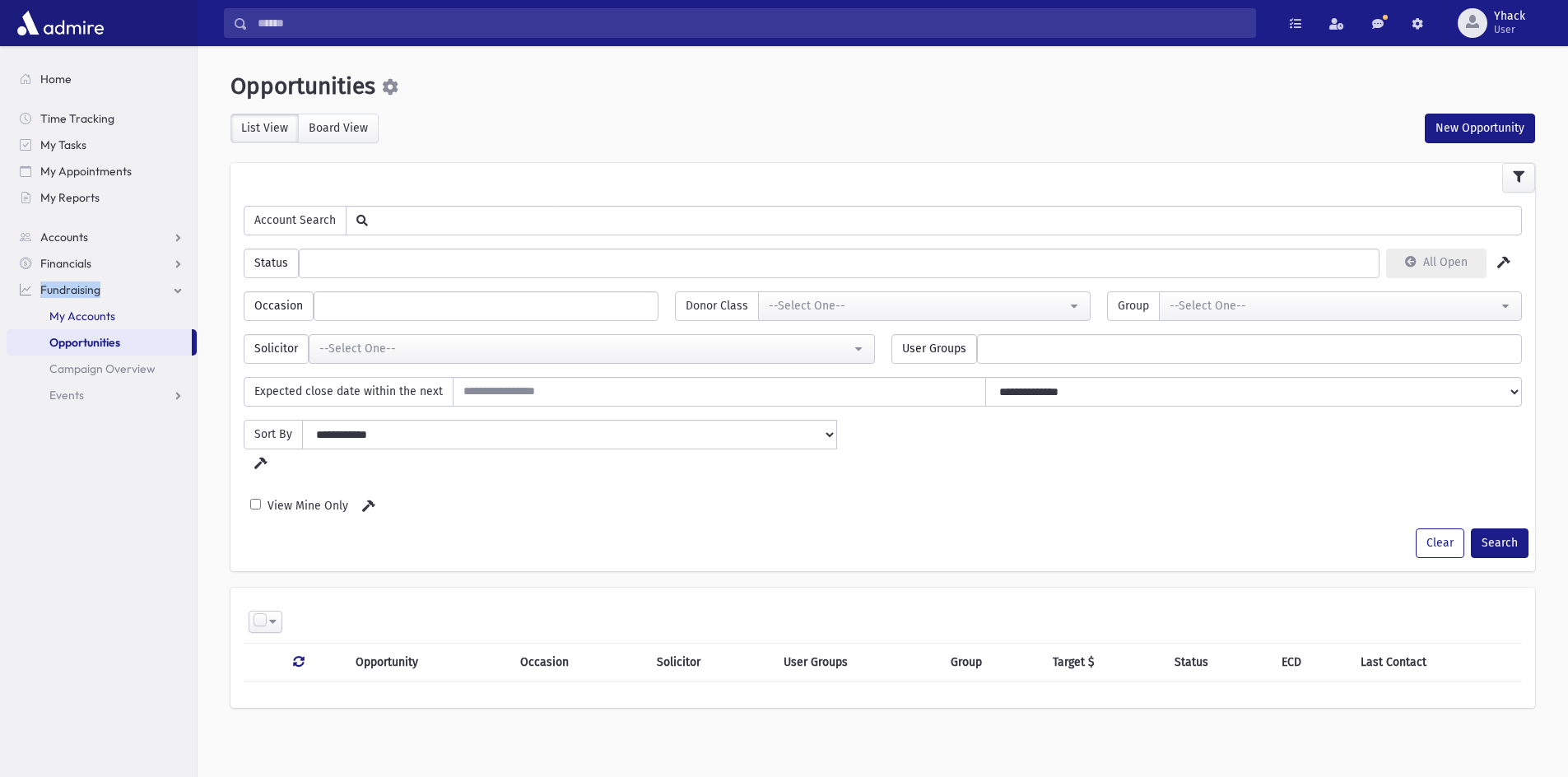
click at [72, 317] on span "My Accounts" at bounding box center [82, 316] width 66 height 15
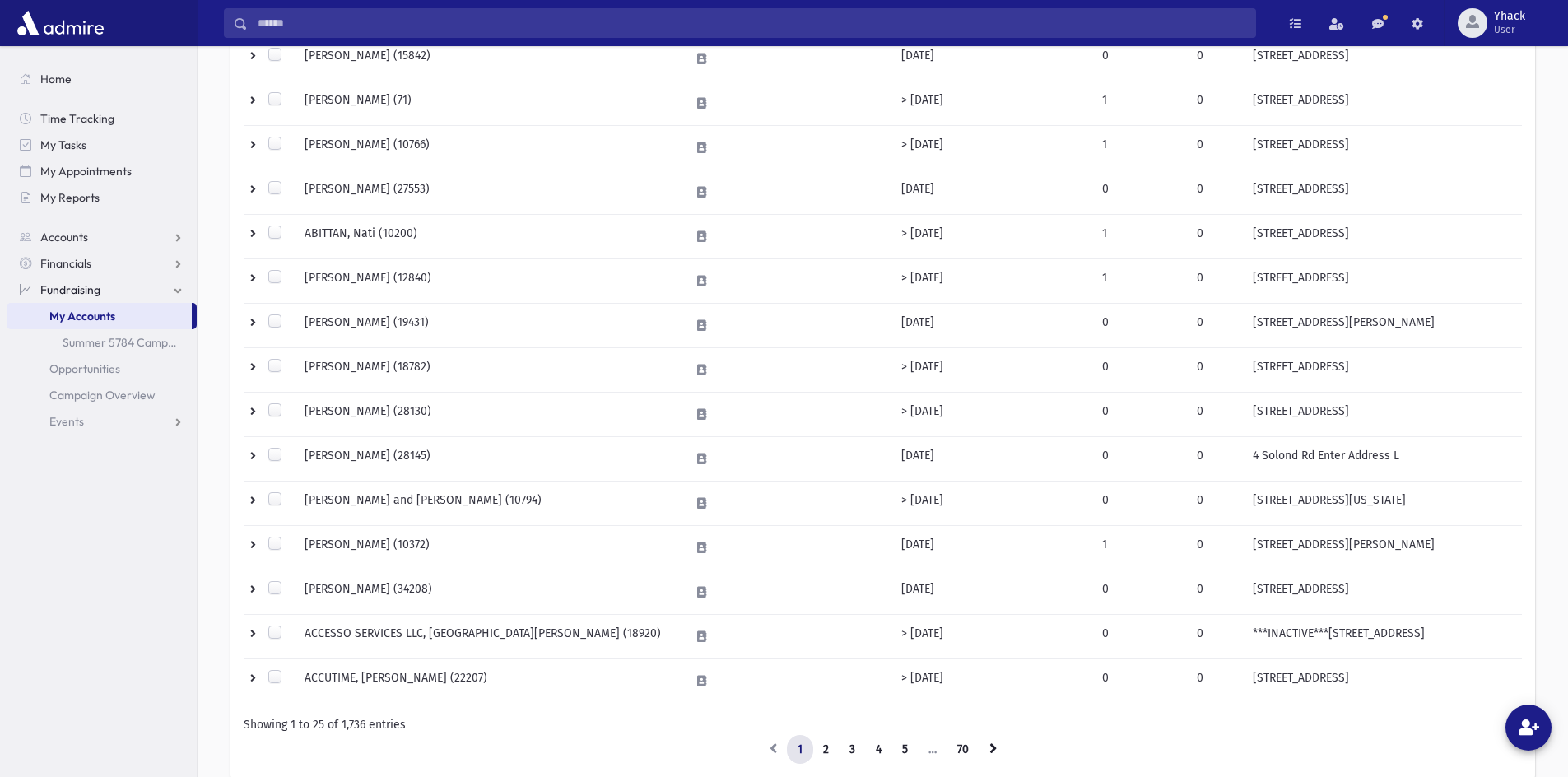
scroll to position [823, 0]
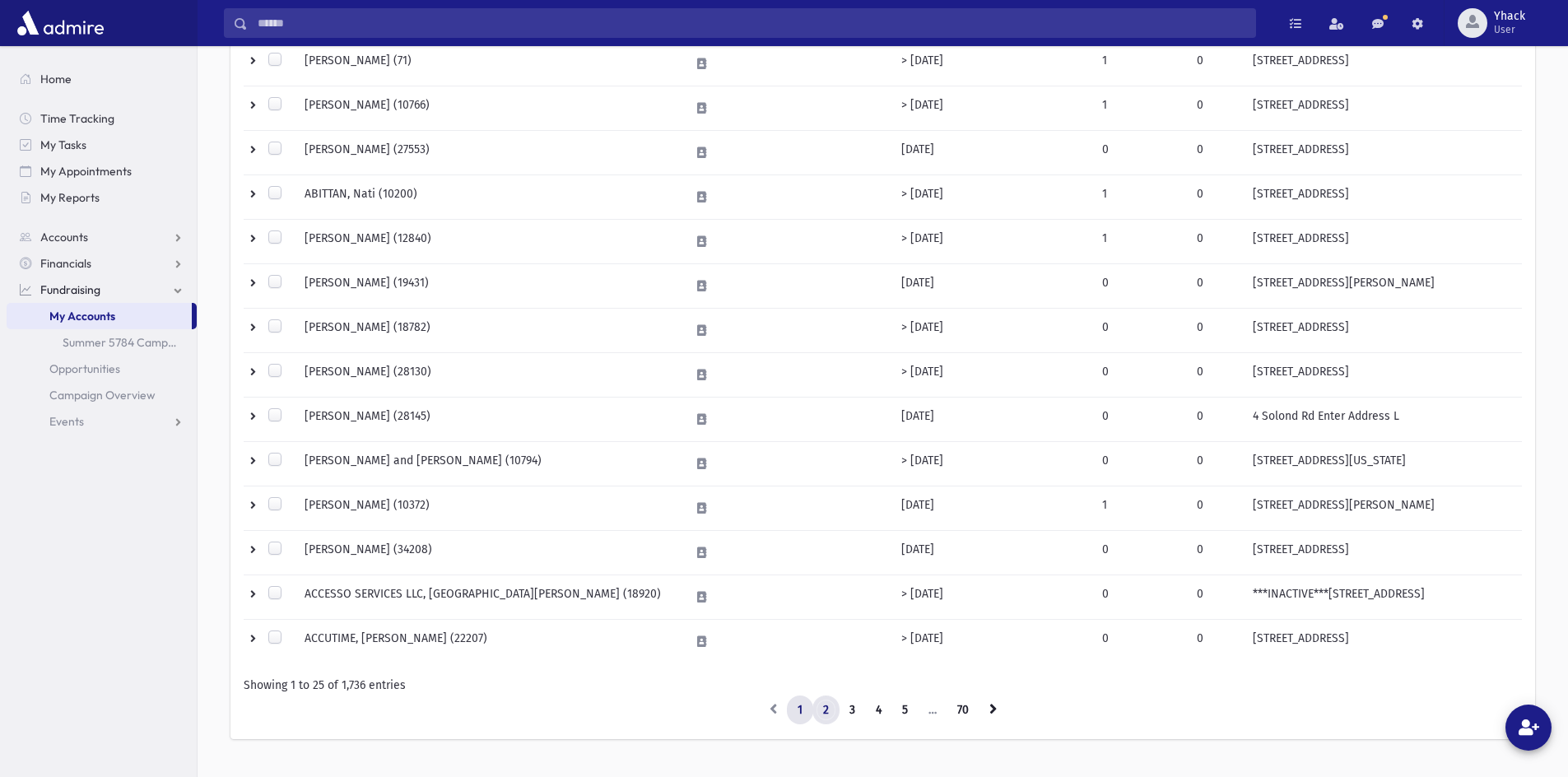
click at [832, 714] on link "2" at bounding box center [825, 710] width 27 height 29
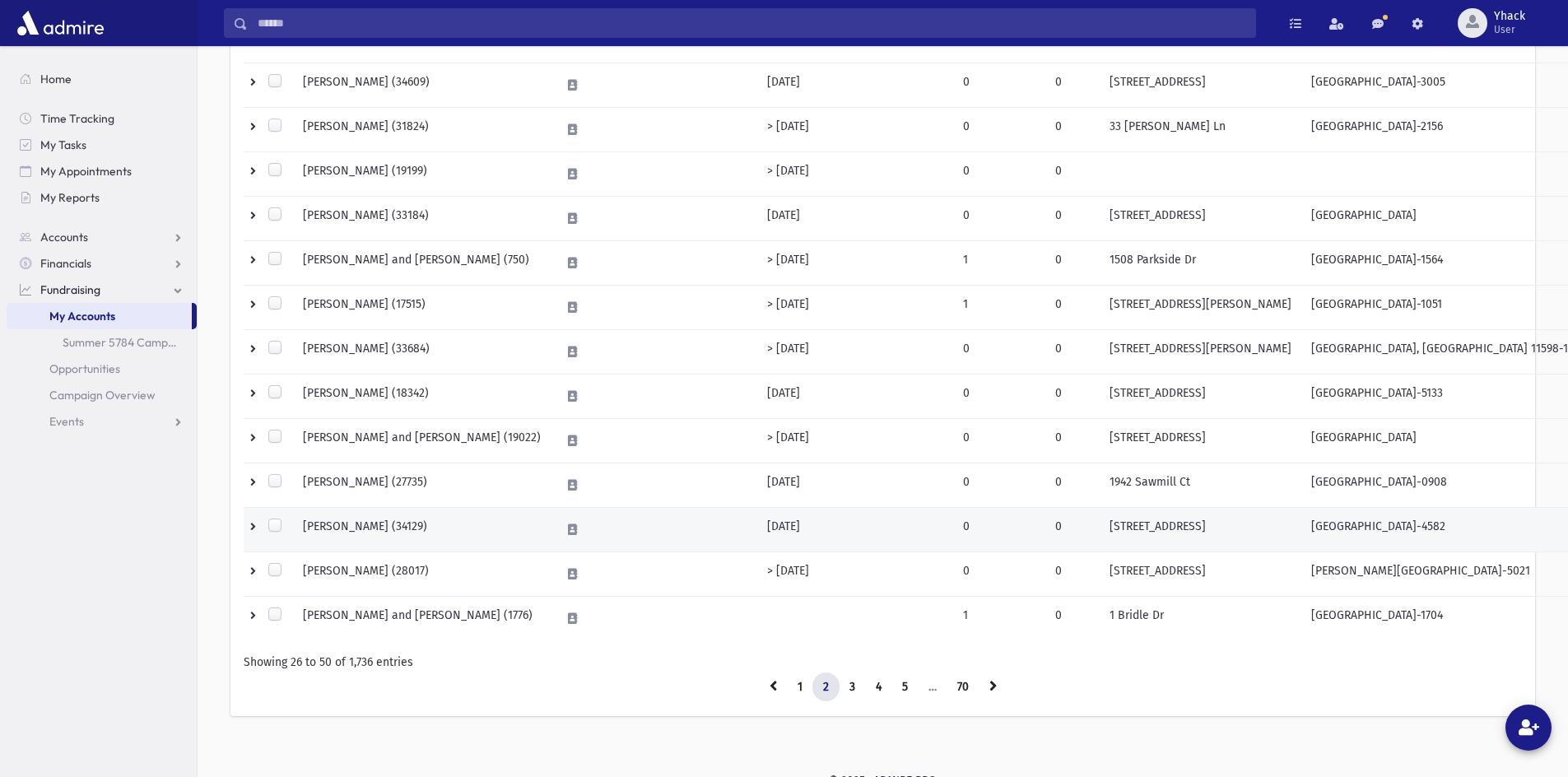
scroll to position [859, 0]
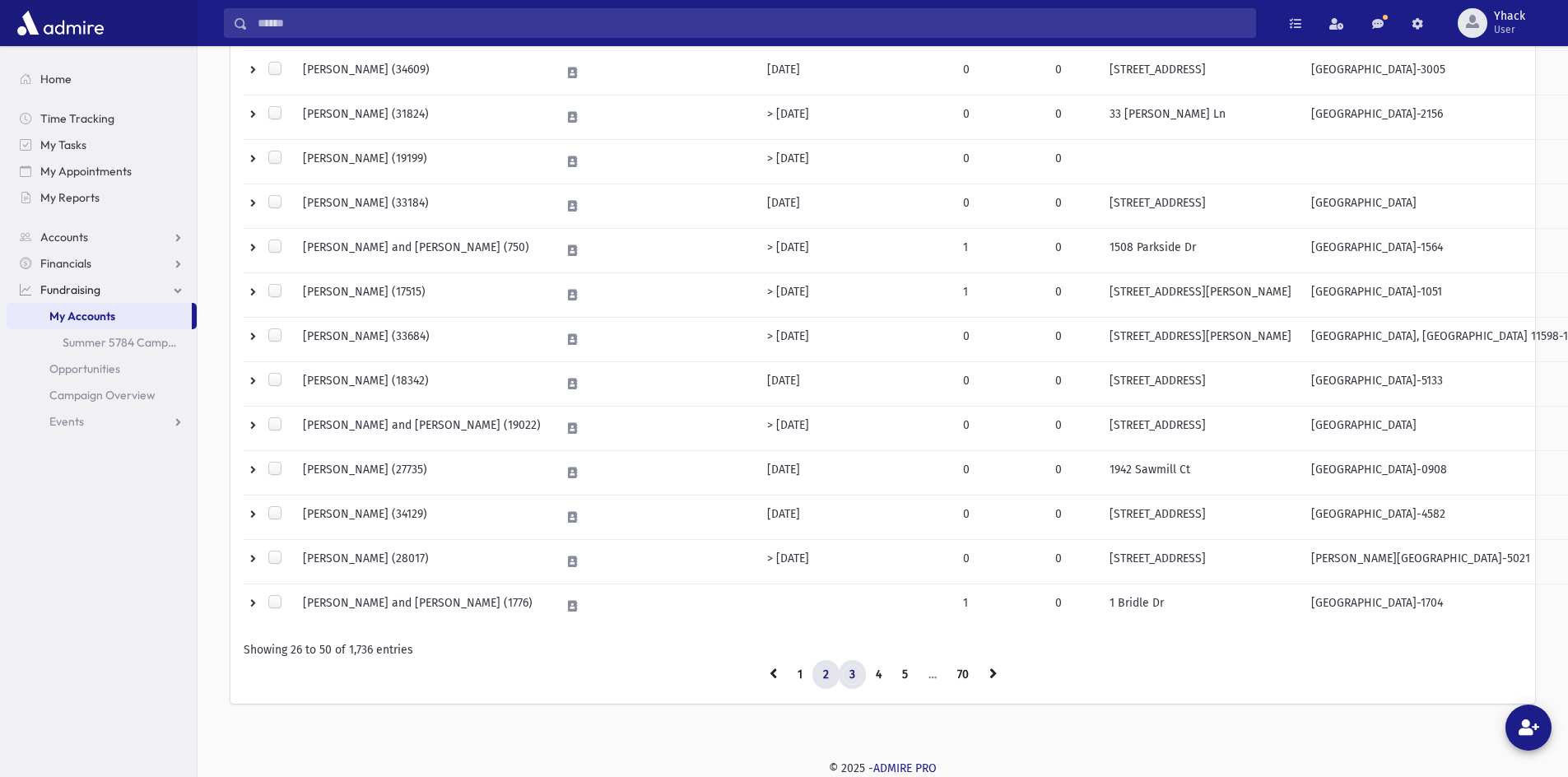
click at [858, 679] on link "3" at bounding box center [852, 675] width 27 height 29
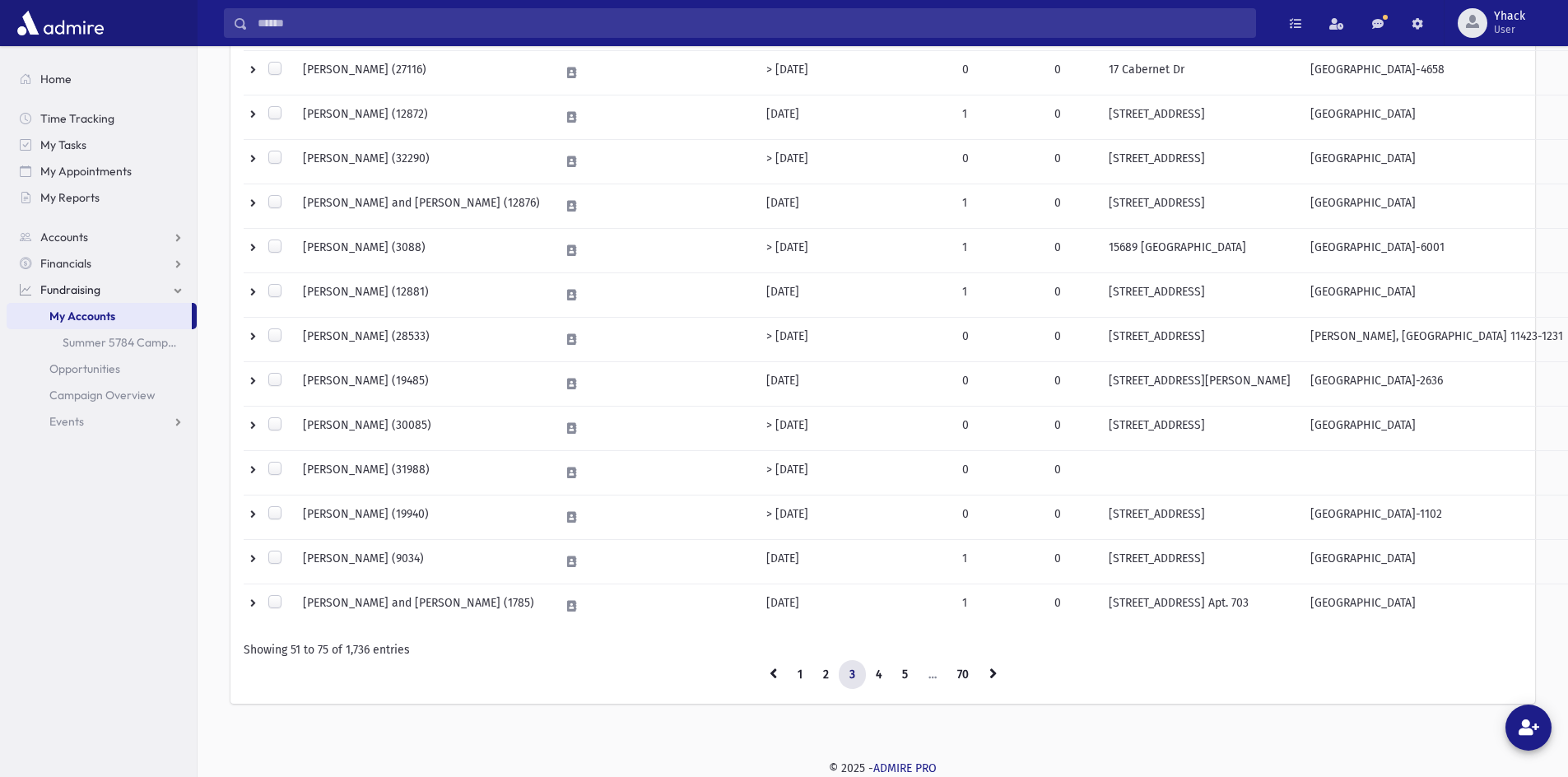
click at [934, 678] on li "…" at bounding box center [933, 675] width 29 height 29
click at [928, 682] on li "…" at bounding box center [933, 675] width 29 height 29
click at [933, 675] on li "…" at bounding box center [933, 675] width 29 height 29
click at [932, 676] on li "…" at bounding box center [933, 675] width 29 height 29
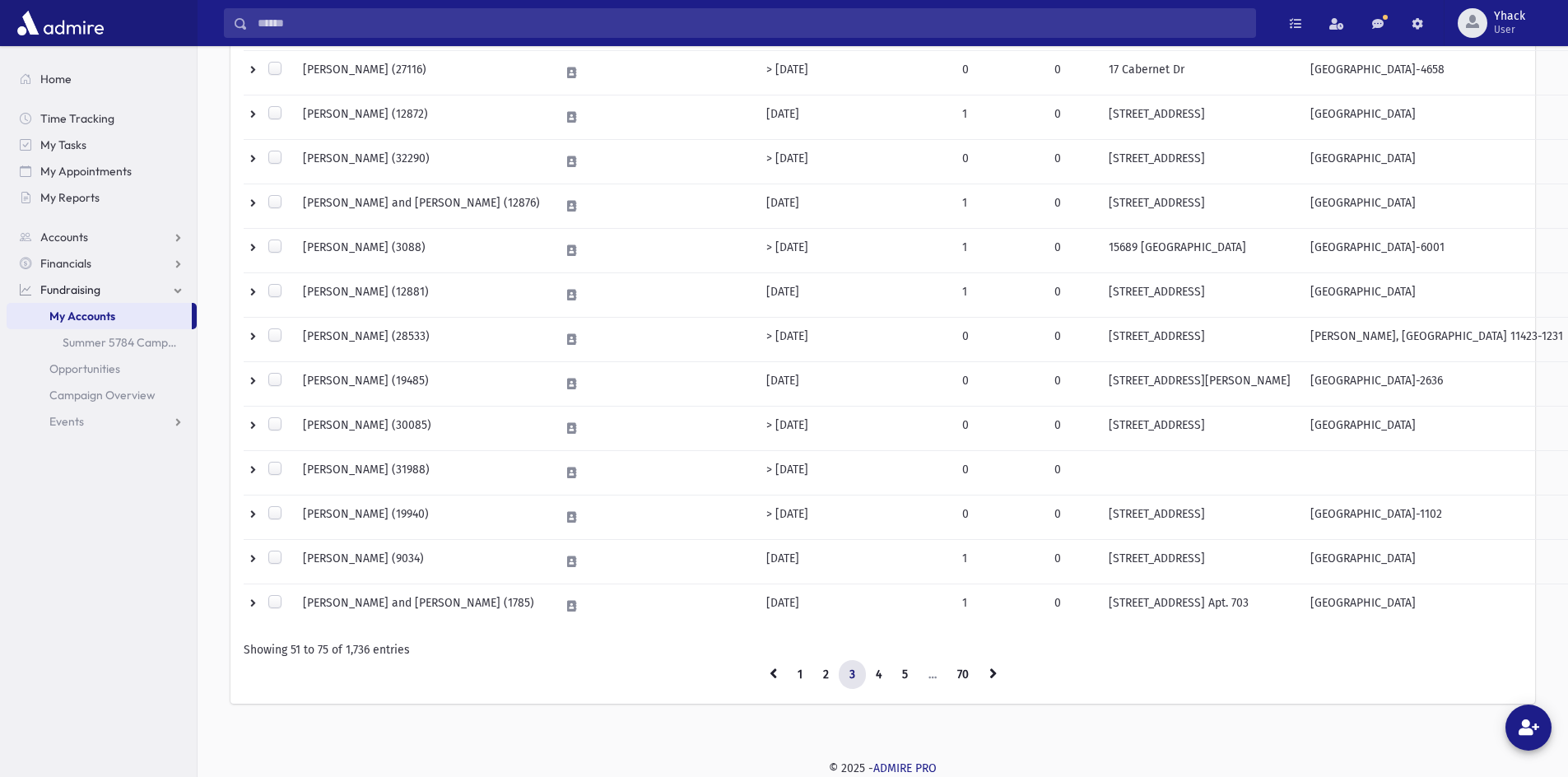
click at [932, 676] on li "…" at bounding box center [933, 675] width 29 height 29
click at [968, 681] on link "70" at bounding box center [963, 675] width 33 height 29
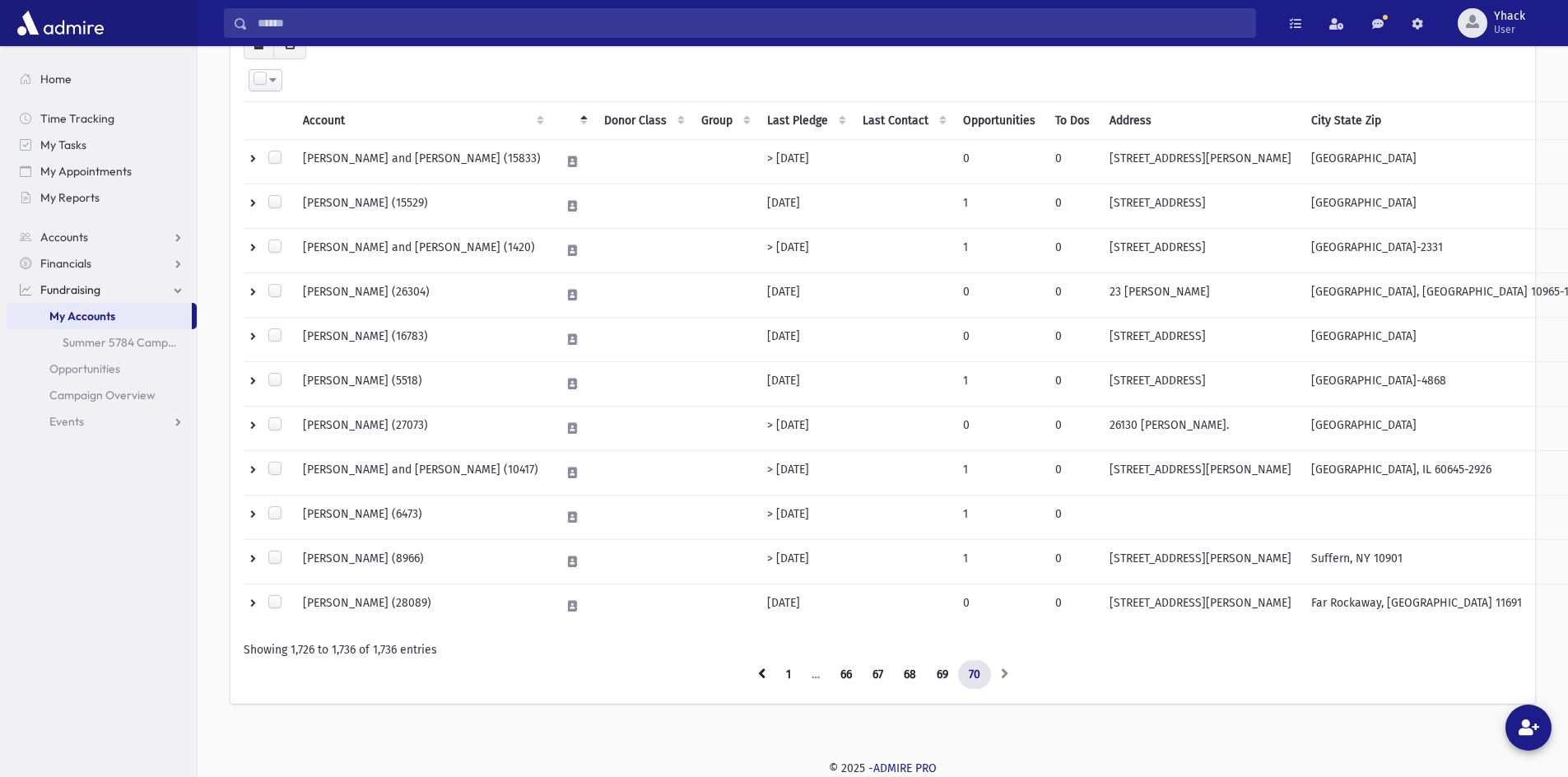
scroll to position [236, 0]
click at [831, 674] on link "66" at bounding box center [846, 675] width 33 height 29
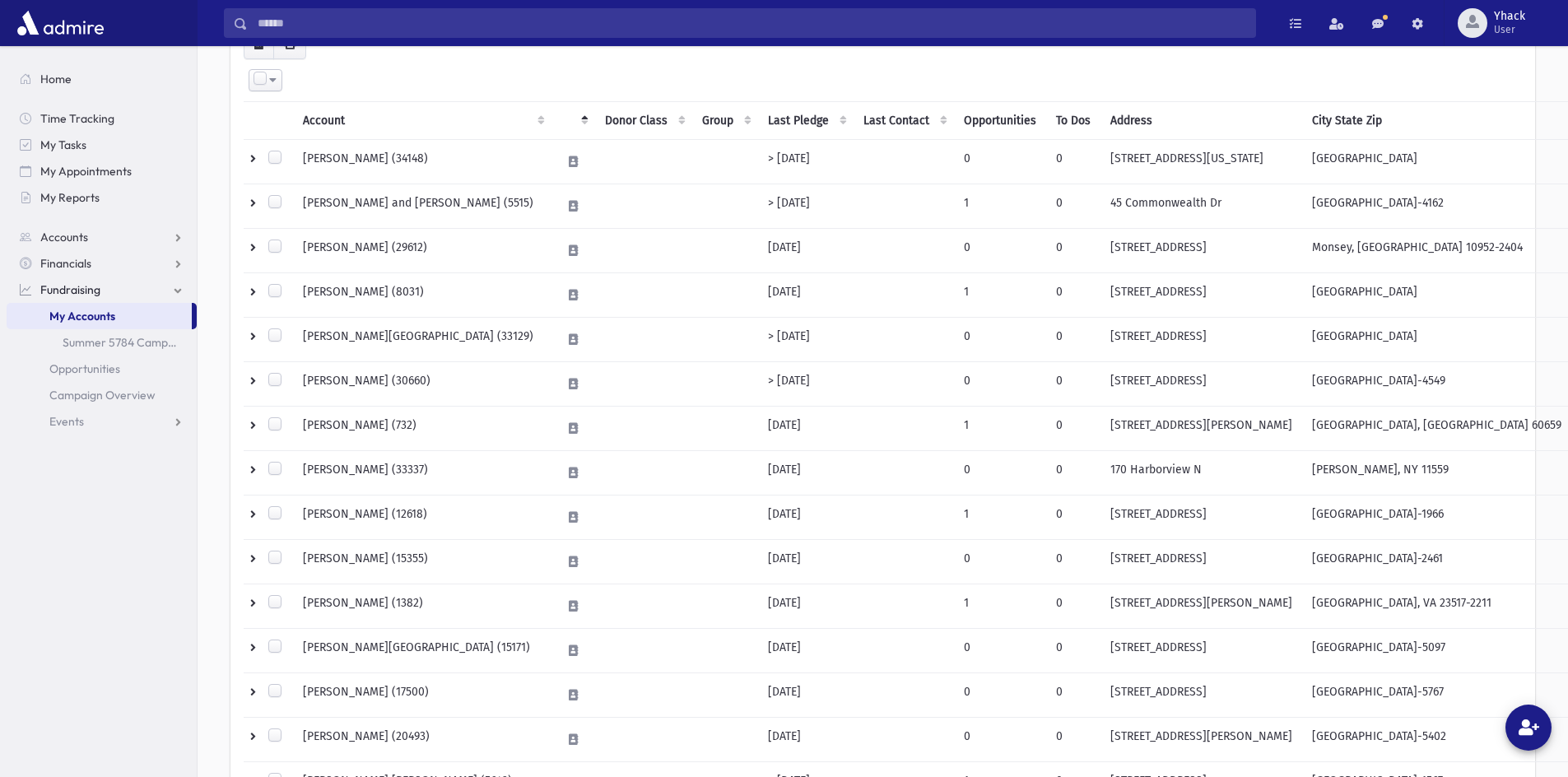
scroll to position [859, 0]
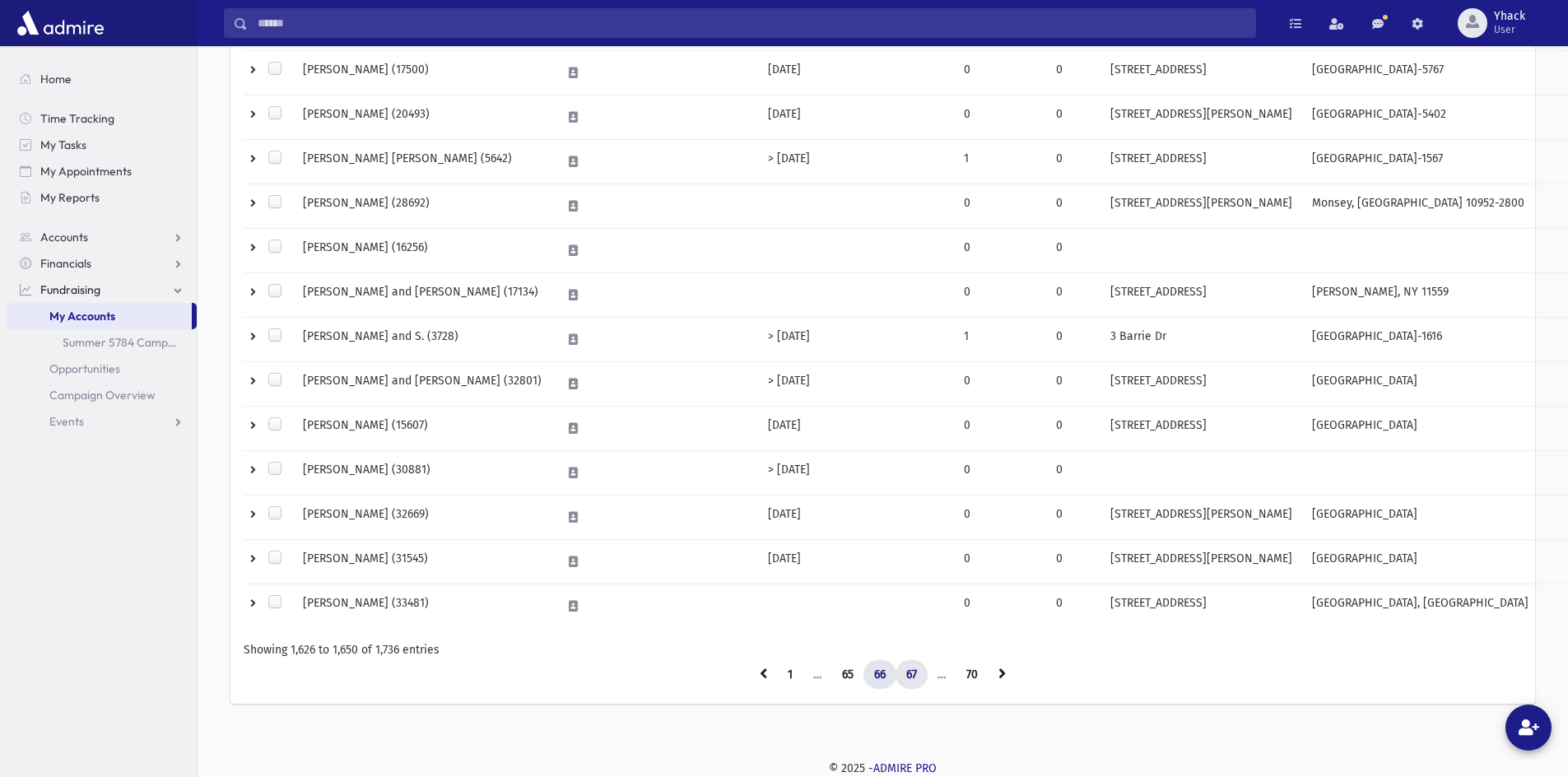
click at [899, 676] on link "67" at bounding box center [911, 675] width 32 height 29
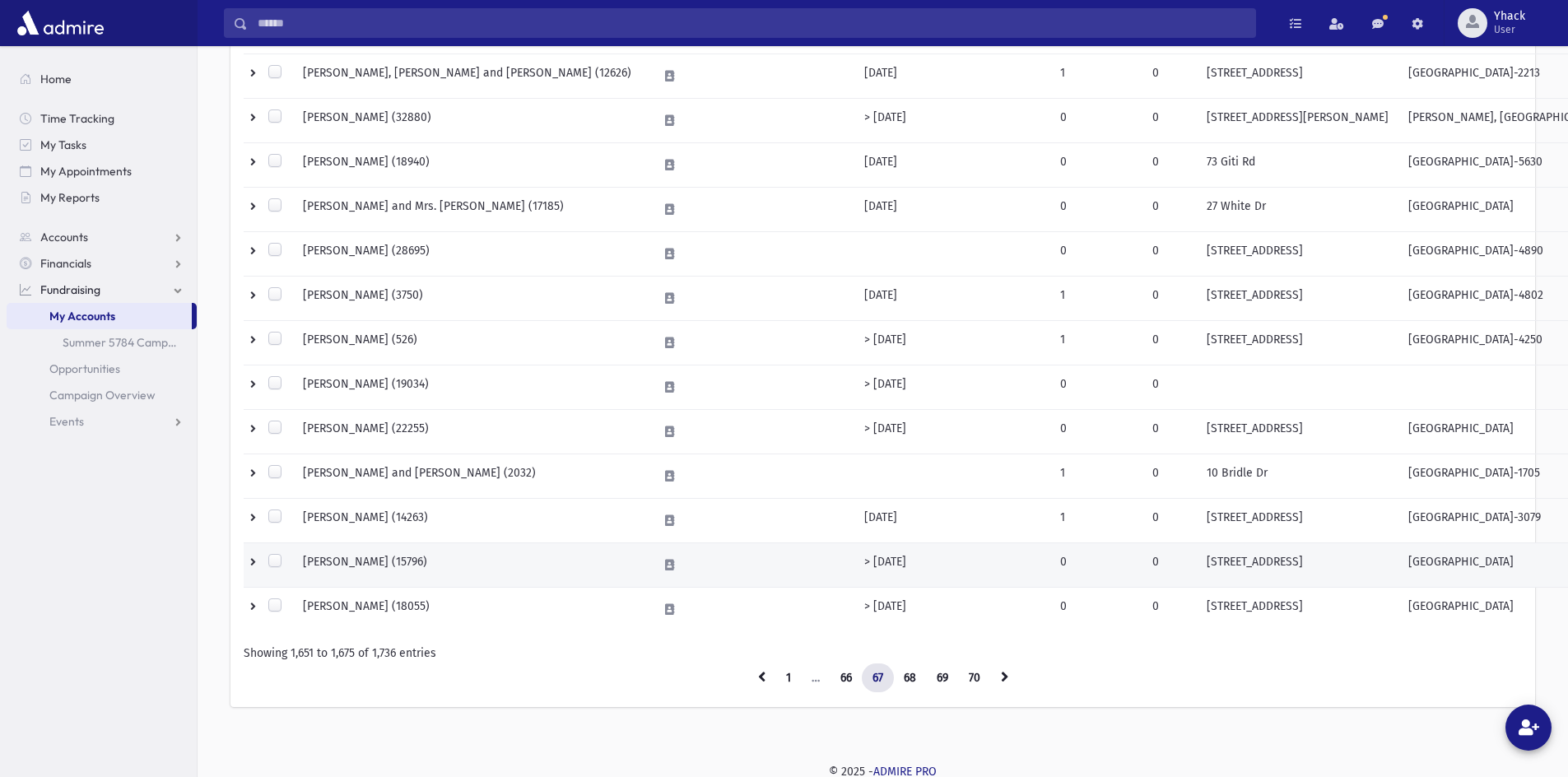
scroll to position [859, 0]
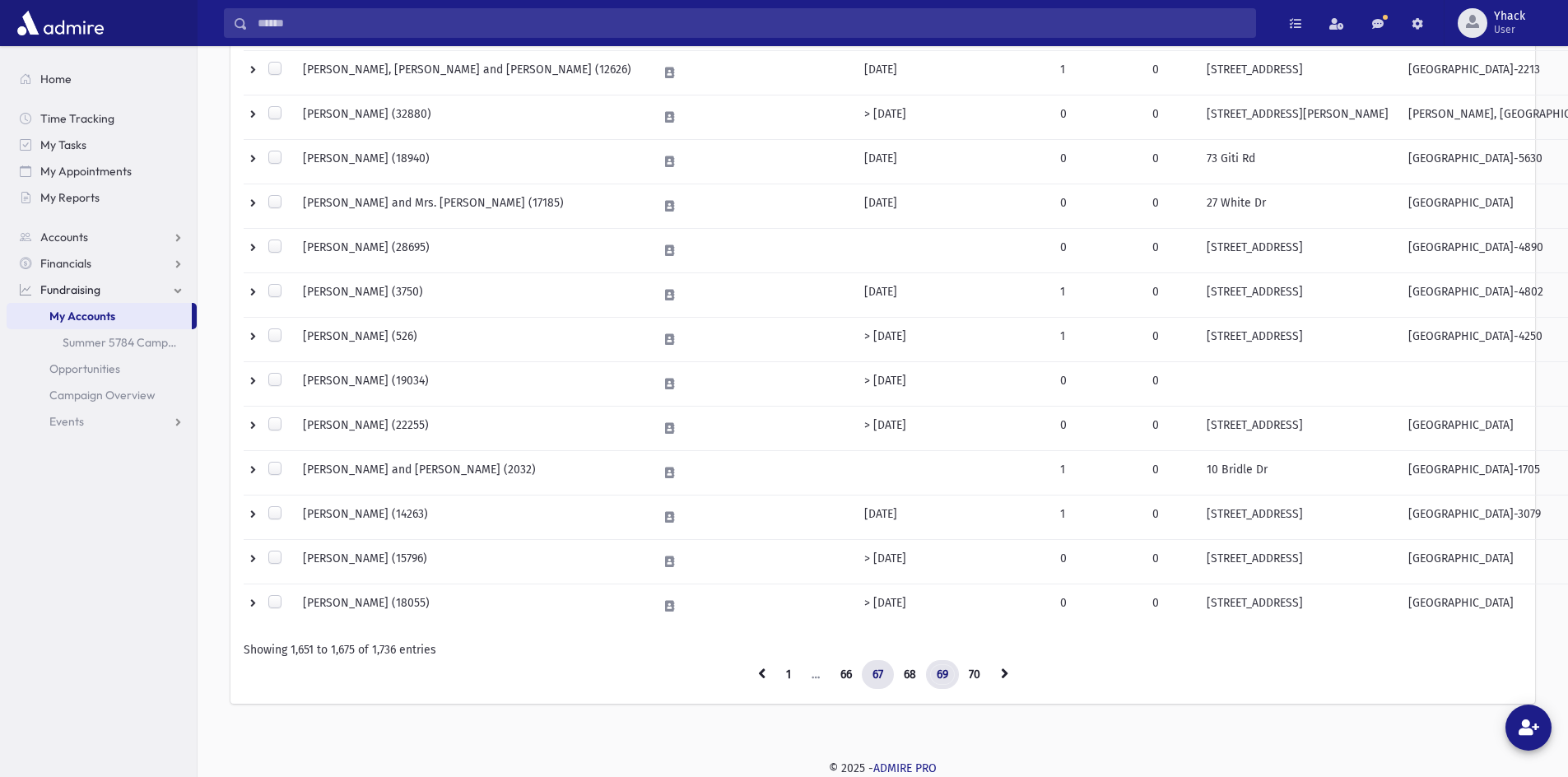
click at [954, 682] on link "69" at bounding box center [942, 675] width 33 height 29
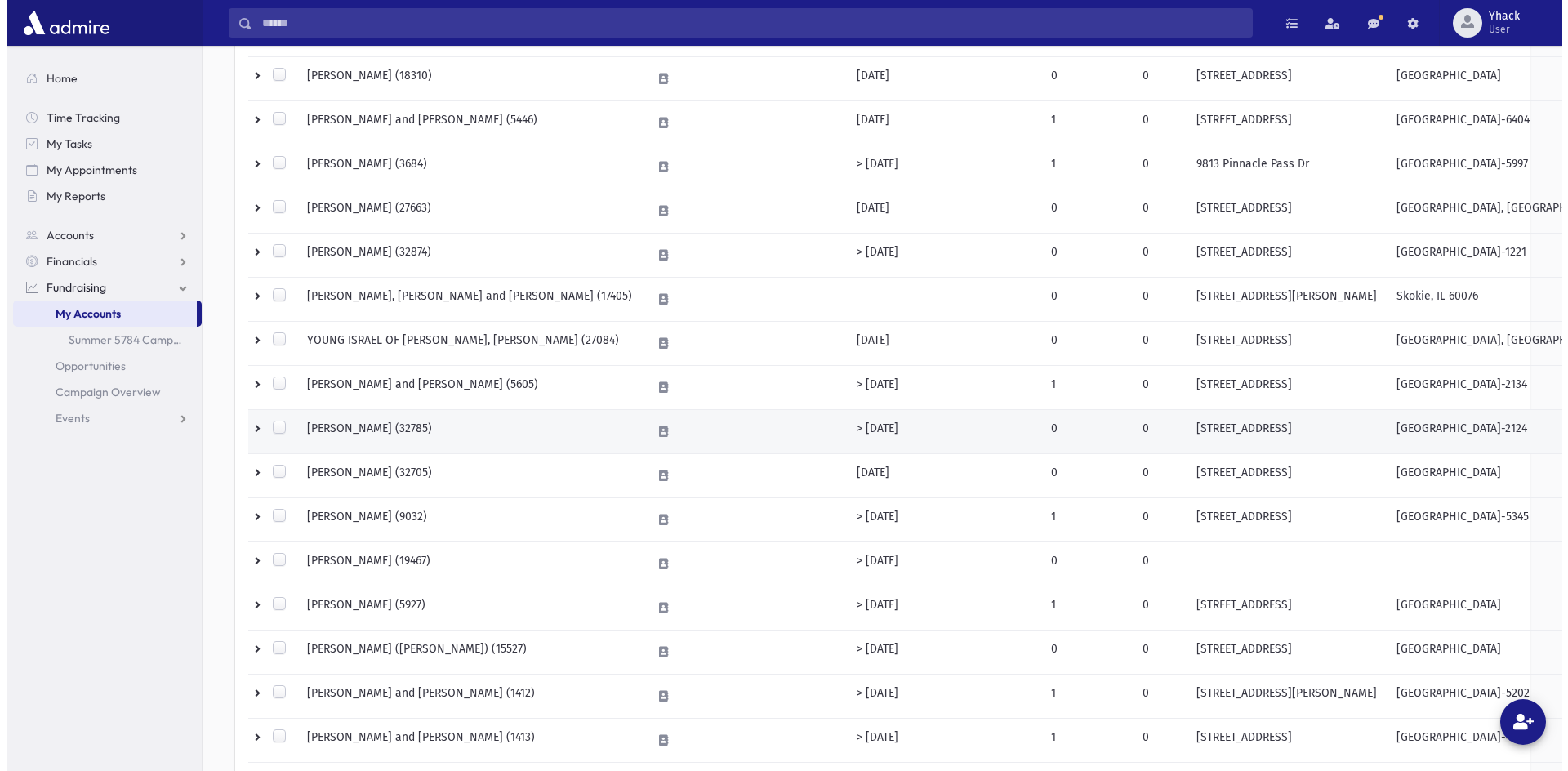
scroll to position [361, 0]
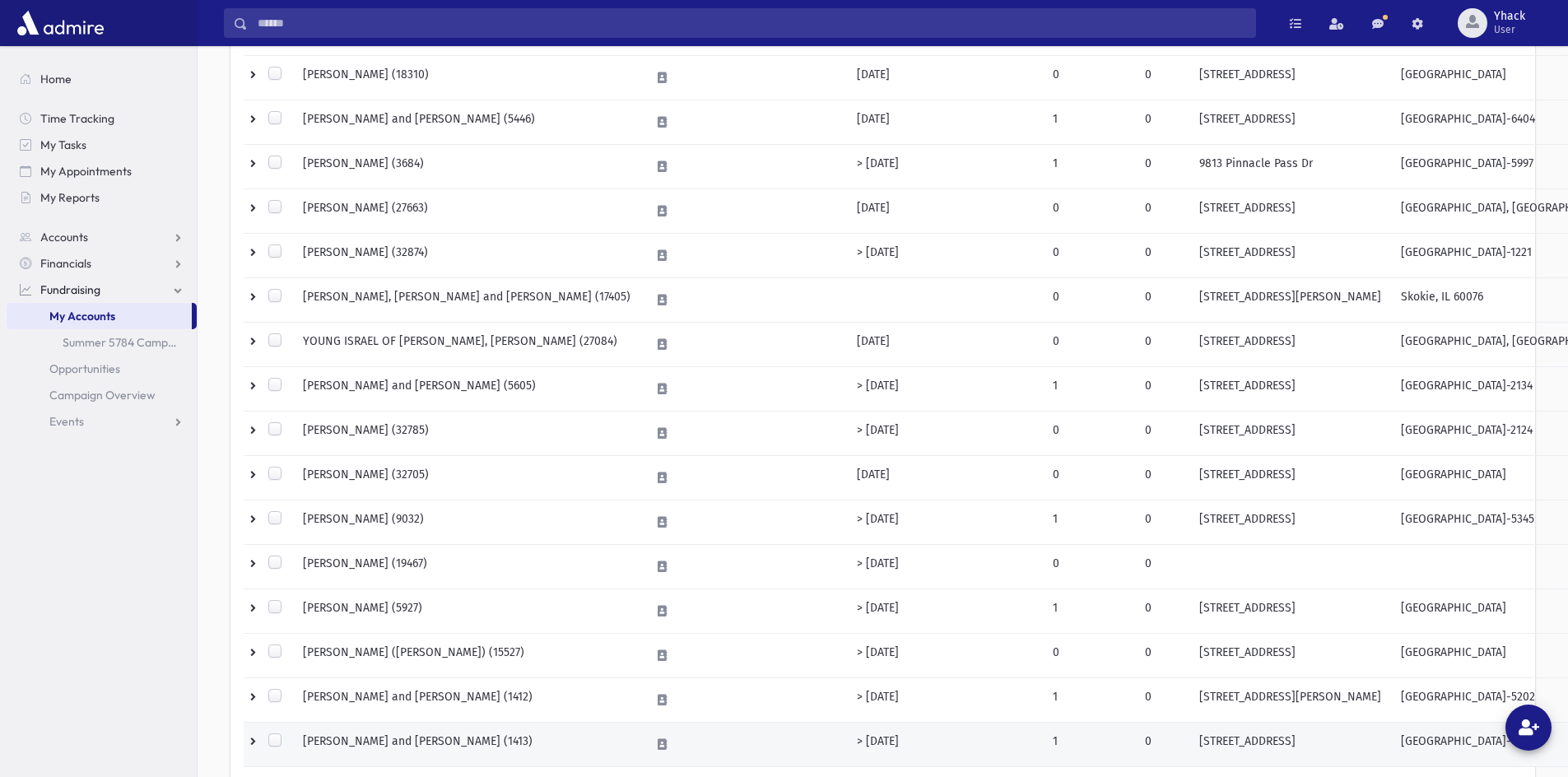
click at [417, 747] on td "ZAKS, Shmuel and Chana (1413)" at bounding box center [467, 743] width 347 height 44
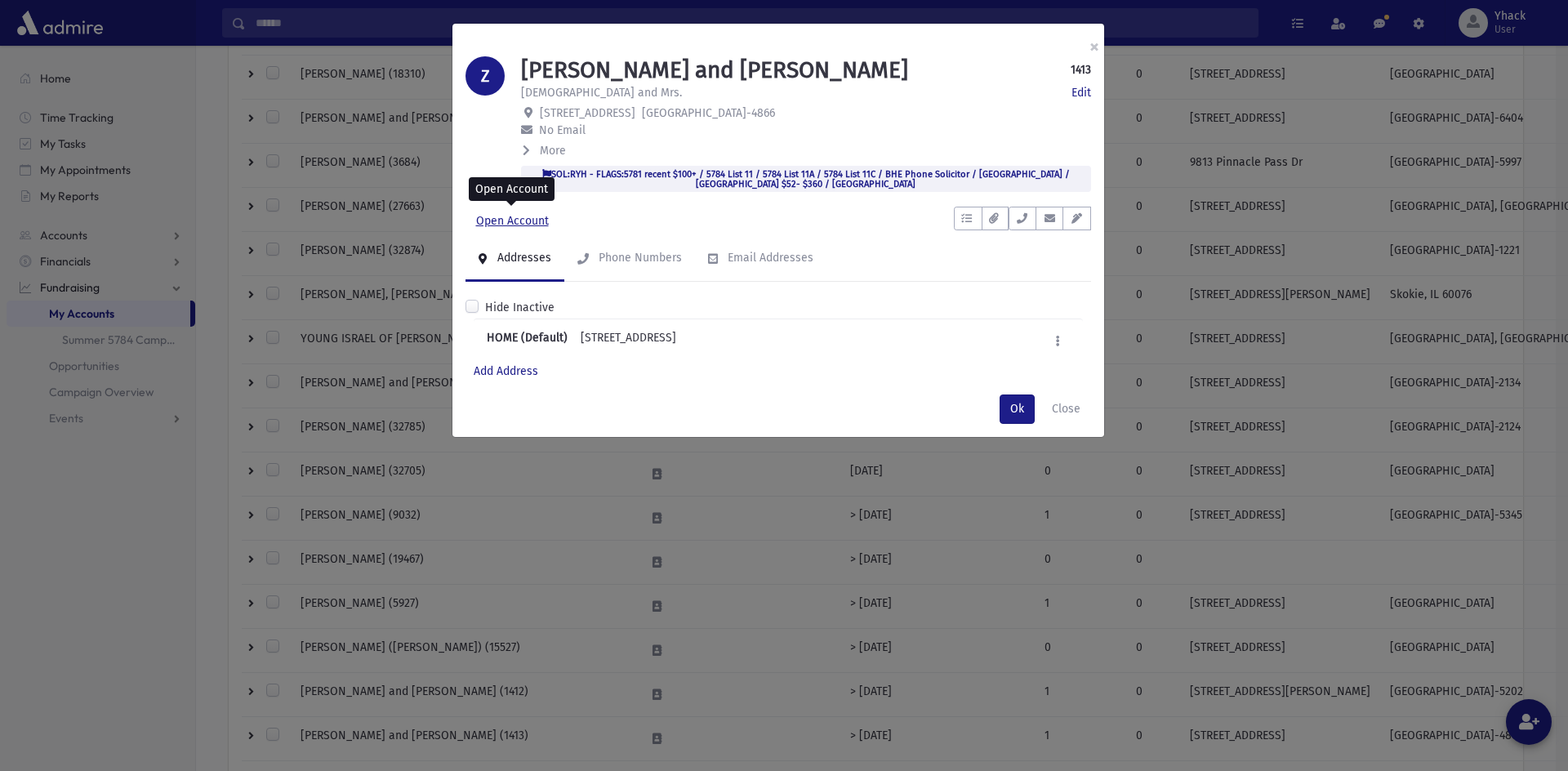
click at [533, 223] on link "Open Account" at bounding box center [512, 221] width 94 height 29
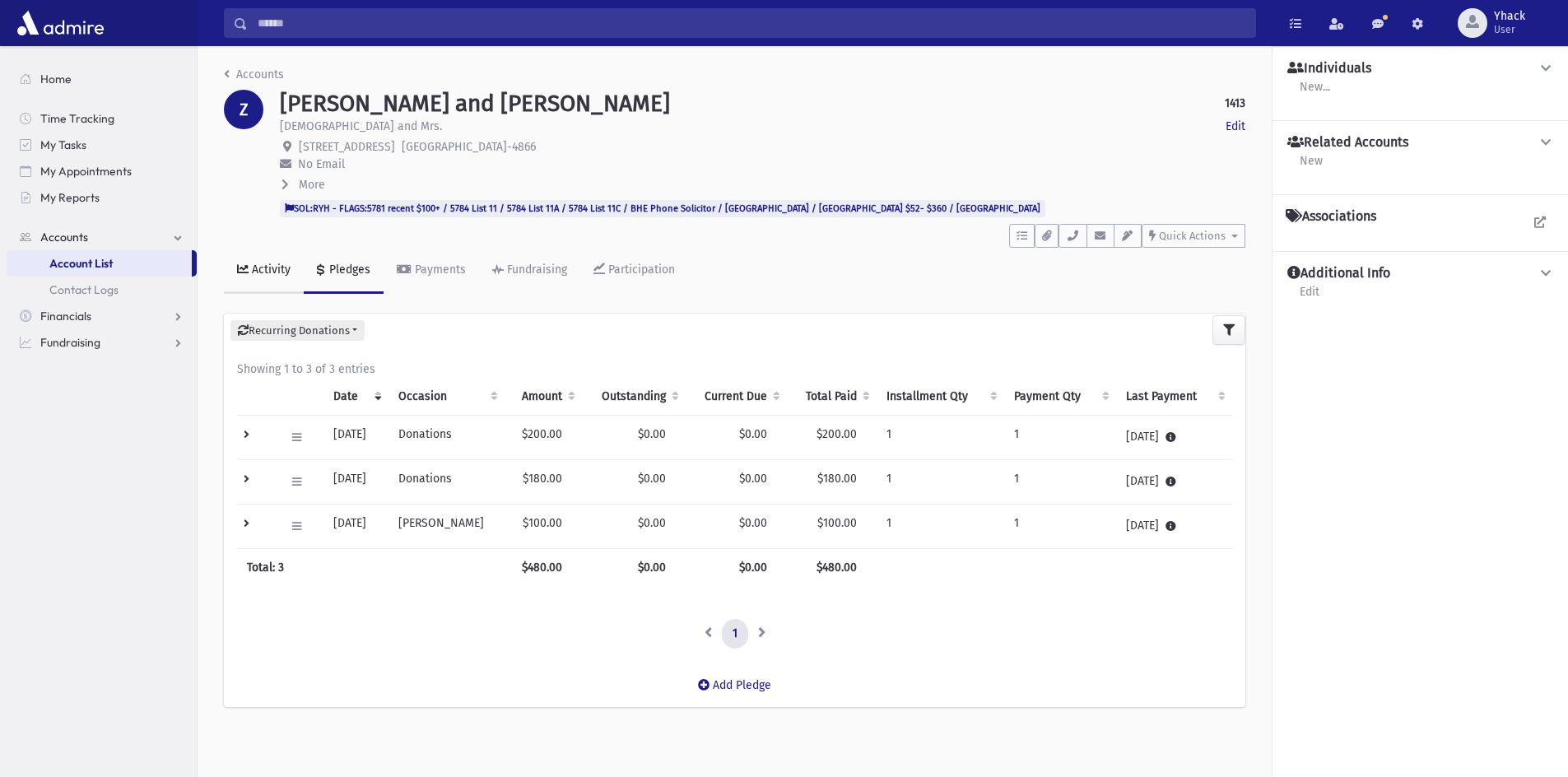
click at [278, 280] on link "Activity" at bounding box center [264, 271] width 80 height 46
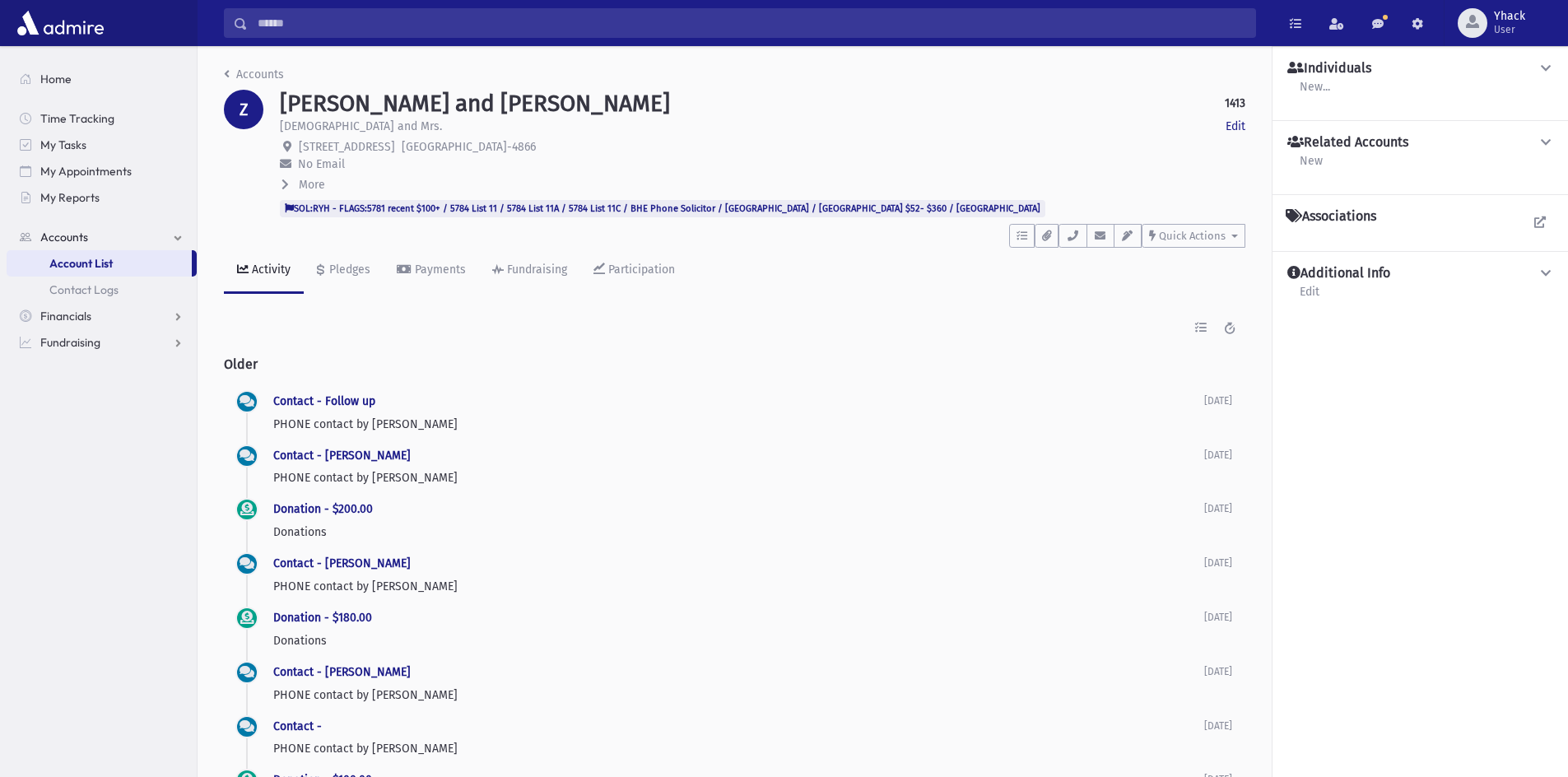
click at [788, 434] on div "Contact - Follow up PHONE contact by [PERSON_NAME] [DATE] [DATE]" at bounding box center [752, 415] width 959 height 48
click at [321, 401] on link "Contact - Follow up" at bounding box center [325, 401] width 102 height 14
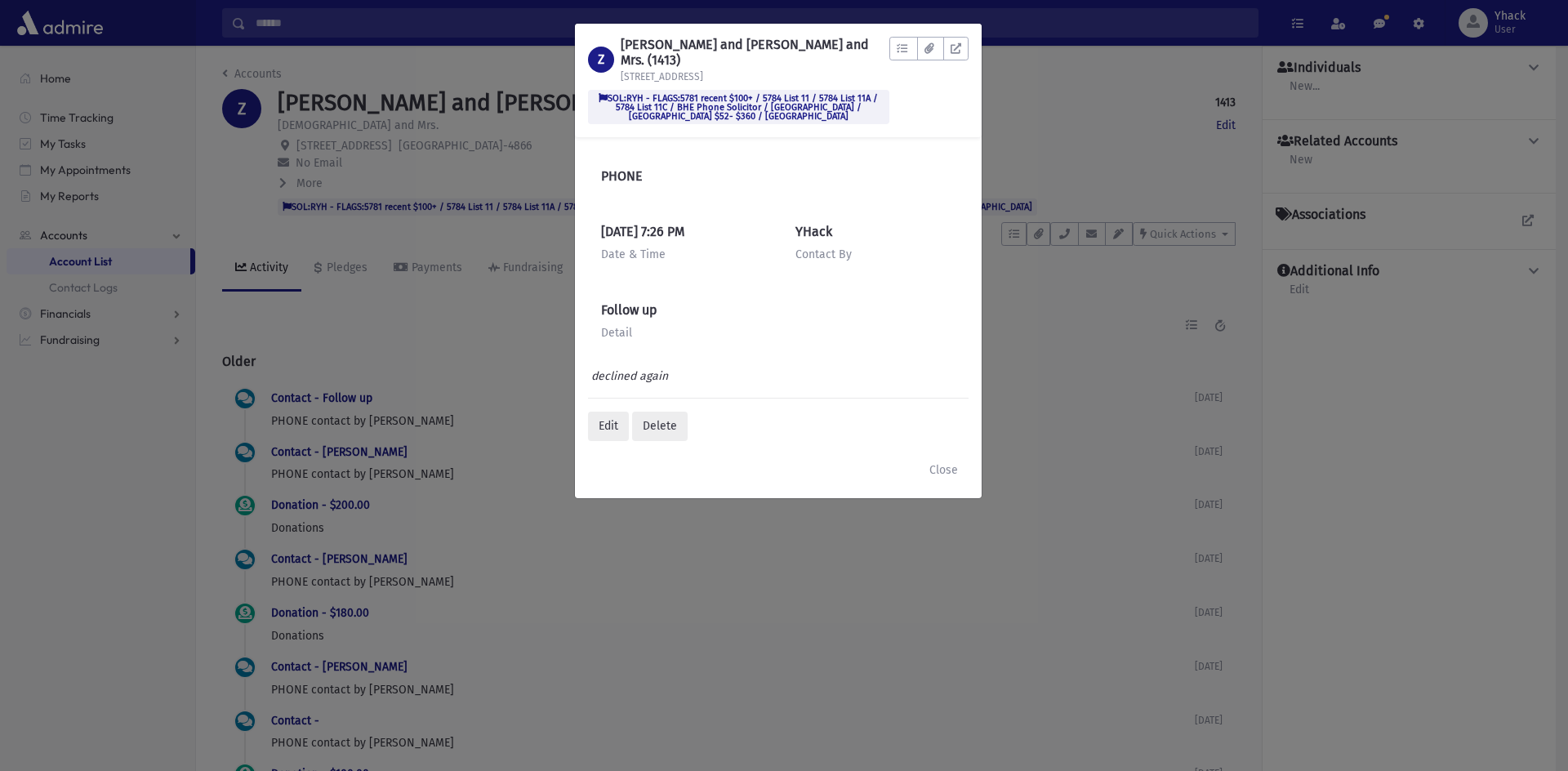
click at [1267, 127] on div "Z [PERSON_NAME] and [PERSON_NAME], Rabbi and Mrs. (1413) [STREET_ADDRESS] SOL:R…" at bounding box center [784, 386] width 1568 height 771
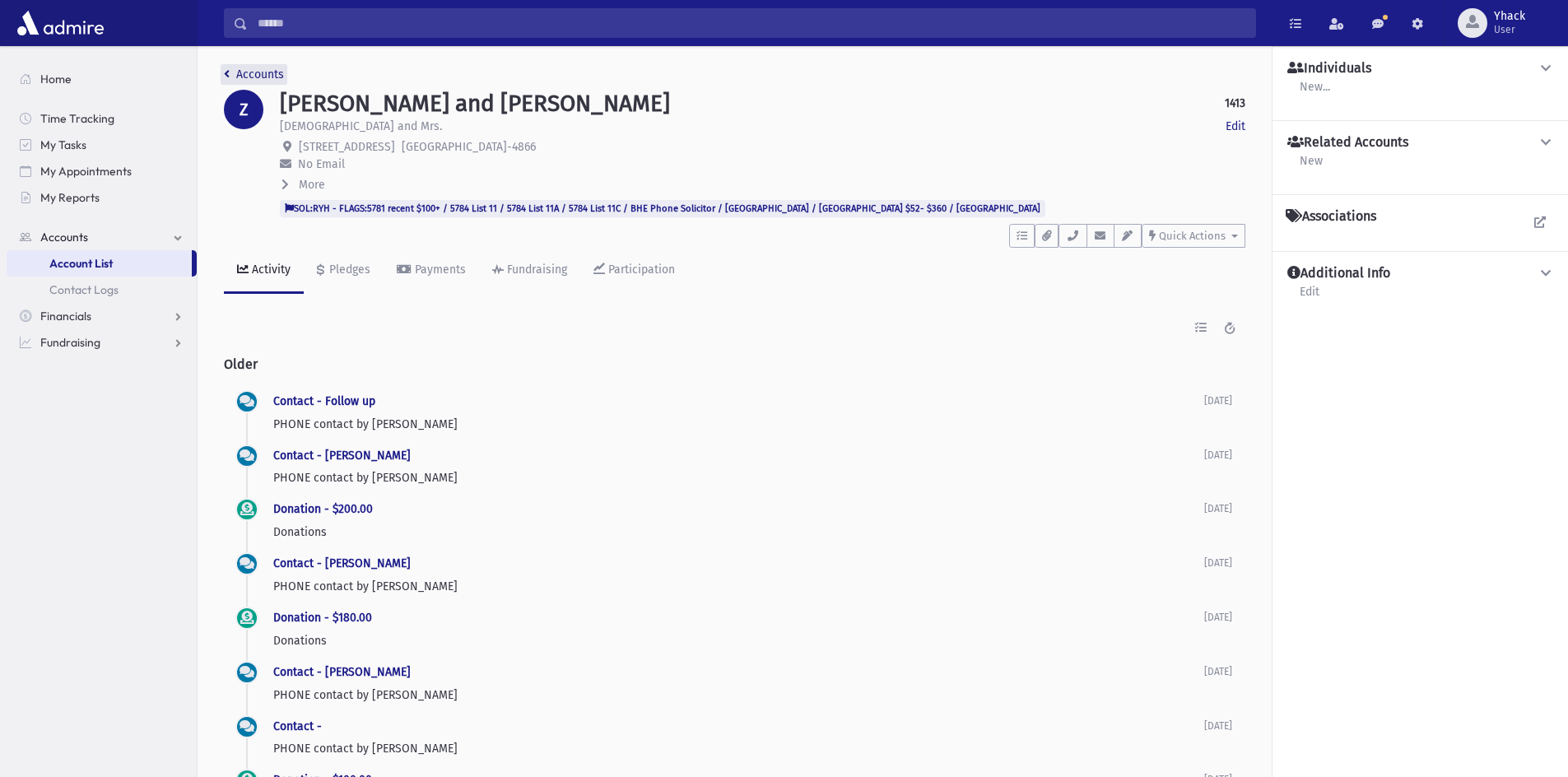
click at [246, 72] on link "Accounts" at bounding box center [253, 75] width 60 height 14
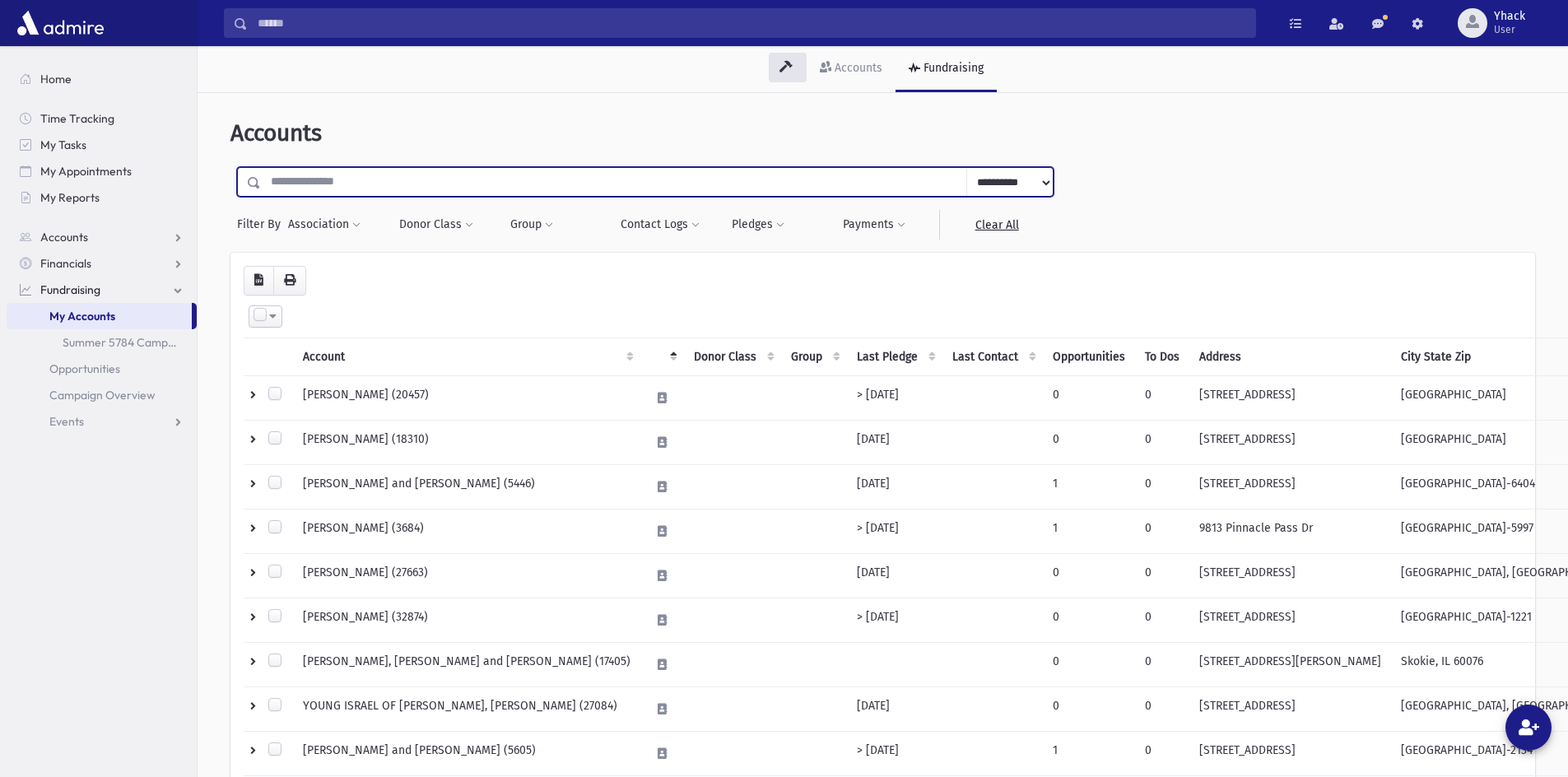
click at [347, 178] on input "text" at bounding box center [614, 182] width 706 height 29
type input "*********"
click at [231, 167] on input "submit" at bounding box center [253, 179] width 46 height 23
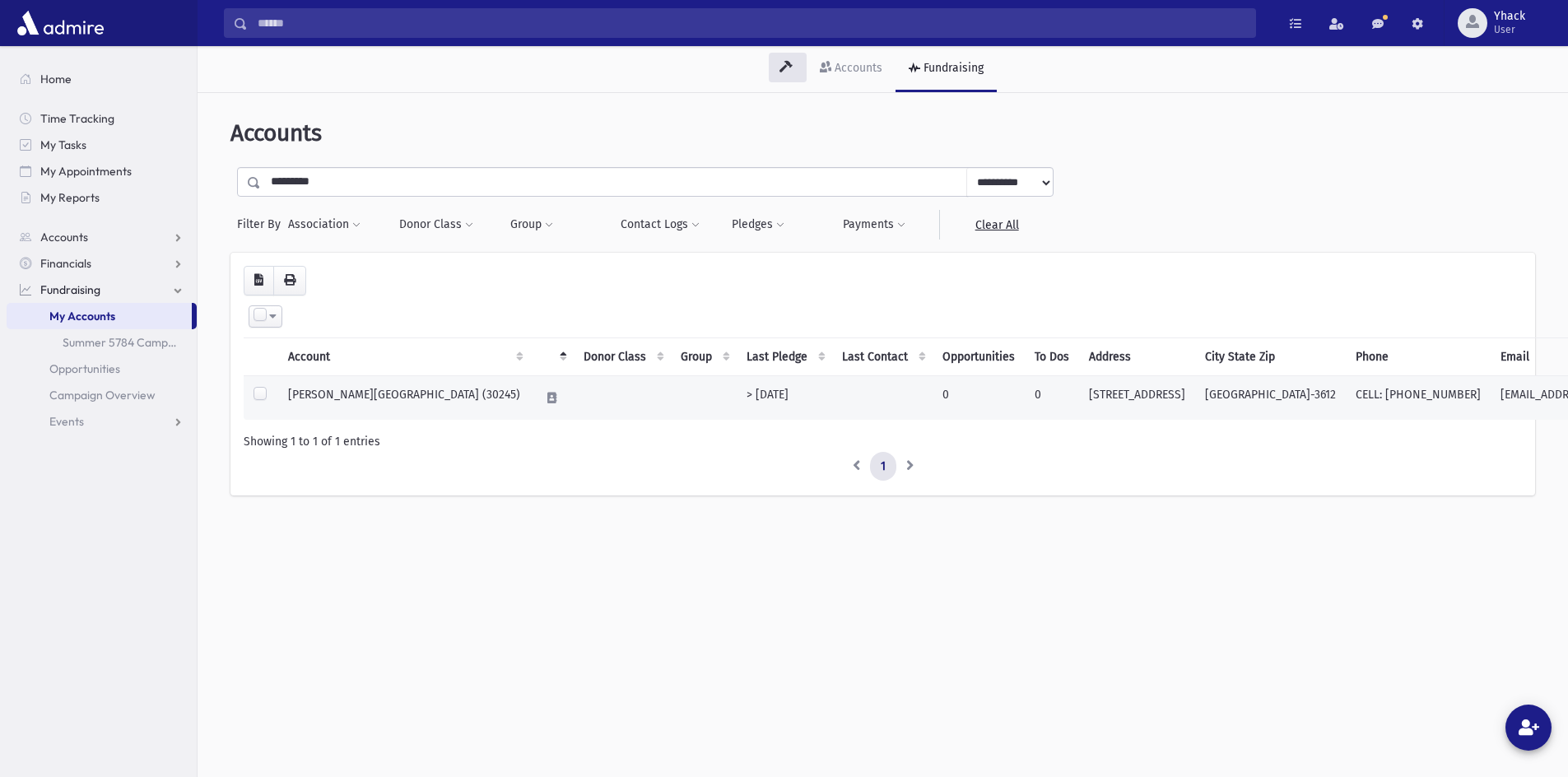
click at [399, 398] on td "[PERSON_NAME][GEOGRAPHIC_DATA] (30245)" at bounding box center [404, 397] width 252 height 44
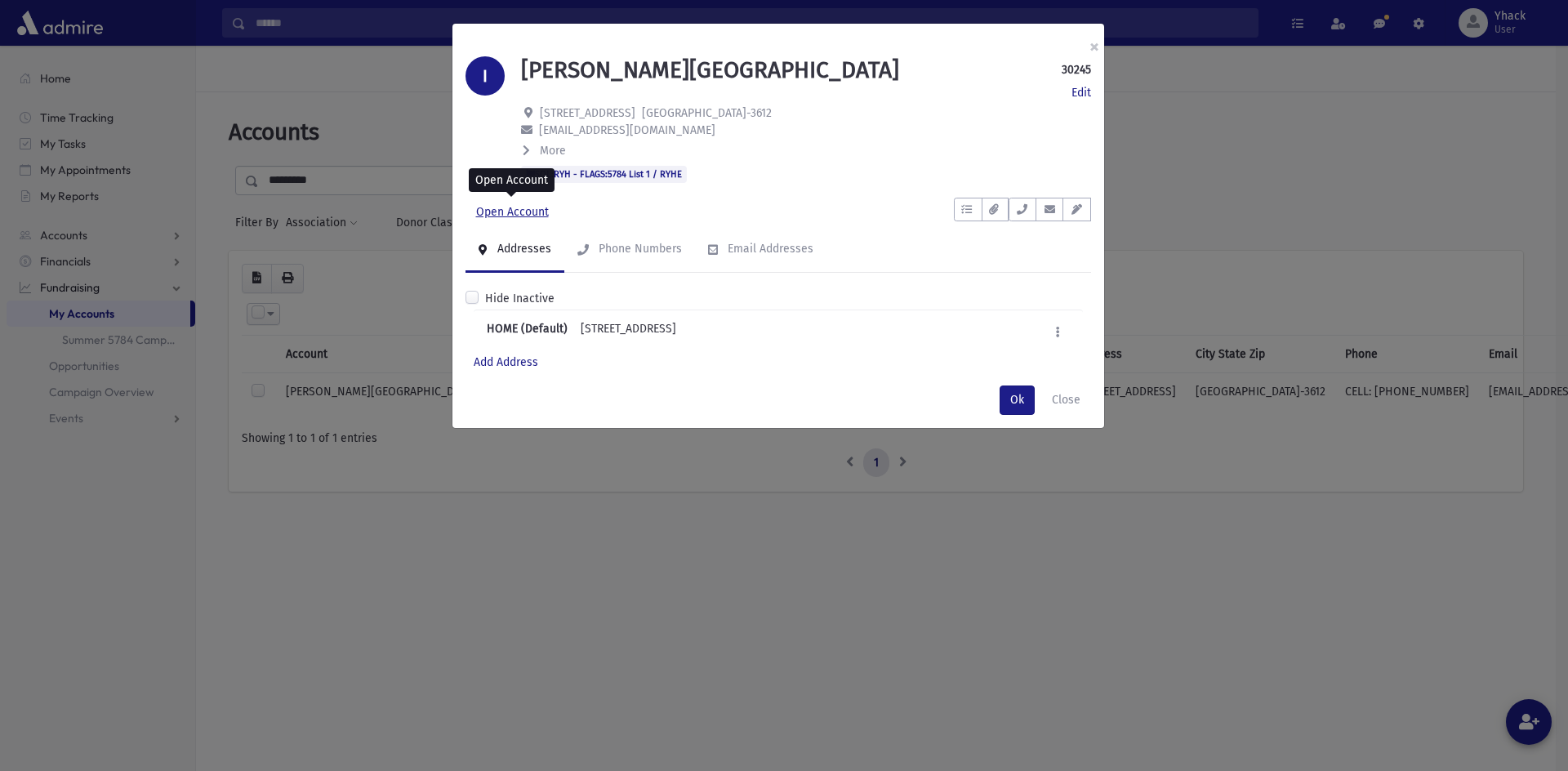
click at [515, 215] on link "Open Account" at bounding box center [512, 213] width 94 height 29
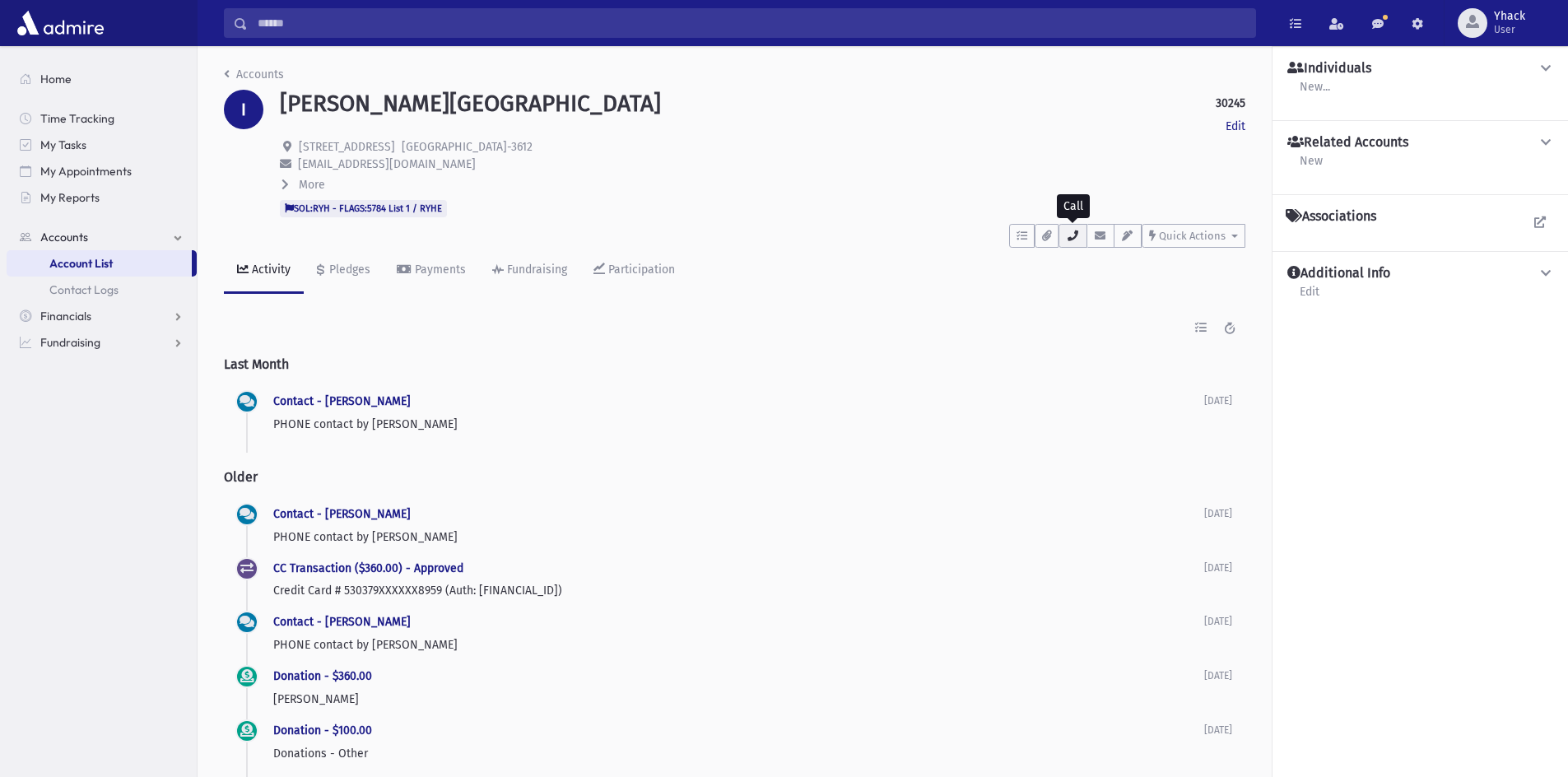
click at [1079, 238] on icon "button" at bounding box center [1073, 236] width 13 height 10
click at [259, 72] on link "Accounts" at bounding box center [253, 75] width 60 height 14
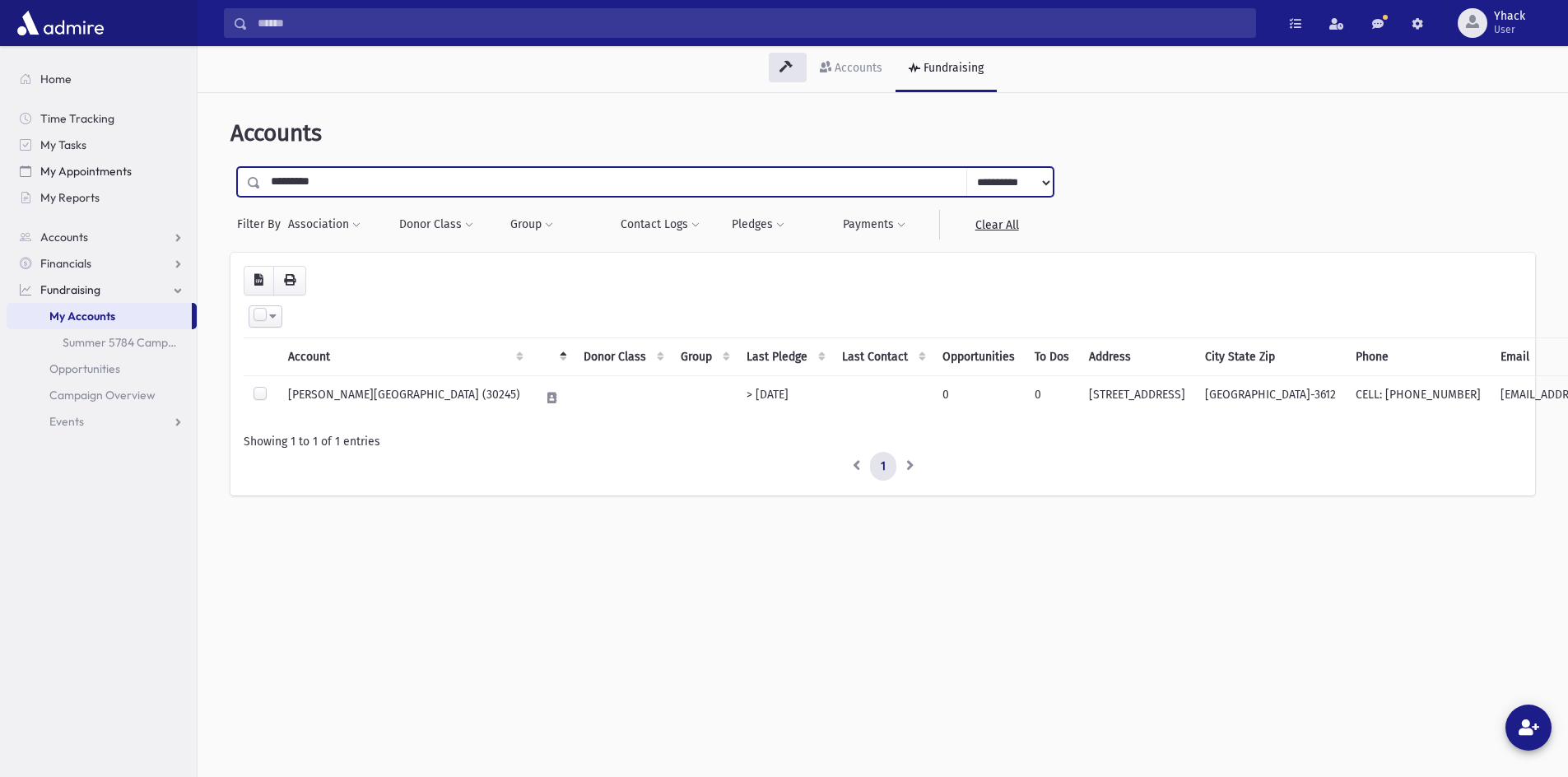
drag, startPoint x: 341, startPoint y: 186, endPoint x: 178, endPoint y: 166, distance: 164.2
click at [178, 166] on div "Search Results All Accounts" at bounding box center [784, 434] width 1568 height 867
type input "*******"
click at [231, 167] on input "submit" at bounding box center [253, 179] width 46 height 23
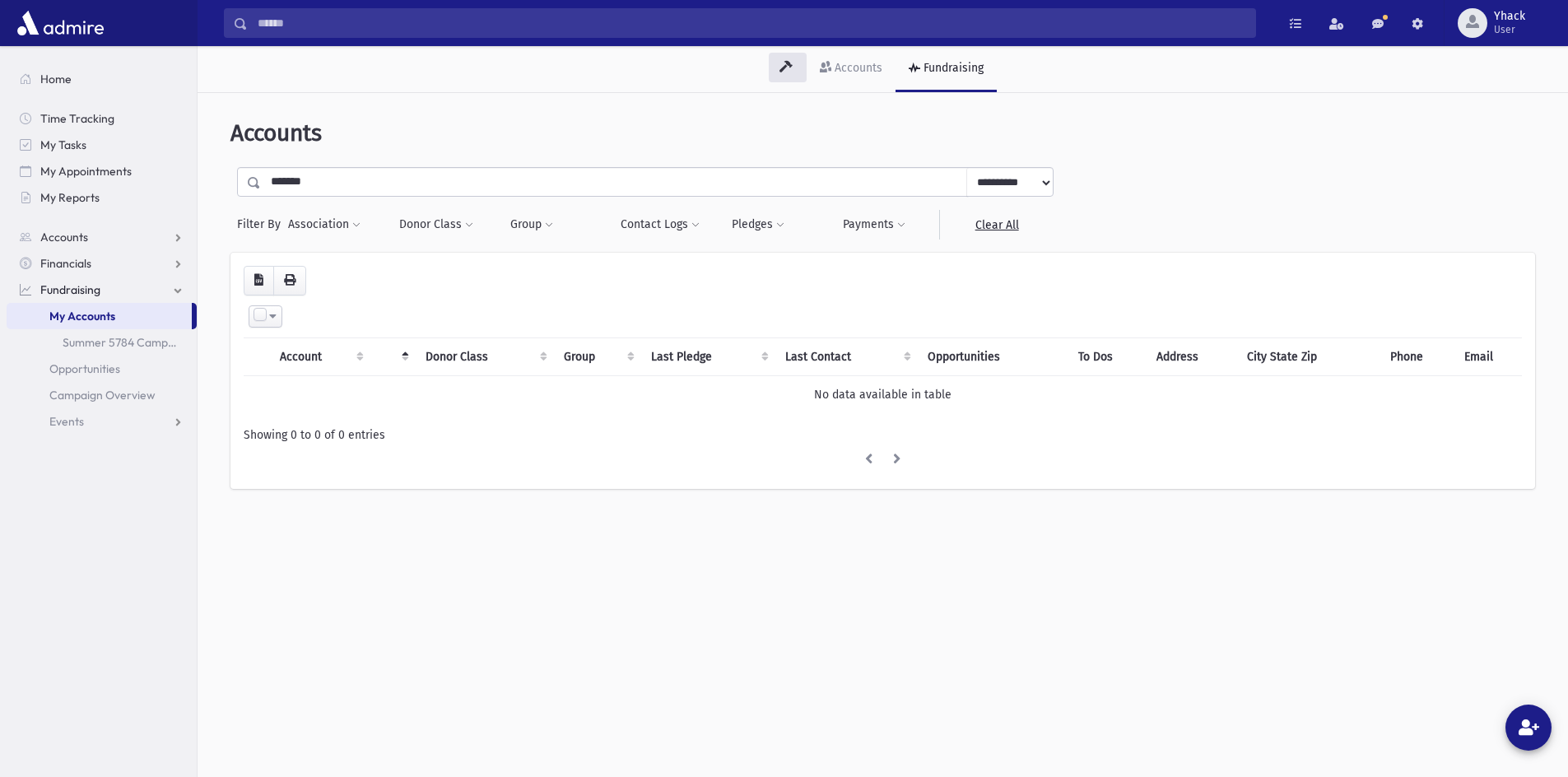
click at [287, 186] on input "*******" at bounding box center [614, 182] width 706 height 29
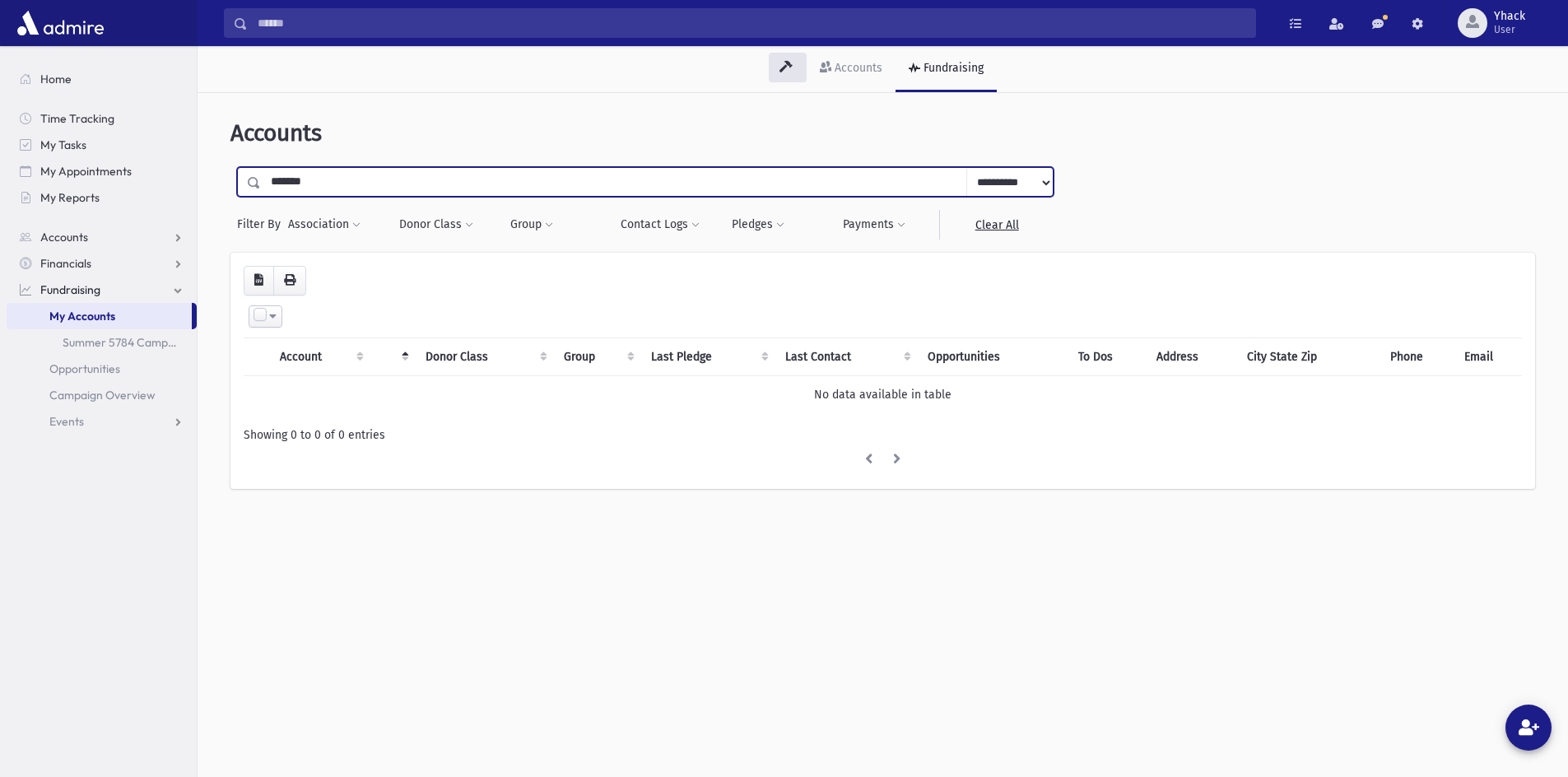
type input "*******"
click at [231, 167] on input "submit" at bounding box center [253, 179] width 46 height 23
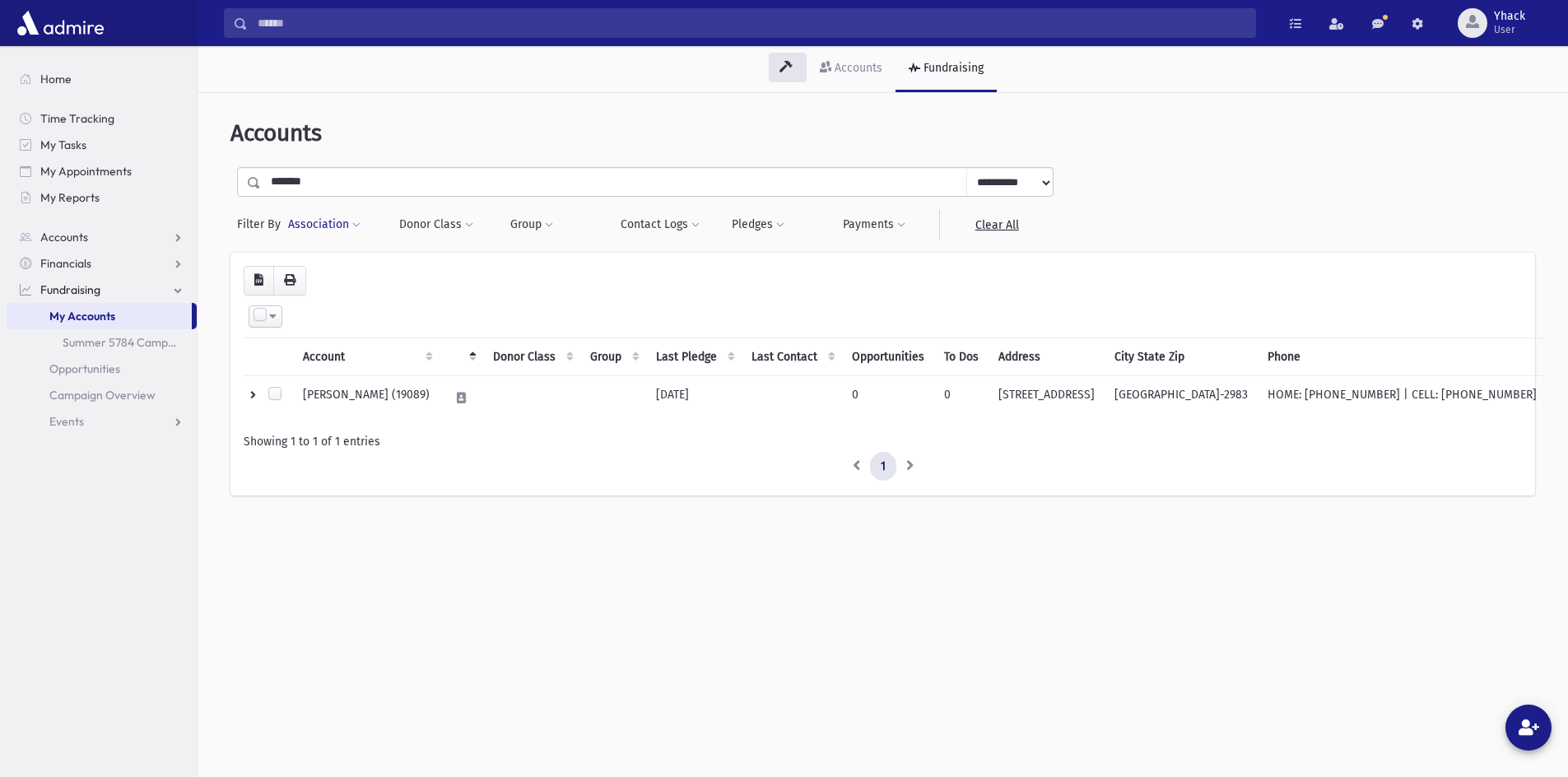
click at [353, 229] on span at bounding box center [356, 225] width 8 height 10
click at [336, 274] on ul at bounding box center [353, 267] width 117 height 24
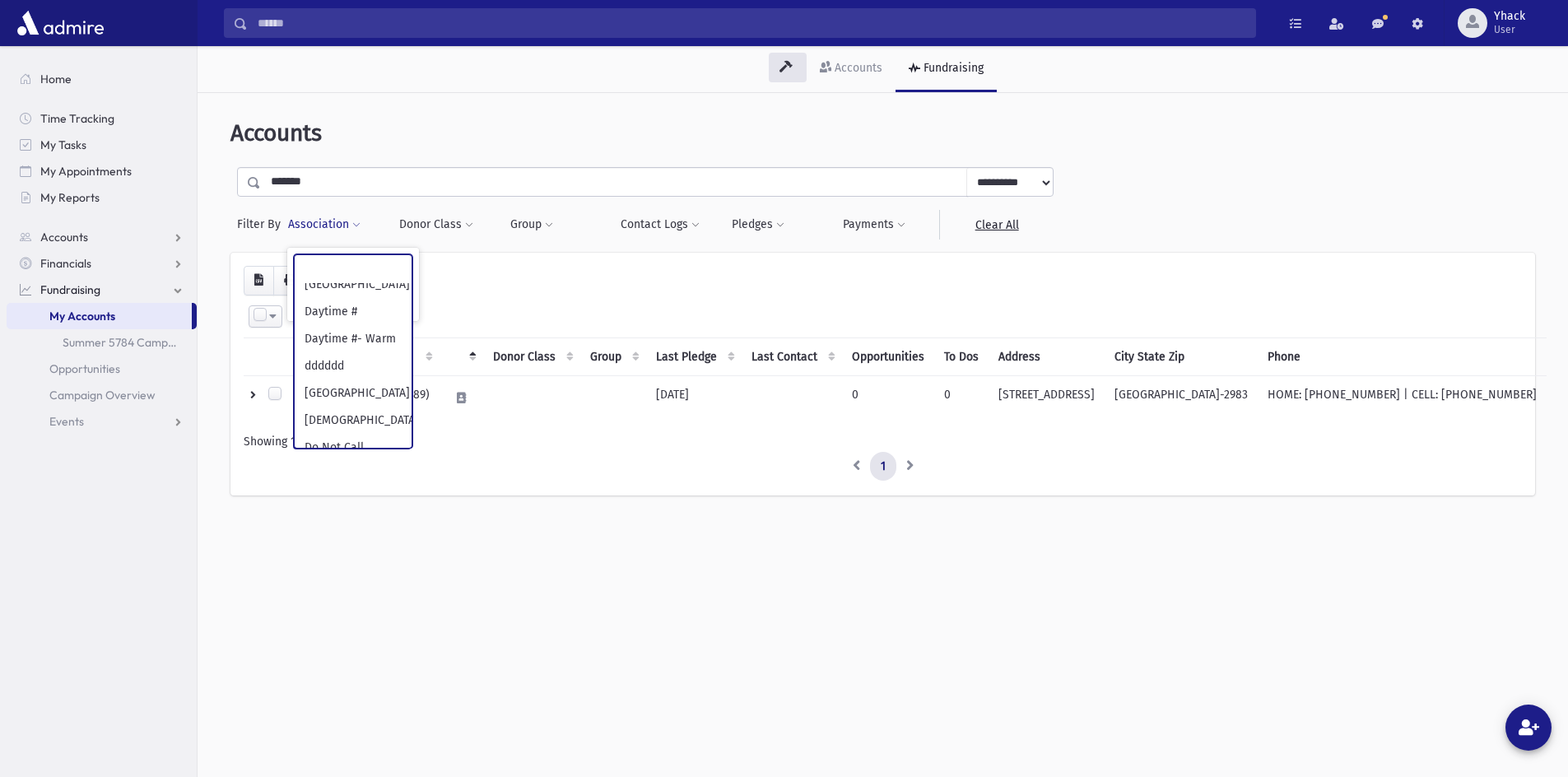
scroll to position [11848, 0]
select select "**"
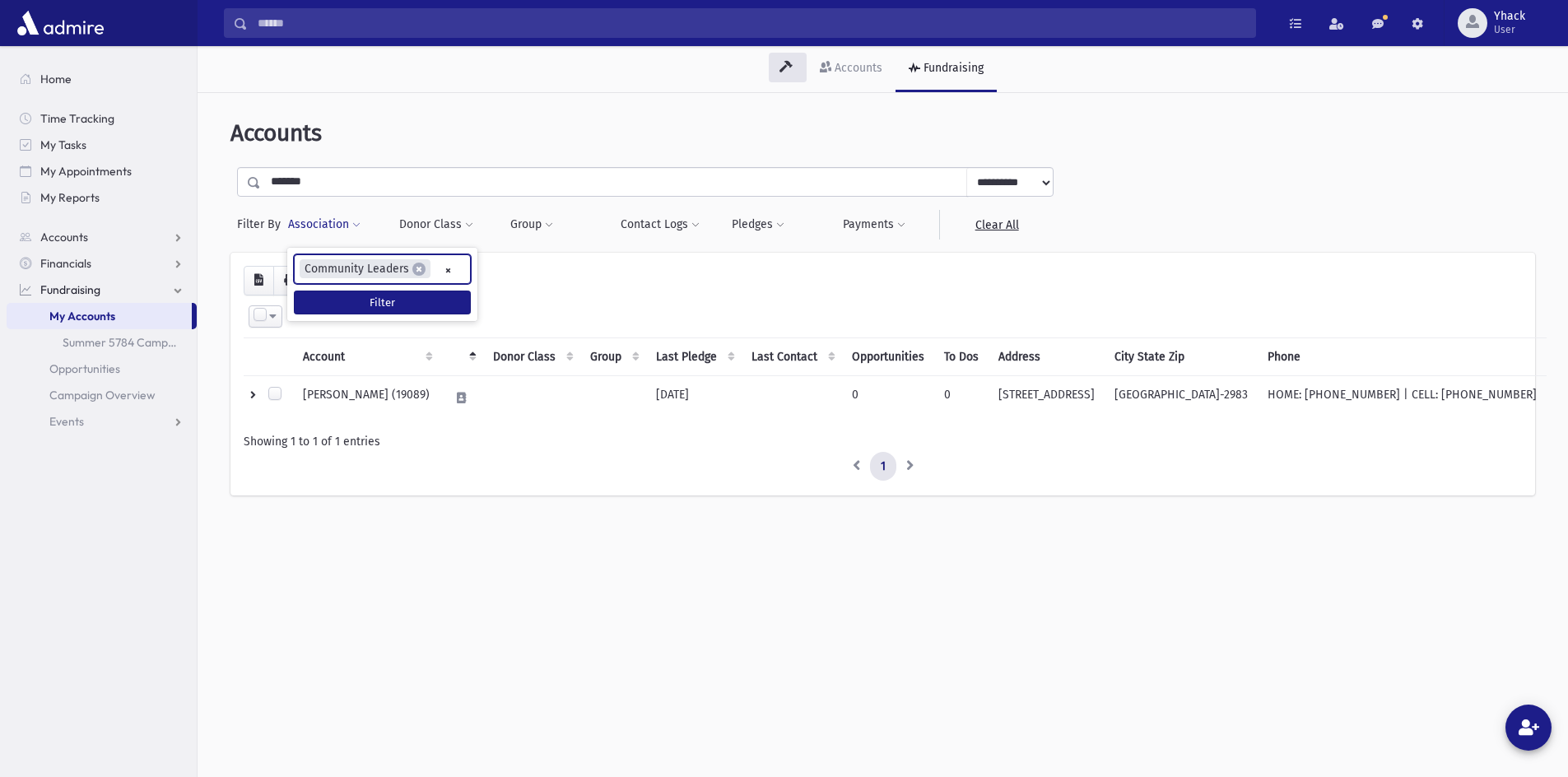
scroll to position [5287, 0]
click at [410, 296] on button "Filter" at bounding box center [383, 303] width 177 height 24
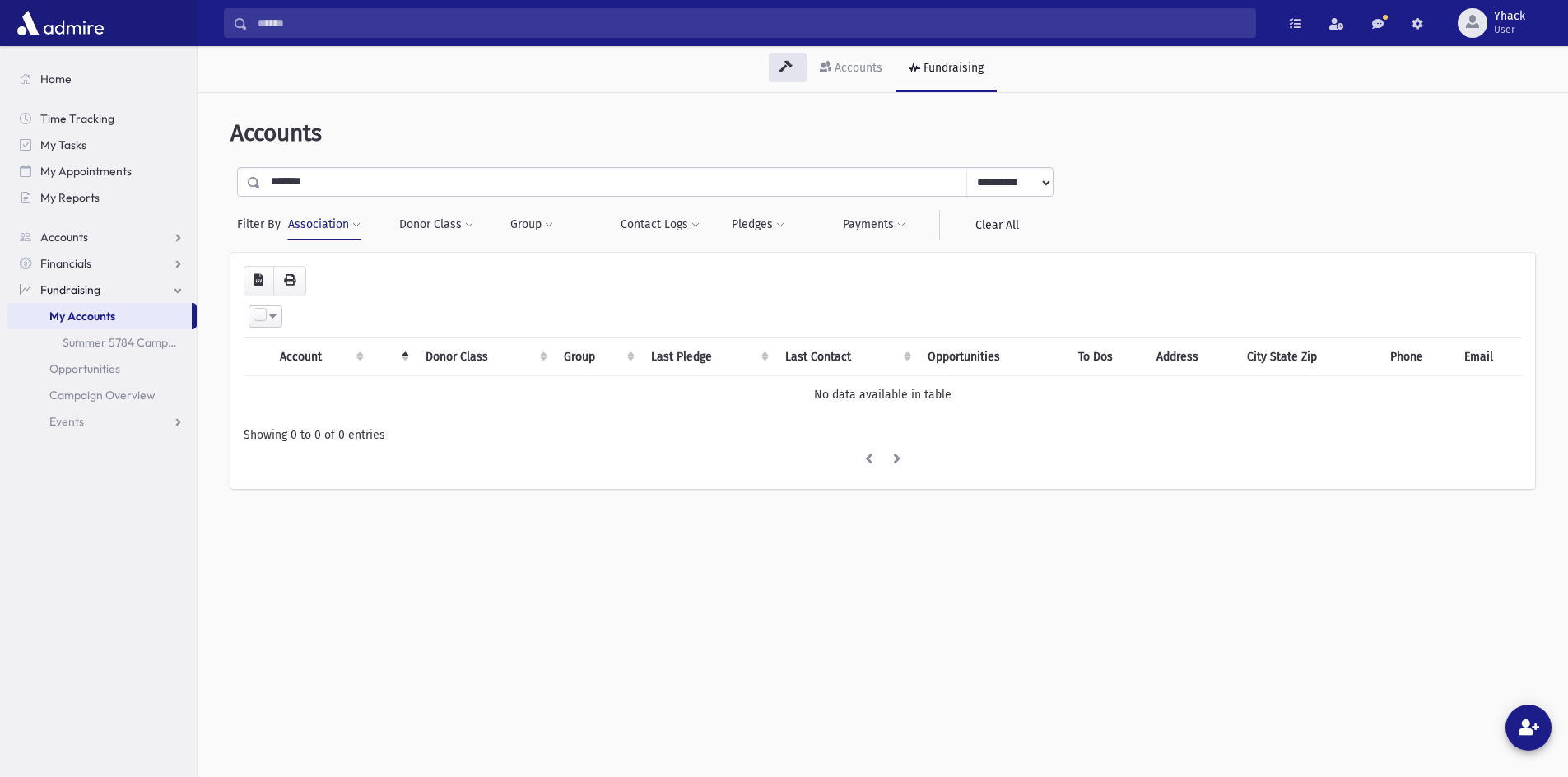
click at [335, 178] on input "*******" at bounding box center [614, 182] width 706 height 29
